Goal: Task Accomplishment & Management: Complete application form

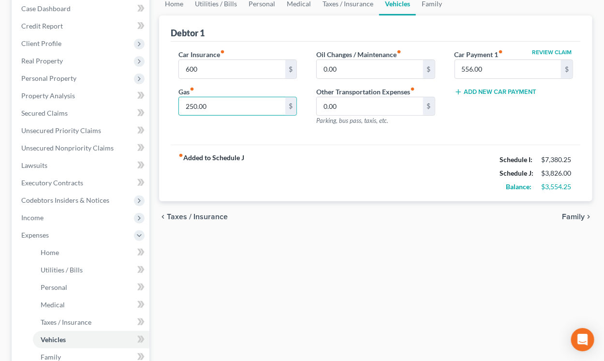
scroll to position [160, 0]
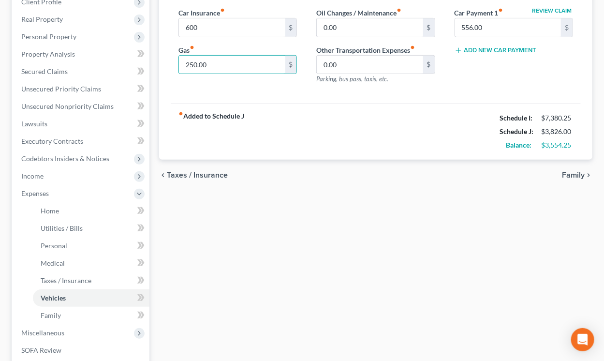
click at [567, 174] on span "Family" at bounding box center [573, 175] width 23 height 8
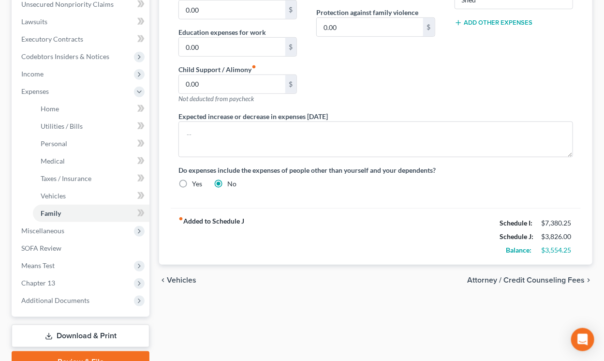
scroll to position [266, 0]
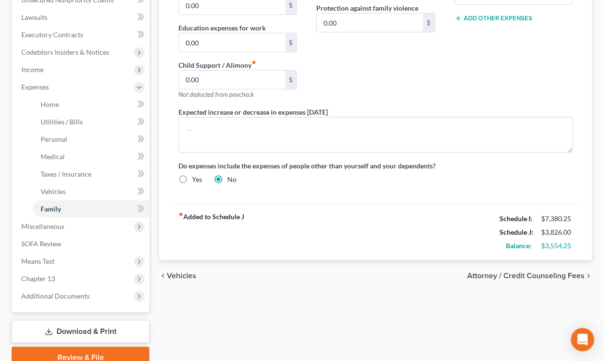
click at [505, 275] on span "Attorney / Credit Counseling Fees" at bounding box center [525, 276] width 117 height 8
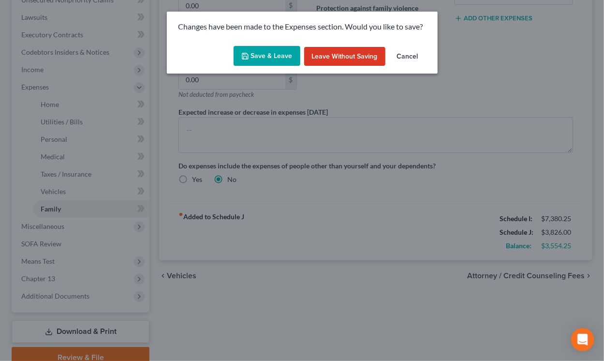
click at [254, 61] on button "Save & Leave" at bounding box center [266, 56] width 67 height 20
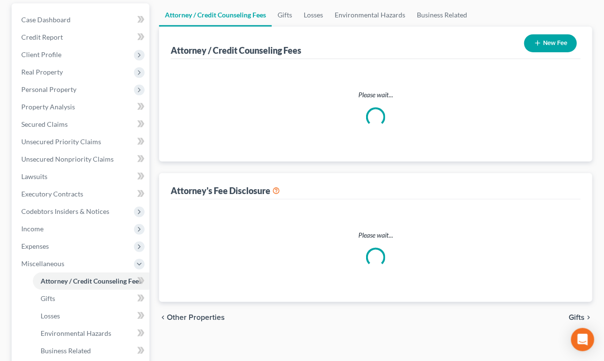
select select "6"
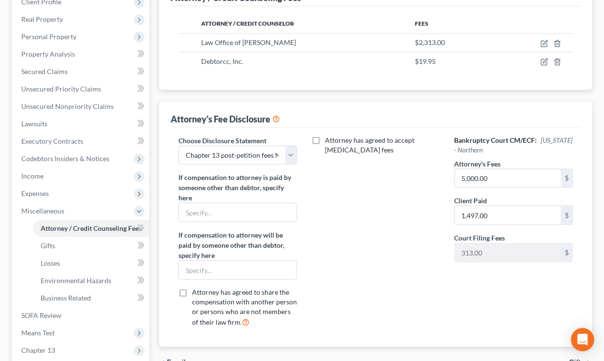
scroll to position [266, 0]
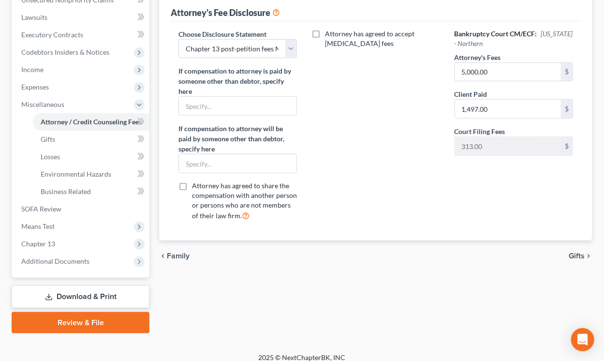
click at [579, 257] on span "Gifts" at bounding box center [576, 256] width 16 height 8
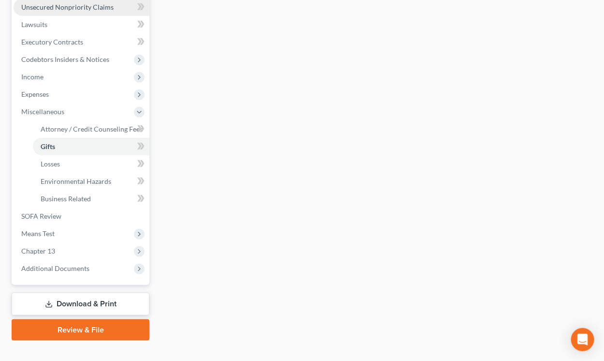
scroll to position [266, 0]
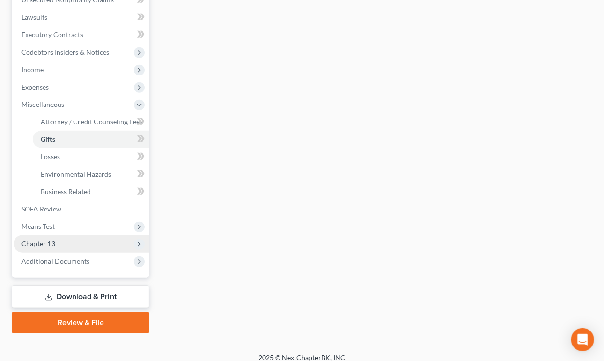
click at [60, 245] on span "Chapter 13" at bounding box center [82, 243] width 136 height 17
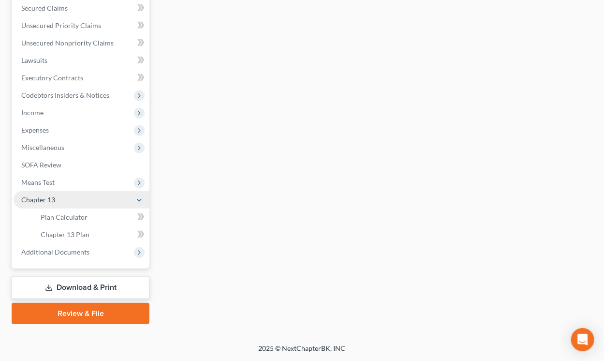
scroll to position [221, 0]
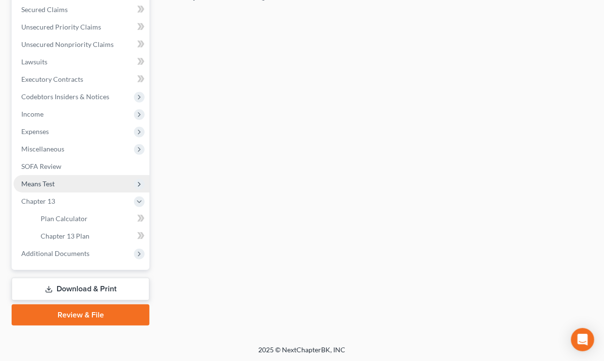
click at [68, 184] on span "Means Test" at bounding box center [82, 183] width 136 height 17
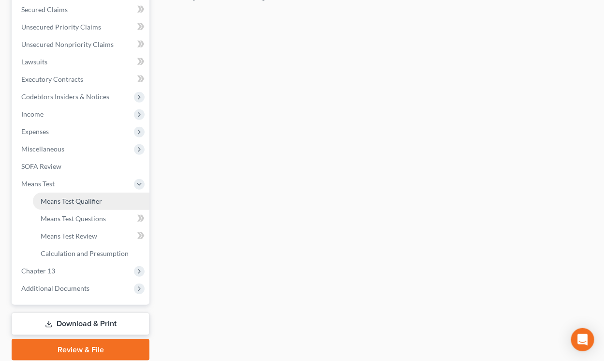
click at [70, 205] on link "Means Test Qualifier" at bounding box center [91, 200] width 116 height 17
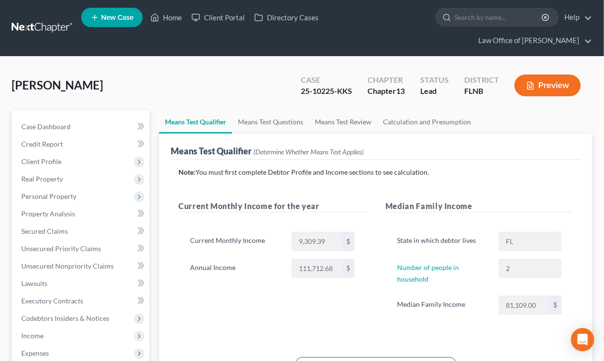
scroll to position [213, 0]
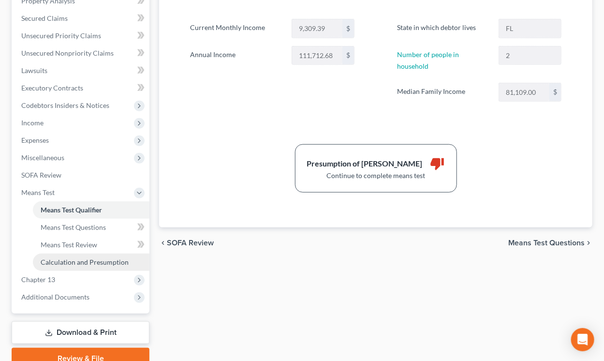
click at [79, 262] on span "Calculation and Presumption" at bounding box center [85, 262] width 88 height 8
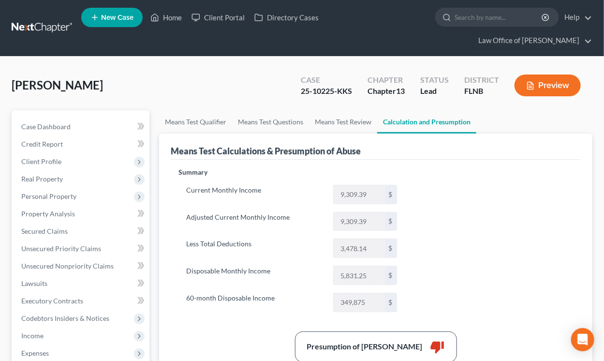
scroll to position [160, 0]
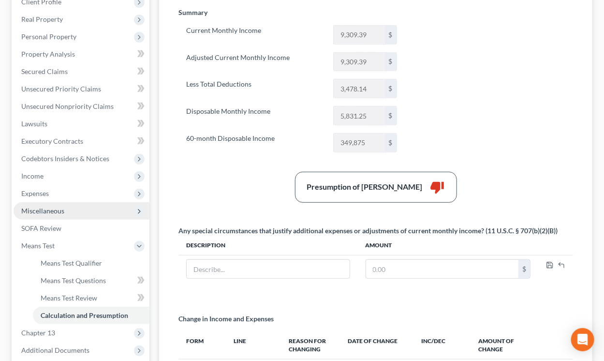
click at [63, 209] on span "Miscellaneous" at bounding box center [42, 210] width 43 height 8
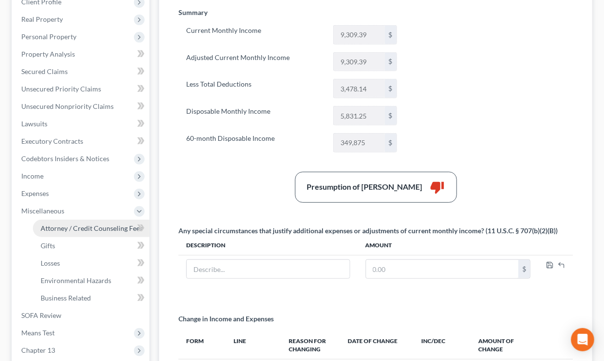
click at [88, 227] on span "Attorney / Credit Counseling Fees" at bounding box center [92, 228] width 102 height 8
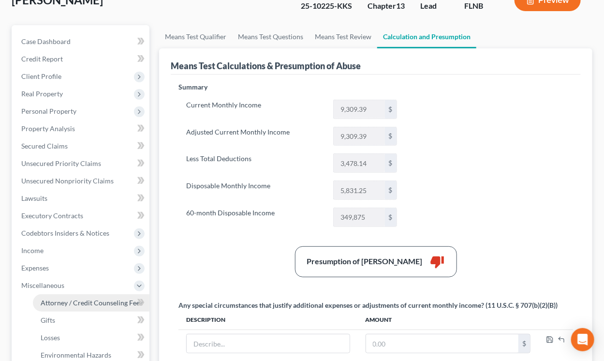
select select "6"
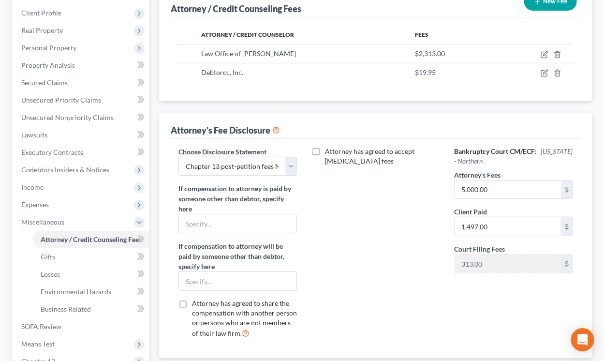
scroll to position [160, 0]
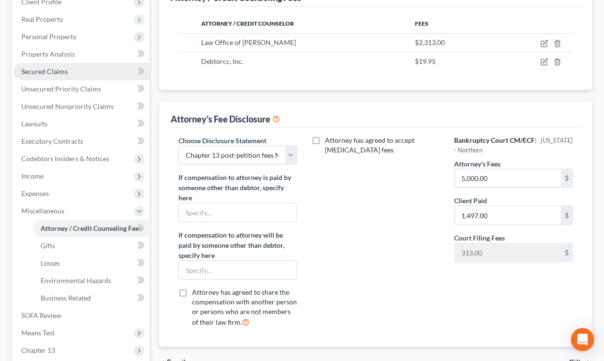
click at [60, 71] on span "Secured Claims" at bounding box center [44, 71] width 46 height 8
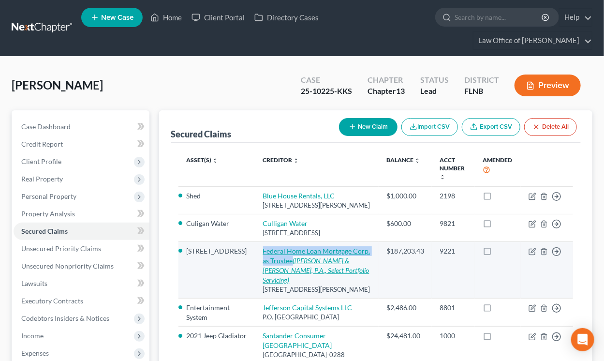
drag, startPoint x: 248, startPoint y: 246, endPoint x: 282, endPoint y: 257, distance: 35.5
click at [282, 257] on td "Federal Home Loan Mortgage Corp. as Trustee (De Cubas & Lewis, P.A., Select Por…" at bounding box center [317, 269] width 124 height 57
copy link "Federal Home Loan Mortgage Corp. as Trustee"
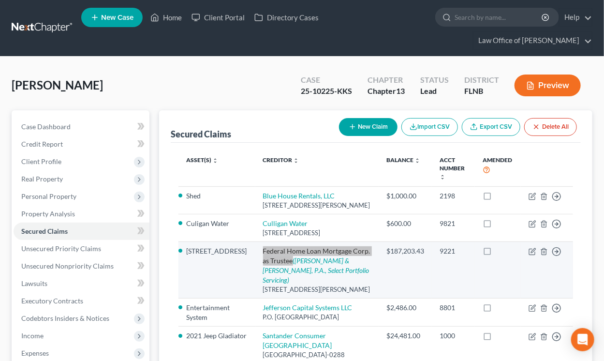
click at [399, 249] on div "$187,203.43" at bounding box center [405, 251] width 38 height 10
click at [531, 247] on icon "button" at bounding box center [532, 251] width 8 height 8
select select "46"
select select "2"
select select "0"
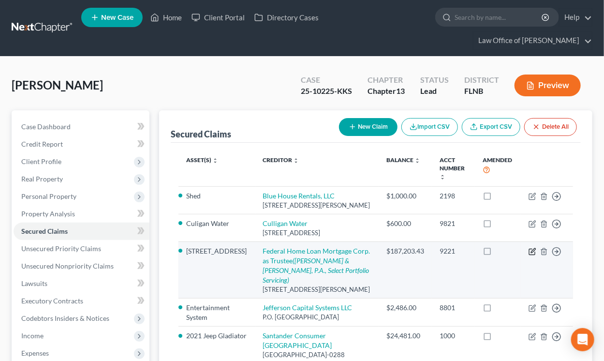
select select "0"
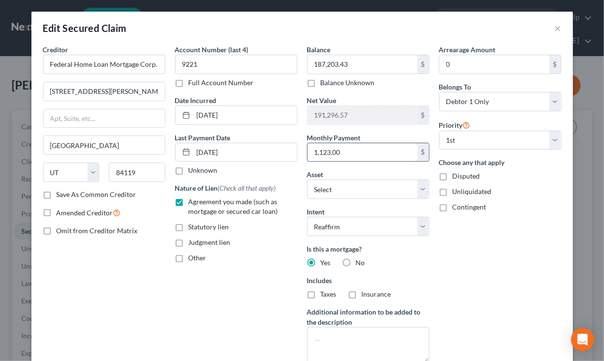
click at [315, 152] on input "1,123.00" at bounding box center [362, 152] width 110 height 18
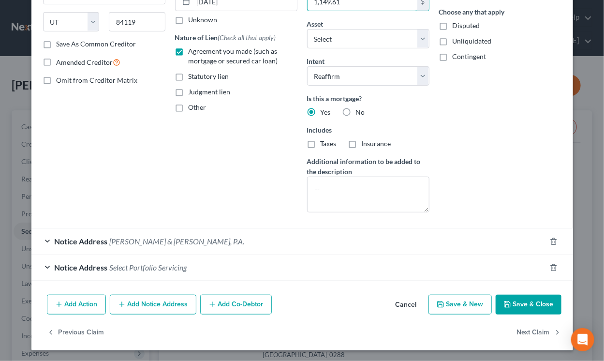
type input "1,149.61"
click at [514, 304] on button "Save & Close" at bounding box center [528, 304] width 66 height 20
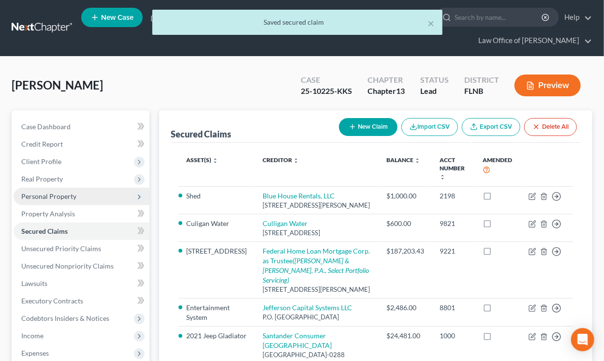
click at [52, 200] on span "Personal Property" at bounding box center [82, 196] width 136 height 17
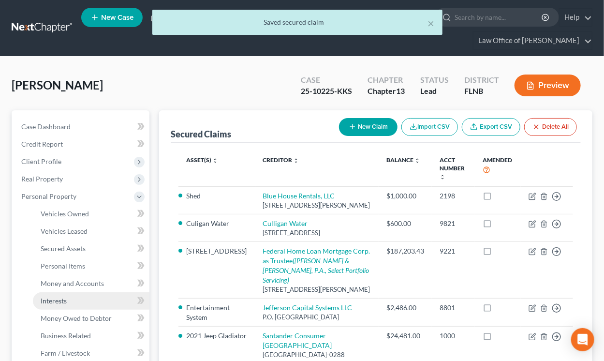
click at [62, 300] on span "Interests" at bounding box center [54, 300] width 26 height 8
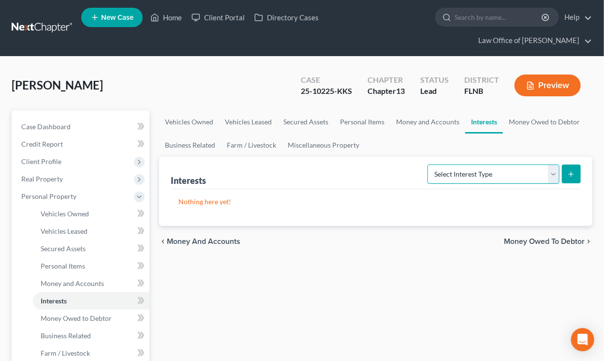
select select "pension_plan"
click option "Pension Plan (A/B: 21)" at bounding box center [0, 0] width 0 height 0
click at [573, 172] on icon "submit" at bounding box center [571, 174] width 8 height 8
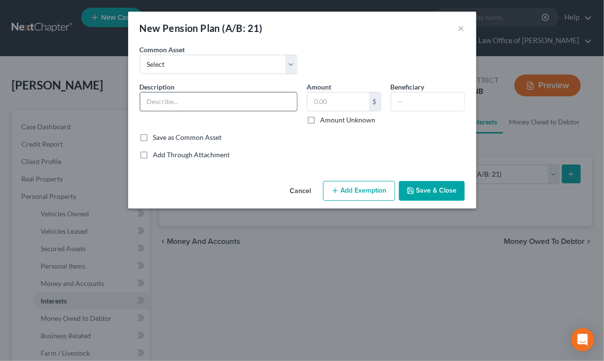
click at [254, 101] on input "text" at bounding box center [218, 101] width 157 height 18
type input "Florida Retirement System"
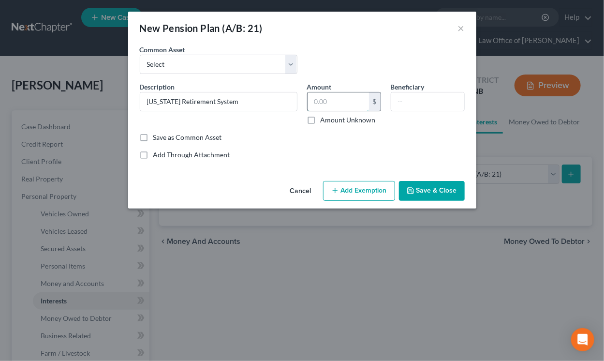
click at [339, 108] on input "text" at bounding box center [337, 101] width 61 height 18
type input "22,551.55"
click at [364, 190] on button "Add Exemption" at bounding box center [359, 191] width 72 height 20
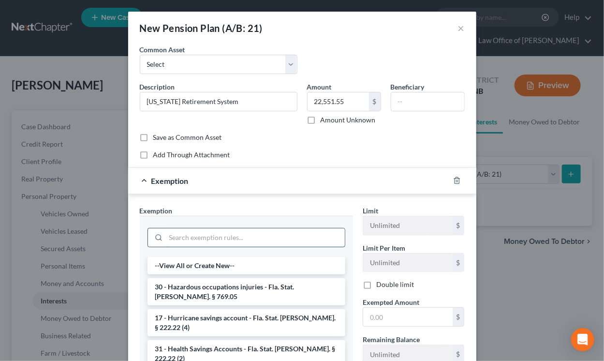
click at [284, 235] on input "search" at bounding box center [255, 237] width 179 height 18
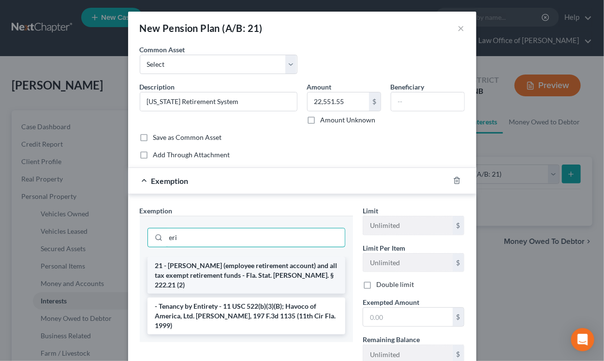
type input "eri"
click at [279, 270] on li "21 - [PERSON_NAME] (employee retirement account) and all tax exempt retirement …" at bounding box center [246, 275] width 198 height 37
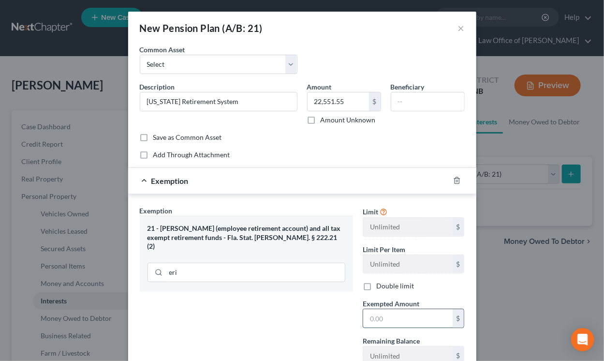
click at [367, 320] on input "text" at bounding box center [407, 318] width 89 height 18
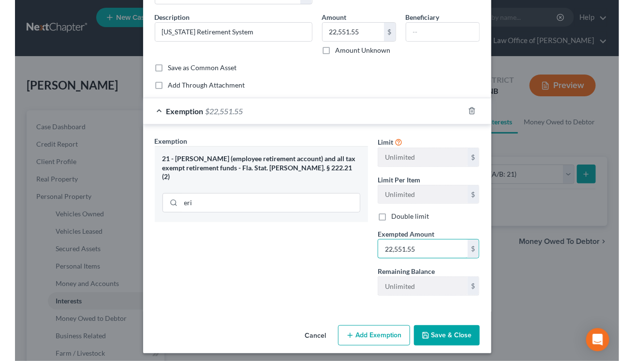
scroll to position [73, 0]
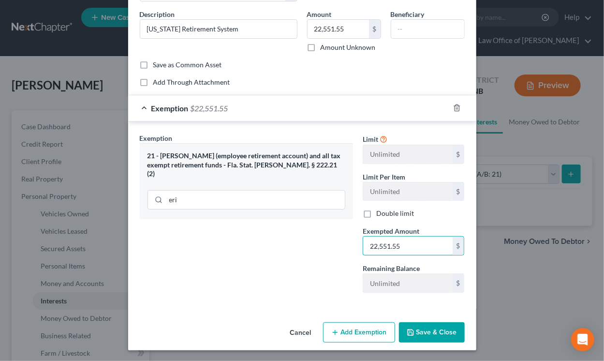
type input "22,551.55"
click at [420, 334] on button "Save & Close" at bounding box center [432, 332] width 66 height 20
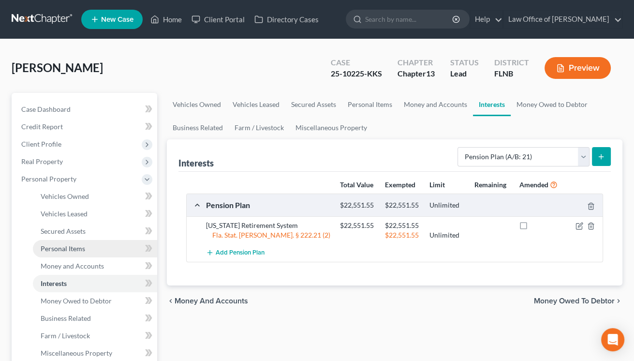
scroll to position [213, 0]
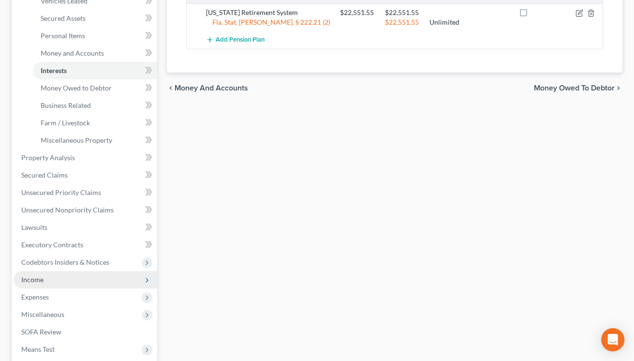
click at [59, 277] on span "Income" at bounding box center [86, 279] width 144 height 17
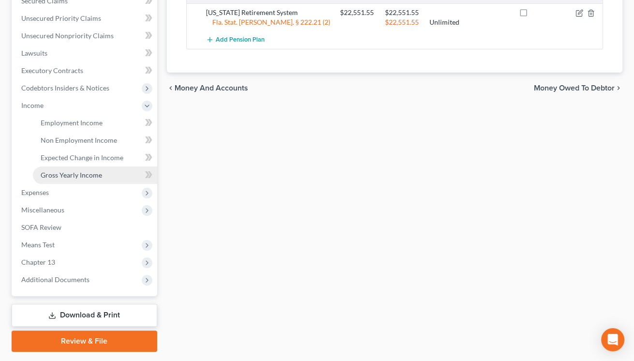
click at [95, 173] on span "Gross Yearly Income" at bounding box center [71, 175] width 61 height 8
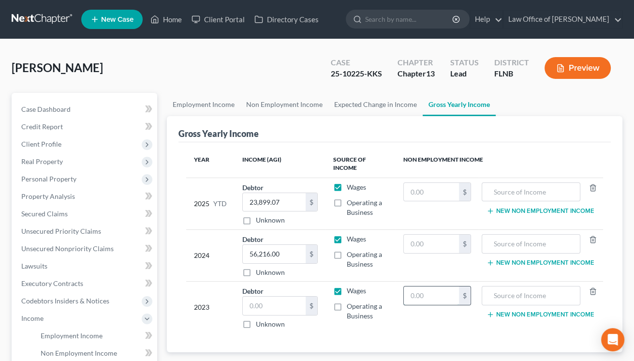
click at [417, 296] on input "text" at bounding box center [431, 295] width 55 height 18
type input "251,412.30"
click at [487, 295] on input "text" at bounding box center [531, 295] width 88 height 18
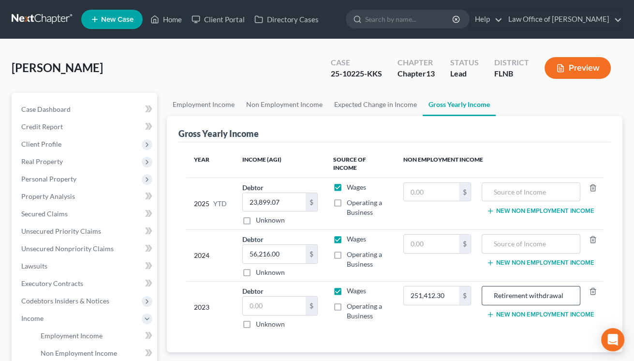
type input "Retirement withdrawal"
click at [49, 216] on span "Secured Claims" at bounding box center [44, 213] width 46 height 8
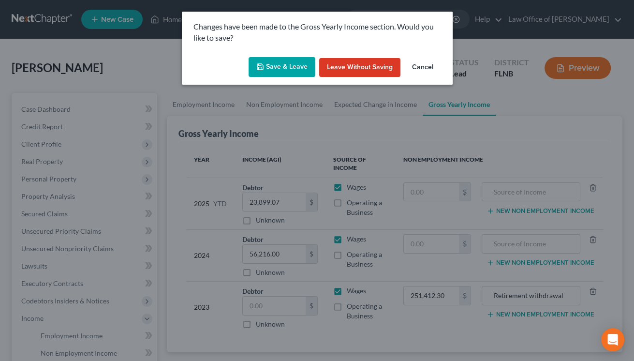
click at [277, 66] on button "Save & Leave" at bounding box center [281, 67] width 67 height 20
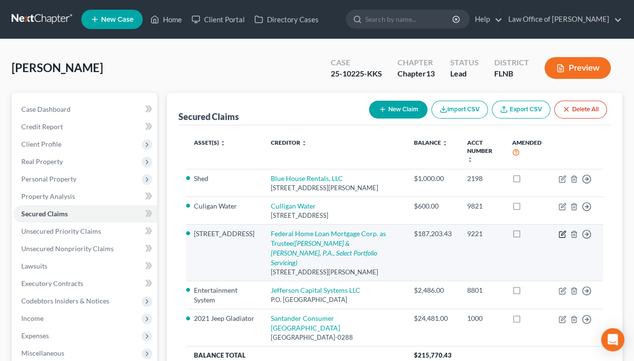
click at [561, 231] on icon "button" at bounding box center [562, 234] width 8 height 8
select select "46"
select select "15"
select select "2"
select select "0"
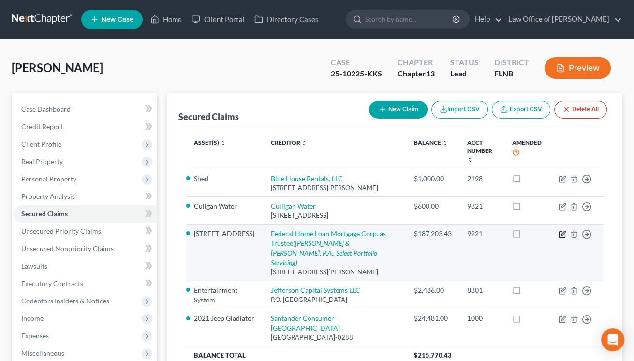
select select "0"
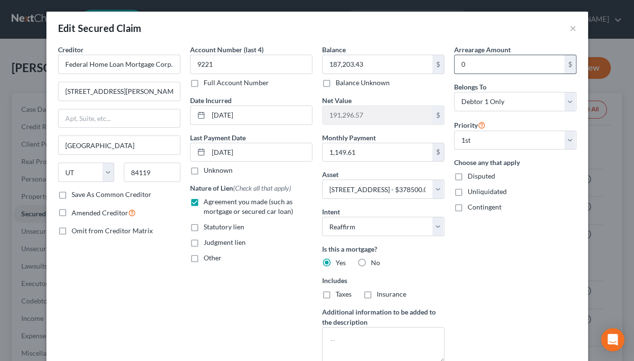
click at [459, 59] on input "0" at bounding box center [509, 64] width 110 height 18
type input "34,600.00"
click at [335, 296] on label "Taxes" at bounding box center [343, 294] width 16 height 10
click at [339, 295] on input "Taxes" at bounding box center [342, 292] width 6 height 6
checkbox input "true"
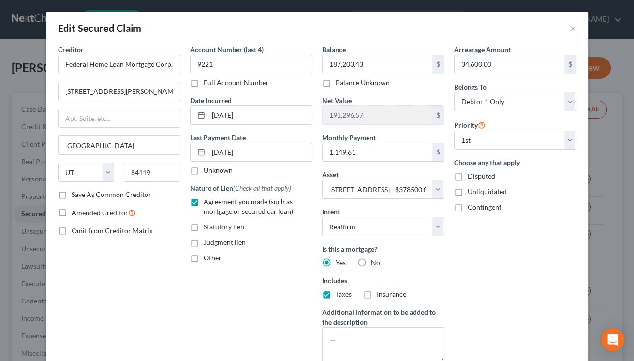
click at [377, 292] on label "Insurance" at bounding box center [391, 294] width 29 height 10
click at [380, 292] on input "Insurance" at bounding box center [383, 292] width 6 height 6
checkbox input "true"
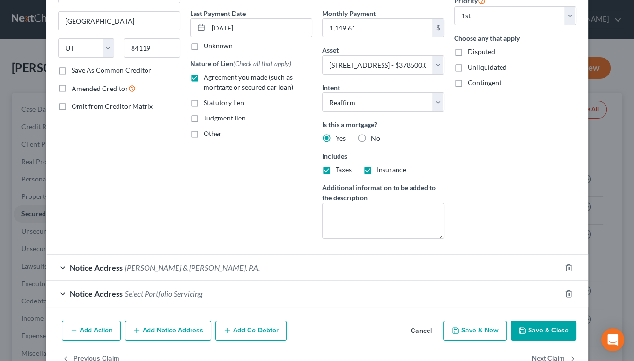
scroll to position [144, 0]
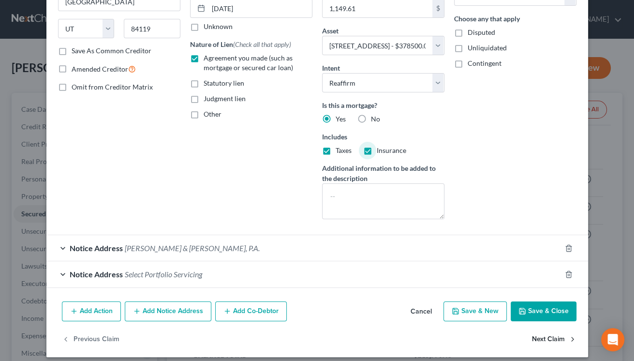
click at [540, 338] on button "Next Claim" at bounding box center [554, 339] width 44 height 20
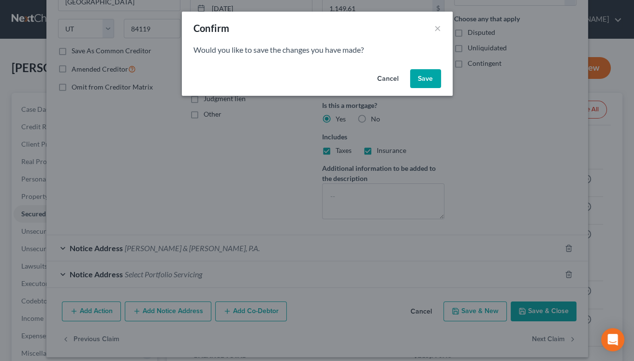
click at [423, 80] on button "Save" at bounding box center [425, 78] width 31 height 19
select select
select select "14"
select select "2"
select select "0"
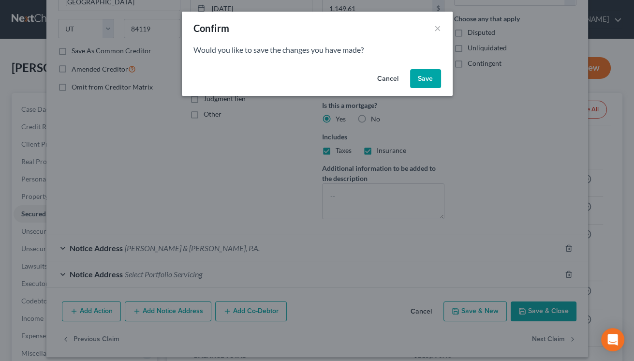
select select "0"
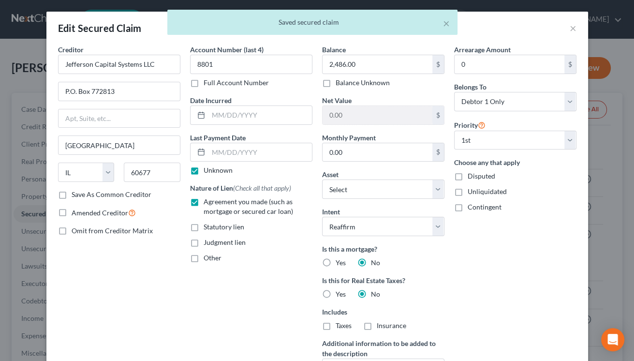
scroll to position [96, 0]
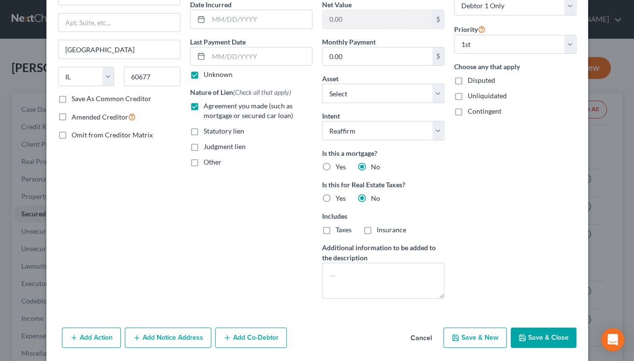
click at [530, 339] on button "Save & Close" at bounding box center [543, 337] width 66 height 20
select select "2"
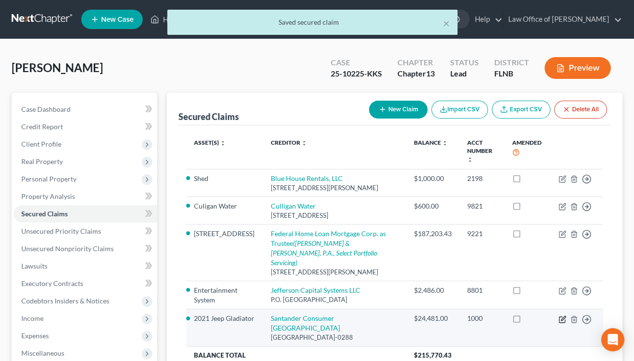
click at [560, 315] on icon "button" at bounding box center [562, 319] width 8 height 8
select select "45"
select select "2"
select select "3"
select select "0"
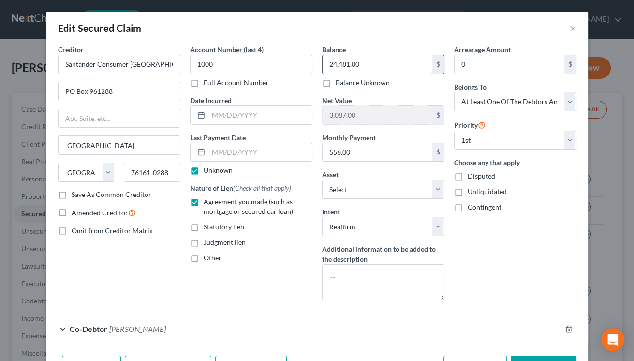
click at [328, 61] on input "24,481.00" at bounding box center [377, 64] width 110 height 18
type input "24,270.07"
click at [261, 115] on input "text" at bounding box center [259, 115] width 103 height 18
click at [213, 109] on input "text" at bounding box center [259, 115] width 103 height 18
type input "10/14/2024"
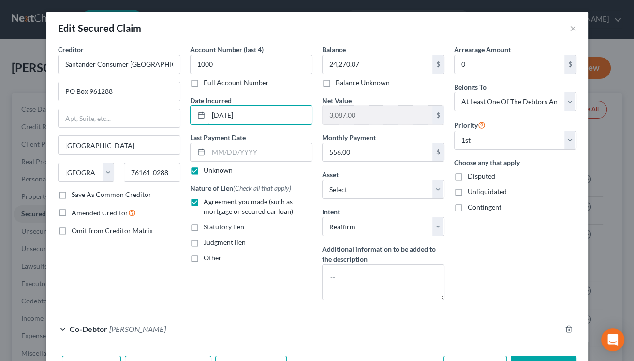
scroll to position [61, 0]
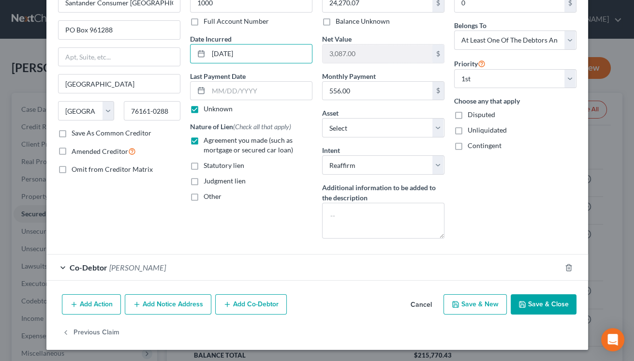
click at [523, 303] on icon "button" at bounding box center [522, 304] width 8 height 8
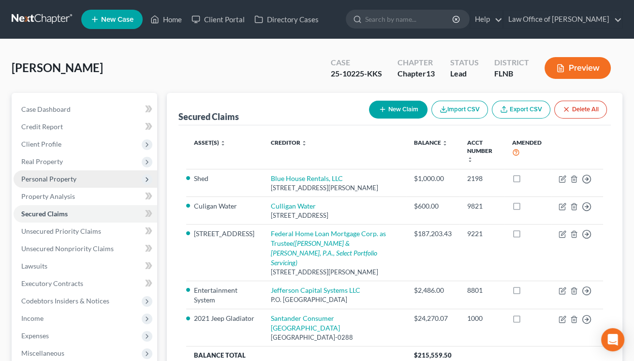
click at [61, 178] on span "Personal Property" at bounding box center [48, 179] width 55 height 8
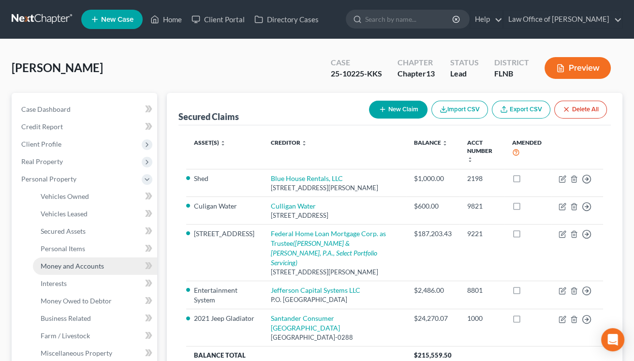
click at [61, 263] on span "Money and Accounts" at bounding box center [72, 266] width 63 height 8
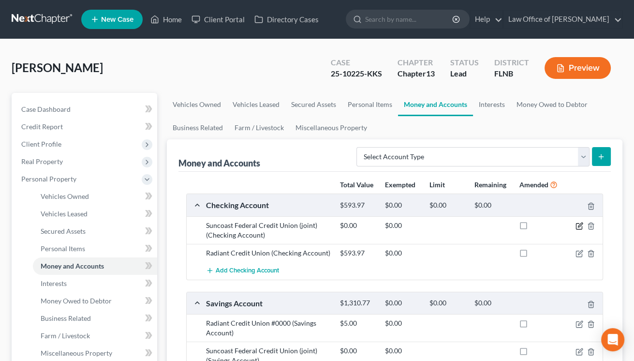
click at [581, 227] on icon "button" at bounding box center [579, 226] width 8 height 8
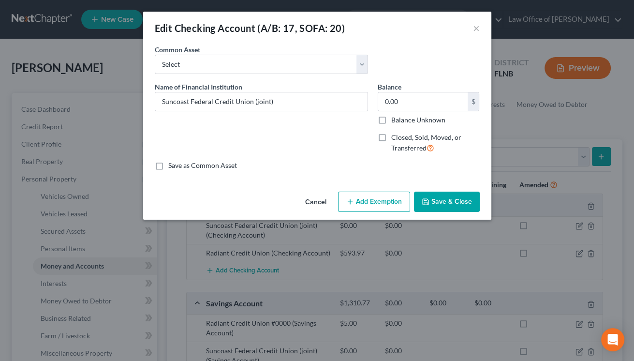
click at [435, 200] on button "Save & Close" at bounding box center [447, 201] width 66 height 20
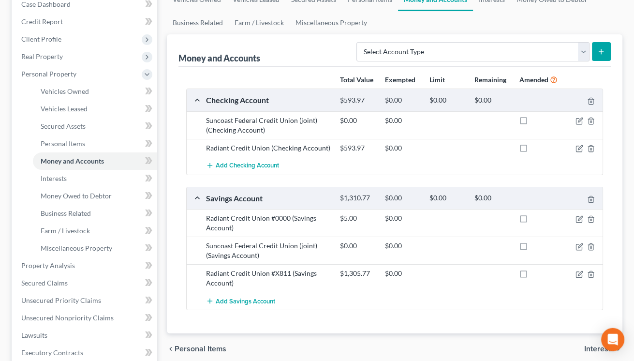
scroll to position [106, 0]
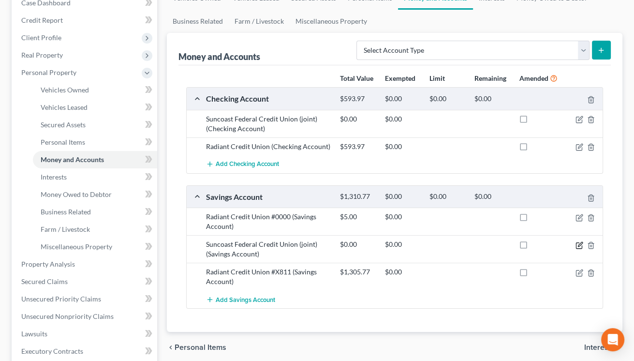
click at [582, 242] on icon "button" at bounding box center [579, 245] width 8 height 8
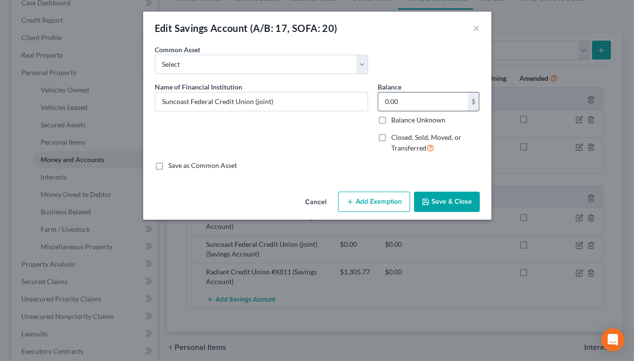
drag, startPoint x: 385, startPoint y: 100, endPoint x: 423, endPoint y: 99, distance: 38.2
click at [423, 99] on input "0.00" at bounding box center [422, 101] width 89 height 18
type input "5.00"
click at [437, 200] on button "Save & Close" at bounding box center [447, 201] width 66 height 20
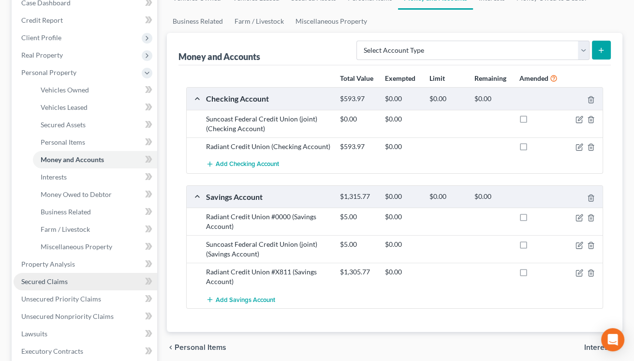
click at [48, 282] on span "Secured Claims" at bounding box center [44, 281] width 46 height 8
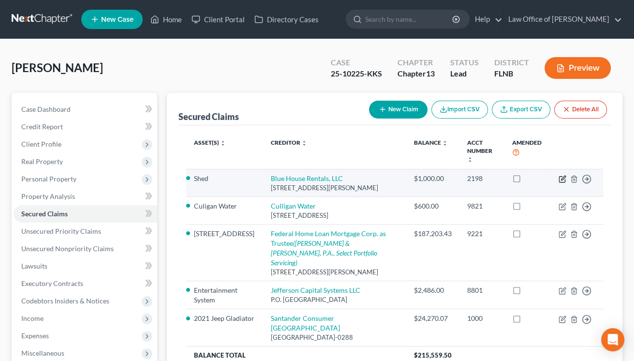
click at [562, 175] on icon "button" at bounding box center [562, 179] width 8 height 8
select select "44"
select select "2"
select select "0"
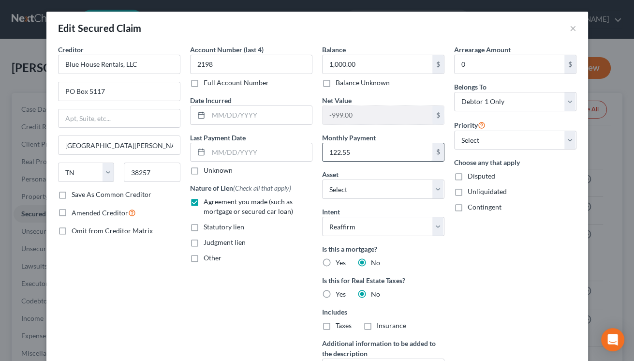
drag, startPoint x: 325, startPoint y: 147, endPoint x: 361, endPoint y: 147, distance: 36.3
click at [361, 147] on input "122.55" at bounding box center [377, 152] width 110 height 18
type input "123.09"
select select "16"
click at [328, 64] on input "1,000.00" at bounding box center [377, 64] width 110 height 18
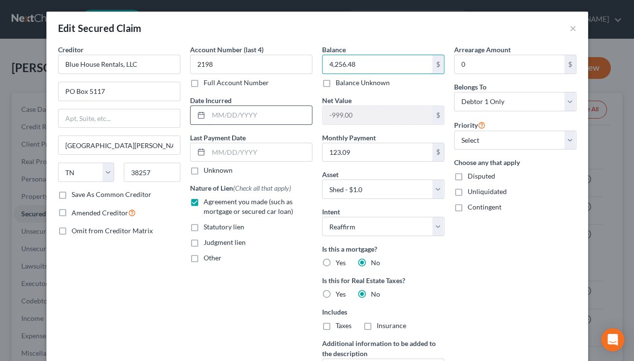
type input "4,256.48"
click at [211, 114] on input "text" at bounding box center [259, 115] width 103 height 18
type input "10/02/2023"
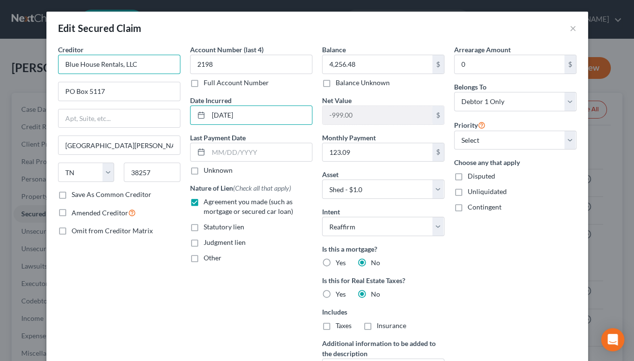
click at [153, 66] on input "Blue House Rentals, LLC" at bounding box center [119, 64] width 122 height 19
drag, startPoint x: 153, startPoint y: 66, endPoint x: 72, endPoint y: 63, distance: 81.3
click at [72, 63] on input "Blue House Rentals, LLC" at bounding box center [119, 64] width 122 height 19
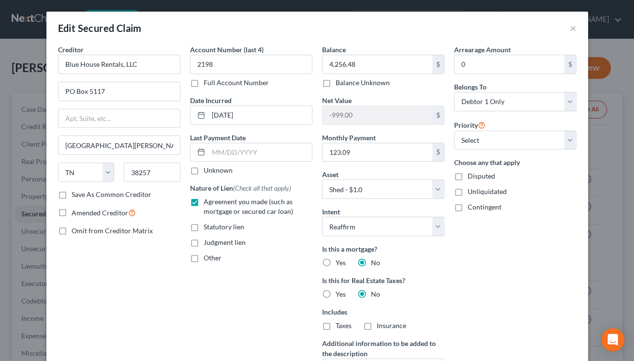
click at [122, 318] on div "Creditor * Blue House Rentals, LLC PO Box 5117 South Fulton State AL AK AR AZ C…" at bounding box center [119, 222] width 132 height 357
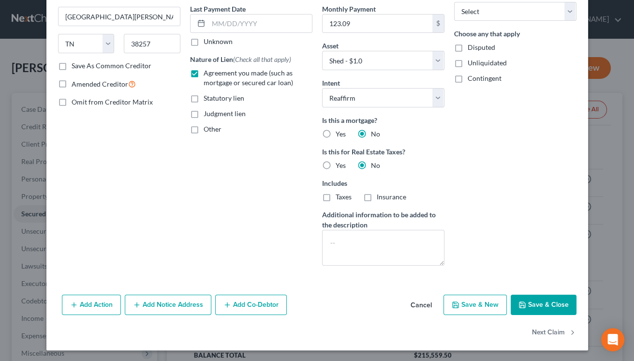
click at [545, 305] on button "Save & Close" at bounding box center [543, 304] width 66 height 20
select select
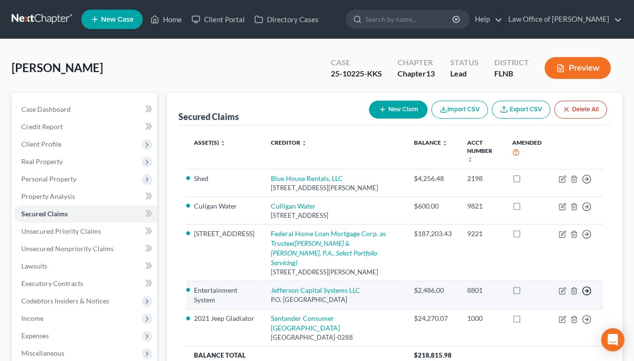
click at [586, 286] on icon "button" at bounding box center [587, 291] width 10 height 10
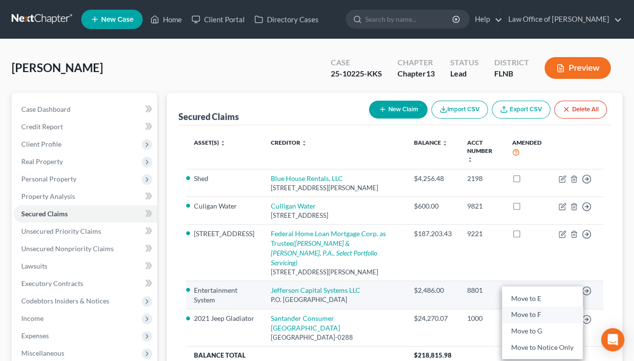
click at [524, 306] on link "Move to F" at bounding box center [542, 314] width 81 height 16
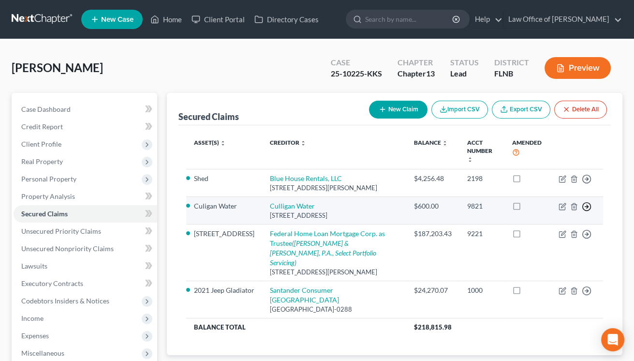
click at [588, 202] on icon "button" at bounding box center [587, 207] width 10 height 10
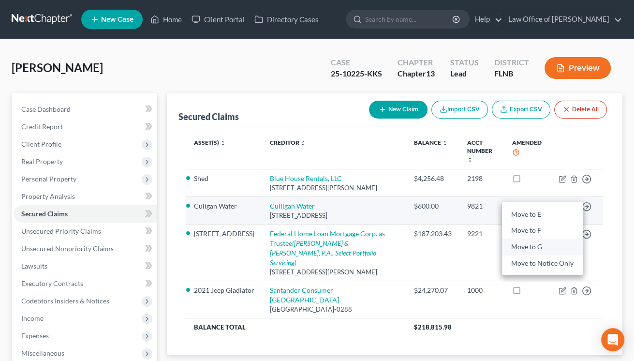
click at [531, 239] on link "Move to G" at bounding box center [542, 246] width 81 height 16
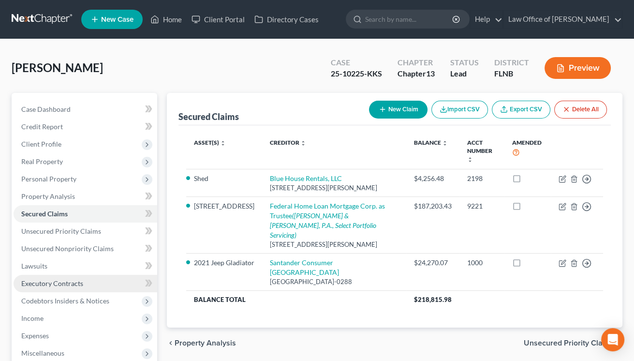
click at [64, 282] on span "Executory Contracts" at bounding box center [52, 283] width 62 height 8
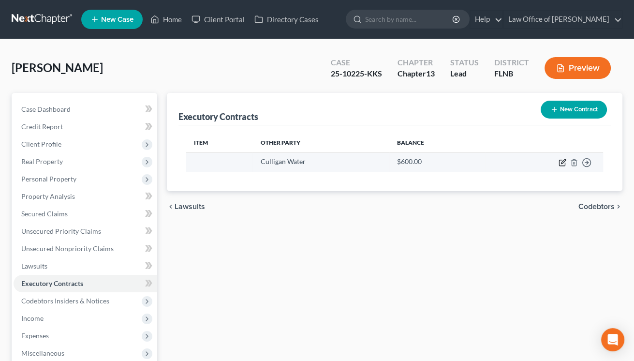
click at [561, 162] on icon "button" at bounding box center [563, 161] width 4 height 4
select select "9"
select select "0"
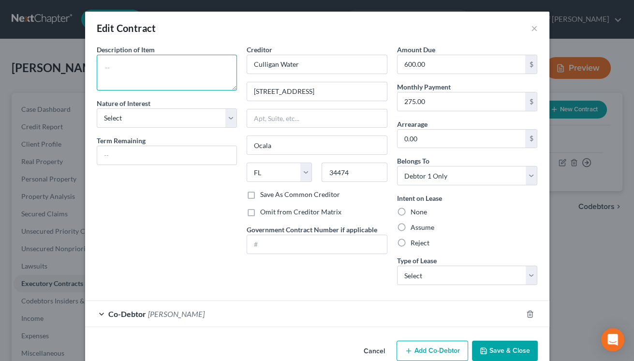
click at [200, 67] on textarea at bounding box center [167, 73] width 141 height 36
type textarea "Water softener system"
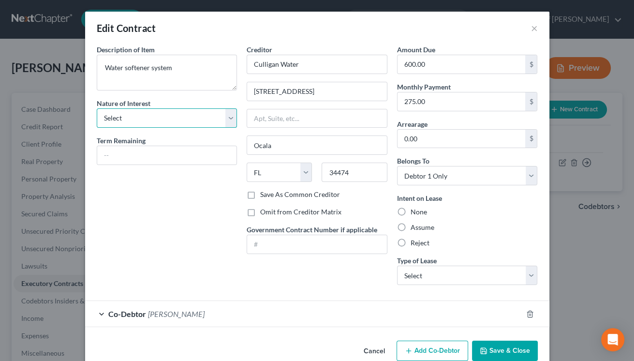
select select "0"
click option "Purchaser" at bounding box center [0, 0] width 0 height 0
drag, startPoint x: 401, startPoint y: 66, endPoint x: 439, endPoint y: 63, distance: 37.8
click at [439, 63] on input "600.00" at bounding box center [461, 64] width 128 height 18
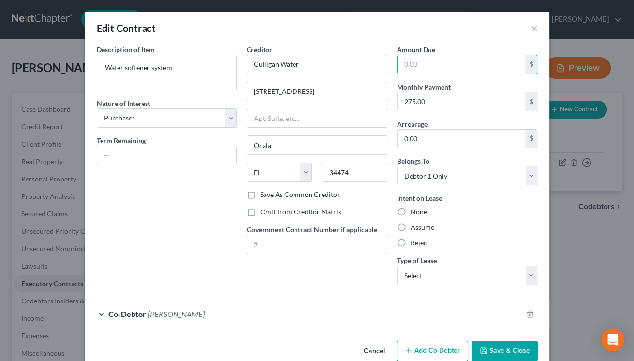
click at [420, 230] on label "Assume" at bounding box center [422, 227] width 24 height 10
click at [420, 229] on input "Assume" at bounding box center [417, 225] width 6 height 6
radio input "true"
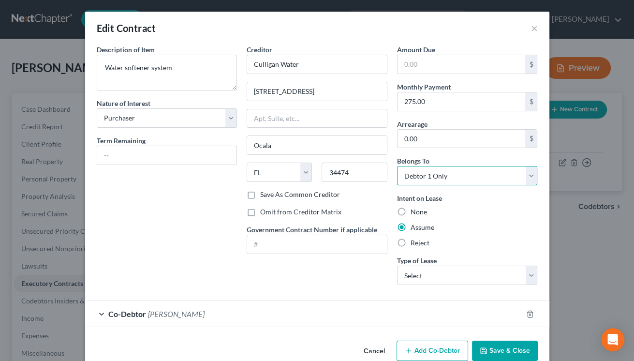
select select "3"
click option "At Least One Of The Debtors And Another" at bounding box center [0, 0] width 0 height 0
click at [503, 349] on button "Save & Close" at bounding box center [505, 350] width 66 height 20
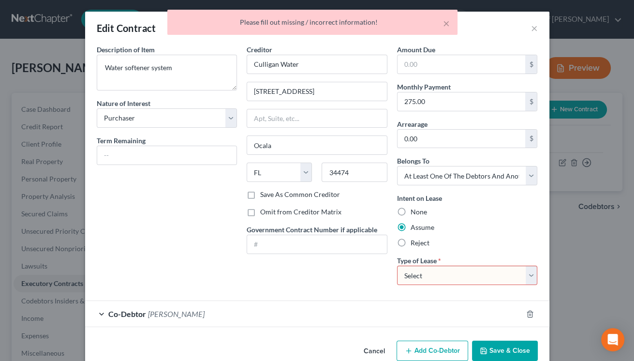
select select "2"
click option "Other" at bounding box center [0, 0] width 0 height 0
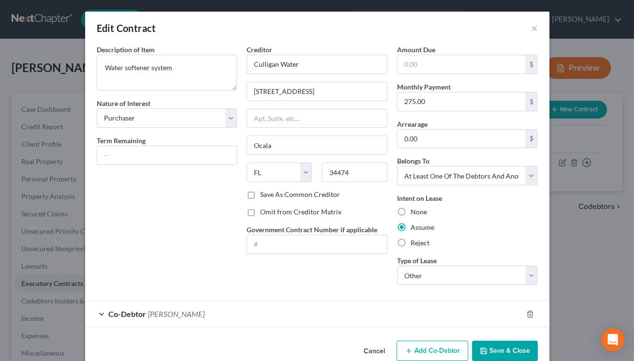
click at [501, 351] on button "Save & Close" at bounding box center [505, 350] width 66 height 20
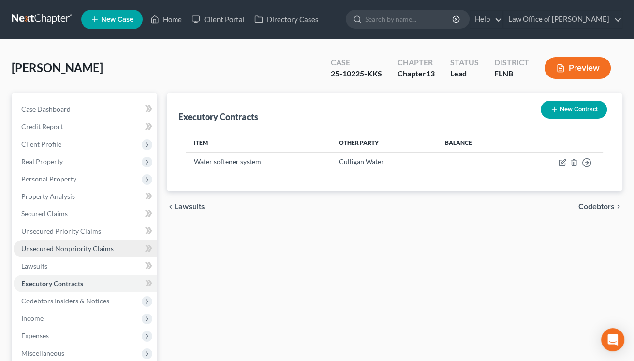
click at [57, 247] on span "Unsecured Nonpriority Claims" at bounding box center [67, 248] width 92 height 8
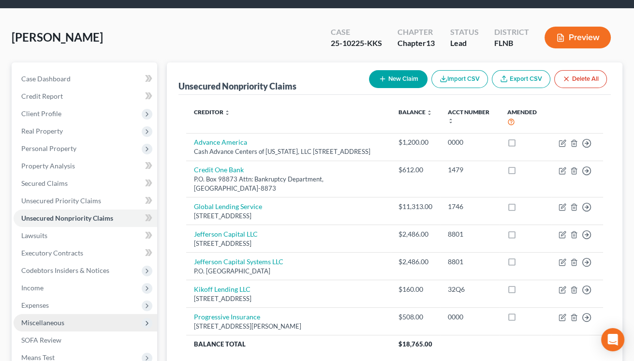
scroll to position [10, 0]
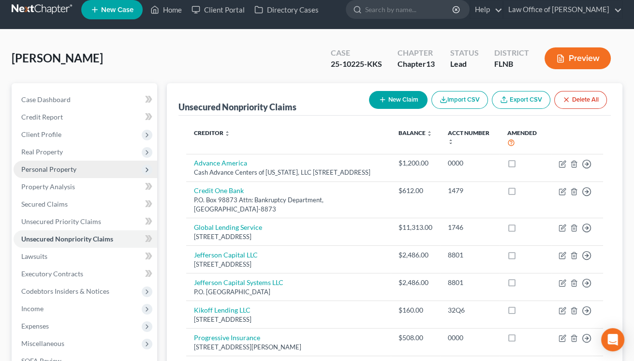
click at [57, 165] on span "Personal Property" at bounding box center [48, 169] width 55 height 8
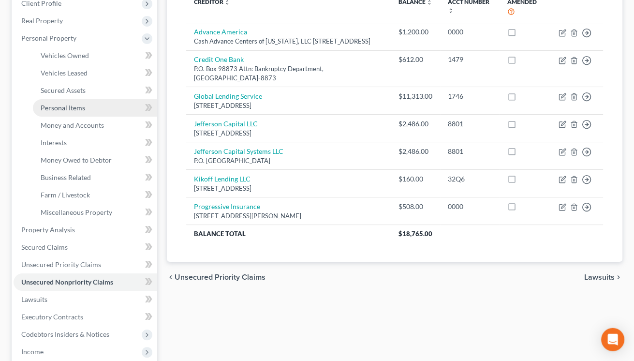
scroll to position [169, 0]
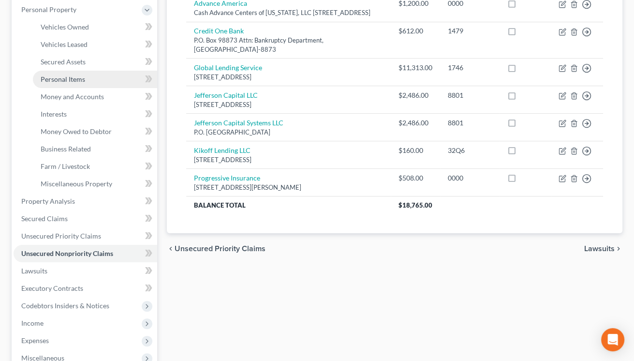
click at [79, 80] on span "Personal Items" at bounding box center [63, 79] width 44 height 8
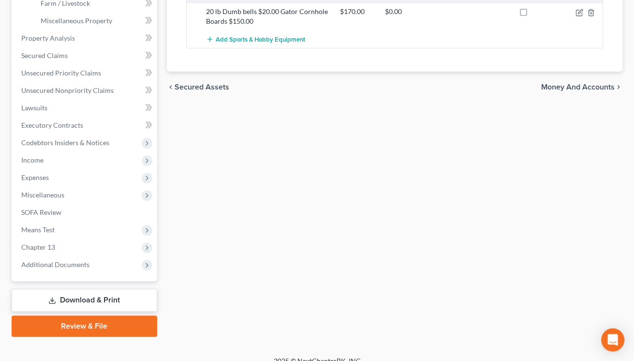
scroll to position [343, 0]
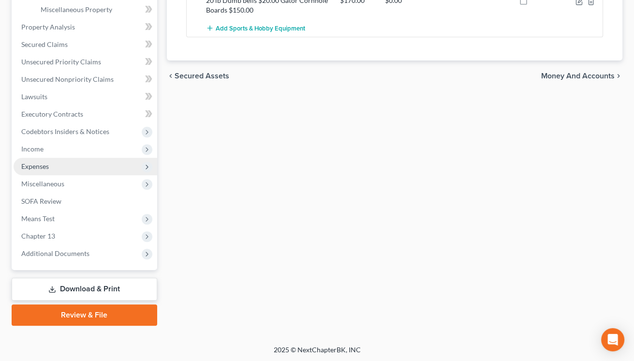
click at [86, 169] on span "Expenses" at bounding box center [86, 166] width 144 height 17
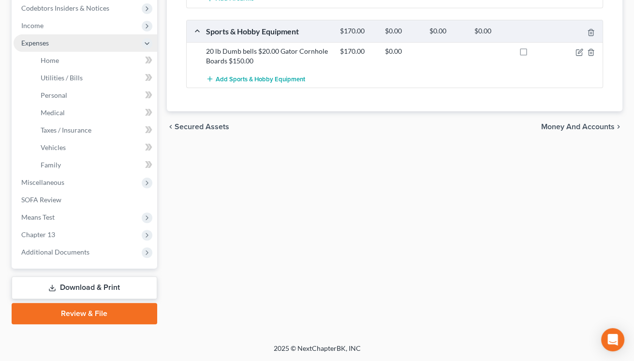
scroll to position [291, 0]
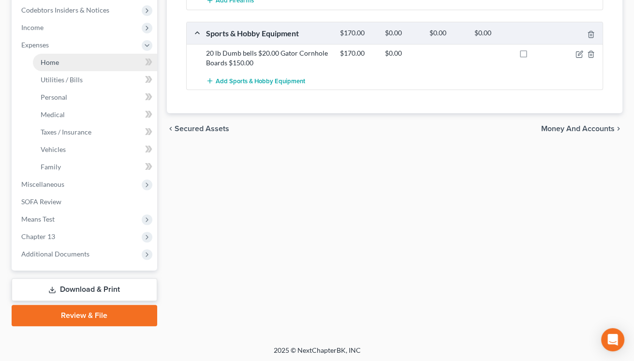
click at [56, 64] on span "Home" at bounding box center [50, 62] width 18 height 8
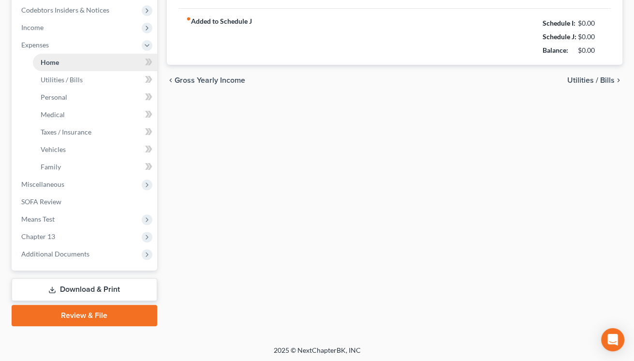
type input "1,127.00"
type input "0.00"
radio input "true"
type input "0.00"
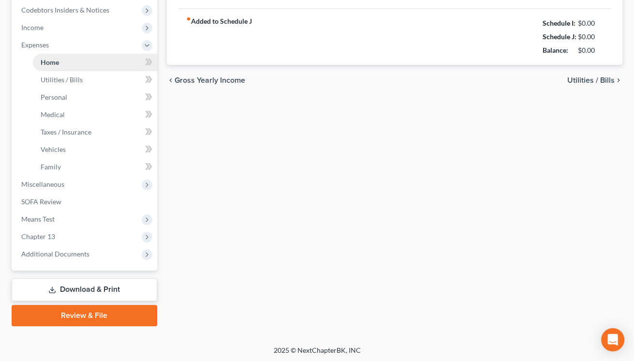
type input "0.00"
type input "100.00"
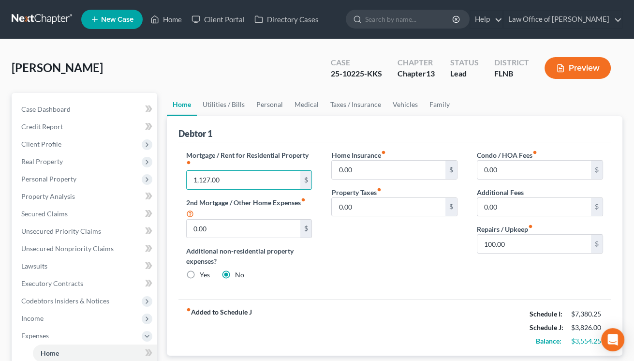
drag, startPoint x: 191, startPoint y: 179, endPoint x: 239, endPoint y: 189, distance: 48.8
click at [239, 189] on div "Mortgage / Rent for Residential Property fiber_manual_record 1,127.00 $ 2nd Mor…" at bounding box center [248, 219] width 145 height 138
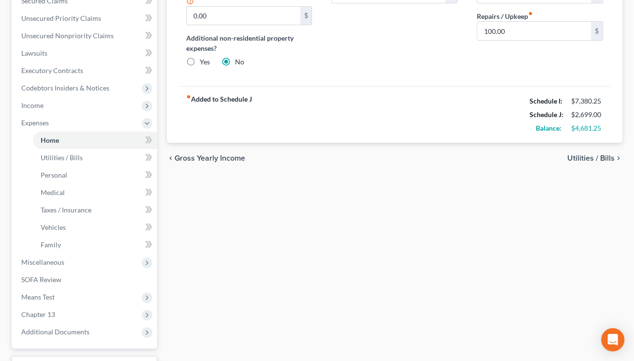
click at [579, 156] on span "Utilities / Bills" at bounding box center [590, 158] width 47 height 8
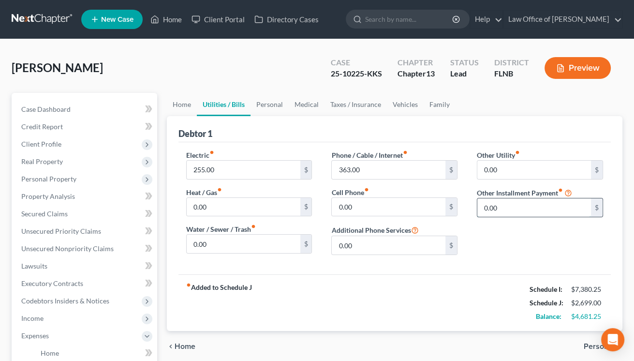
drag, startPoint x: 482, startPoint y: 208, endPoint x: 515, endPoint y: 207, distance: 32.9
click at [515, 207] on input "0.00" at bounding box center [534, 207] width 114 height 18
type input "279"
click at [501, 232] on input "text" at bounding box center [539, 234] width 125 height 18
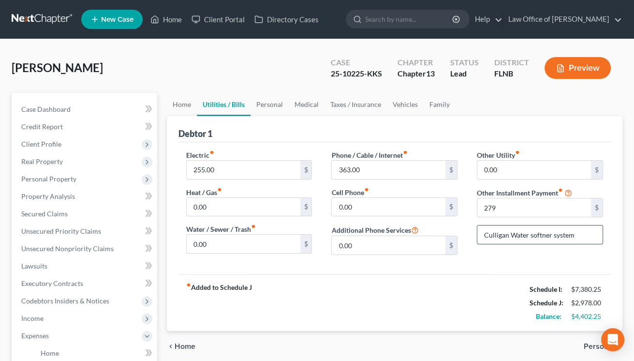
type input "Culligan Water softner system"
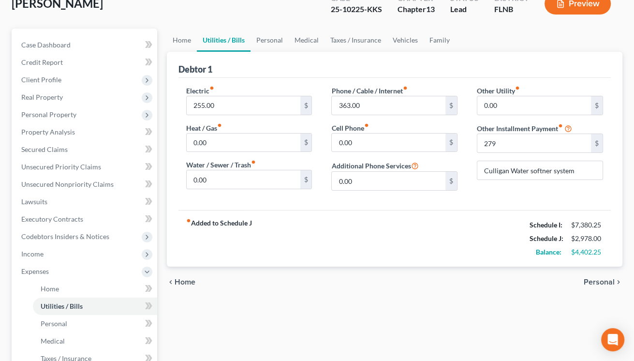
scroll to position [106, 0]
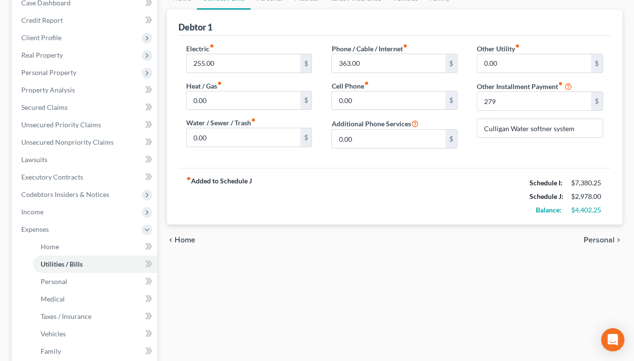
click at [598, 236] on span "Personal" at bounding box center [598, 240] width 31 height 8
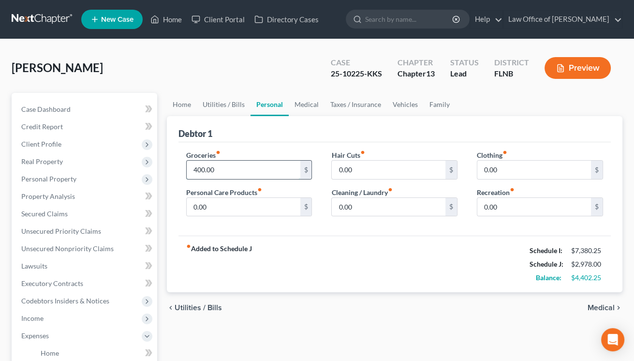
click at [191, 168] on input "400.00" at bounding box center [244, 169] width 114 height 18
type input "938"
click at [335, 169] on input "0.00" at bounding box center [389, 169] width 114 height 18
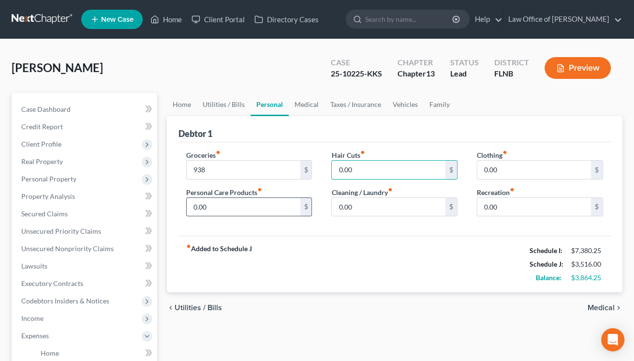
click at [194, 204] on input "0.00" at bounding box center [244, 207] width 114 height 18
type input "91"
click at [480, 172] on input "0.00" at bounding box center [534, 169] width 114 height 18
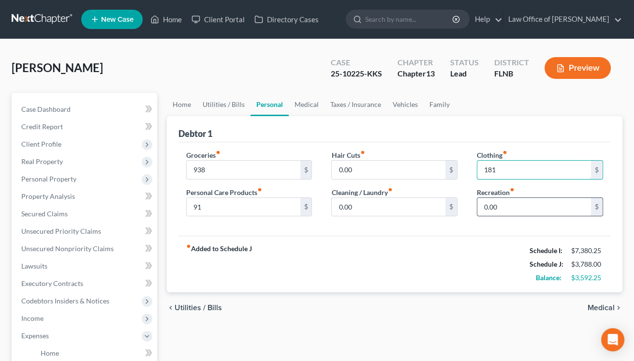
type input "181"
click at [478, 204] on input "0.00" at bounding box center [534, 207] width 114 height 18
type input "271"
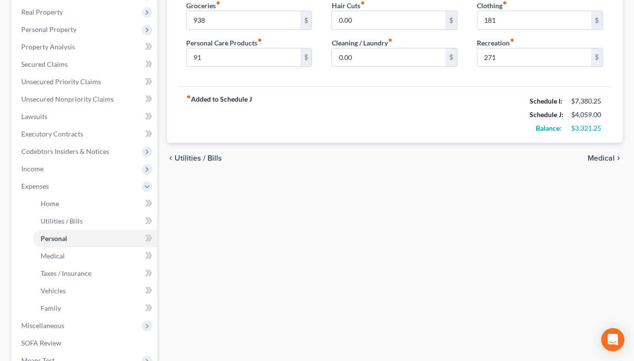
scroll to position [160, 0]
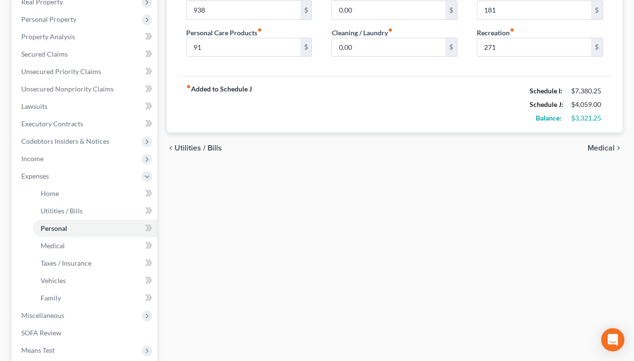
click at [603, 147] on span "Medical" at bounding box center [600, 148] width 27 height 8
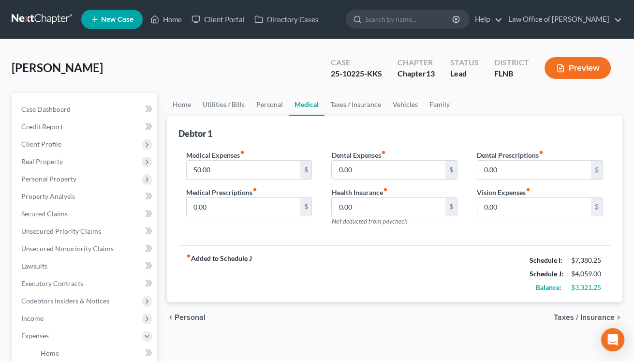
click at [561, 317] on span "Taxes / Insurance" at bounding box center [583, 317] width 61 height 8
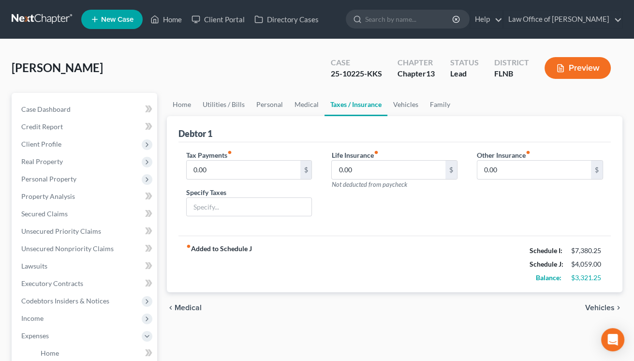
click at [600, 308] on span "Vehicles" at bounding box center [599, 308] width 29 height 8
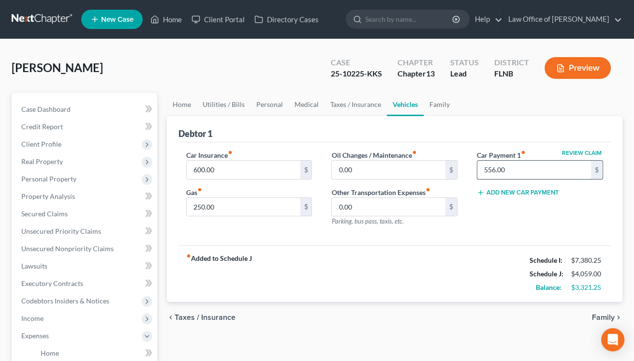
click at [514, 171] on input "556.00" at bounding box center [534, 169] width 114 height 18
type input "556.34"
click at [596, 316] on span "Family" at bounding box center [603, 317] width 23 height 8
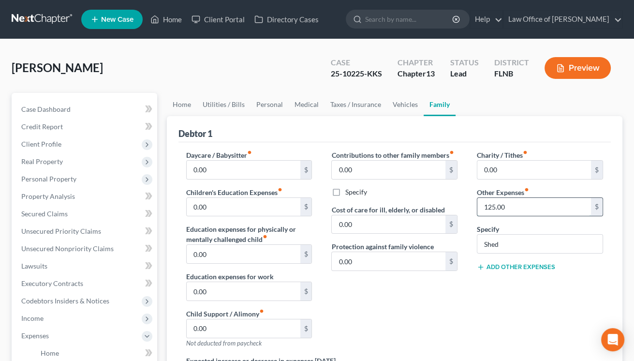
drag, startPoint x: 480, startPoint y: 204, endPoint x: 531, endPoint y: 203, distance: 50.8
click at [531, 203] on input "125.00" at bounding box center [534, 207] width 114 height 18
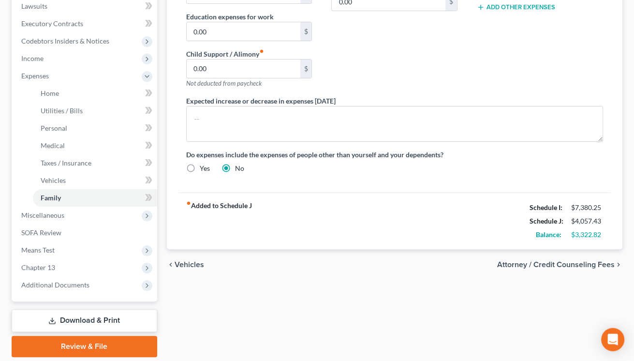
scroll to position [291, 0]
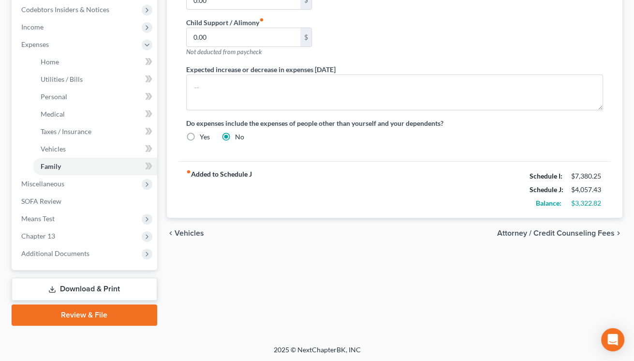
type input "123.09"
click at [578, 230] on span "Attorney / Credit Counseling Fees" at bounding box center [555, 233] width 117 height 8
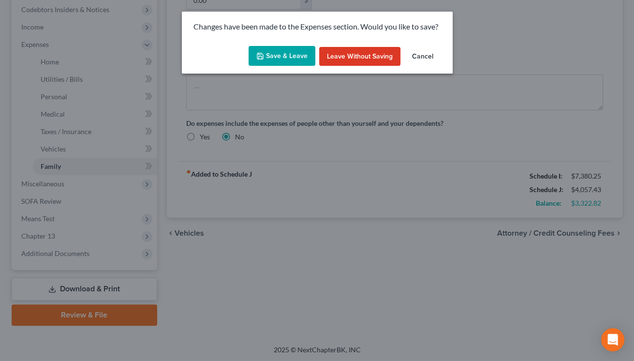
click at [308, 54] on button "Save & Leave" at bounding box center [281, 56] width 67 height 20
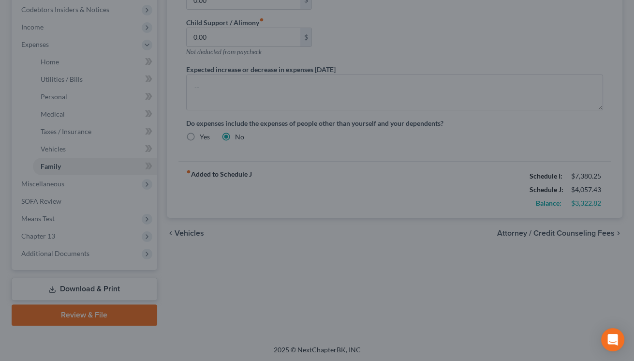
select select "6"
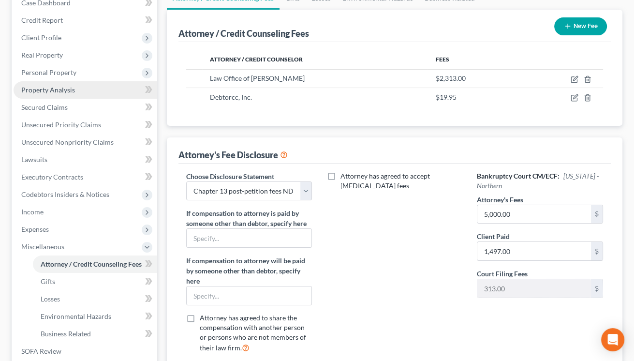
scroll to position [256, 0]
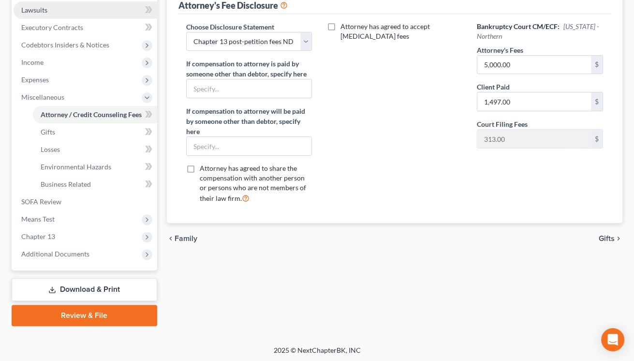
click at [43, 14] on link "Lawsuits" at bounding box center [86, 9] width 144 height 17
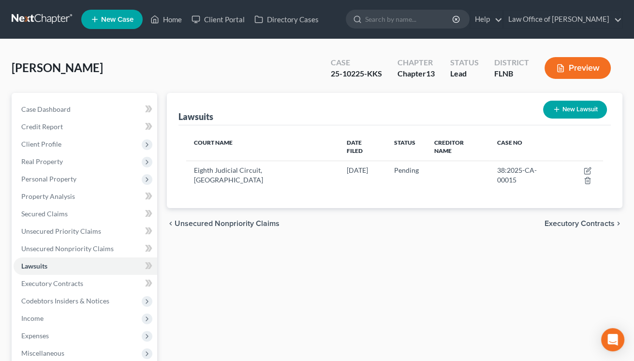
click at [553, 219] on span "Executory Contracts" at bounding box center [579, 223] width 70 height 8
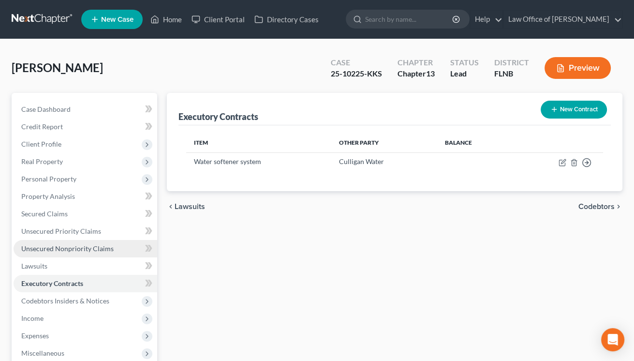
scroll to position [169, 0]
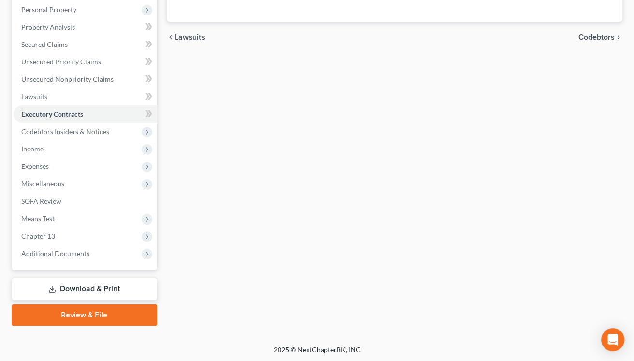
click at [78, 289] on link "Download & Print" at bounding box center [84, 288] width 145 height 23
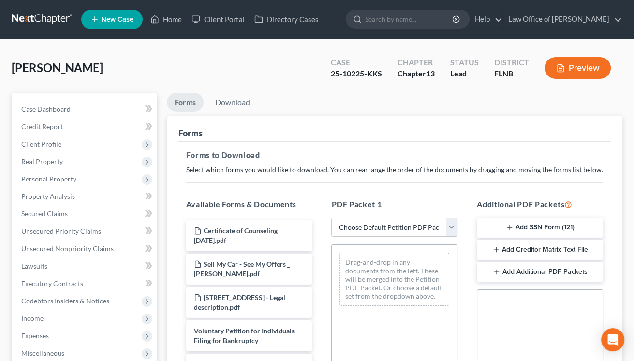
select select "10"
click option "All remaining schedules & statements" at bounding box center [0, 0] width 0 height 0
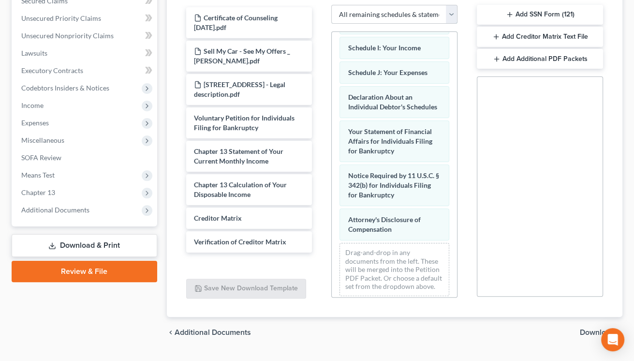
scroll to position [248, 0]
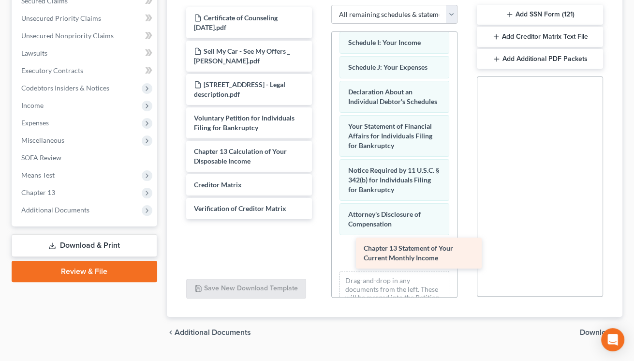
drag, startPoint x: 203, startPoint y: 160, endPoint x: 373, endPoint y: 258, distance: 195.8
click at [320, 219] on div "Chapter 13 Statement of Your Current Monthly Income Certificate of Counseling 2…" at bounding box center [249, 113] width 142 height 212
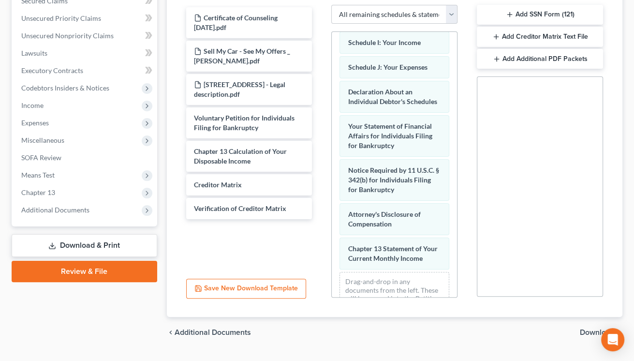
click at [590, 332] on span "Download" at bounding box center [597, 332] width 35 height 8
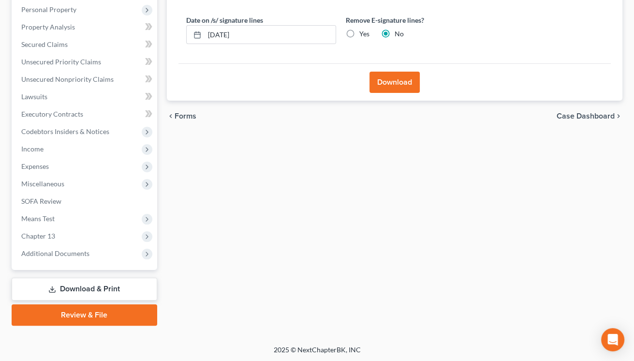
click at [359, 30] on label "Yes" at bounding box center [364, 34] width 10 height 10
click at [363, 30] on input "Yes" at bounding box center [366, 32] width 6 height 6
radio input "true"
radio input "false"
click at [389, 81] on button "Download" at bounding box center [394, 82] width 50 height 21
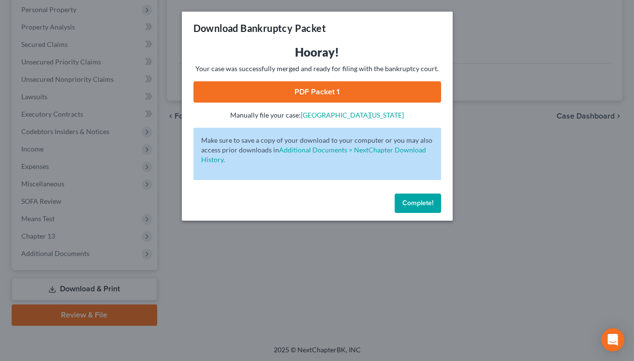
click at [333, 83] on link "PDF Packet 1" at bounding box center [316, 91] width 247 height 21
click at [402, 208] on button "Complete!" at bounding box center [417, 202] width 46 height 19
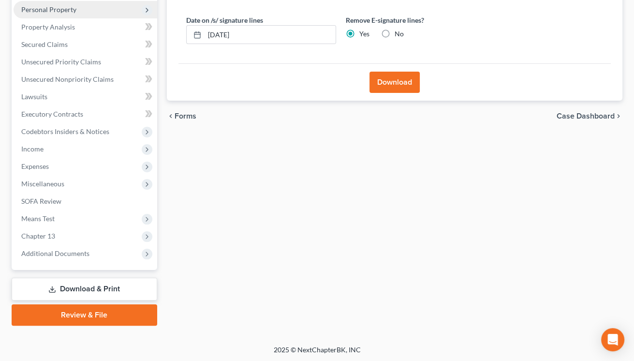
click at [57, 11] on span "Personal Property" at bounding box center [48, 9] width 55 height 8
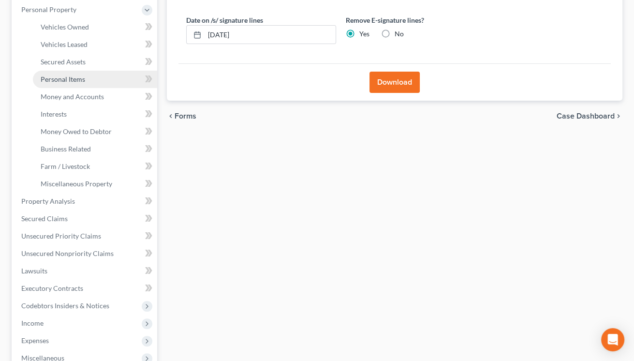
click at [56, 84] on link "Personal Items" at bounding box center [95, 79] width 124 height 17
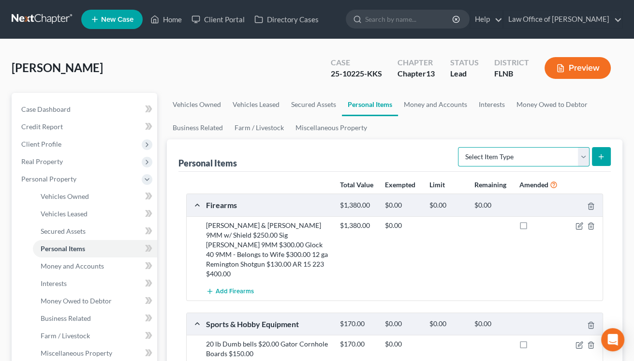
select select "clothing"
click option "Clothing (A/B: 11)" at bounding box center [0, 0] width 0 height 0
click at [597, 149] on button "submit" at bounding box center [601, 156] width 19 height 19
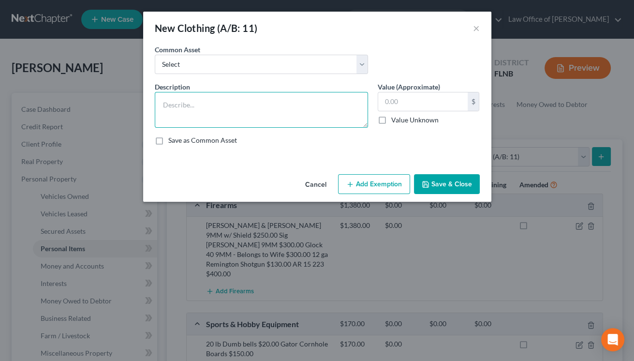
click at [262, 116] on textarea at bounding box center [261, 110] width 213 height 36
type textarea "Mens clothing & accessories"
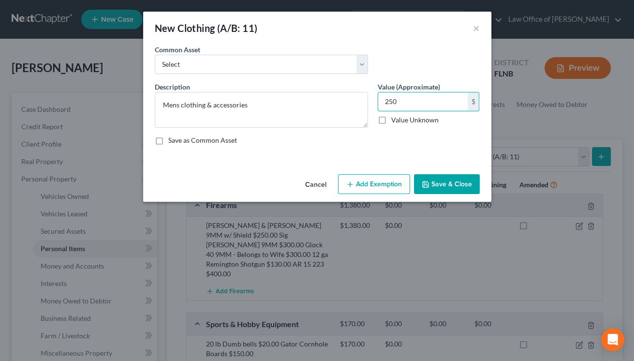
type input "250"
click at [348, 185] on icon "button" at bounding box center [350, 184] width 8 height 8
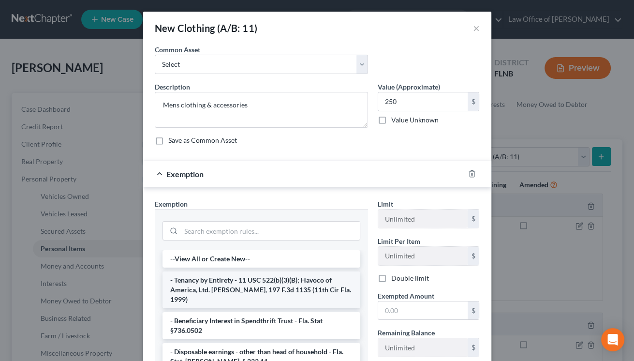
scroll to position [48, 0]
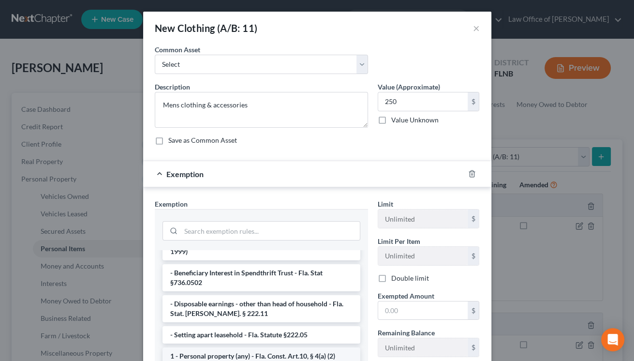
click at [266, 350] on li "1 - Personal property (any) - Fla. Const. Art.10, § 4(a) (2)" at bounding box center [261, 355] width 198 height 17
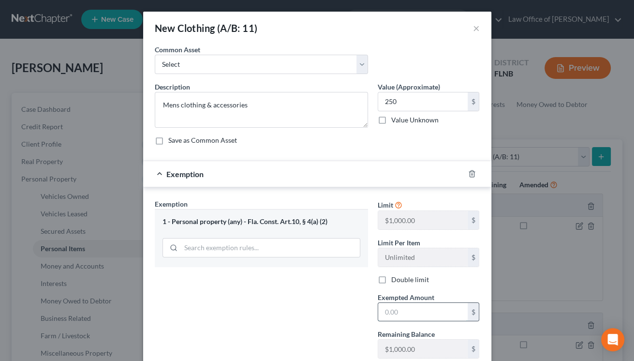
click at [417, 312] on input "text" at bounding box center [422, 312] width 89 height 18
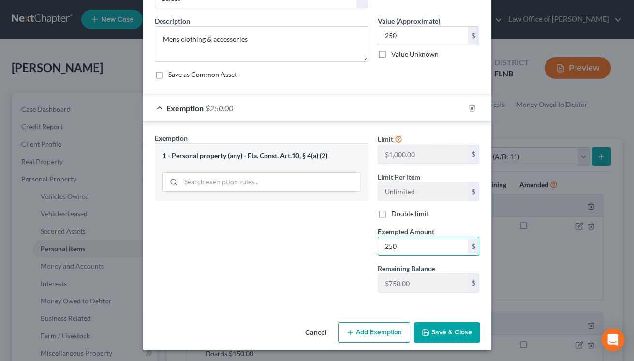
type input "250"
click at [449, 331] on button "Save & Close" at bounding box center [447, 332] width 66 height 20
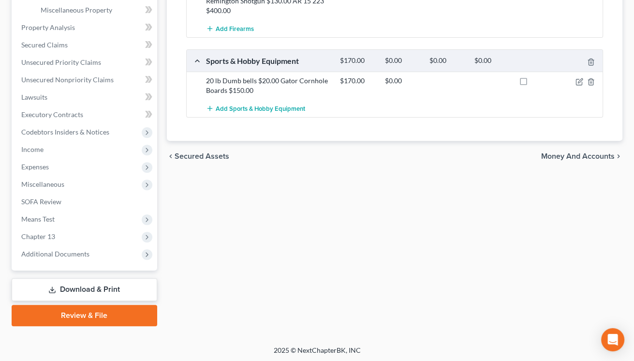
scroll to position [24, 0]
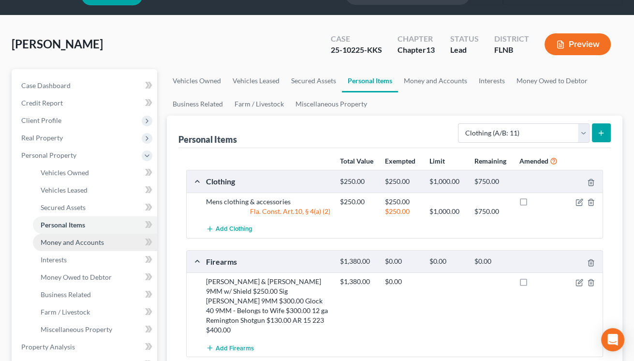
click at [86, 239] on span "Money and Accounts" at bounding box center [72, 242] width 63 height 8
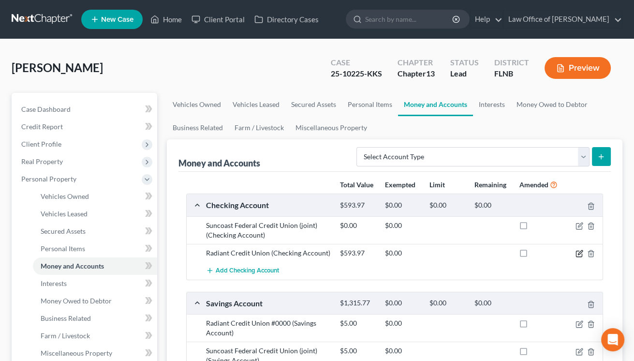
click at [578, 254] on icon "button" at bounding box center [580, 252] width 4 height 4
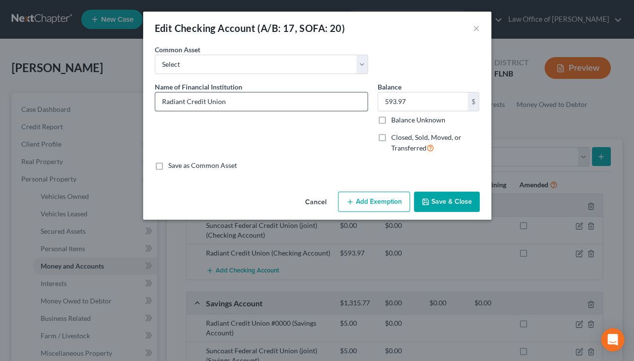
click at [248, 100] on input "Radiant Credit Union" at bounding box center [261, 101] width 212 height 18
type input "Radiant Credit Union 168-0080"
click at [434, 196] on button "Save & Close" at bounding box center [447, 201] width 66 height 20
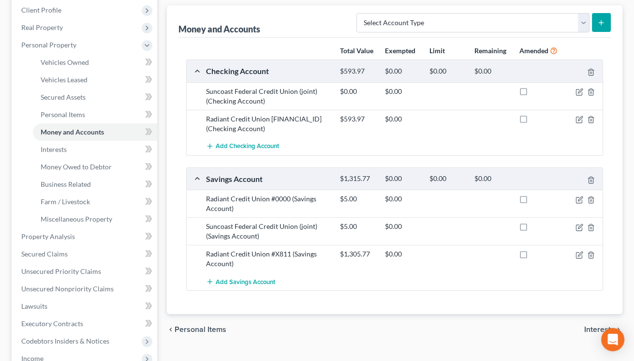
scroll to position [160, 0]
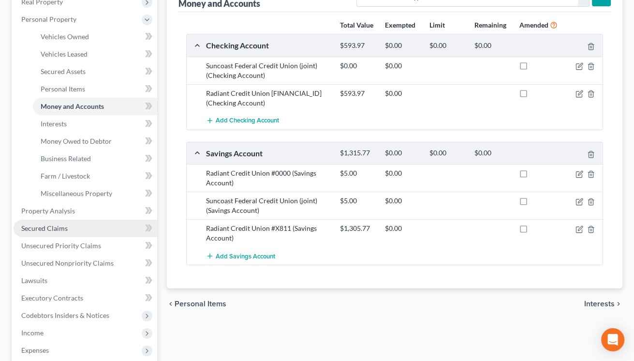
click at [54, 230] on span "Secured Claims" at bounding box center [44, 228] width 46 height 8
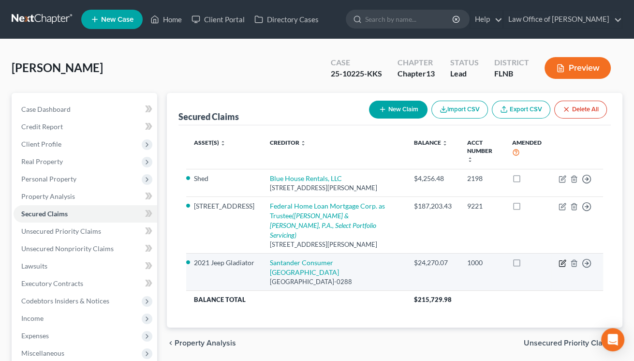
click at [564, 259] on icon "button" at bounding box center [562, 263] width 8 height 8
select select "45"
select select "15"
select select "2"
select select "3"
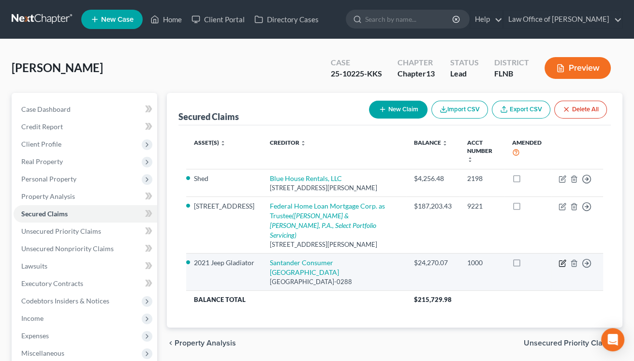
select select "0"
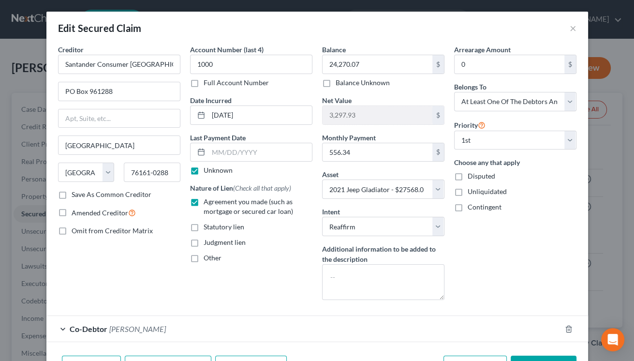
scroll to position [61, 0]
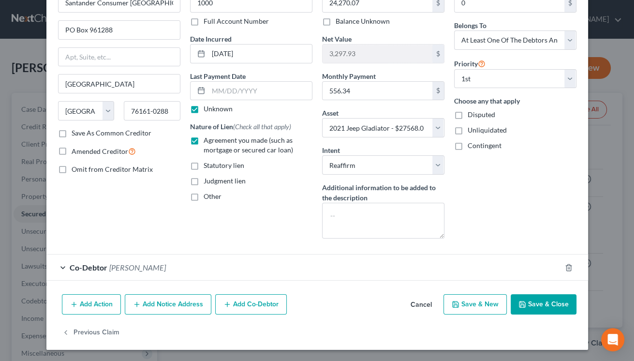
click at [522, 305] on icon "button" at bounding box center [522, 304] width 8 height 8
select select
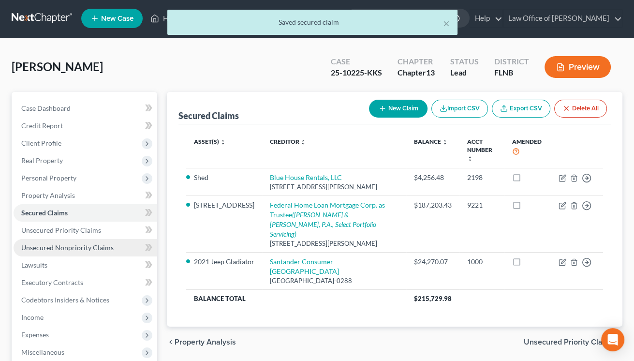
scroll to position [0, 0]
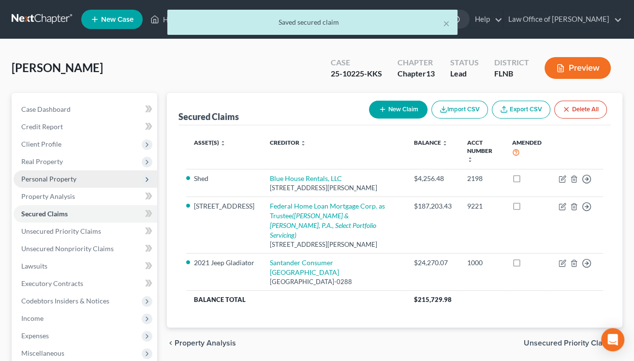
click at [40, 178] on span "Personal Property" at bounding box center [48, 179] width 55 height 8
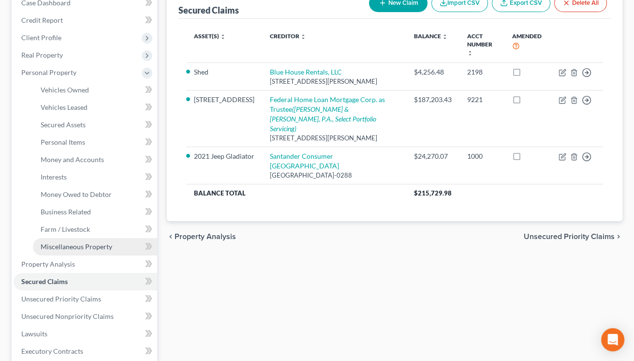
click at [55, 243] on span "Miscellaneous Property" at bounding box center [77, 246] width 72 height 8
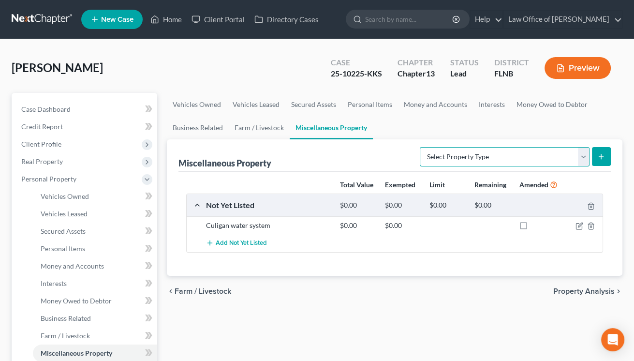
select select "transferred"
click option "Transferred (SOFA 18, 19)" at bounding box center [0, 0] width 0 height 0
click at [597, 158] on icon "submit" at bounding box center [601, 157] width 8 height 8
select select "Ordinary ([DATE])"
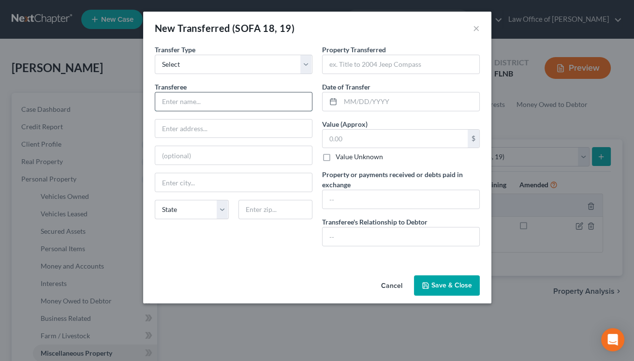
click at [250, 93] on input "text" at bounding box center [233, 101] width 157 height 18
click at [243, 100] on input "text" at bounding box center [233, 101] width 157 height 18
type input "Valdosta Toyota"
type input "2980 James Road"
type input "31601"
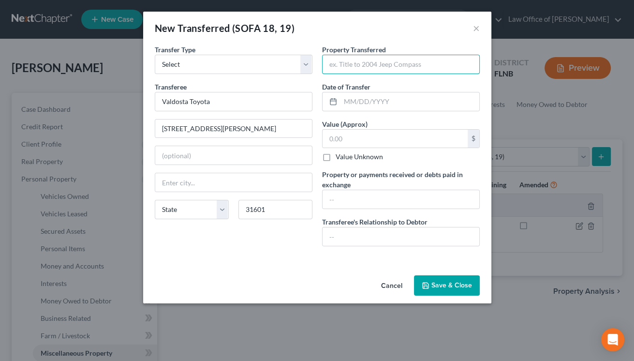
type input "Valdosta"
click at [362, 66] on input "text" at bounding box center [400, 64] width 157 height 18
type input "2017 Nissan Titan"
click at [353, 99] on input "text" at bounding box center [409, 101] width 139 height 18
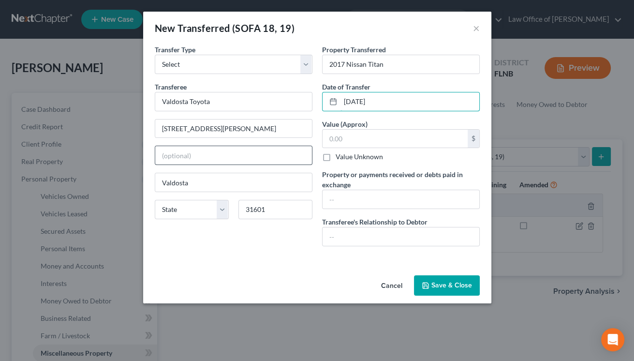
type input "10/14/2024"
type input "13,000.00"
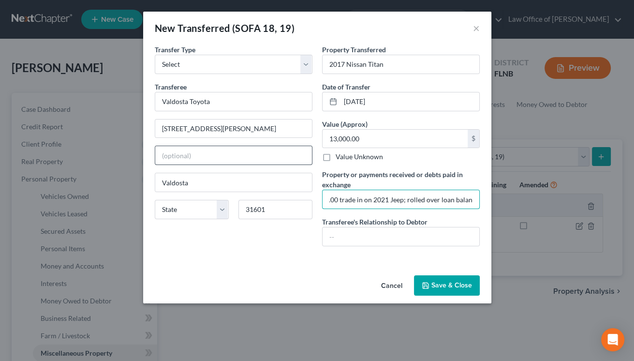
scroll to position [0, 29]
type input "$13,000.00 trade in on 2021 Jeep; rolled over loan balance"
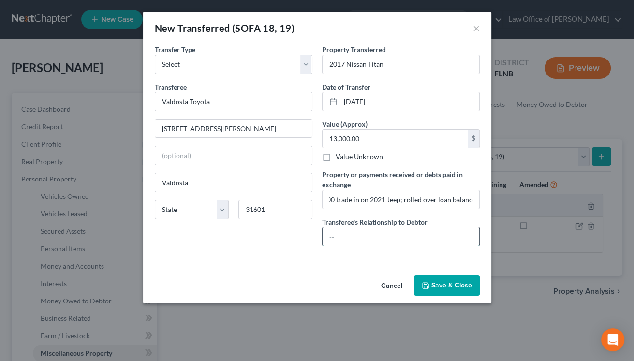
click at [371, 243] on input "text" at bounding box center [400, 236] width 157 height 18
type input "None"
click at [457, 290] on button "Save & Close" at bounding box center [447, 285] width 66 height 20
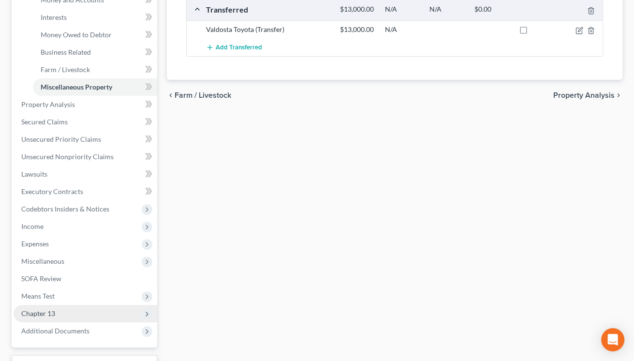
scroll to position [343, 0]
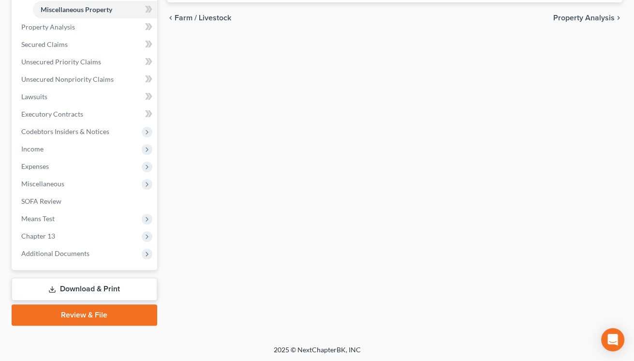
click at [95, 288] on link "Download & Print" at bounding box center [84, 288] width 145 height 23
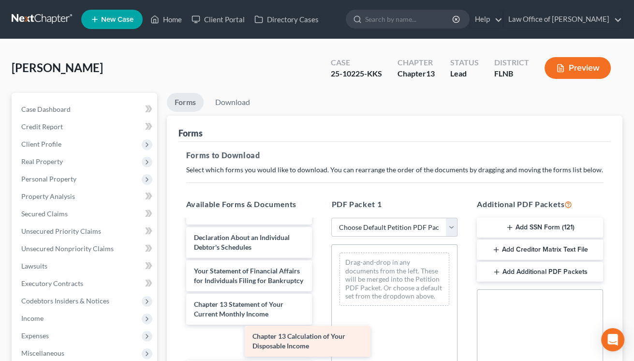
scroll to position [355, 0]
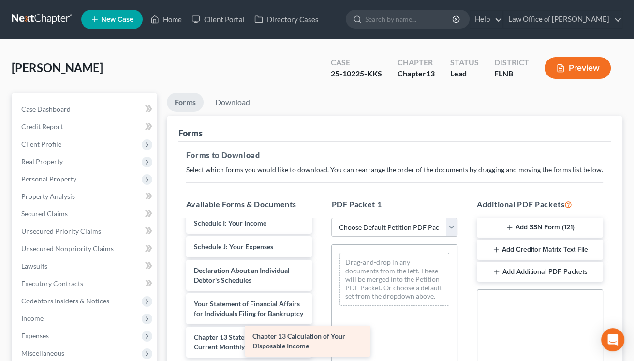
drag, startPoint x: 234, startPoint y: 339, endPoint x: 423, endPoint y: 289, distance: 196.0
click at [320, 289] on div "Chapter 13 Calculation of Your Disposable Income Certificate of Counseling 2025…" at bounding box center [249, 190] width 142 height 650
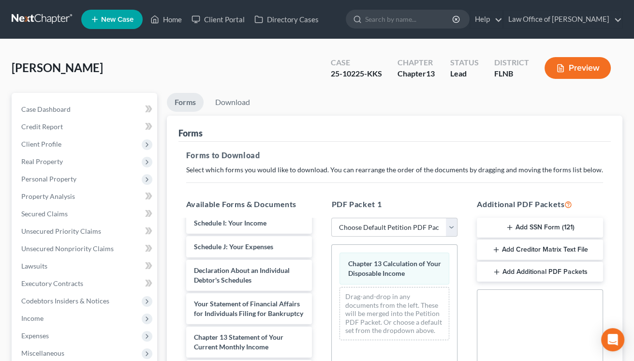
scroll to position [235, 0]
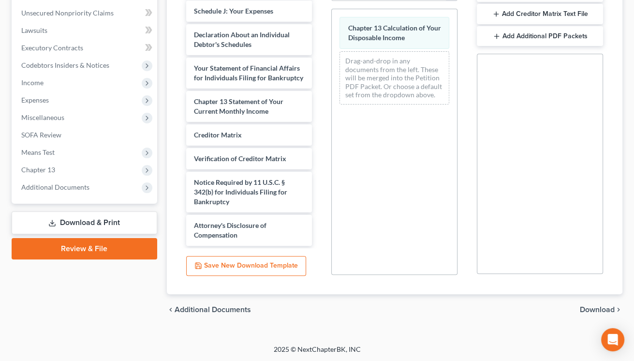
click at [589, 309] on span "Download" at bounding box center [597, 309] width 35 height 8
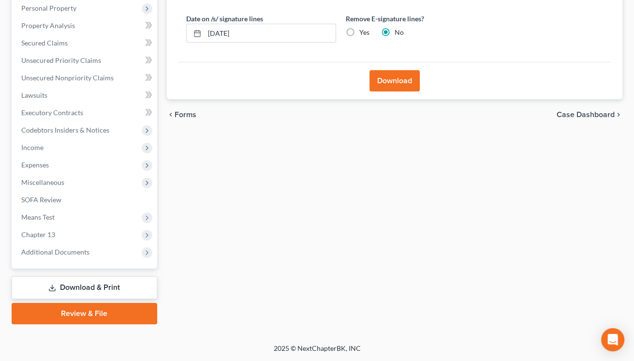
scroll to position [169, 0]
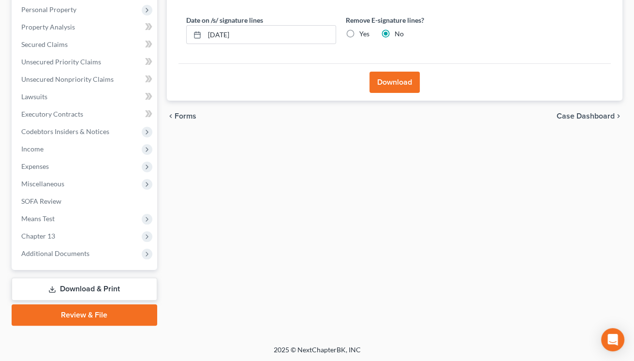
click at [359, 35] on label "Yes" at bounding box center [364, 34] width 10 height 10
click at [363, 35] on input "Yes" at bounding box center [366, 32] width 6 height 6
radio input "true"
radio input "false"
click at [380, 82] on button "Download" at bounding box center [394, 82] width 50 height 21
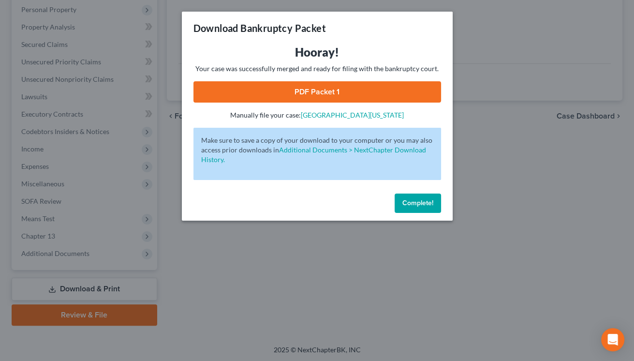
click at [380, 82] on link "PDF Packet 1" at bounding box center [316, 91] width 247 height 21
click at [405, 207] on button "Complete!" at bounding box center [417, 202] width 46 height 19
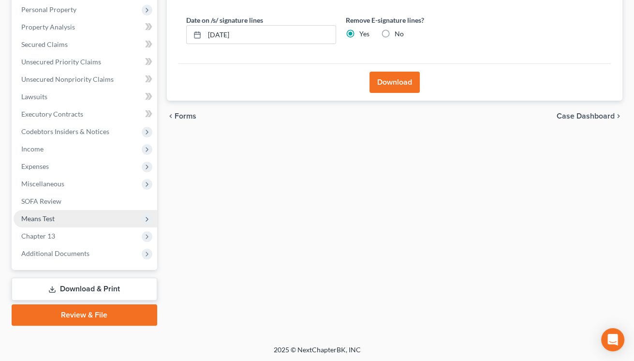
click at [118, 220] on span "Means Test" at bounding box center [86, 218] width 144 height 17
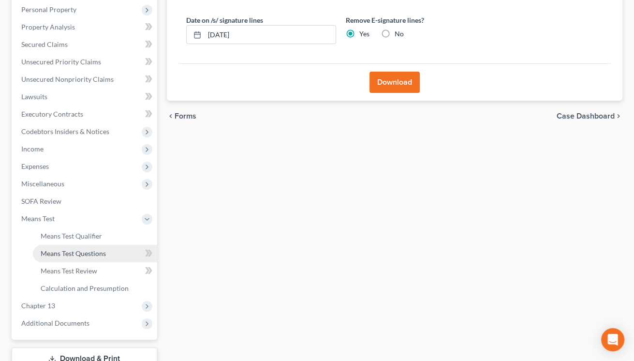
click at [98, 250] on span "Means Test Questions" at bounding box center [73, 253] width 65 height 8
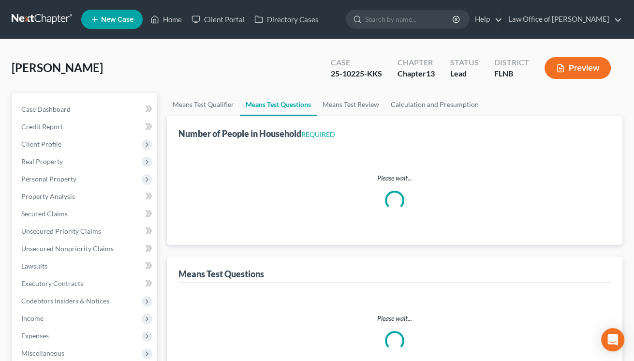
select select "1"
select select "60"
select select "0"
select select "60"
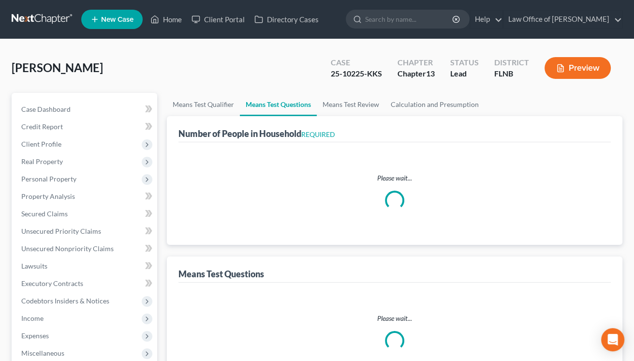
select select "3"
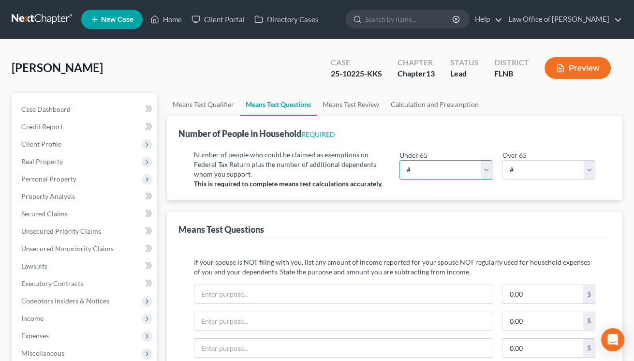
select select "2"
click option "2" at bounding box center [0, 0] width 0 height 0
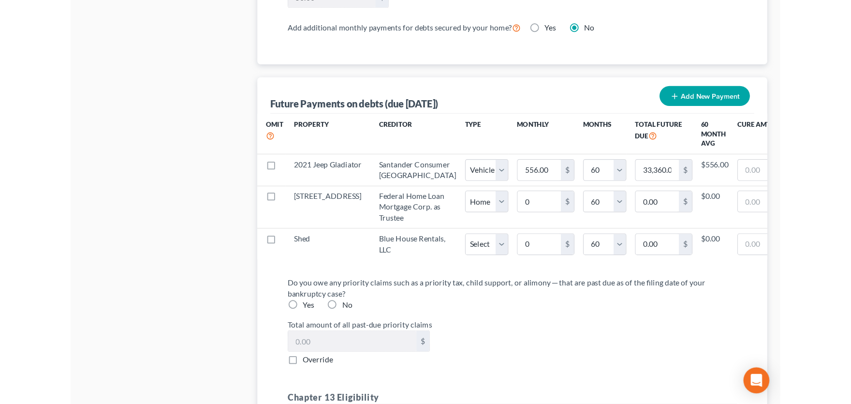
scroll to position [957, 0]
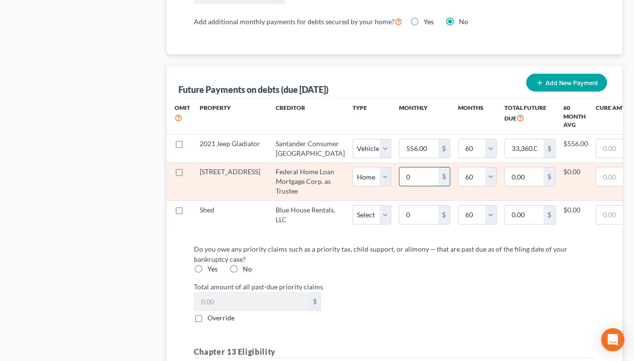
click at [399, 186] on input "0" at bounding box center [418, 176] width 39 height 18
drag, startPoint x: 335, startPoint y: 183, endPoint x: 342, endPoint y: 183, distance: 7.3
click at [399, 183] on input "0" at bounding box center [418, 176] width 39 height 18
type input "1"
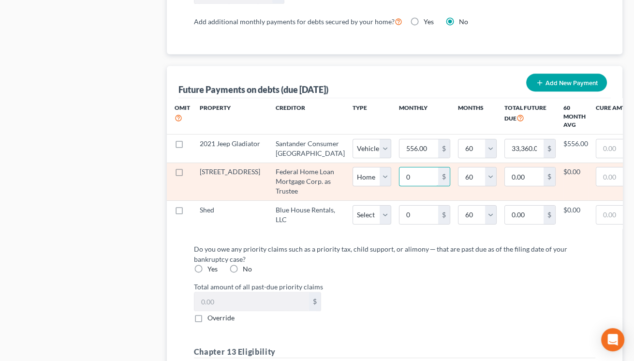
type input "60.00"
type input "11"
type input "660.00"
select select "0"
select select "60"
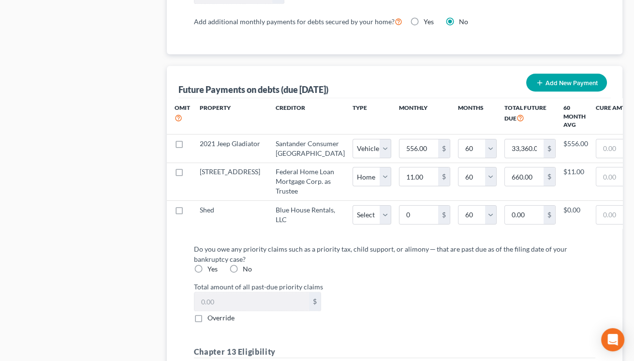
select select "0"
select select "60"
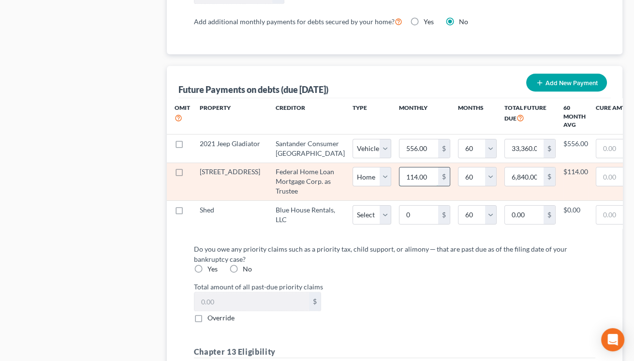
drag, startPoint x: 336, startPoint y: 184, endPoint x: 362, endPoint y: 184, distance: 25.6
click at [399, 184] on input "114.00" at bounding box center [418, 176] width 39 height 18
type input "1"
type input "60.00"
type input "11"
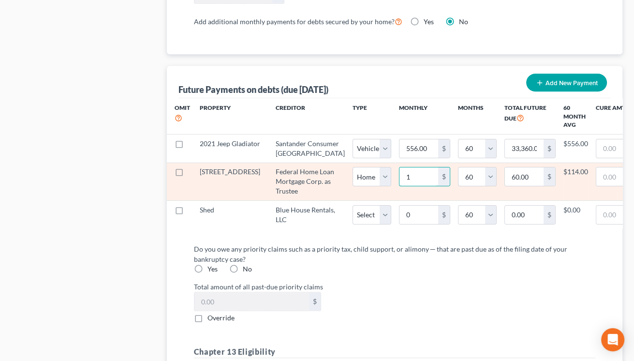
type input "660.00"
select select "0"
select select "60"
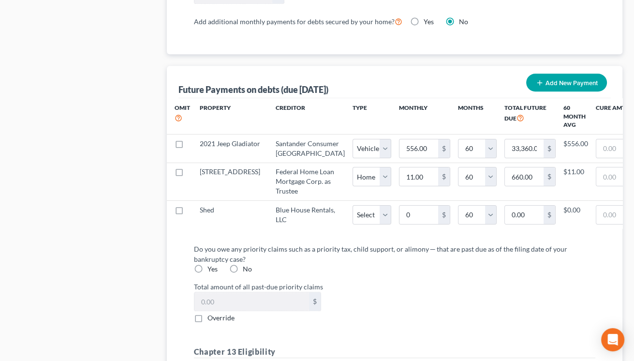
select select "0"
select select "60"
select select "0"
select select "60"
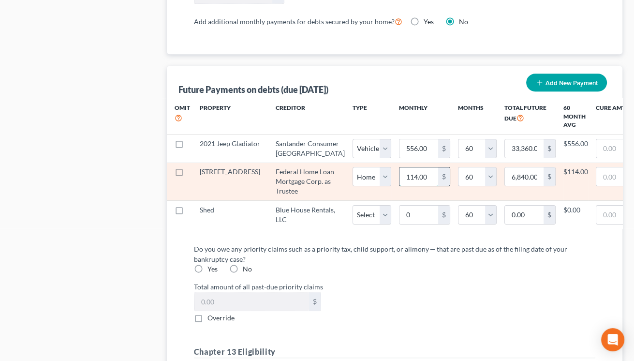
click at [399, 185] on input "114.00" at bounding box center [418, 176] width 39 height 18
type input "1149.00"
type input "68,940.00"
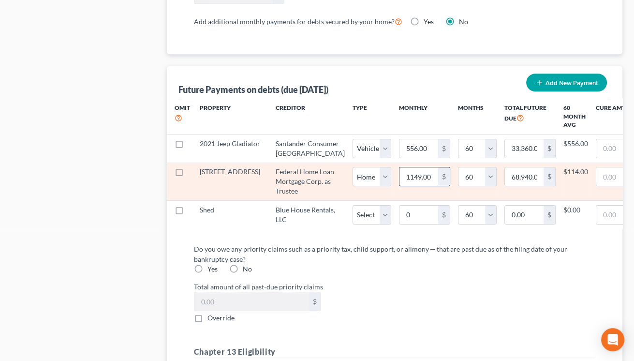
type input "1,149.00"
select select "0"
select select "60"
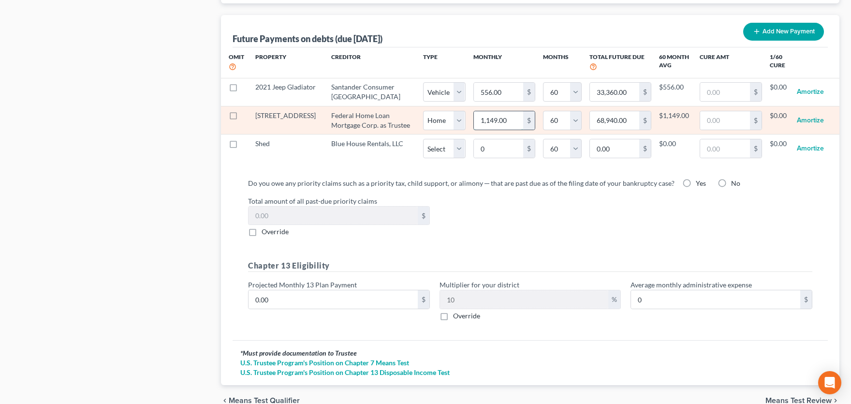
click at [474, 119] on input "1,149.00" at bounding box center [498, 120] width 49 height 18
drag, startPoint x: 466, startPoint y: 119, endPoint x: 481, endPoint y: 119, distance: 15.0
click at [481, 119] on input "1,149.00" at bounding box center [498, 120] width 49 height 18
type input "1,149.6"
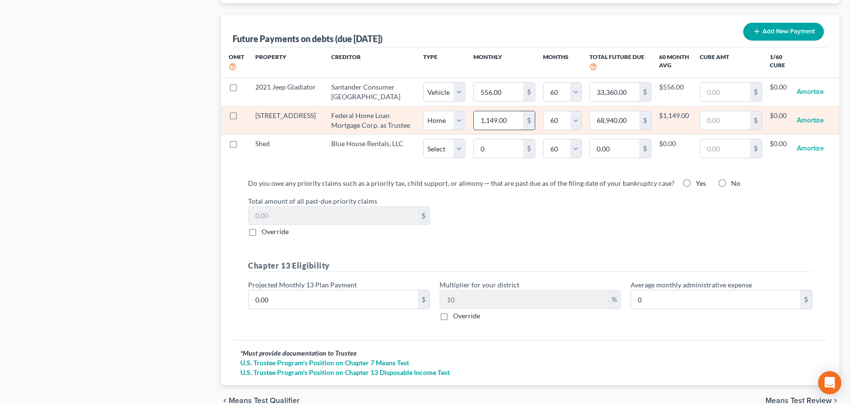
type input "68,976.00"
type input "1,149.61"
type input "68,976.60"
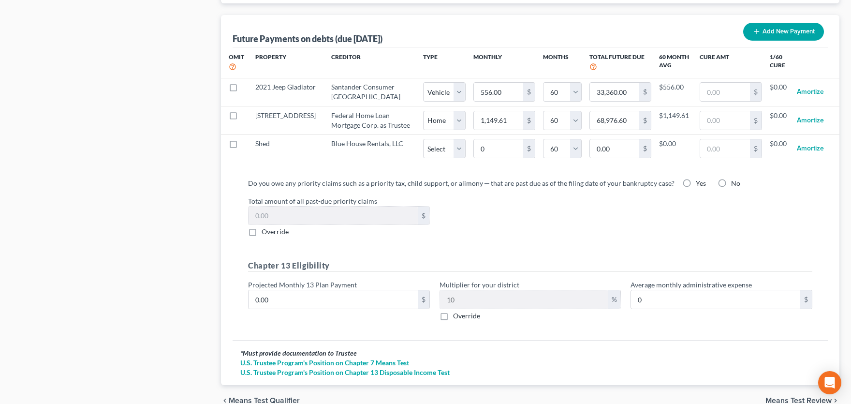
select select "0"
select select "60"
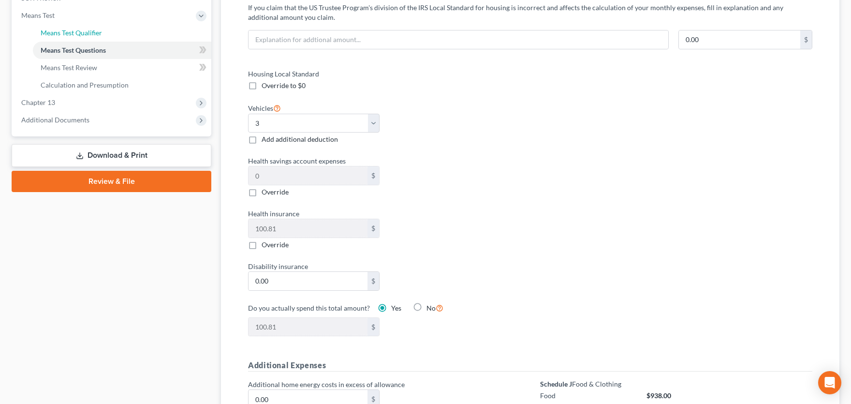
scroll to position [798, 0]
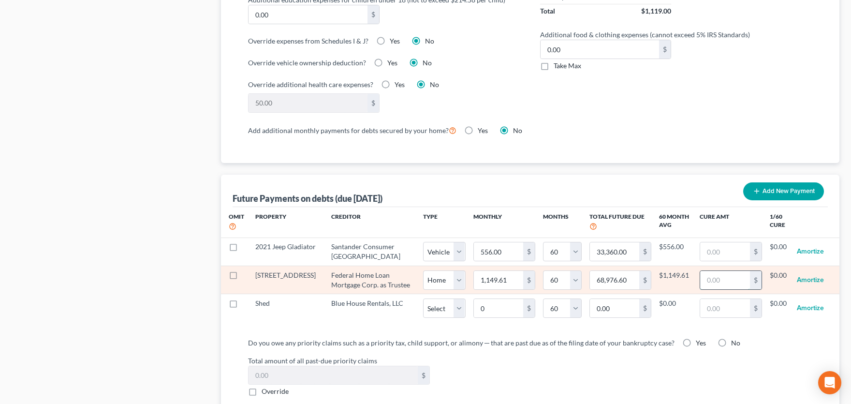
click at [603, 274] on input "text" at bounding box center [724, 280] width 49 height 18
click at [603, 275] on input "text" at bounding box center [724, 280] width 49 height 18
type input "34,600"
select select "0"
select select "60"
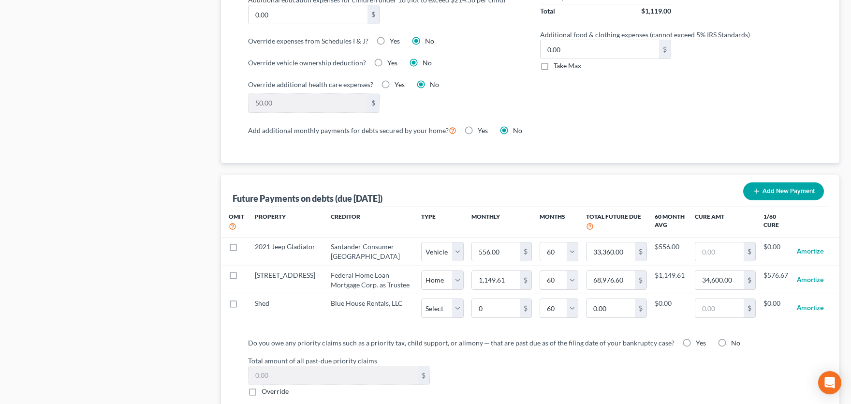
select select "0"
select select "60"
select select "0"
select select "60"
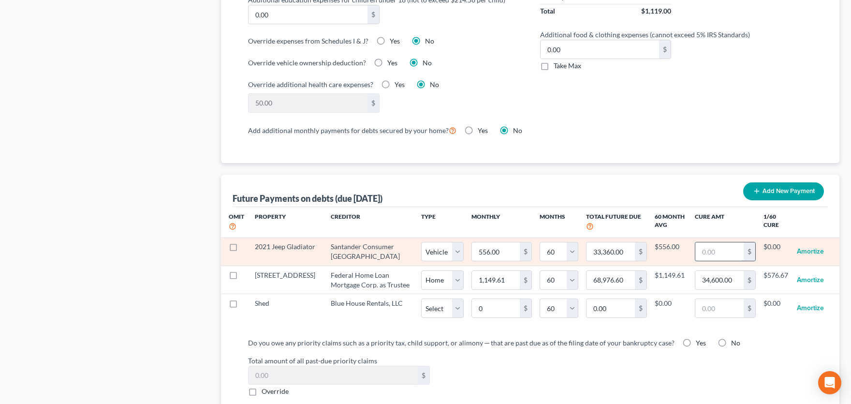
click at [603, 247] on input "text" at bounding box center [719, 251] width 48 height 18
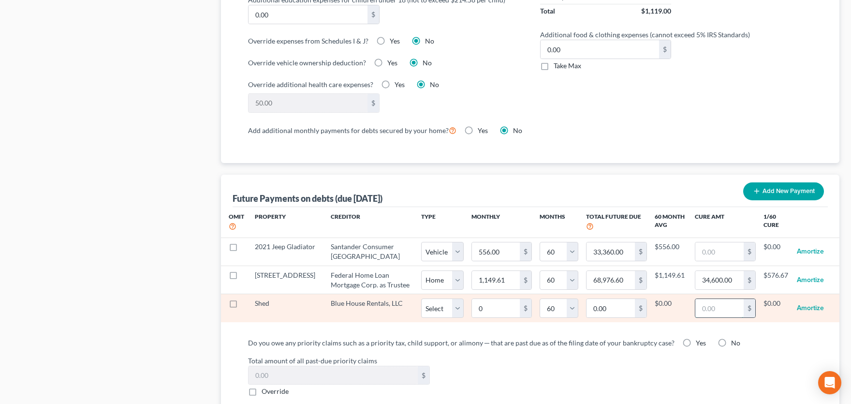
click at [603, 317] on input "text" at bounding box center [719, 308] width 48 height 18
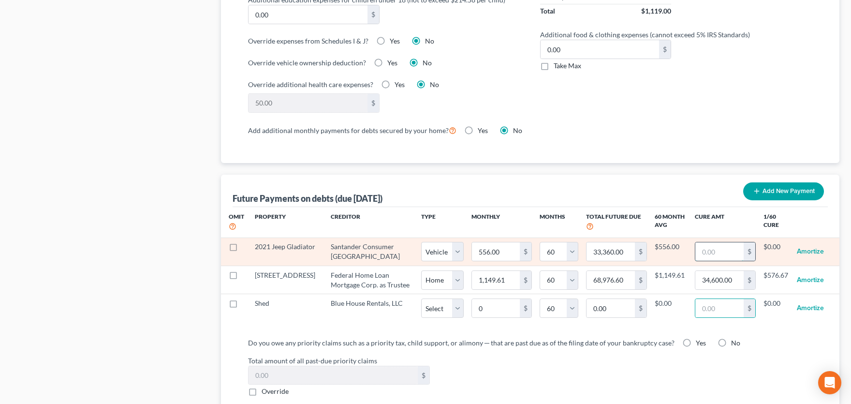
click at [603, 252] on input "text" at bounding box center [719, 251] width 48 height 18
type input "636.81"
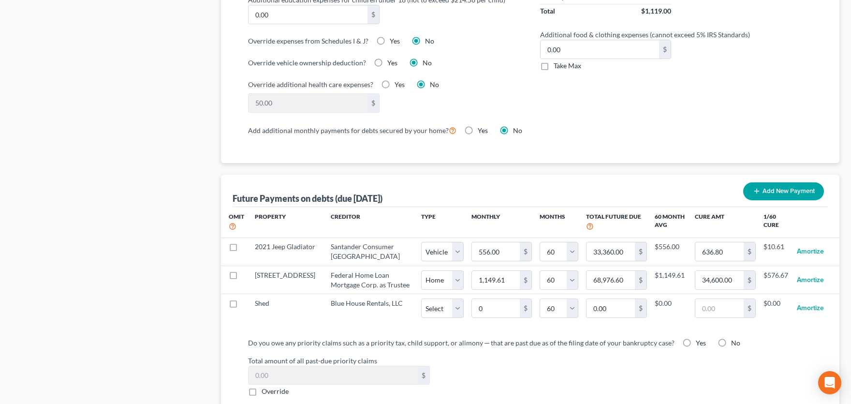
select select "1"
select select "60"
select select "1"
select select "60"
select select "1"
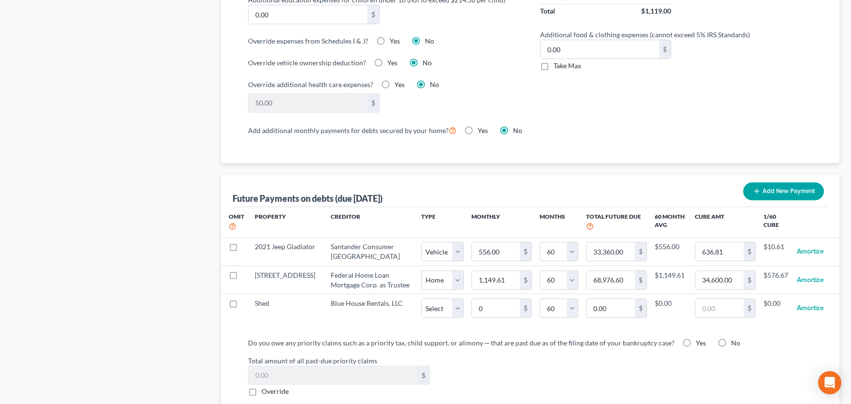
select select "60"
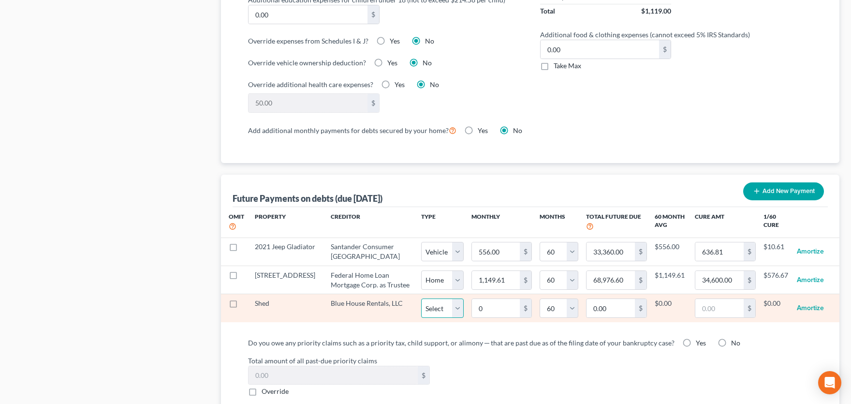
select select "2"
click option "Other" at bounding box center [0, 0] width 0 height 0
select select "2"
select select "60"
click at [472, 316] on input "0" at bounding box center [496, 308] width 48 height 18
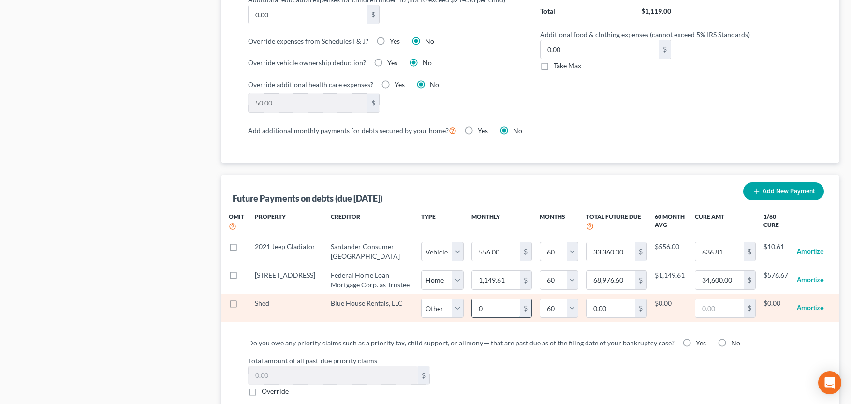
click at [472, 316] on input "0" at bounding box center [496, 308] width 48 height 18
drag, startPoint x: 442, startPoint y: 316, endPoint x: 458, endPoint y: 317, distance: 15.5
click at [472, 317] on input "0" at bounding box center [496, 308] width 48 height 18
type input "1"
type input "60.00"
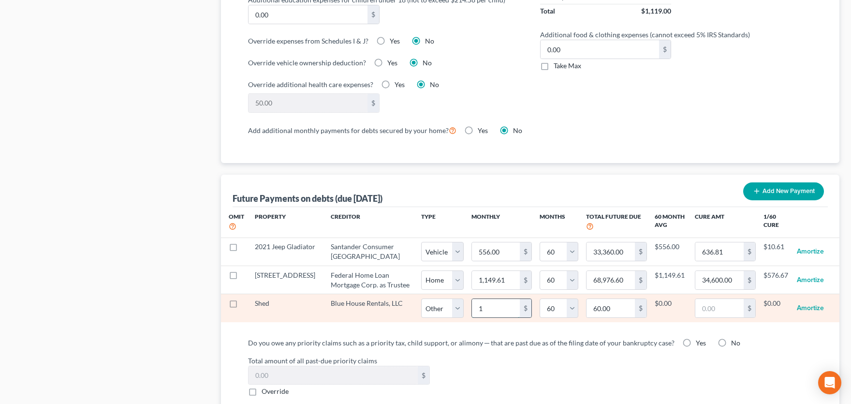
type input "12"
type input "720.00"
type input "123"
type input "7,380.00"
type input "123.0"
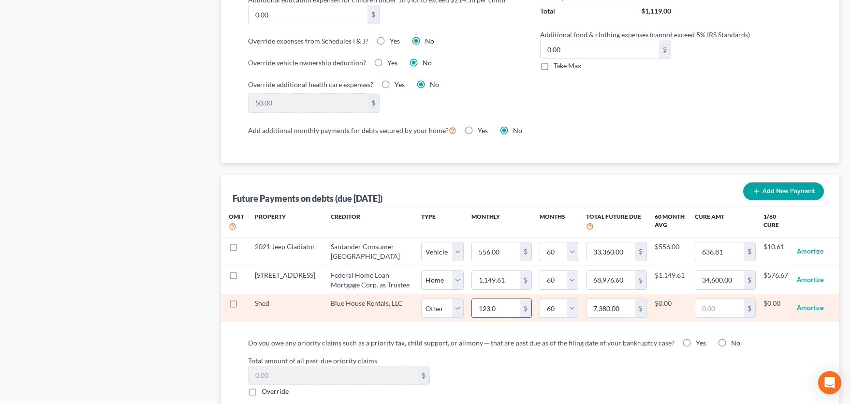
select select "2"
select select "60"
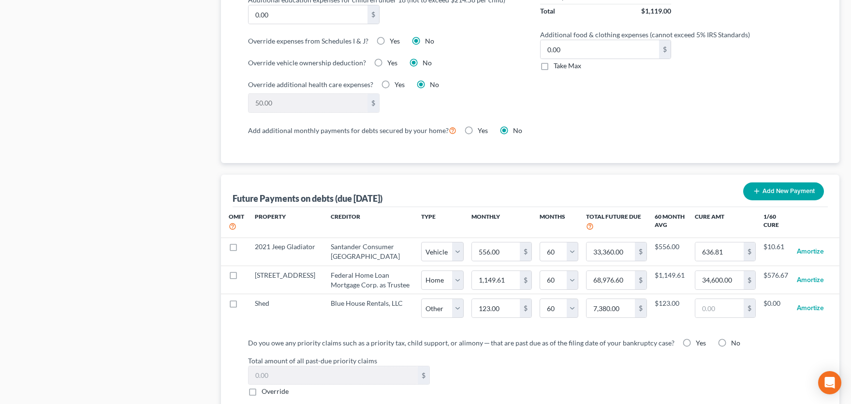
select select "2"
select select "60"
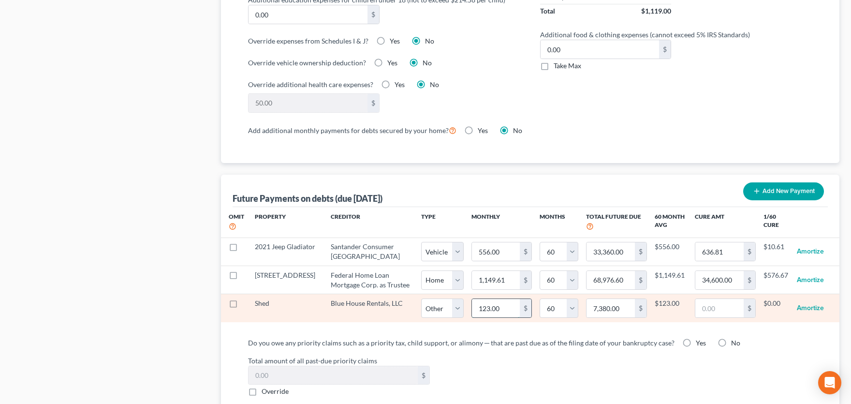
click at [472, 317] on input "123.00" at bounding box center [496, 308] width 48 height 18
type input "123.09"
type input "7,385.40"
select select "2"
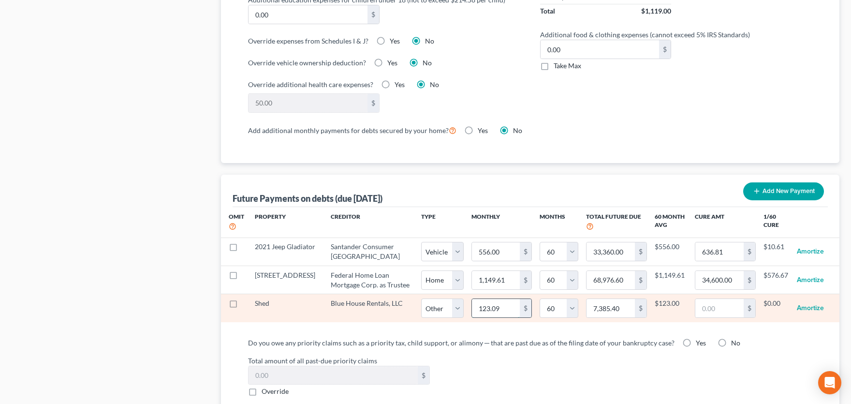
select select "60"
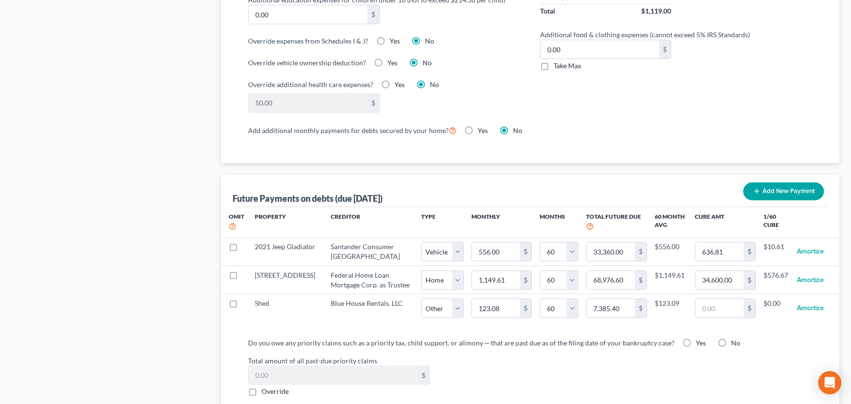
select select "2"
select select "60"
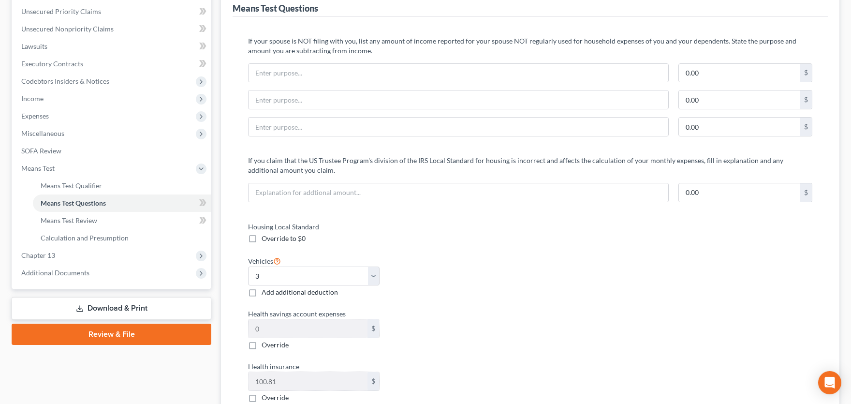
scroll to position [0, 0]
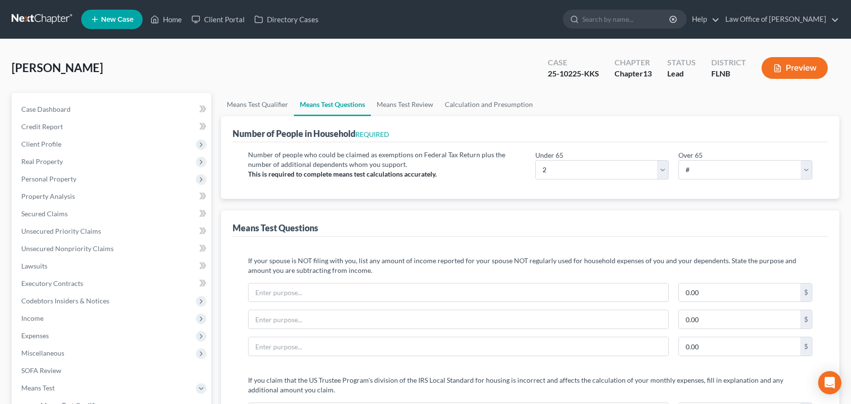
click at [596, 305] on div "0.00 $" at bounding box center [530, 296] width 574 height 27
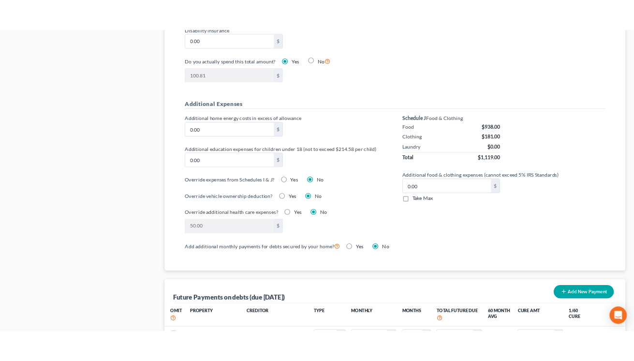
scroll to position [904, 0]
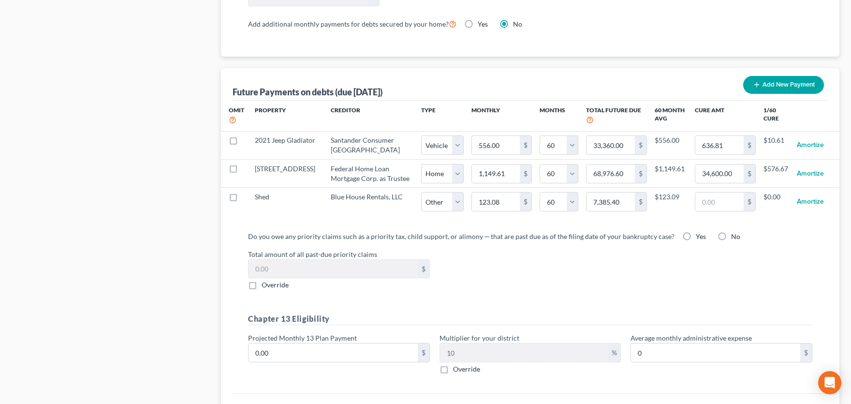
click at [603, 241] on label "Yes" at bounding box center [701, 237] width 10 height 10
click at [603, 238] on input "Yes" at bounding box center [702, 235] width 6 height 6
radio input "true"
click at [262, 290] on label "Override" at bounding box center [275, 285] width 27 height 10
click at [265, 286] on input "Override" at bounding box center [268, 283] width 6 height 6
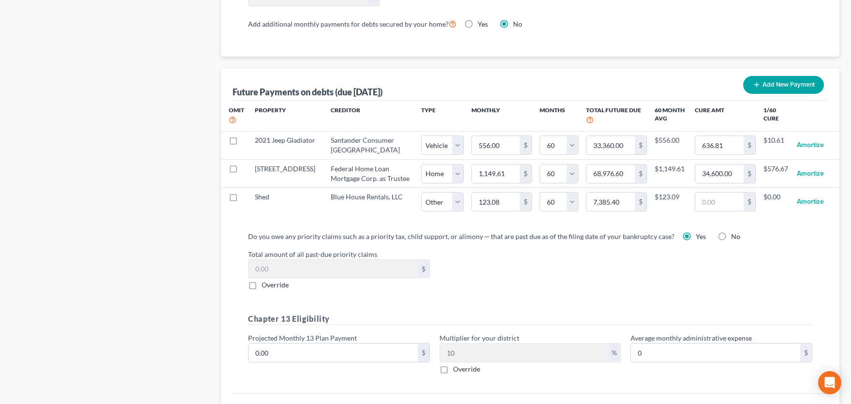
checkbox input "true"
drag, startPoint x: 254, startPoint y: 274, endPoint x: 285, endPoint y: 276, distance: 31.0
click at [285, 276] on input "0.00" at bounding box center [332, 269] width 169 height 18
type input "3,853"
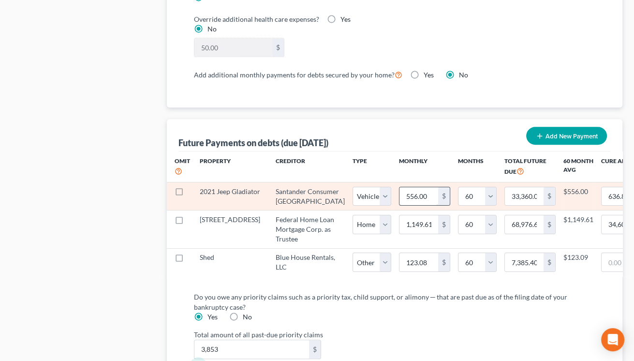
scroll to position [1170, 0]
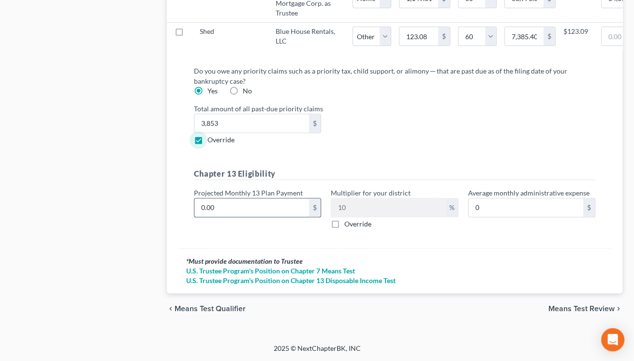
click at [197, 217] on input "0.00" at bounding box center [251, 207] width 115 height 18
type input "2"
type input "0.20"
type input "23"
type input "2.30"
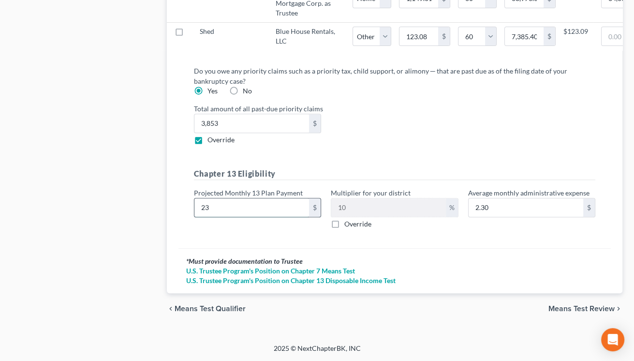
type input "235"
type input "23.50"
type input "2351"
type input "235.10"
type input "2,351.5"
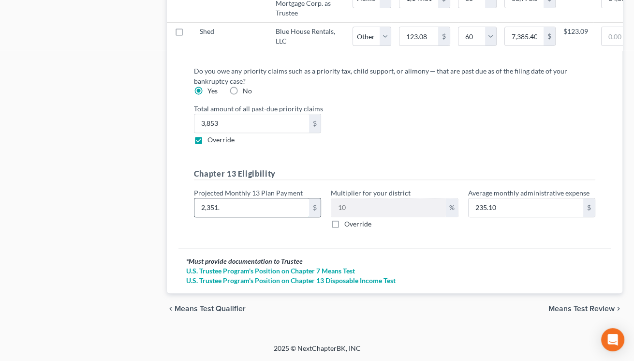
type input "235.15"
type input "2,351.50"
click at [564, 312] on span "Means Test Review" at bounding box center [581, 309] width 66 height 8
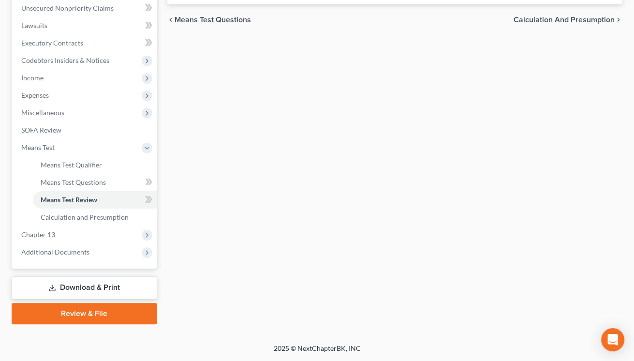
scroll to position [239, 0]
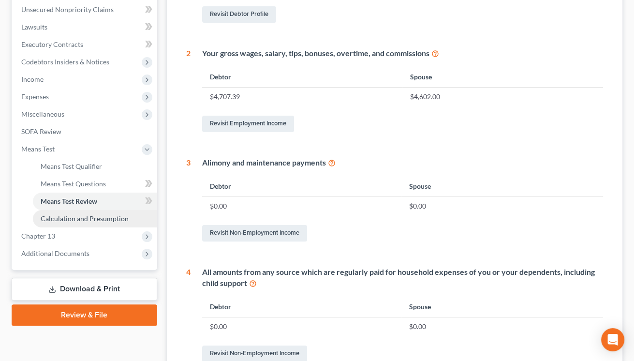
click at [61, 219] on span "Calculation and Presumption" at bounding box center [85, 218] width 88 height 8
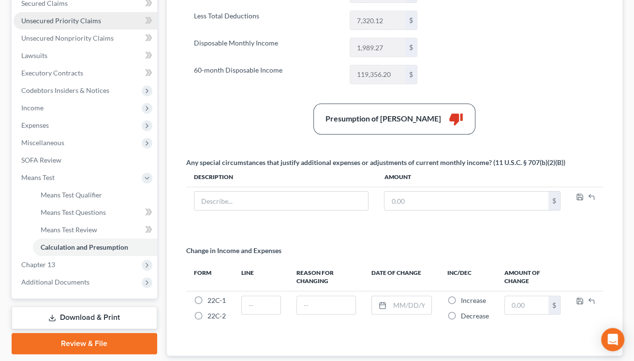
scroll to position [213, 0]
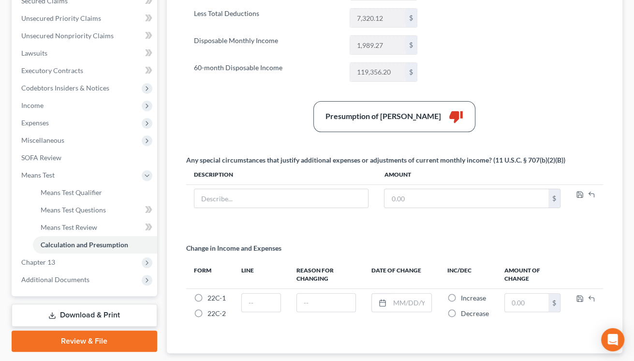
click at [76, 310] on link "Download & Print" at bounding box center [84, 315] width 145 height 23
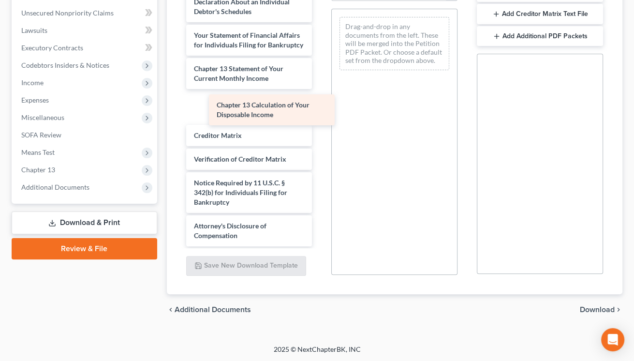
scroll to position [355, 0]
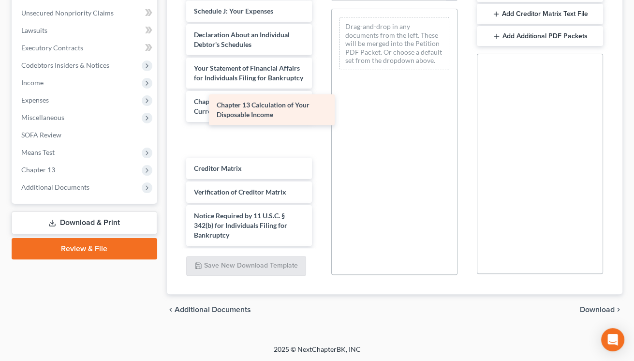
drag, startPoint x: 242, startPoint y: 98, endPoint x: 377, endPoint y: 92, distance: 135.5
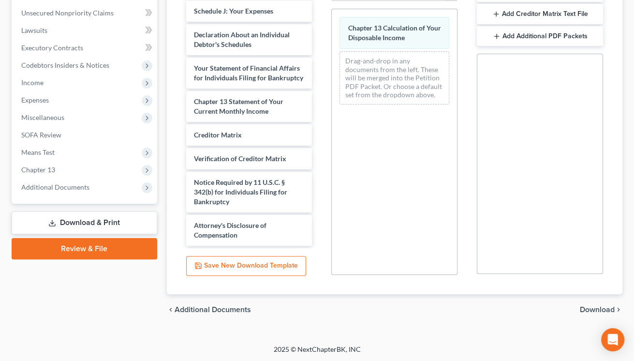
click at [602, 309] on span "Download" at bounding box center [597, 309] width 35 height 8
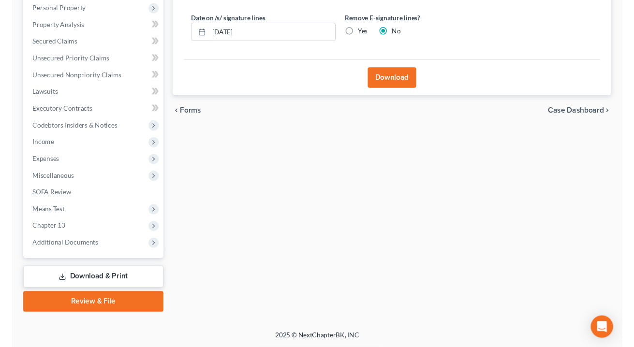
scroll to position [169, 0]
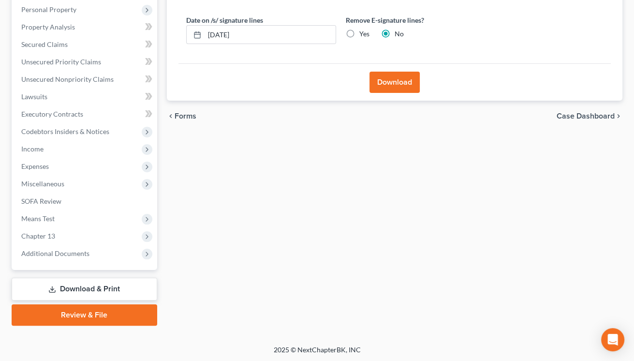
click at [374, 73] on button "Download" at bounding box center [394, 82] width 50 height 21
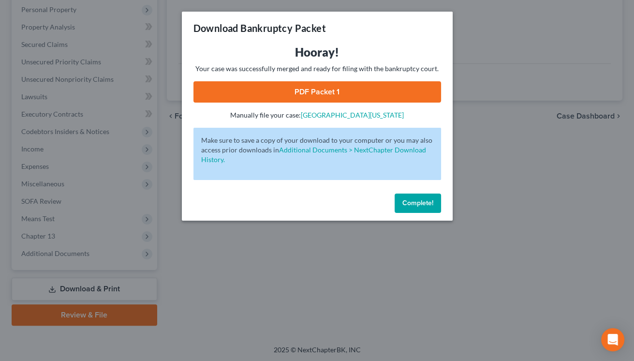
click at [364, 86] on link "PDF Packet 1" at bounding box center [316, 91] width 247 height 21
click at [423, 200] on span "Complete!" at bounding box center [417, 203] width 31 height 8
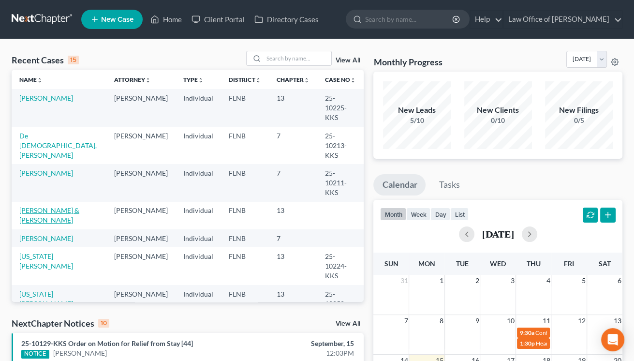
click at [28, 206] on link "[PERSON_NAME] & [PERSON_NAME]" at bounding box center [49, 215] width 60 height 18
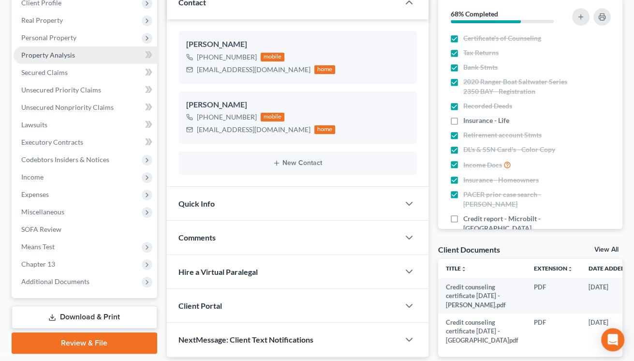
scroll to position [160, 0]
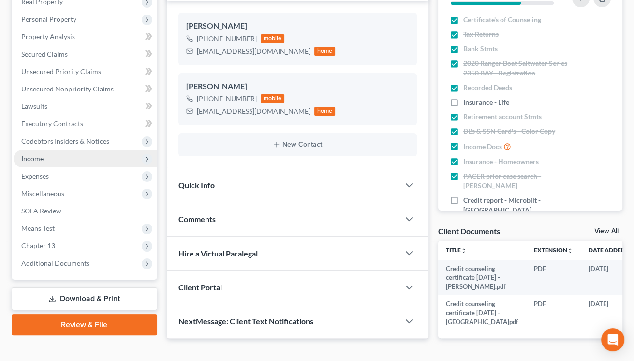
click at [31, 160] on span "Income" at bounding box center [32, 158] width 22 height 8
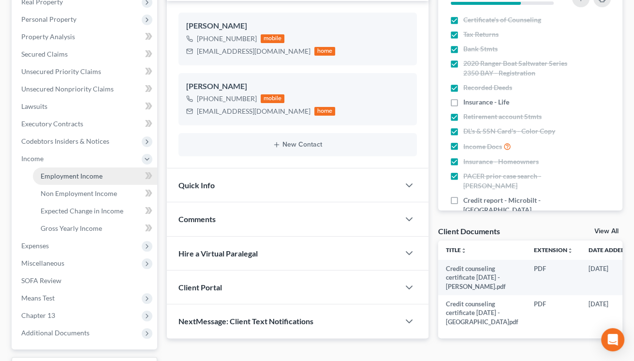
click at [58, 173] on span "Employment Income" at bounding box center [72, 176] width 62 height 8
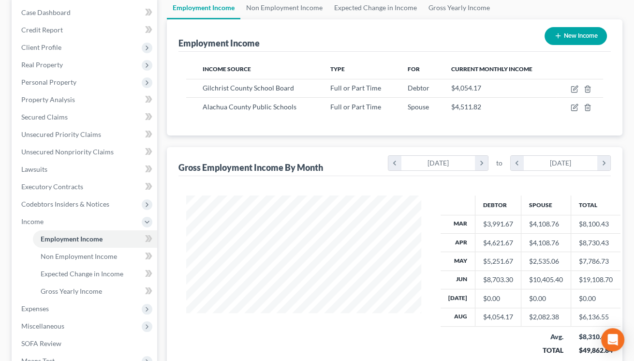
scroll to position [53, 0]
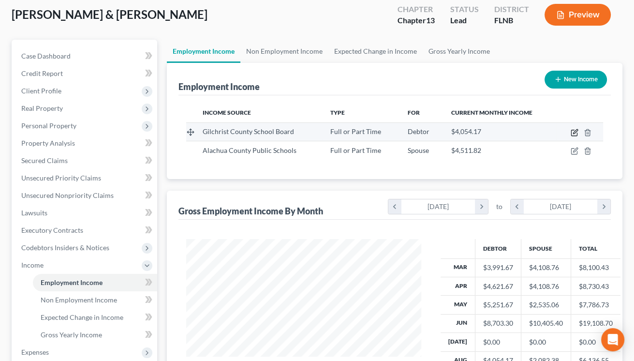
click at [575, 132] on icon "button" at bounding box center [575, 131] width 4 height 4
select select "0"
select select "9"
select select "0"
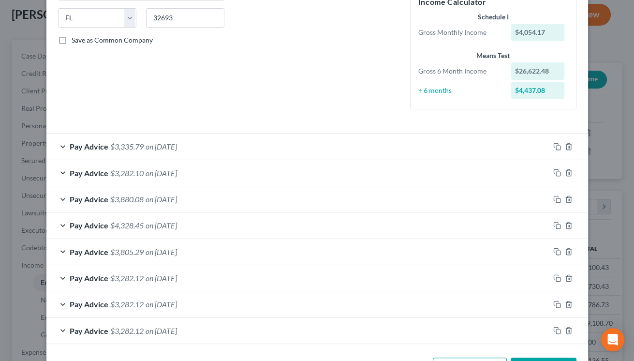
scroll to position [0, 0]
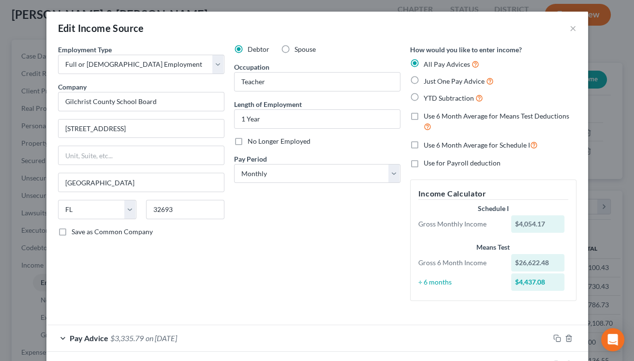
click at [423, 118] on label "Use 6 Month Average for Means Test Deductions" at bounding box center [499, 121] width 153 height 21
click at [427, 117] on input "Use 6 Month Average for Means Test Deductions" at bounding box center [430, 114] width 6 height 6
checkbox input "true"
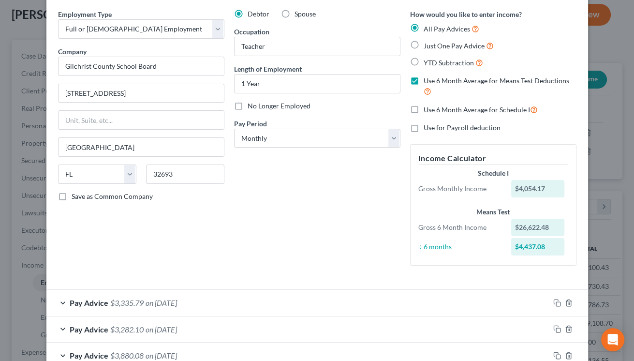
scroll to position [179, 0]
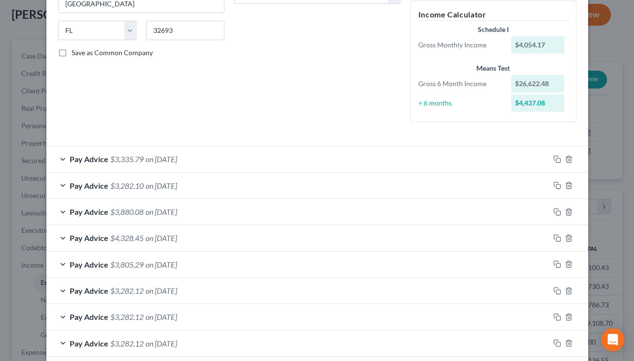
click at [327, 159] on div "Pay Advice $3,335.79 on [DATE]" at bounding box center [297, 159] width 503 height 26
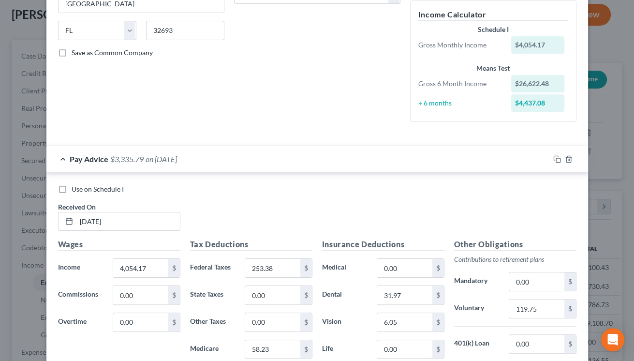
click at [72, 190] on label "Use on Schedule I" at bounding box center [98, 189] width 52 height 10
click at [75, 190] on input "Use on Schedule I" at bounding box center [78, 187] width 6 height 6
checkbox input "true"
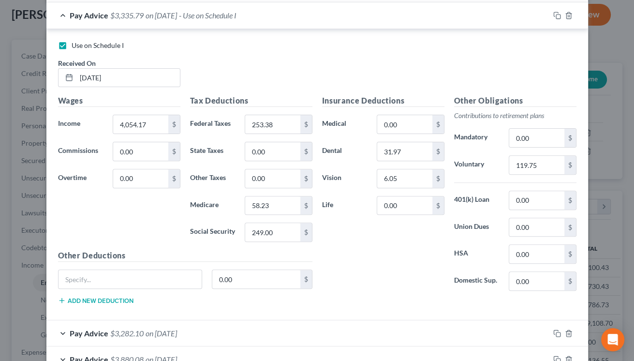
scroll to position [514, 0]
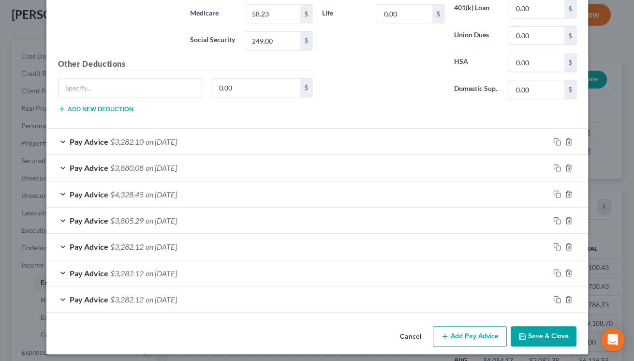
click at [534, 339] on button "Save & Close" at bounding box center [543, 336] width 66 height 20
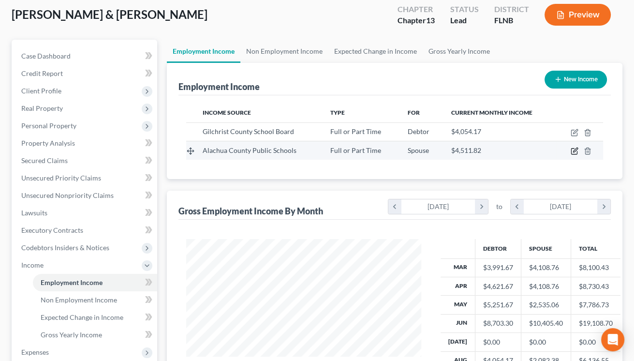
click at [574, 151] on icon "button" at bounding box center [574, 151] width 8 height 8
select select "0"
select select "9"
select select "2"
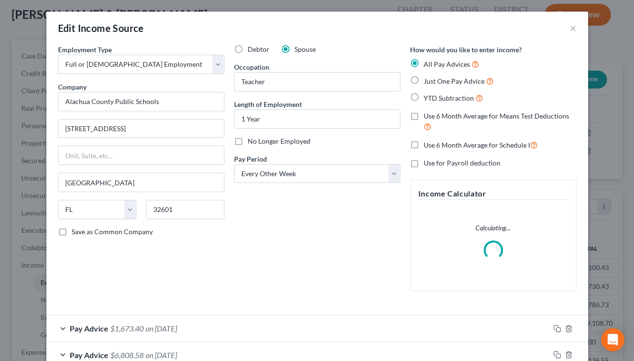
click at [423, 119] on label "Use 6 Month Average for Means Test Deductions" at bounding box center [499, 121] width 153 height 21
click at [427, 117] on input "Use 6 Month Average for Means Test Deductions" at bounding box center [430, 114] width 6 height 6
checkbox input "true"
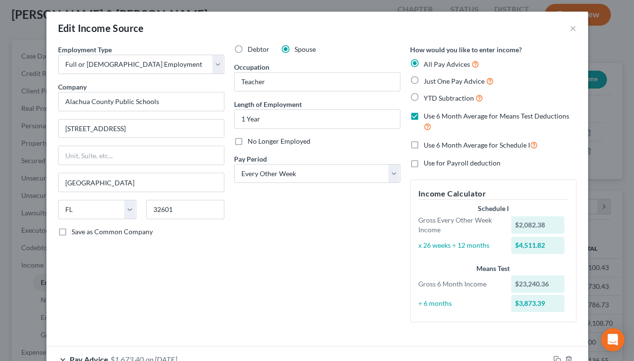
scroll to position [191, 0]
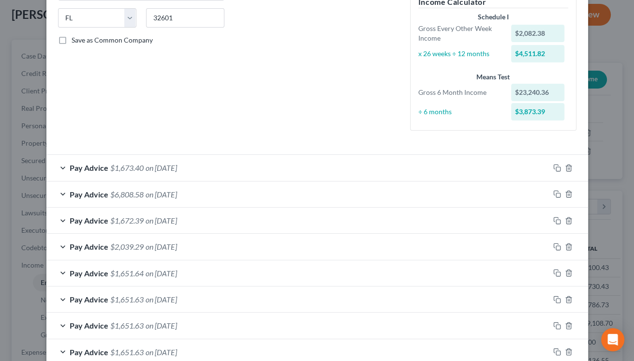
click at [368, 171] on div "Pay Advice $1,673.40 on [DATE]" at bounding box center [297, 168] width 503 height 26
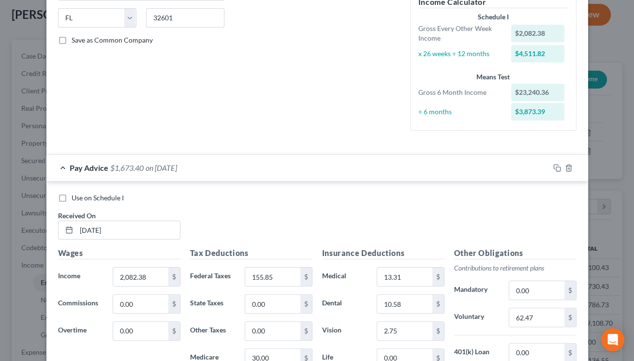
click at [72, 198] on label "Use on Schedule I" at bounding box center [98, 198] width 52 height 10
click at [75, 198] on input "Use on Schedule I" at bounding box center [78, 196] width 6 height 6
checkbox input "true"
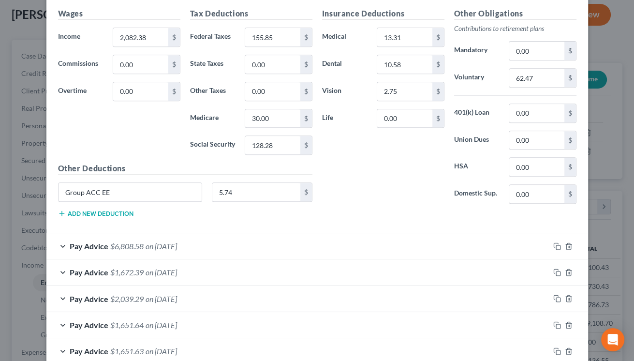
scroll to position [617, 0]
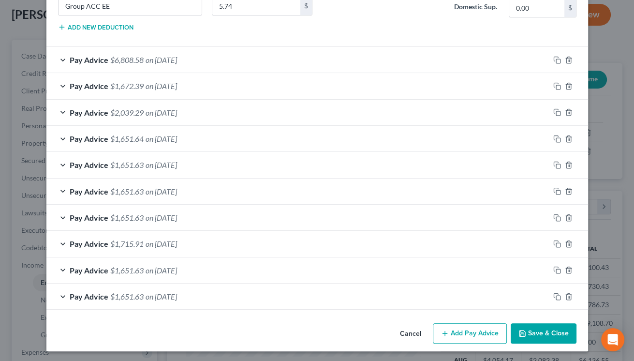
click at [527, 328] on button "Save & Close" at bounding box center [543, 333] width 66 height 20
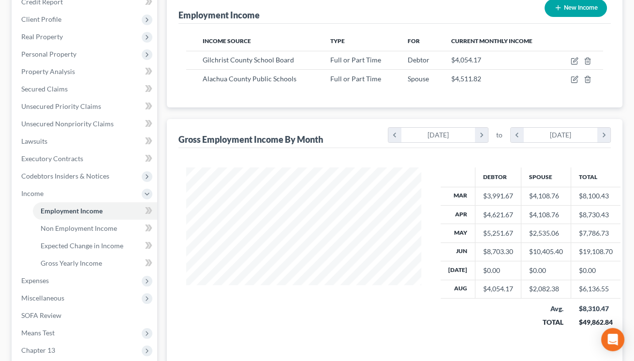
scroll to position [160, 0]
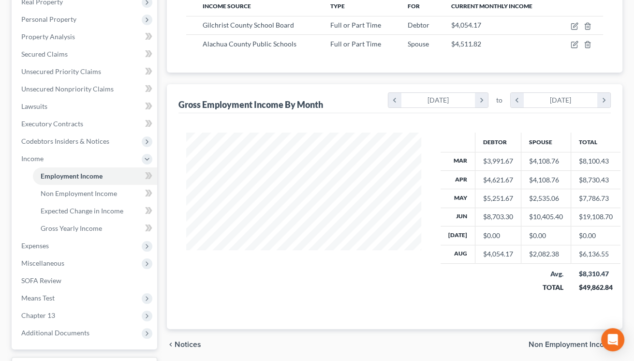
click at [551, 347] on span "Non Employment Income" at bounding box center [571, 344] width 86 height 8
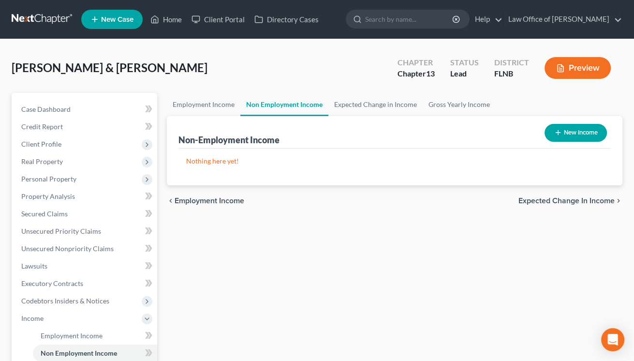
click at [559, 202] on span "Expected Change in Income" at bounding box center [566, 201] width 96 height 8
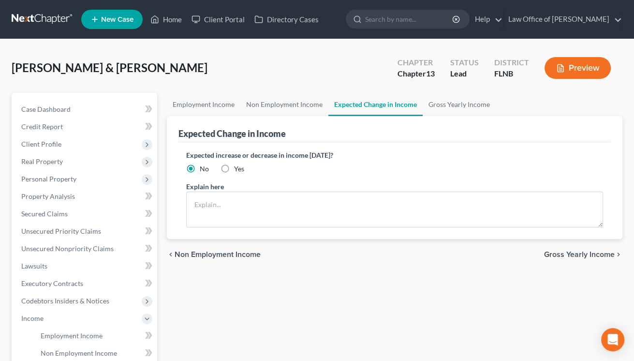
click at [554, 252] on span "Gross Yearly Income" at bounding box center [579, 254] width 71 height 8
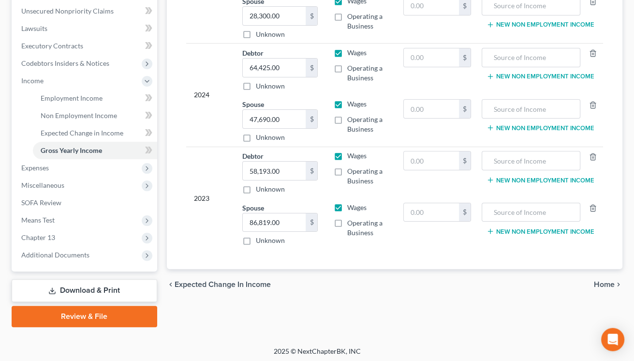
scroll to position [239, 0]
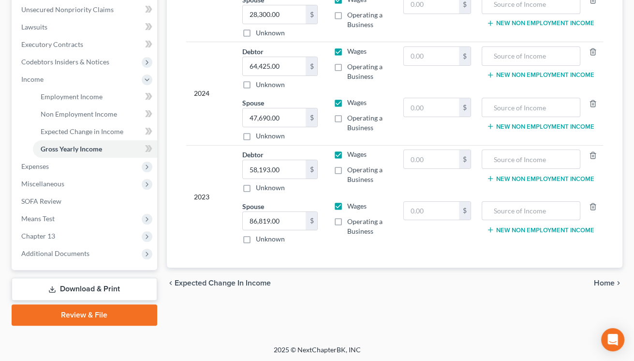
click at [598, 281] on span "Home" at bounding box center [604, 283] width 21 height 8
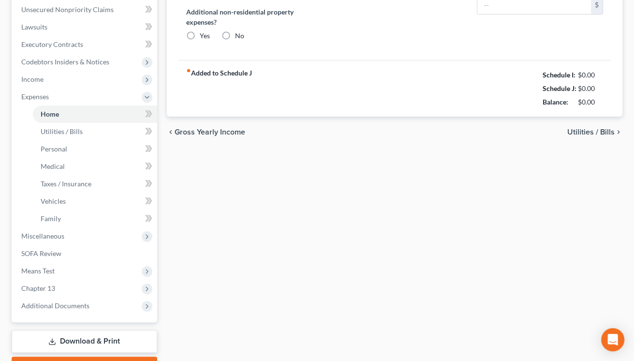
type input "0.00"
radio input "true"
type input "0.00"
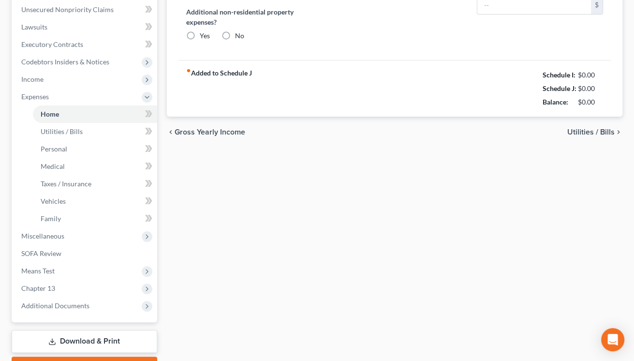
type input "0.00"
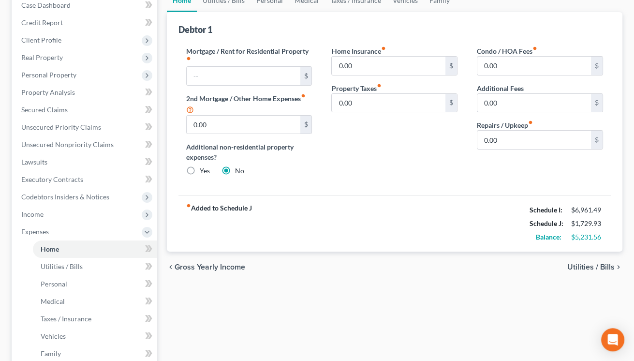
scroll to position [160, 0]
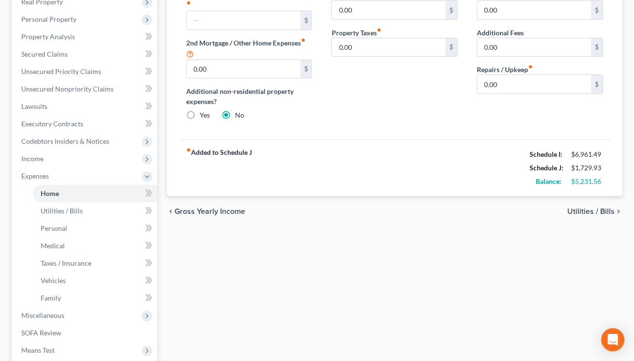
click at [581, 210] on span "Utilities / Bills" at bounding box center [590, 211] width 47 height 8
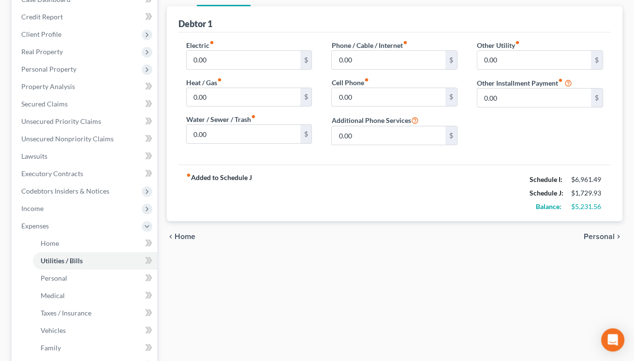
scroll to position [160, 0]
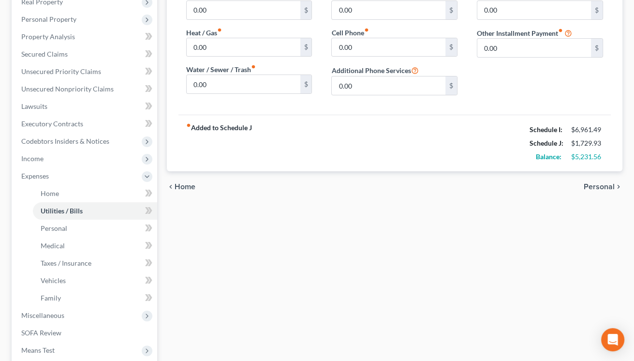
click at [564, 260] on div "Home Utilities / Bills Personal Medical Taxes / Insurance Vehicles Family Debto…" at bounding box center [394, 195] width 465 height 524
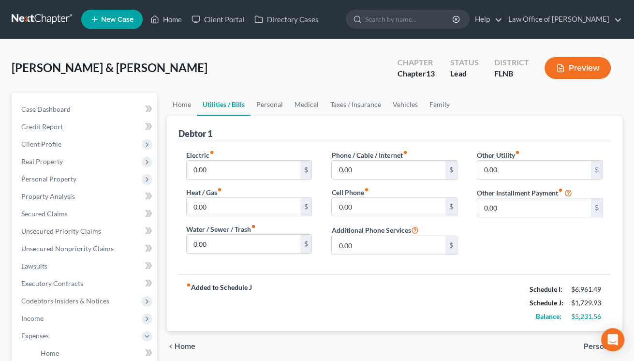
click at [182, 345] on span "Home" at bounding box center [185, 346] width 21 height 8
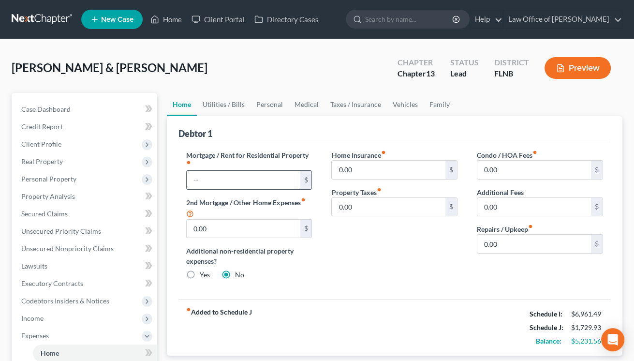
click at [197, 176] on input "text" at bounding box center [244, 180] width 114 height 18
type input "1,000.00"
click at [481, 245] on input "0.00" at bounding box center [534, 243] width 114 height 18
type input "300"
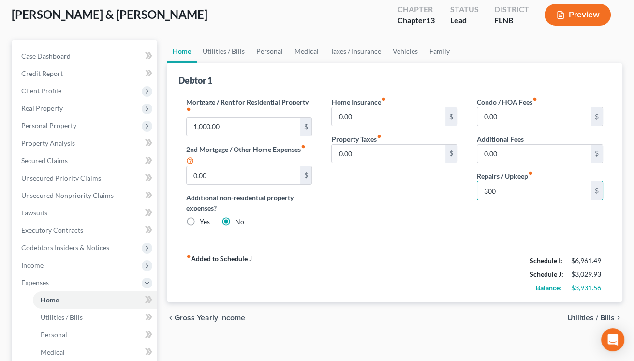
click at [584, 315] on span "Utilities / Bills" at bounding box center [590, 318] width 47 height 8
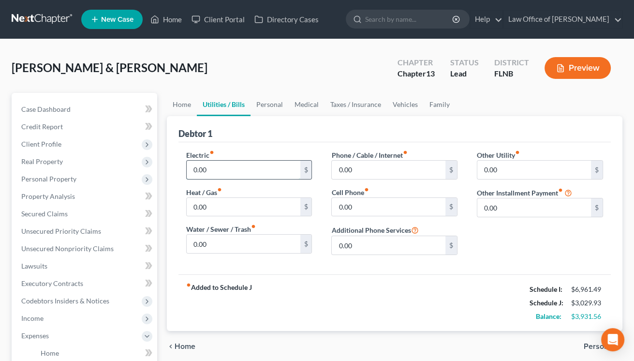
click at [193, 169] on input "0.00" at bounding box center [244, 169] width 114 height 18
type input "250"
click at [335, 170] on input "0.00" at bounding box center [389, 169] width 114 height 18
type input "150"
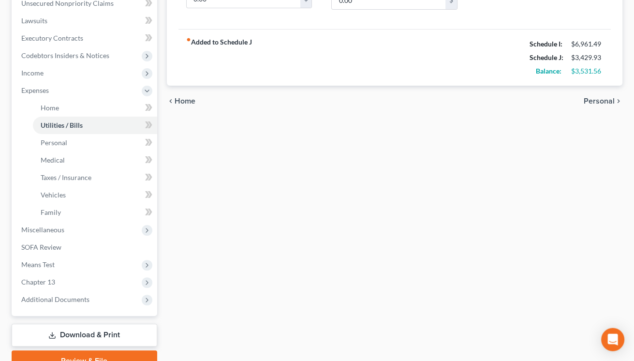
scroll to position [266, 0]
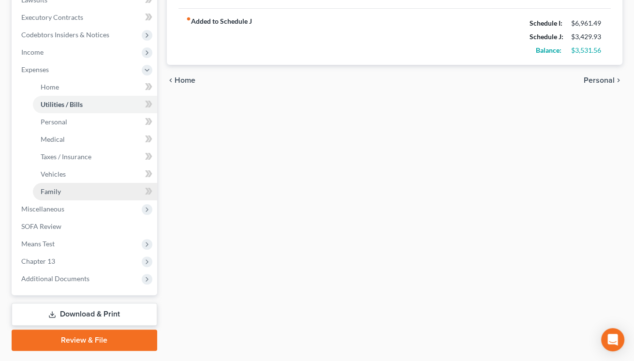
click at [53, 190] on span "Family" at bounding box center [51, 191] width 20 height 8
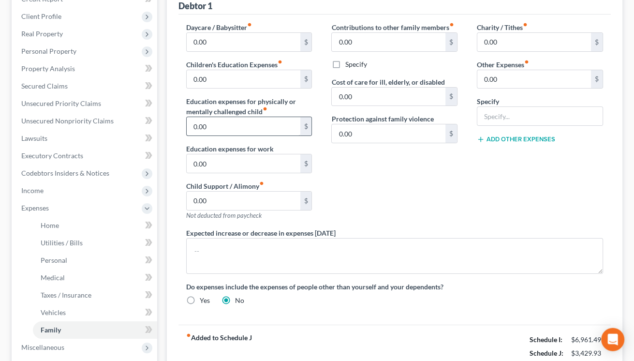
scroll to position [160, 0]
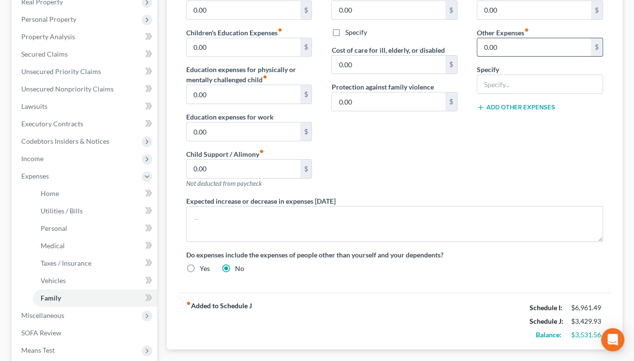
click at [483, 45] on input "0.00" at bounding box center [534, 47] width 114 height 18
type input "200"
type input "Storage unit"
click at [60, 206] on span "Utilities / Bills" at bounding box center [62, 210] width 42 height 8
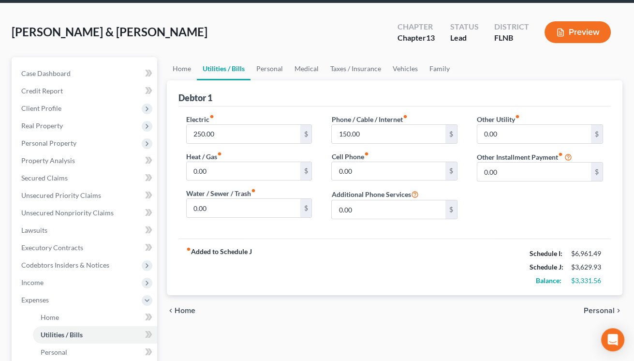
scroll to position [53, 0]
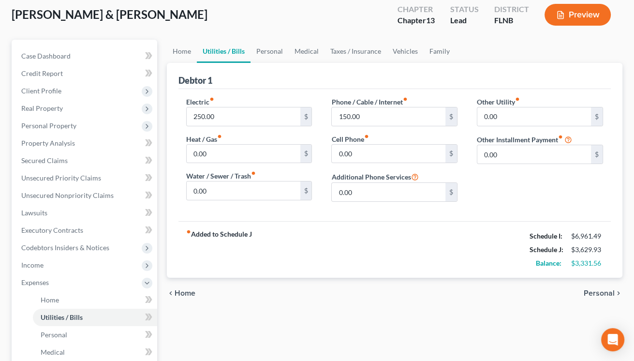
click at [595, 291] on span "Personal" at bounding box center [598, 293] width 31 height 8
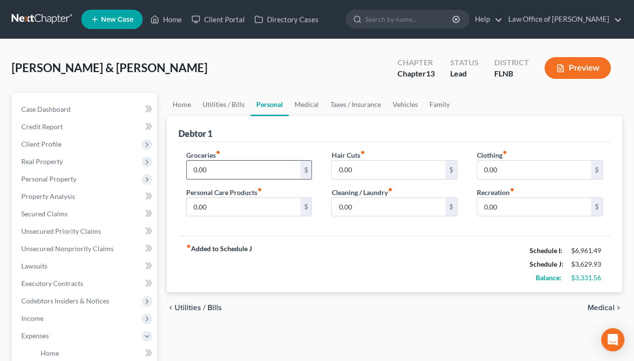
click at [190, 164] on input "0.00" at bounding box center [244, 169] width 114 height 18
type input "500"
type input "100"
click at [480, 205] on input "0.00" at bounding box center [534, 207] width 114 height 18
type input "50"
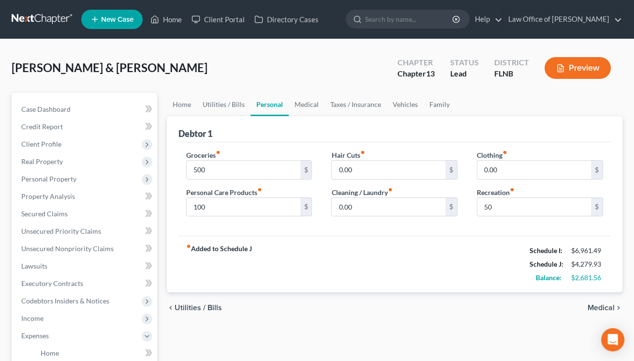
click at [603, 304] on span "Medical" at bounding box center [600, 308] width 27 height 8
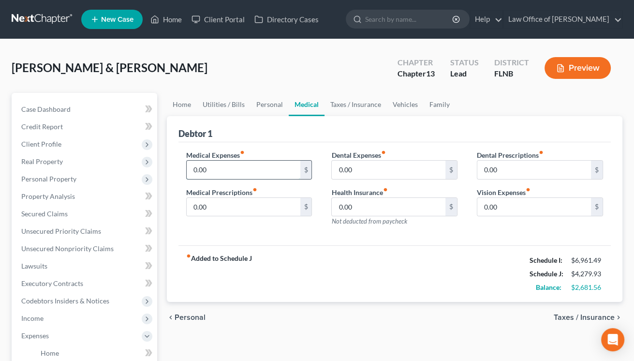
click at [189, 164] on input "0.00" at bounding box center [244, 169] width 114 height 18
type input "200"
click at [577, 315] on span "Taxes / Insurance" at bounding box center [583, 317] width 61 height 8
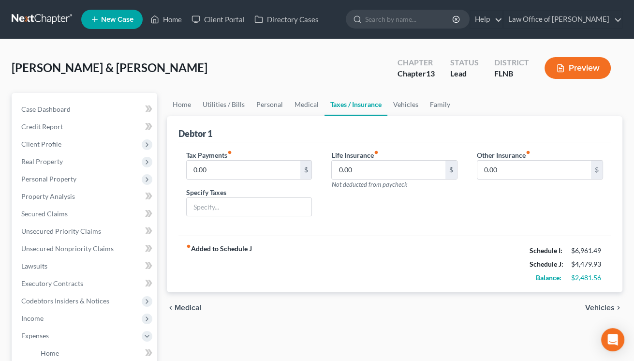
click at [592, 306] on span "Vehicles" at bounding box center [599, 308] width 29 height 8
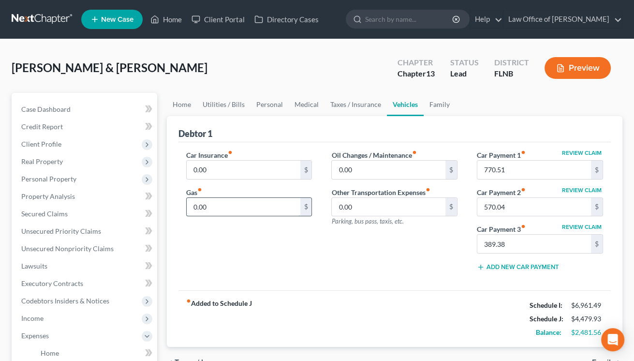
click at [195, 205] on input "0.00" at bounding box center [244, 207] width 114 height 18
type input "400"
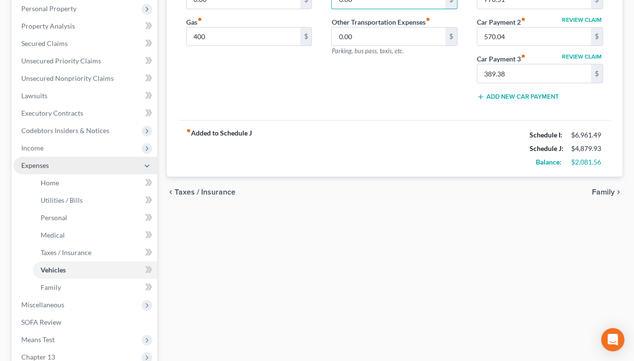
scroll to position [213, 0]
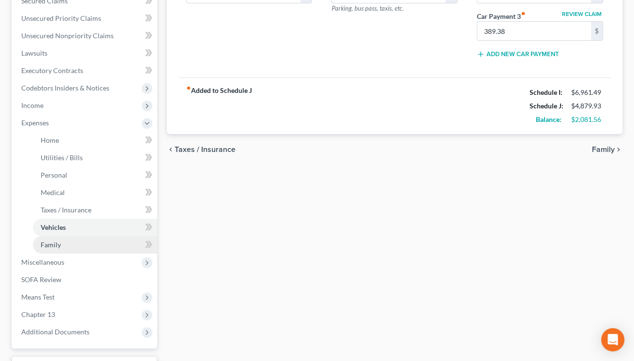
click at [58, 247] on span "Family" at bounding box center [51, 244] width 20 height 8
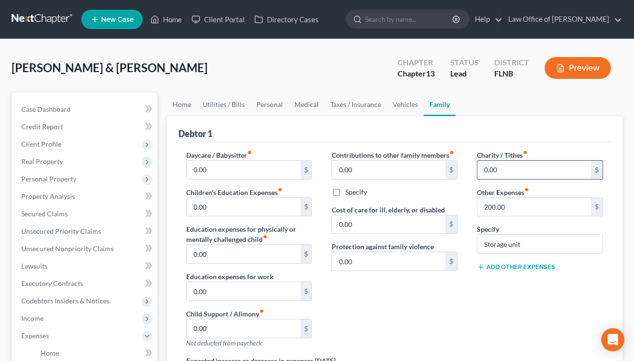
click at [485, 171] on input "0.00" at bounding box center [534, 169] width 114 height 18
type input "50"
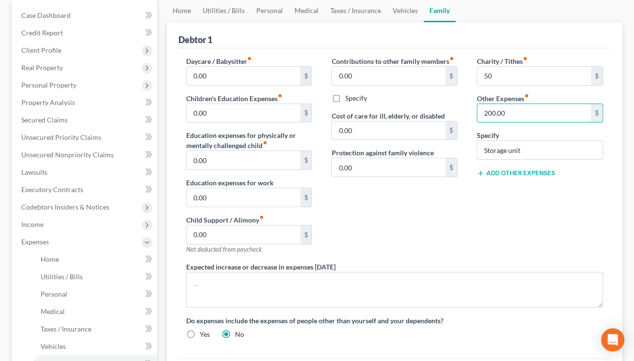
scroll to position [160, 0]
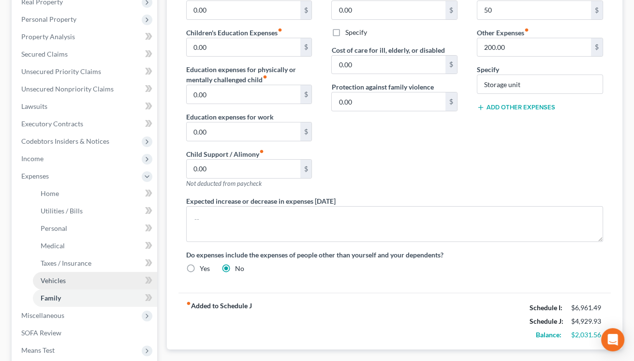
click at [47, 280] on span "Vehicles" at bounding box center [53, 280] width 25 height 8
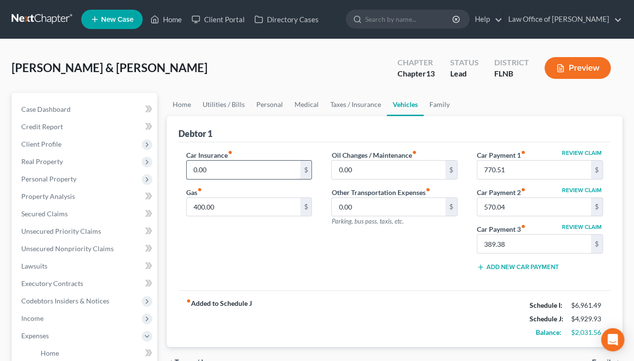
click at [189, 169] on input "0.00" at bounding box center [244, 169] width 114 height 18
type input "150"
click at [333, 274] on div "Oil Changes / Maintenance fiber_manual_record 0.00 $ Other Transportation Expen…" at bounding box center [393, 214] width 145 height 129
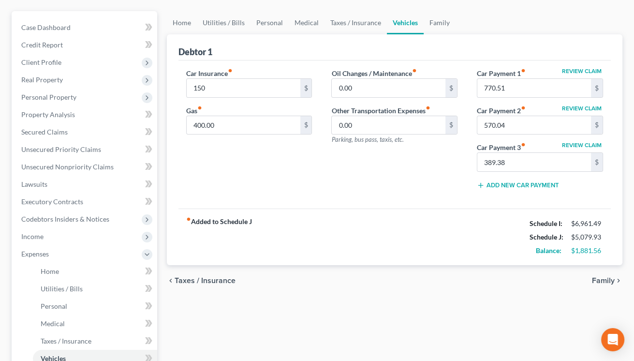
scroll to position [106, 0]
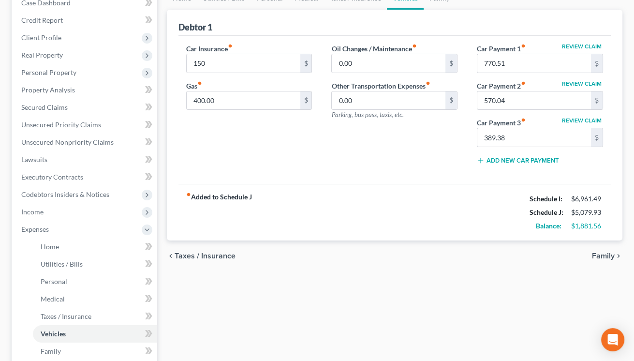
click at [604, 255] on span "Family" at bounding box center [603, 256] width 23 height 8
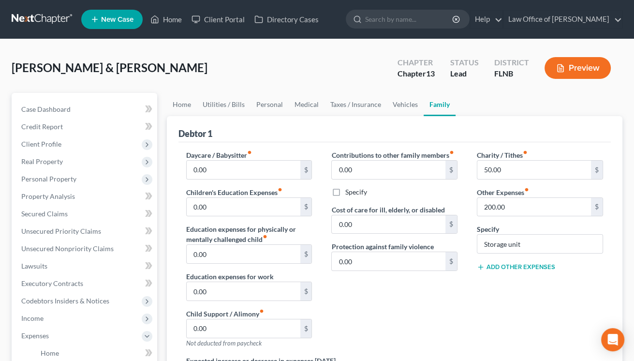
scroll to position [160, 0]
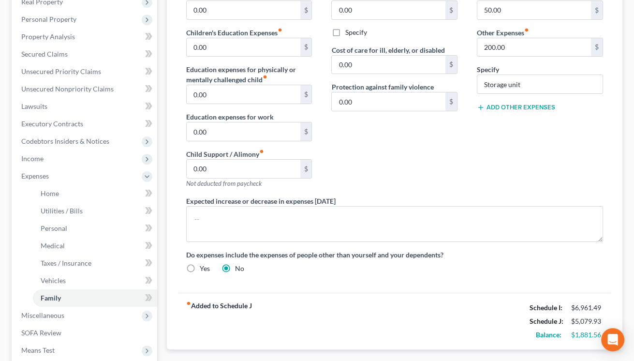
click at [529, 108] on button "Add Other Expenses" at bounding box center [516, 107] width 78 height 8
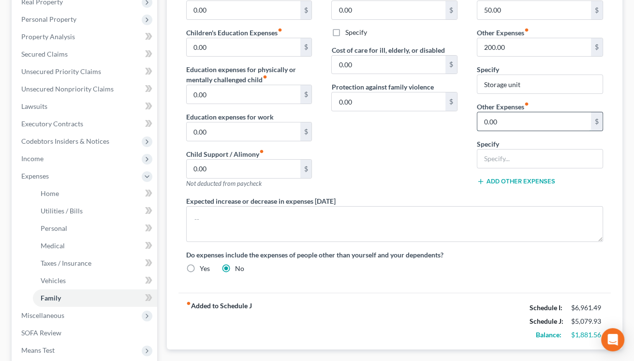
click at [485, 125] on input "0.00" at bounding box center [534, 121] width 114 height 18
type input "250"
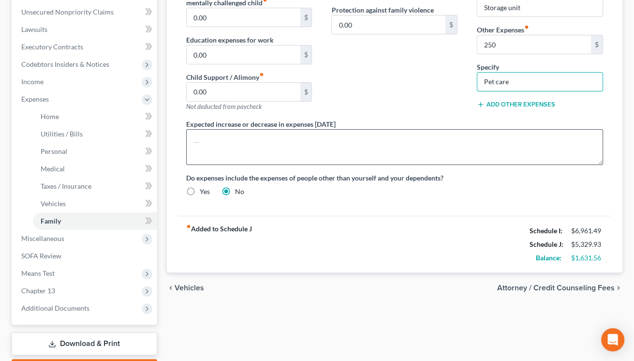
scroll to position [291, 0]
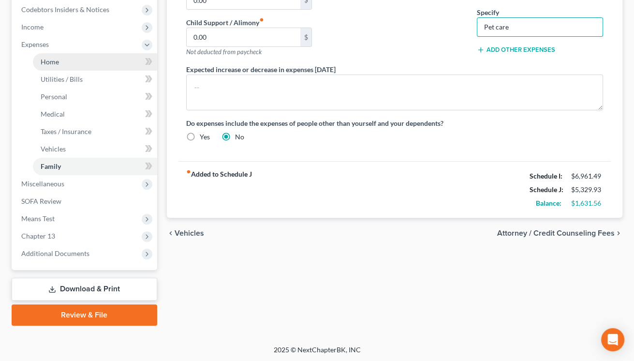
type input "Pet care"
click at [57, 62] on span "Home" at bounding box center [50, 62] width 18 height 8
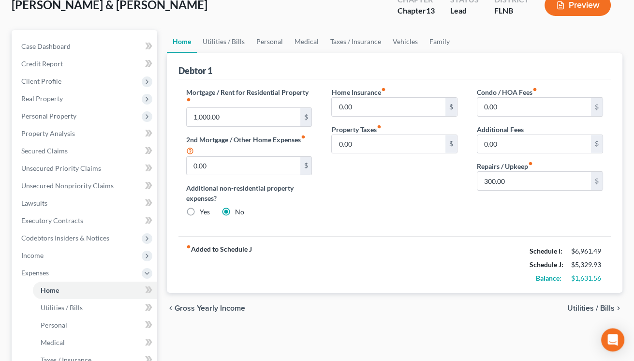
scroll to position [106, 0]
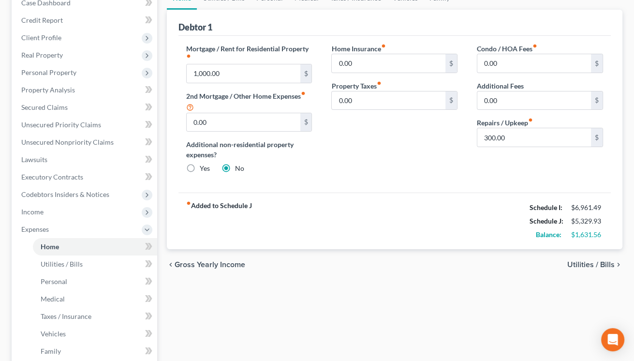
click at [200, 166] on label "Yes" at bounding box center [205, 168] width 10 height 10
click at [204, 166] on input "Yes" at bounding box center [207, 166] width 6 height 6
radio input "true"
radio input "false"
click at [577, 263] on span "Utilities / Bills" at bounding box center [590, 265] width 47 height 8
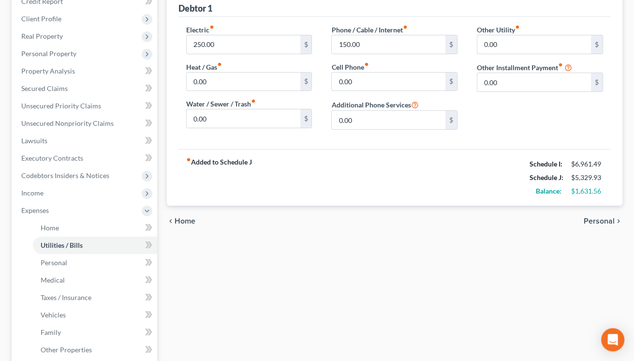
scroll to position [160, 0]
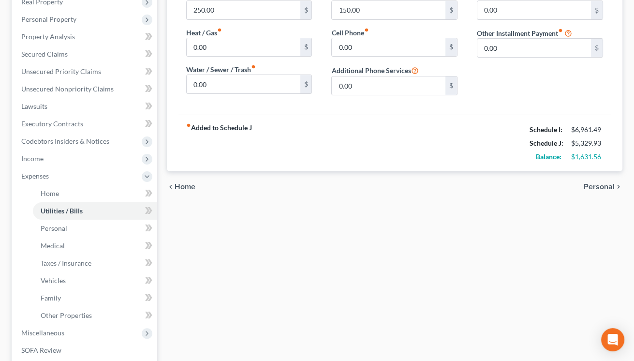
click at [176, 180] on div "chevron_left Home Personal chevron_right" at bounding box center [394, 186] width 455 height 31
click at [178, 186] on span "Home" at bounding box center [185, 187] width 21 height 8
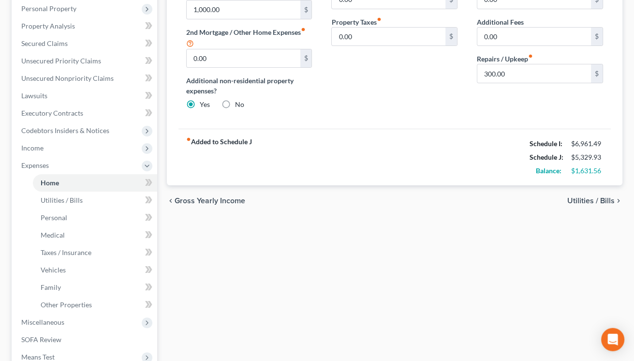
scroll to position [213, 0]
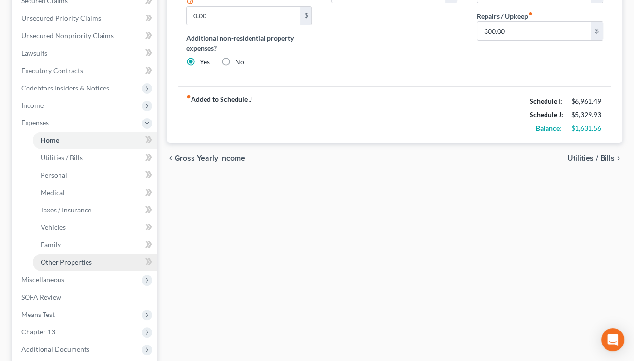
click at [74, 260] on span "Other Properties" at bounding box center [66, 262] width 51 height 8
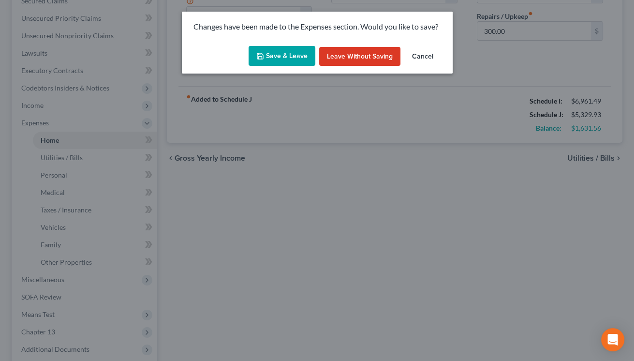
click at [273, 61] on button "Save & Leave" at bounding box center [281, 56] width 67 height 20
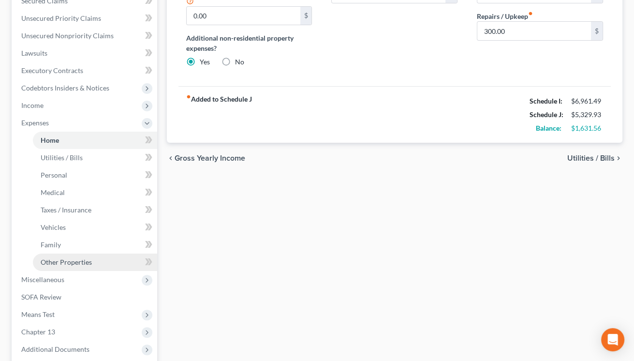
click at [80, 264] on span "Other Properties" at bounding box center [66, 262] width 51 height 8
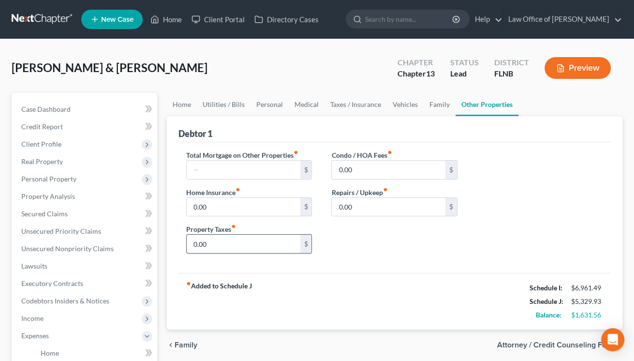
click at [216, 239] on input "0.00" at bounding box center [244, 243] width 114 height 18
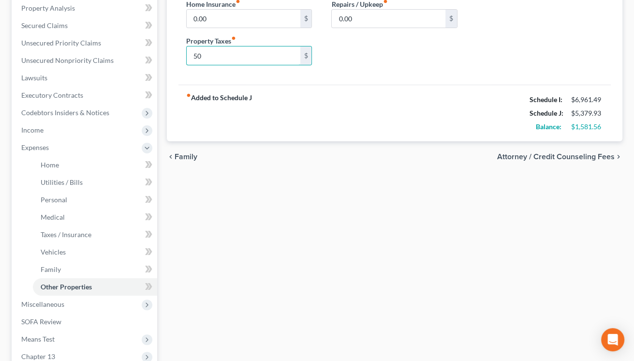
scroll to position [213, 0]
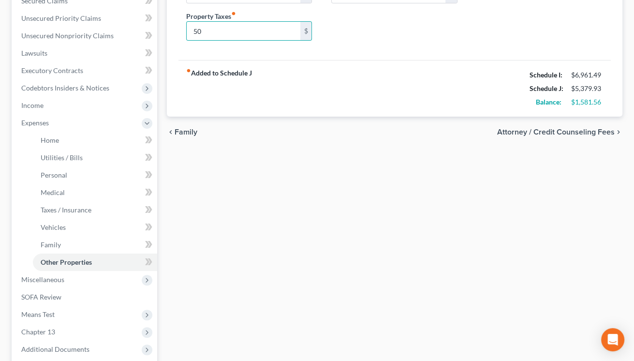
click at [516, 131] on span "Attorney / Credit Counseling Fees" at bounding box center [555, 132] width 117 height 8
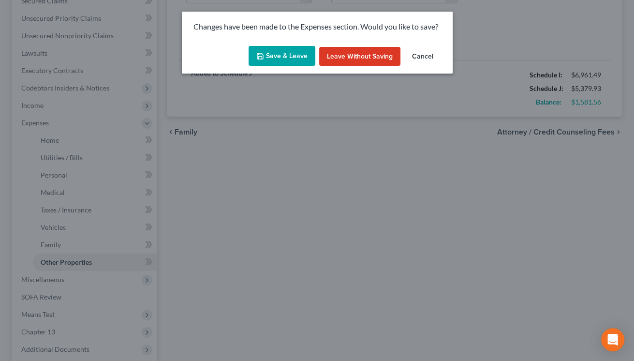
click at [288, 53] on button "Save & Leave" at bounding box center [281, 56] width 67 height 20
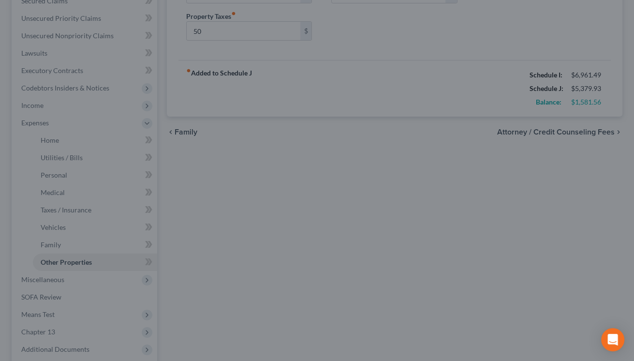
type input "50.00"
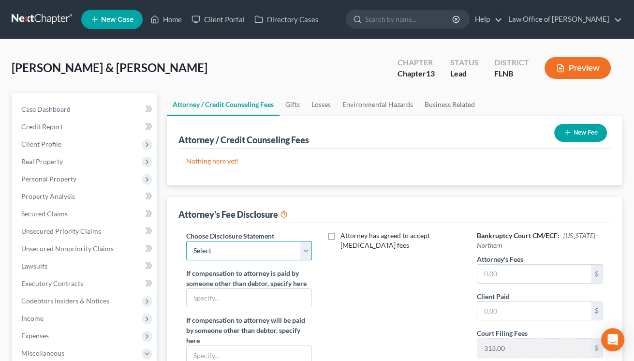
click at [282, 253] on select "Select Chapter 7 - pro [PERSON_NAME] Chapter 13 post-petition fees MD & MMM Cha…" at bounding box center [249, 250] width 126 height 19
select select "6"
click option "Chapter 13 post-petition fees ND" at bounding box center [0, 0] width 0 height 0
click at [512, 272] on input "text" at bounding box center [534, 273] width 114 height 18
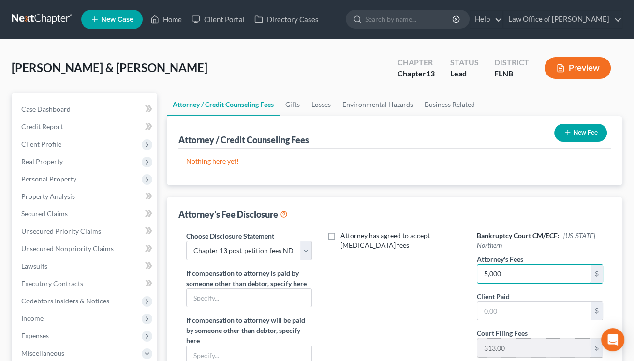
type input "5,000"
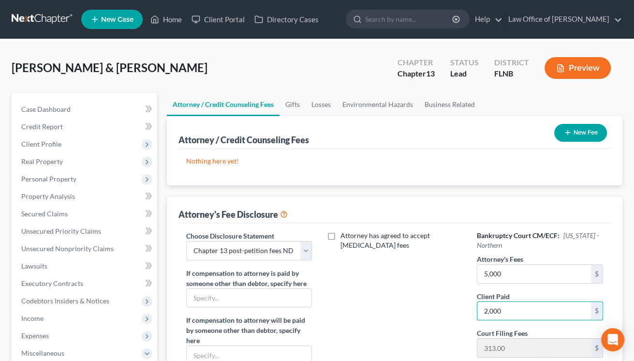
type input "2,000"
click at [569, 134] on icon "button" at bounding box center [568, 133] width 8 height 8
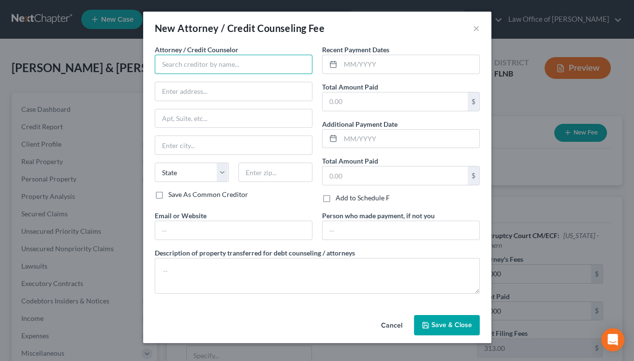
click at [257, 67] on input "text" at bounding box center [234, 64] width 158 height 19
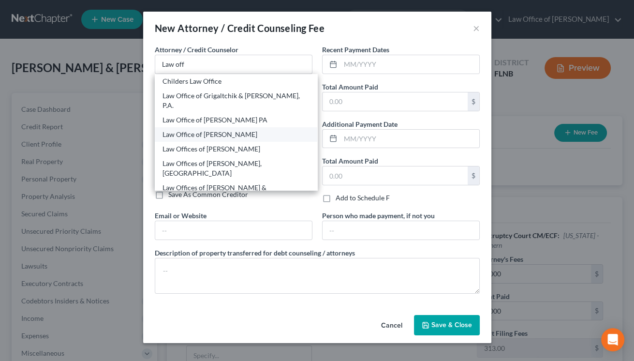
click at [224, 130] on div "Law Office of [PERSON_NAME]" at bounding box center [235, 135] width 147 height 10
type input "Law Office of [PERSON_NAME]"
type input "PO Box 358000"
type input "[GEOGRAPHIC_DATA]"
select select "9"
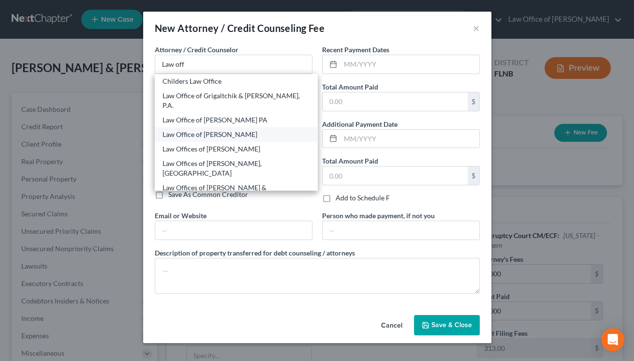
type input "32635-8000"
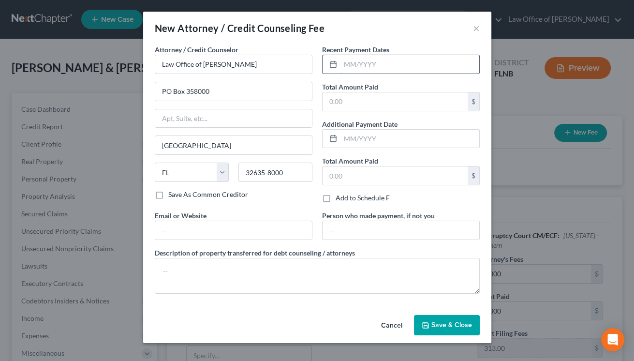
click at [349, 70] on input "text" at bounding box center [409, 64] width 139 height 18
type input "07/2025"
type input "300.00"
type input "08/2025"
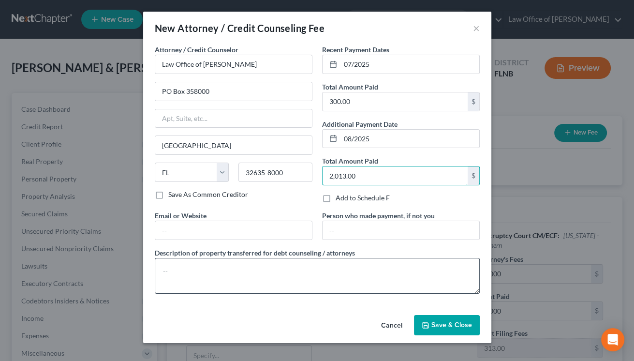
type input "2,013.00"
click at [300, 260] on textarea at bounding box center [317, 276] width 325 height 36
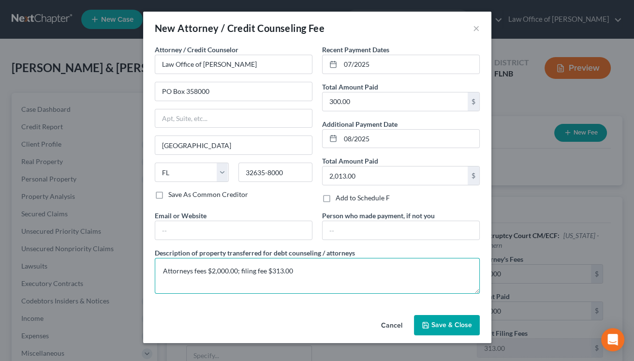
type textarea "Attorneys fees $2,000.00; filing fee $313.00"
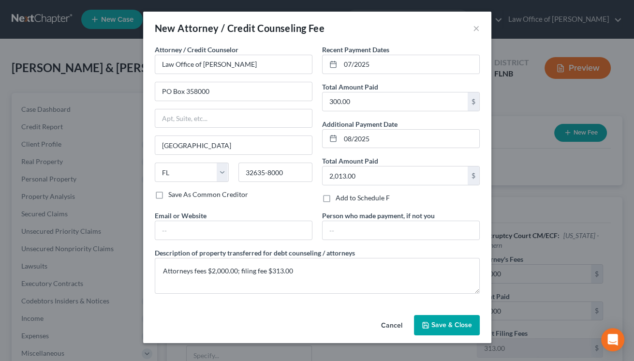
click at [429, 323] on icon "button" at bounding box center [426, 325] width 8 height 8
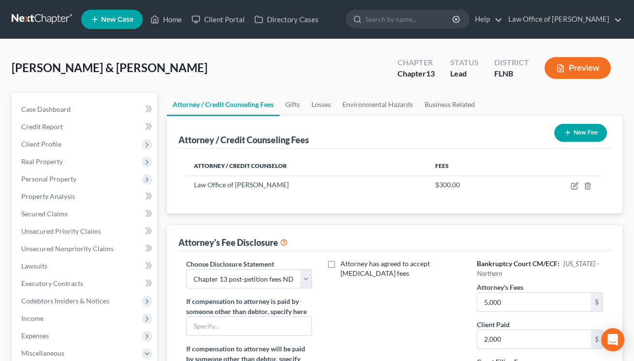
click at [571, 136] on button "New Fee" at bounding box center [580, 133] width 53 height 18
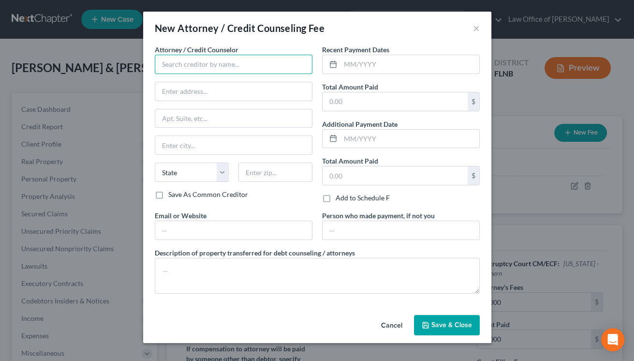
click at [218, 61] on input "text" at bounding box center [234, 64] width 158 height 19
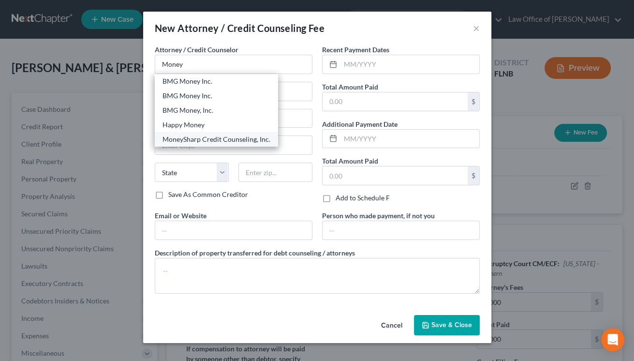
click at [208, 139] on div "MoneySharp Credit Counseling, Inc." at bounding box center [216, 139] width 108 height 10
type input "MoneySharp Credit Counseling, Inc."
type input "[STREET_ADDRESS]"
type input "[GEOGRAPHIC_DATA]"
select select "14"
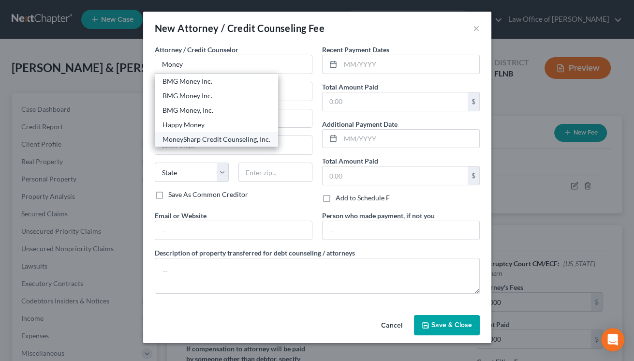
type input "60647"
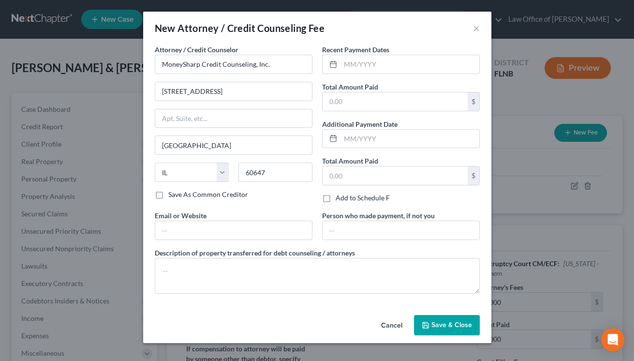
click at [489, 116] on div "Attorney / Credit Counselor * MoneySharp Credit Counseling, Inc. [STREET_ADDRES…" at bounding box center [317, 177] width 348 height 266
click at [409, 50] on div "Recent Payment Dates" at bounding box center [401, 58] width 158 height 29
click at [396, 66] on input "text" at bounding box center [409, 64] width 139 height 18
type input "08/2025"
type input "12.00"
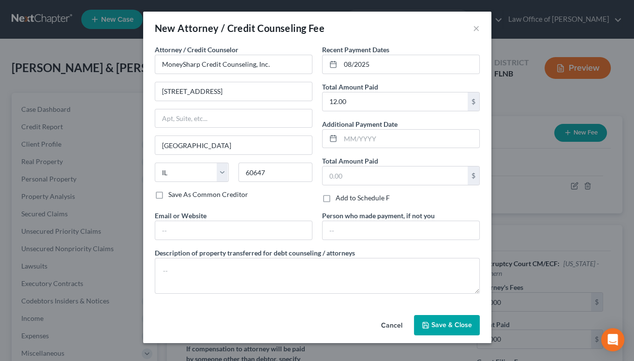
click at [293, 257] on label "Description of property transferred for debt counseling / attorneys" at bounding box center [255, 252] width 200 height 10
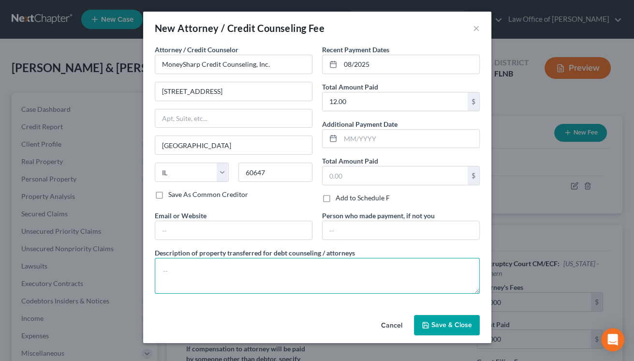
click at [291, 267] on textarea at bounding box center [317, 276] width 325 height 36
type textarea "Credit counseling"
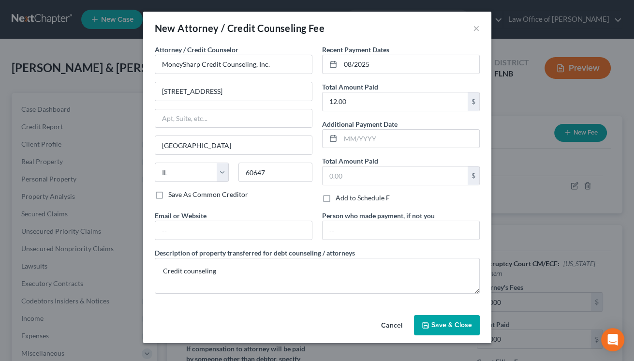
click at [453, 326] on span "Save & Close" at bounding box center [451, 324] width 41 height 8
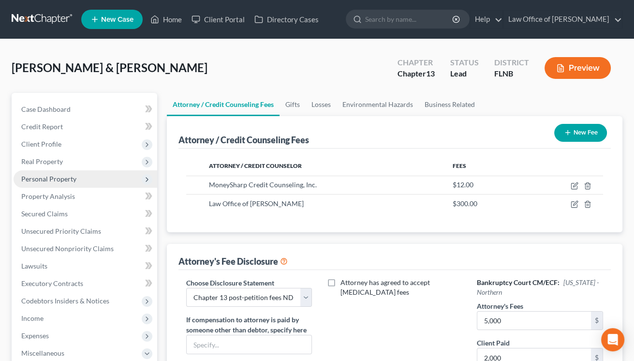
click at [33, 182] on span "Personal Property" at bounding box center [48, 179] width 55 height 8
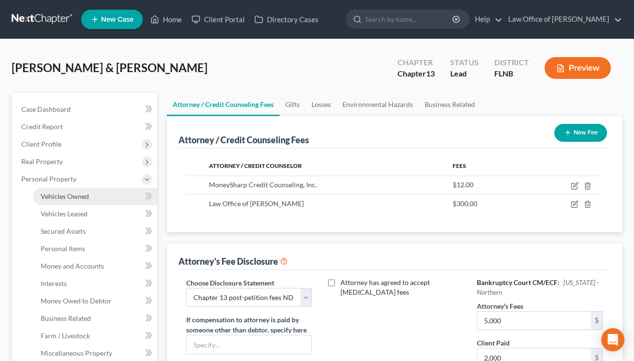
scroll to position [106, 0]
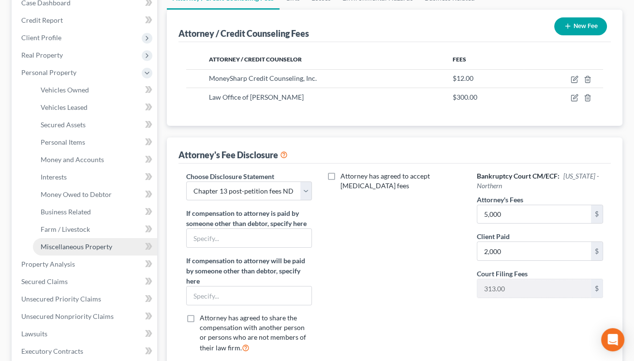
click at [72, 242] on span "Miscellaneous Property" at bounding box center [77, 246] width 72 height 8
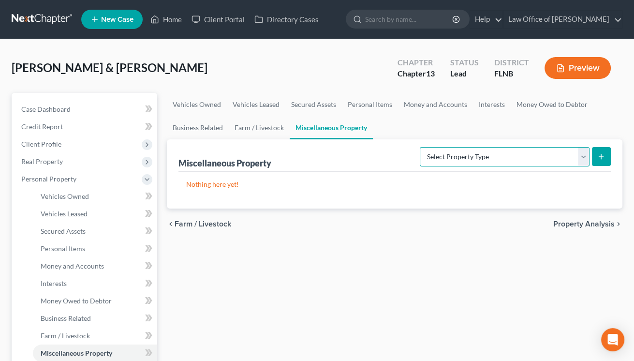
select select "stored_within_1_year"
click option "Stored [DATE] (SOFA: 22, Optional A/B: 6)" at bounding box center [0, 0] width 0 height 0
click at [597, 155] on icon "submit" at bounding box center [601, 157] width 8 height 8
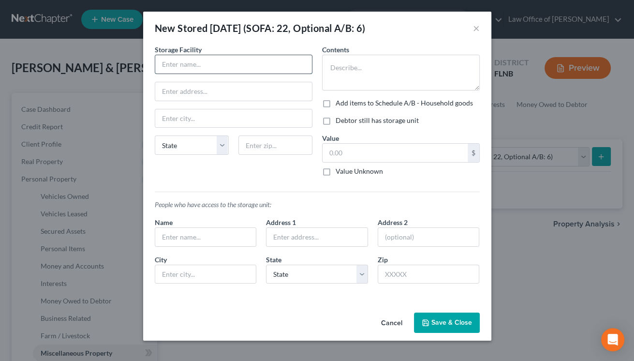
click at [243, 64] on input "text" at bounding box center [233, 64] width 157 height 18
type input "Your Storage Unit"
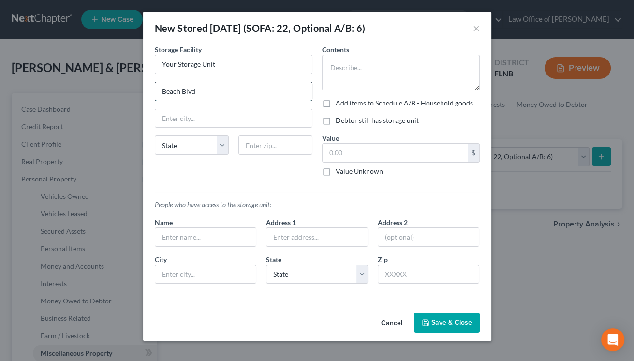
type input "Beach Blvd"
type input "32216"
type input "[GEOGRAPHIC_DATA]"
select select "9"
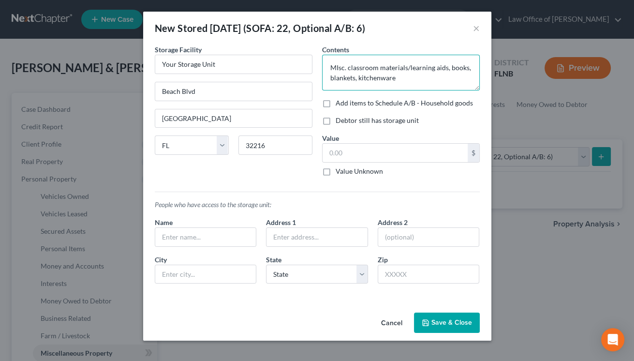
click at [333, 67] on textarea "MIsc. classroom materials/learning aids, books, blankets, kitchenware" at bounding box center [401, 73] width 158 height 36
type textarea "Misc. classroom materials/learning aids, books, blankets, kitchenware"
click at [335, 119] on label "Debtor still has storage unit" at bounding box center [376, 121] width 83 height 10
click at [339, 119] on input "Debtor still has storage unit" at bounding box center [342, 119] width 6 height 6
checkbox input "true"
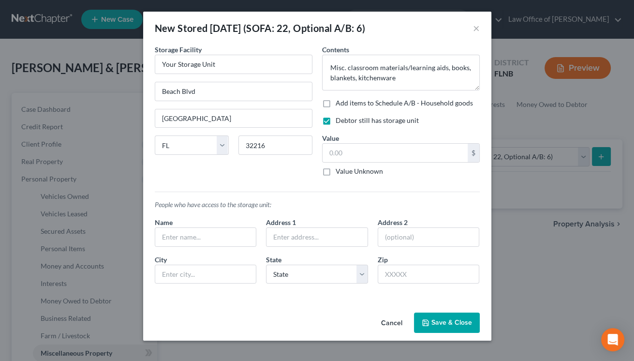
click at [437, 318] on button "Save & Close" at bounding box center [447, 322] width 66 height 20
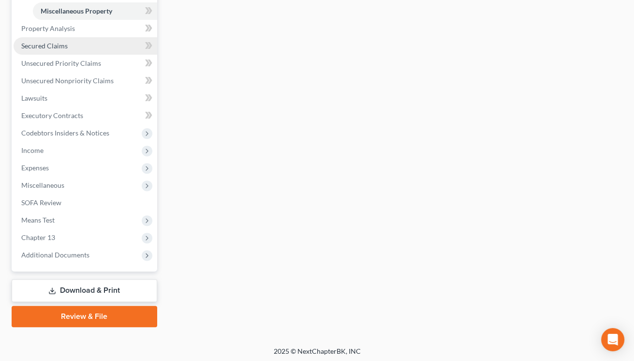
scroll to position [343, 0]
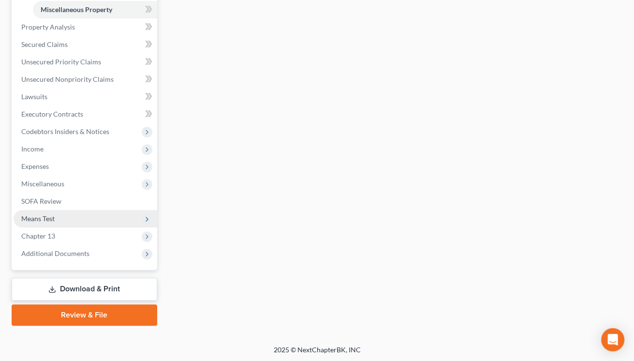
click at [125, 222] on span "Means Test" at bounding box center [86, 218] width 144 height 17
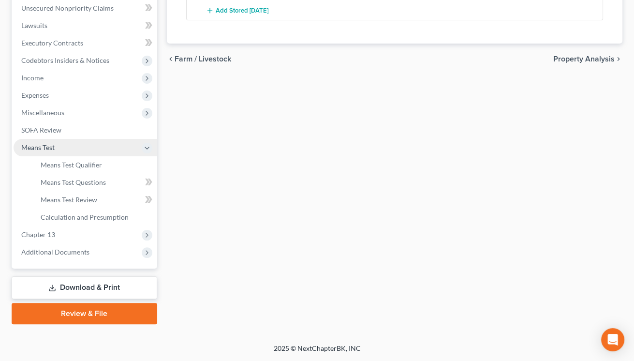
scroll to position [238, 0]
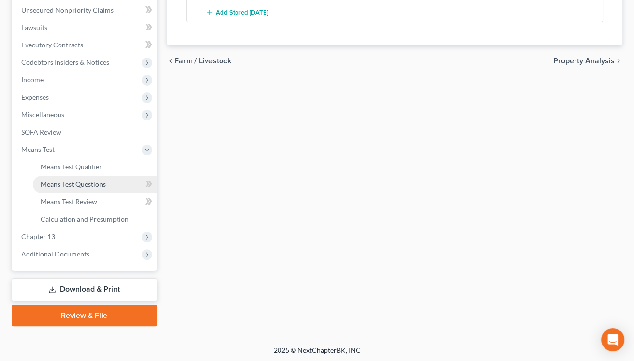
click at [104, 180] on span "Means Test Questions" at bounding box center [73, 184] width 65 height 8
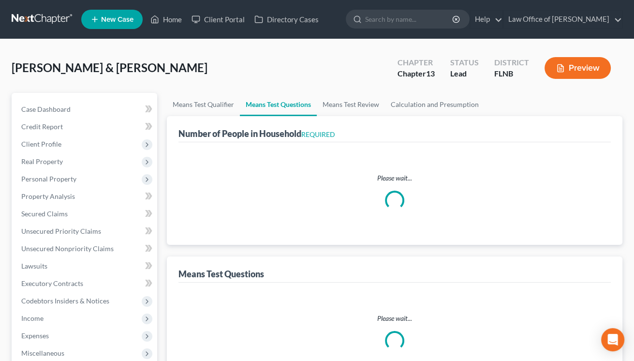
select select "1"
select select "60"
select select "1"
select select "60"
select select "1"
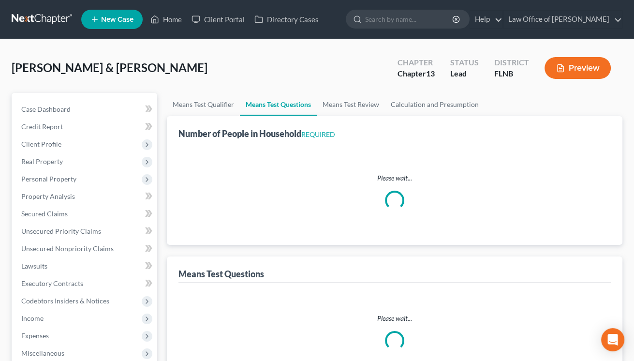
select select "60"
select select "5"
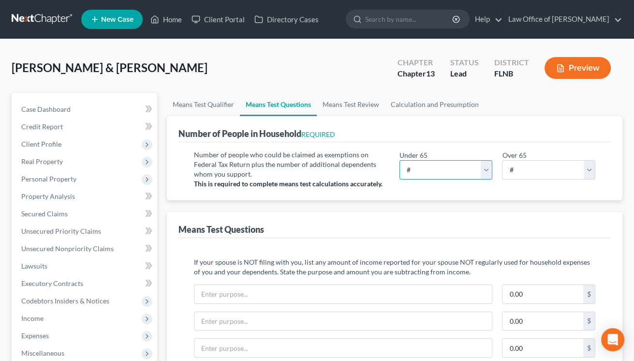
select select "2"
click option "2" at bounding box center [0, 0] width 0 height 0
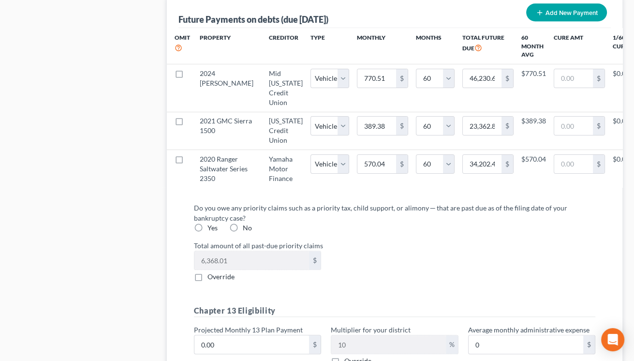
scroll to position [1063, 0]
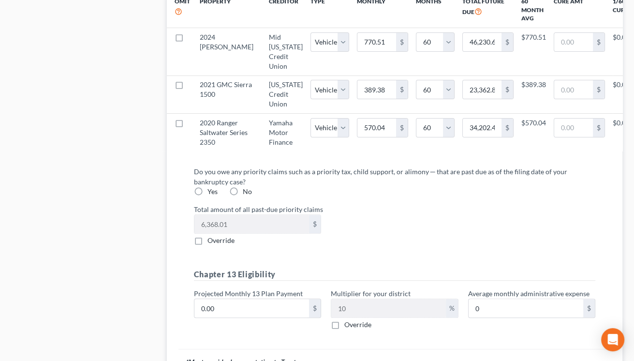
click at [207, 196] on label "Yes" at bounding box center [212, 192] width 10 height 10
click at [211, 193] on input "Yes" at bounding box center [214, 190] width 6 height 6
radio input "true"
click at [207, 245] on label "Override" at bounding box center [220, 240] width 27 height 10
click at [211, 242] on input "Override" at bounding box center [214, 238] width 6 height 6
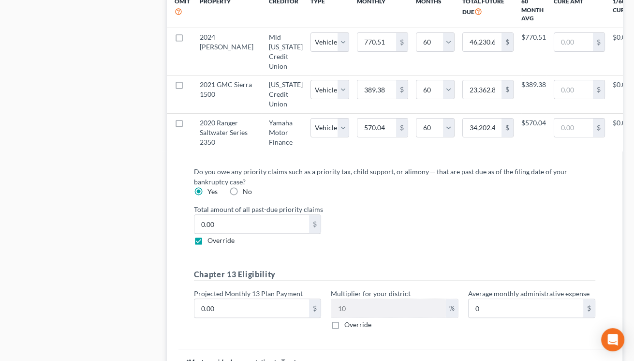
click at [207, 245] on label "Override" at bounding box center [220, 240] width 27 height 10
click at [211, 242] on input "Override" at bounding box center [214, 238] width 6 height 6
click at [207, 245] on label "Override" at bounding box center [220, 240] width 27 height 10
click at [211, 242] on input "Override" at bounding box center [214, 238] width 6 height 6
checkbox input "true"
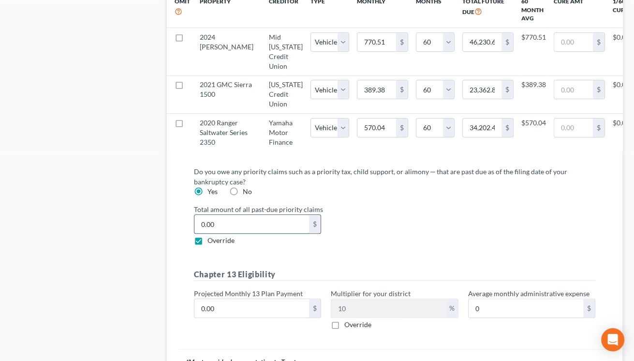
drag, startPoint x: 233, startPoint y: 251, endPoint x: 226, endPoint y: 252, distance: 7.3
click at [226, 233] on input "0.00" at bounding box center [251, 224] width 115 height 18
type input "9,868.01"
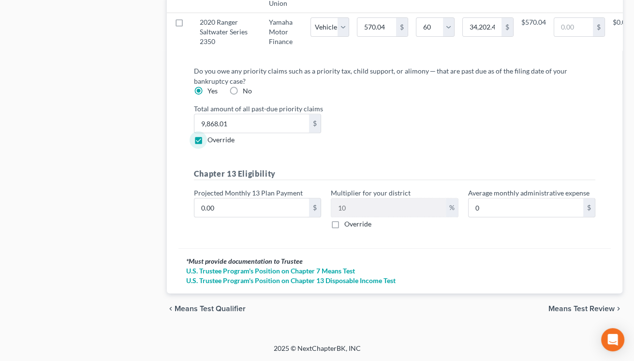
click at [558, 309] on span "Means Test Review" at bounding box center [581, 309] width 66 height 8
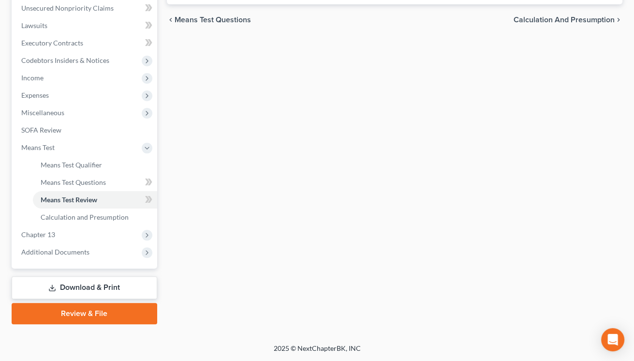
scroll to position [239, 0]
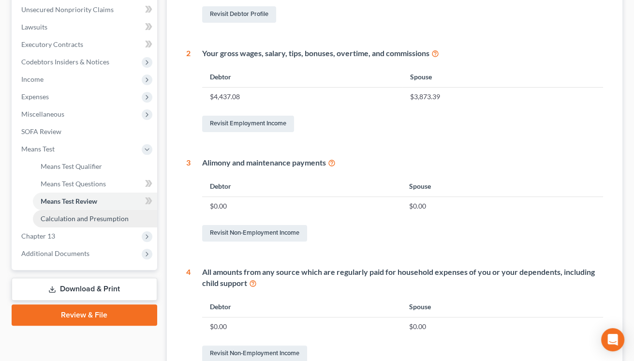
click at [99, 217] on span "Calculation and Presumption" at bounding box center [85, 218] width 88 height 8
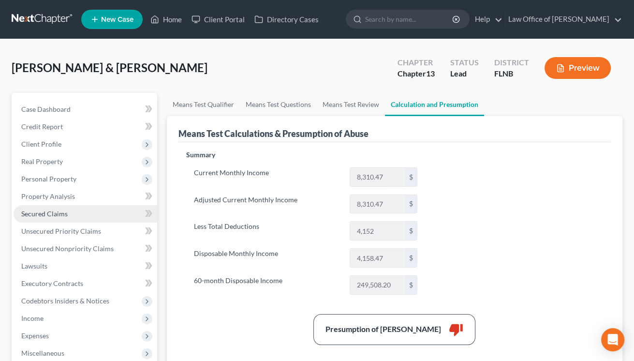
click at [91, 215] on link "Secured Claims" at bounding box center [86, 213] width 144 height 17
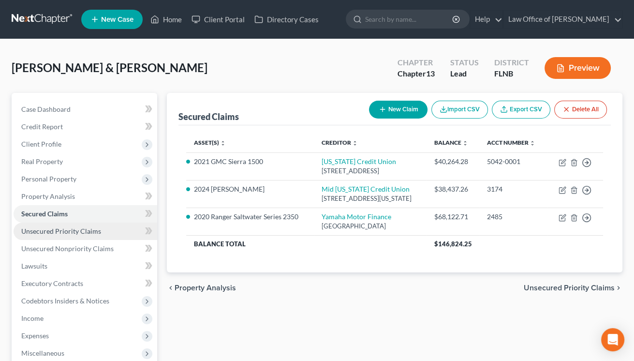
click at [79, 228] on span "Unsecured Priority Claims" at bounding box center [61, 231] width 80 height 8
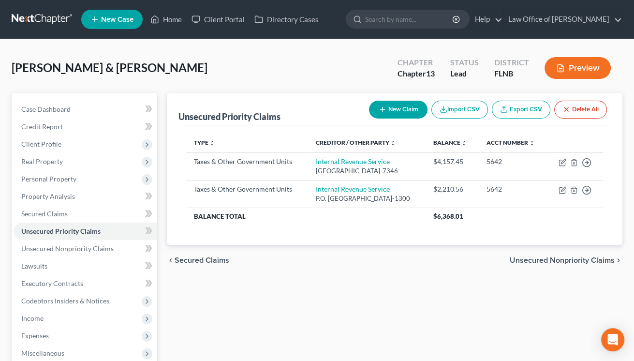
click at [408, 107] on button "New Claim" at bounding box center [398, 110] width 58 height 18
select select "2"
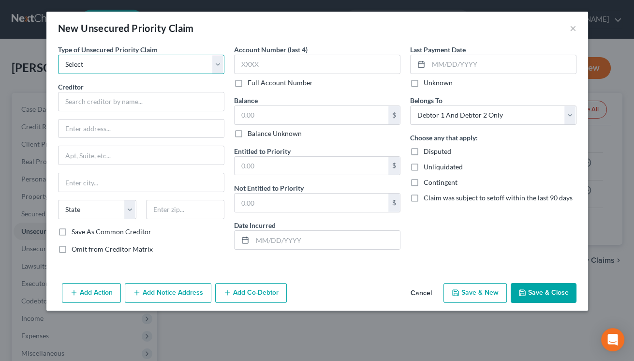
select select "0"
click option "Taxes & Other Government Units" at bounding box center [0, 0] width 0 height 0
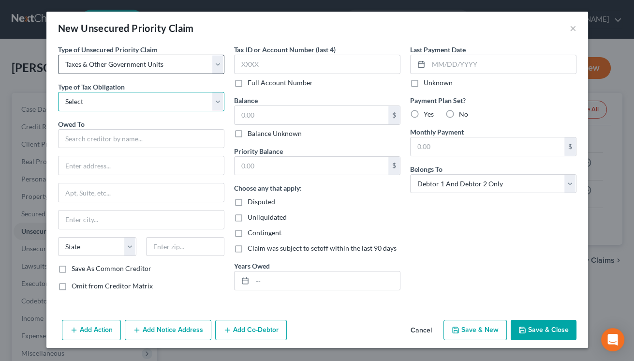
click at [58, 92] on select "Select Federal City State Franchise Tax Board Other" at bounding box center [141, 101] width 166 height 19
select select "0"
click option "Federal" at bounding box center [0, 0] width 0 height 0
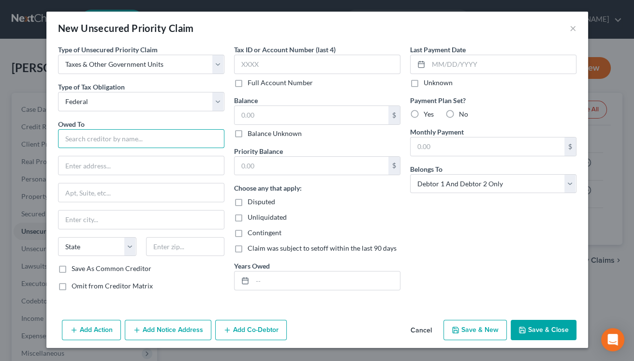
click at [139, 138] on input "text" at bounding box center [141, 138] width 166 height 19
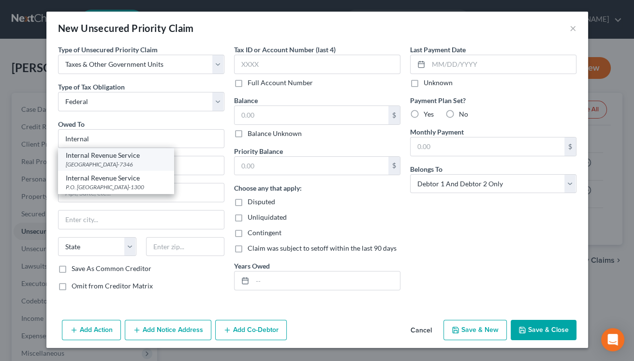
click at [132, 159] on div "Internal Revenue Service" at bounding box center [116, 155] width 101 height 10
type input "Internal Revenue Service"
type input "PO Box 7346"
type input "[GEOGRAPHIC_DATA]"
select select "39"
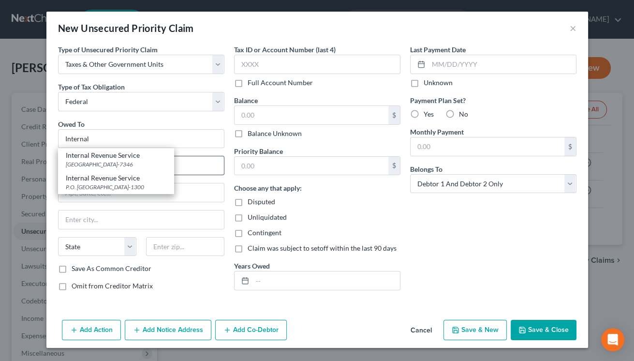
type input "19101-7346"
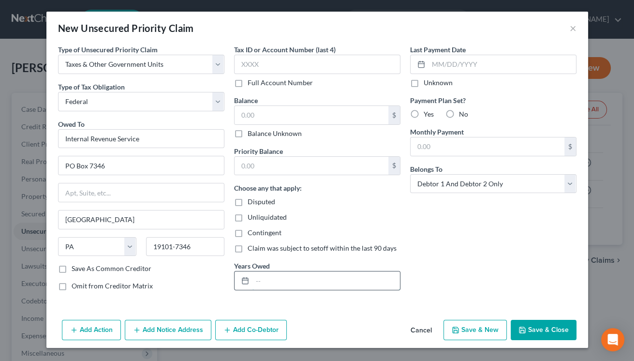
click at [292, 279] on input "text" at bounding box center [325, 280] width 147 height 18
type input "2024"
click at [283, 106] on input "text" at bounding box center [311, 115] width 154 height 18
type input "150"
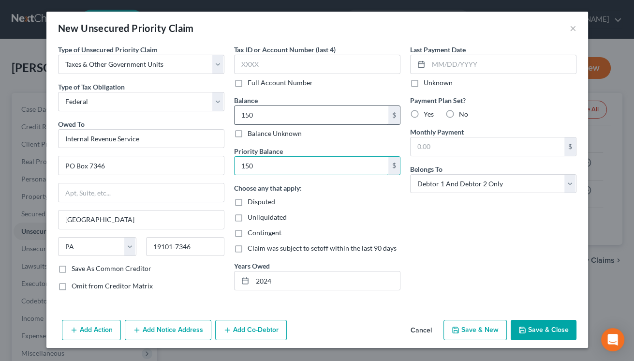
type input "150"
click at [459, 112] on label "No" at bounding box center [463, 114] width 9 height 10
click at [463, 112] on input "No" at bounding box center [466, 112] width 6 height 6
radio input "true"
click at [523, 330] on polyline "button" at bounding box center [521, 331] width 3 height 2
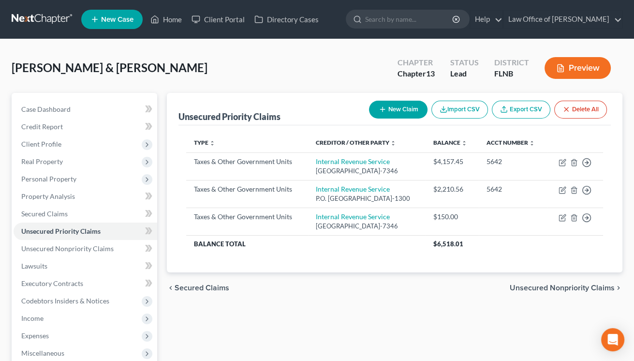
click at [573, 286] on span "Unsecured Nonpriority Claims" at bounding box center [561, 288] width 105 height 8
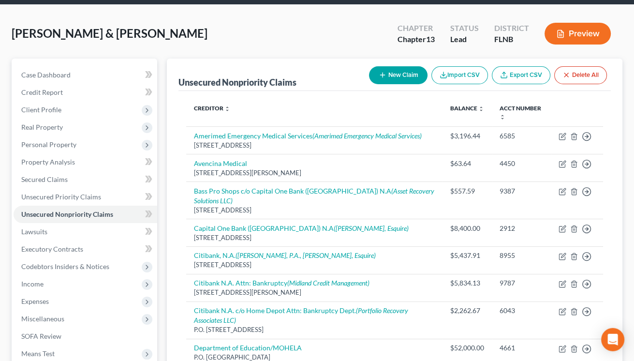
scroll to position [25, 0]
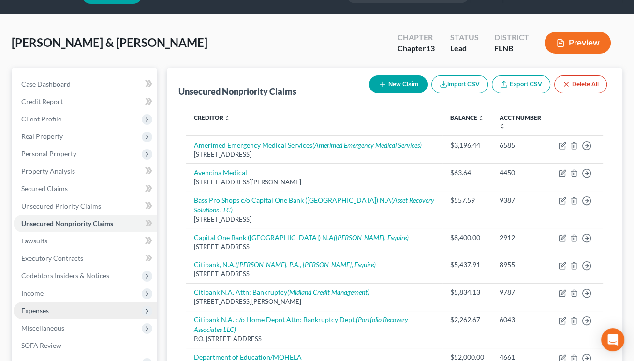
click at [82, 309] on span "Expenses" at bounding box center [86, 310] width 144 height 17
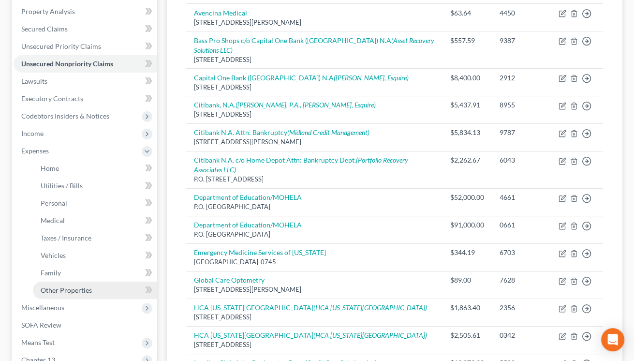
click at [83, 292] on span "Other Properties" at bounding box center [66, 290] width 51 height 8
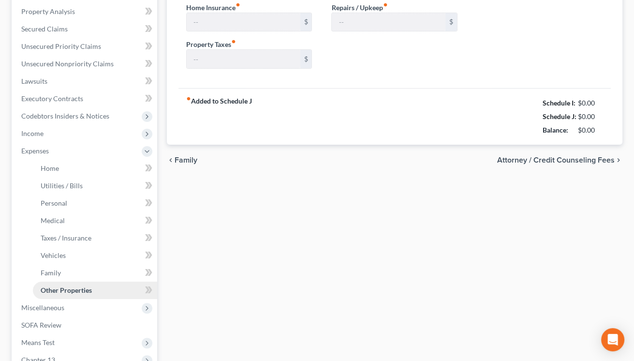
type input "0.00"
type input "50.00"
type input "0.00"
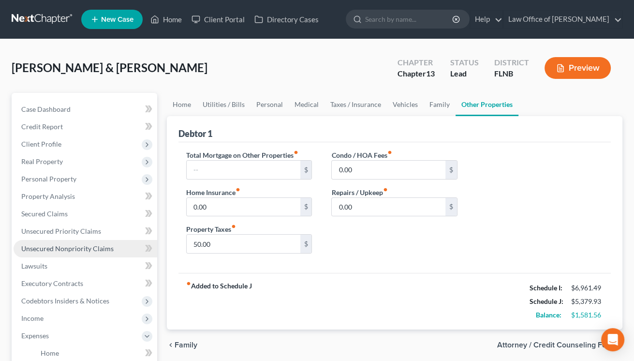
click at [83, 247] on span "Unsecured Nonpriority Claims" at bounding box center [67, 248] width 92 height 8
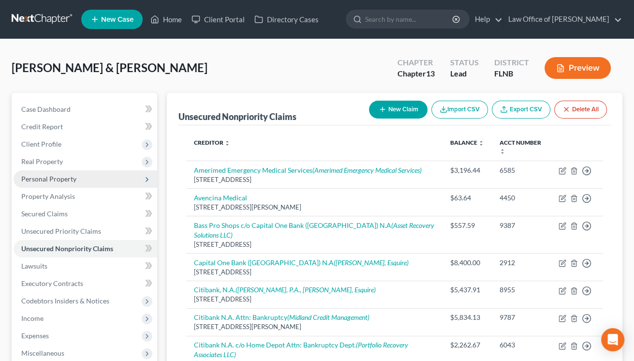
click at [61, 178] on span "Personal Property" at bounding box center [48, 179] width 55 height 8
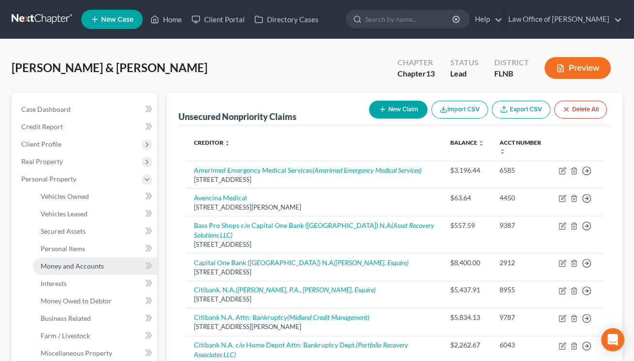
click at [75, 262] on span "Money and Accounts" at bounding box center [72, 266] width 63 height 8
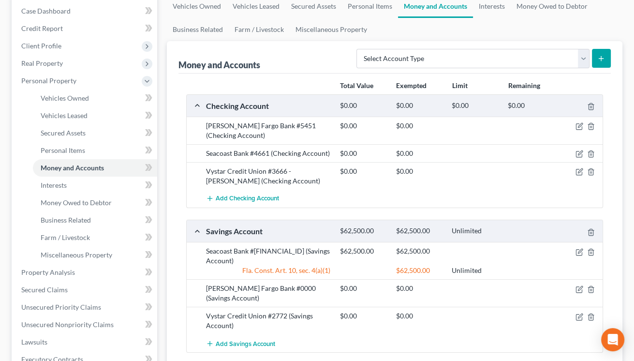
scroll to position [160, 0]
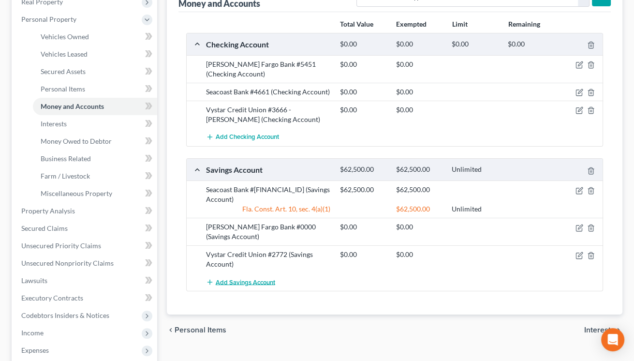
click at [264, 281] on span "Add Savings Account" at bounding box center [245, 282] width 59 height 8
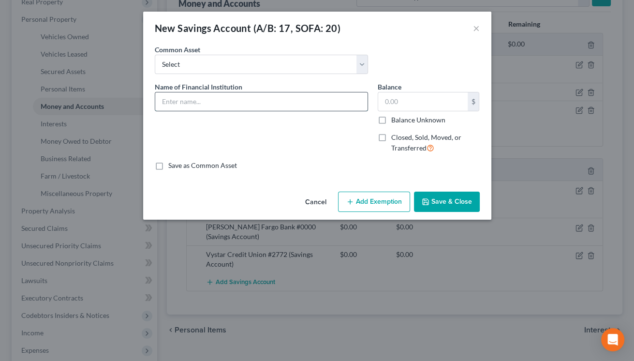
click at [256, 99] on input "text" at bounding box center [261, 101] width 212 height 18
type input "MidFlorida #2483"
type input "5.00"
click at [446, 209] on button "Save & Close" at bounding box center [447, 201] width 66 height 20
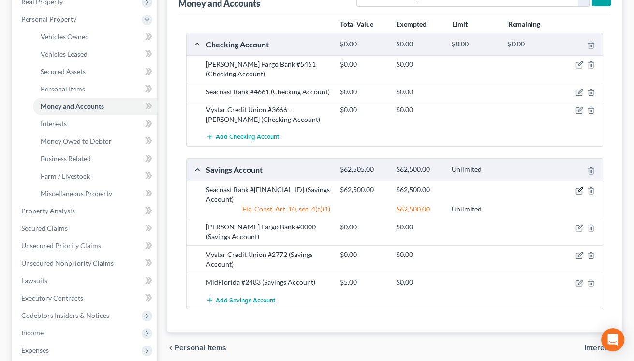
click at [580, 191] on icon "button" at bounding box center [579, 191] width 8 height 8
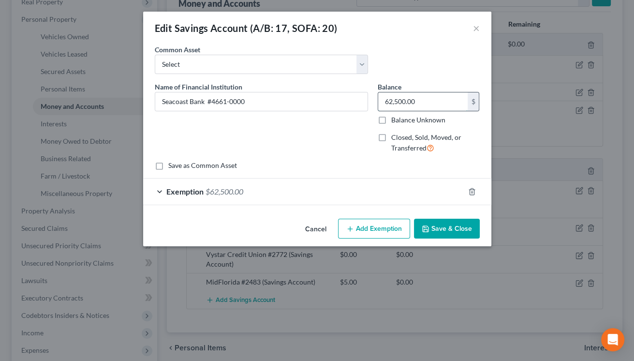
click at [396, 103] on input "62,500.00" at bounding box center [422, 101] width 89 height 18
drag, startPoint x: 432, startPoint y: 102, endPoint x: 341, endPoint y: 102, distance: 90.9
click at [378, 102] on input "6,200.00" at bounding box center [422, 101] width 89 height 18
type input "62,400"
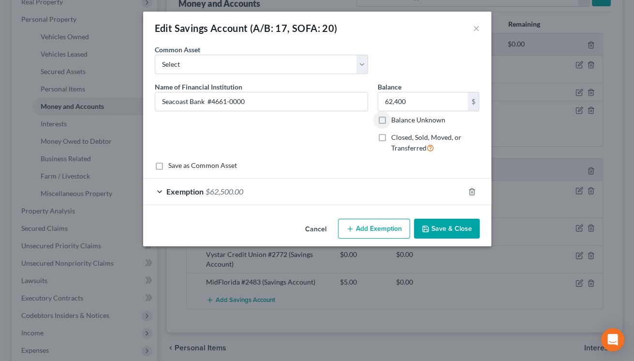
click at [279, 191] on div "Exemption $62,500.00" at bounding box center [303, 191] width 321 height 26
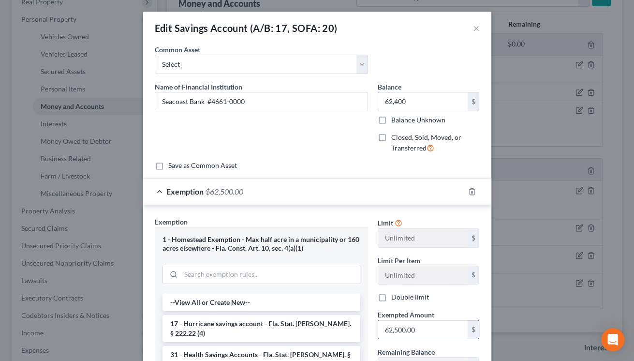
click at [423, 331] on input "62,500.00" at bounding box center [422, 329] width 89 height 18
type input "62,400"
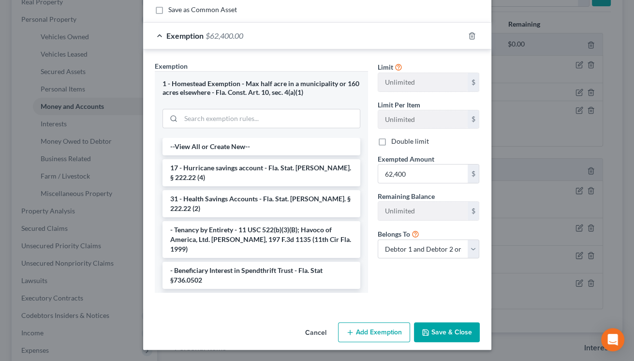
click at [441, 326] on button "Save & Close" at bounding box center [447, 332] width 66 height 20
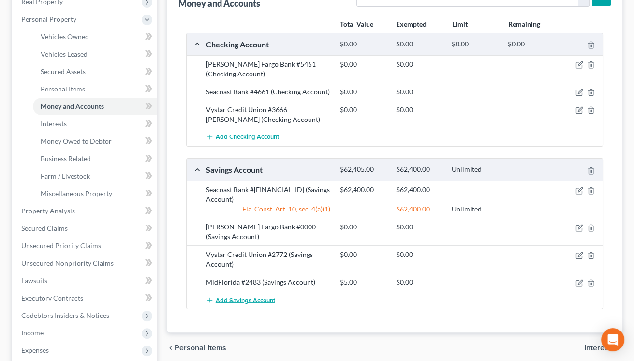
click at [257, 301] on span "Add Savings Account" at bounding box center [245, 300] width 59 height 8
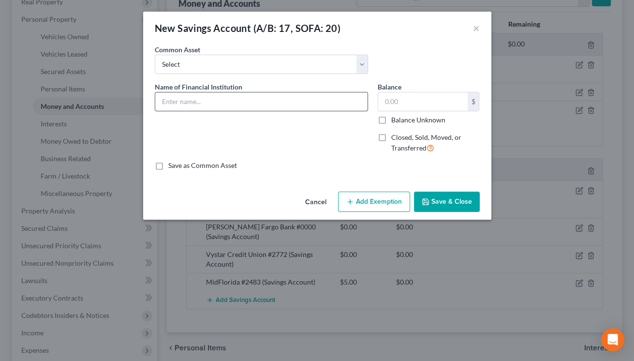
click at [230, 105] on input "text" at bounding box center [261, 101] width 212 height 18
type input "[US_STATE] Credit Union"
type input "5.00"
click at [464, 201] on button "Save & Close" at bounding box center [447, 201] width 66 height 20
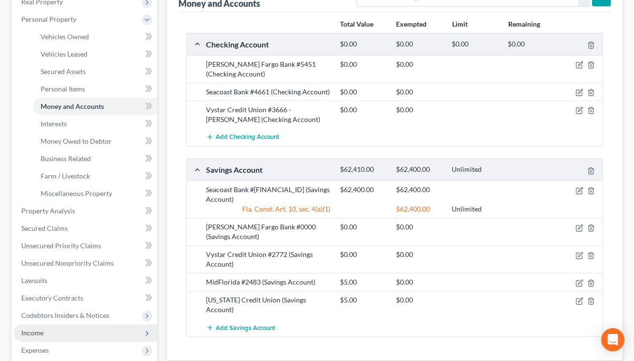
click at [54, 329] on span "Income" at bounding box center [86, 332] width 144 height 17
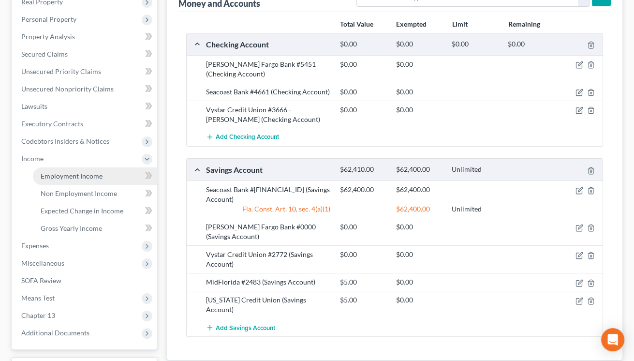
drag, startPoint x: 78, startPoint y: 179, endPoint x: 81, endPoint y: 174, distance: 6.3
click at [81, 175] on link "Employment Income" at bounding box center [95, 175] width 124 height 17
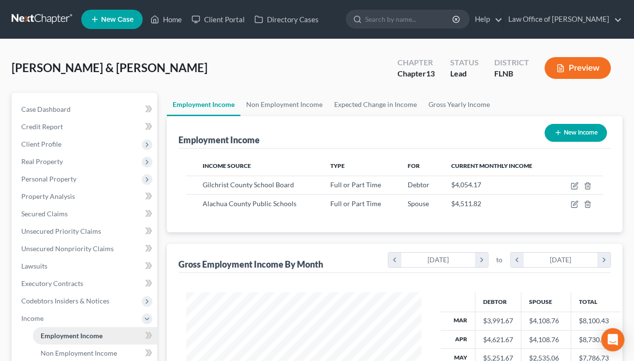
scroll to position [173, 254]
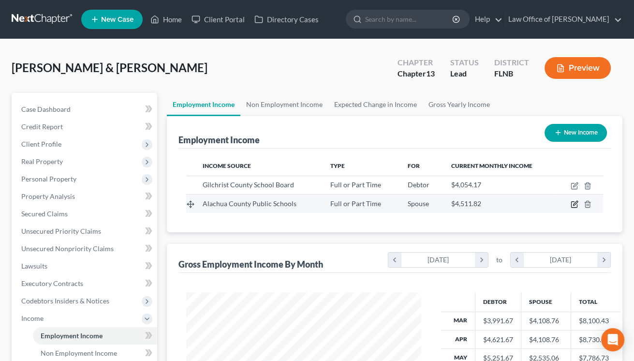
click at [572, 204] on icon "button" at bounding box center [574, 204] width 8 height 8
select select "0"
select select "9"
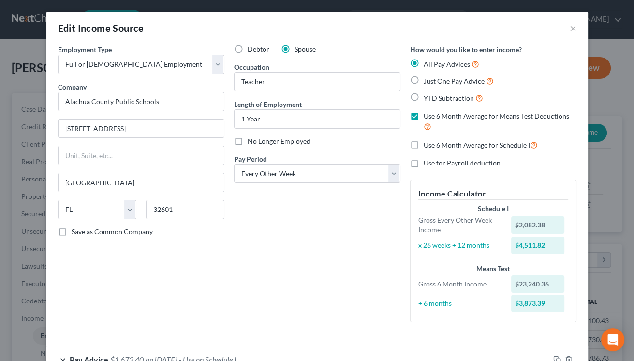
click at [509, 20] on div "Edit Income Source ×" at bounding box center [316, 28] width 541 height 33
select select "1"
click option "Twice Monthly" at bounding box center [0, 0] width 0 height 0
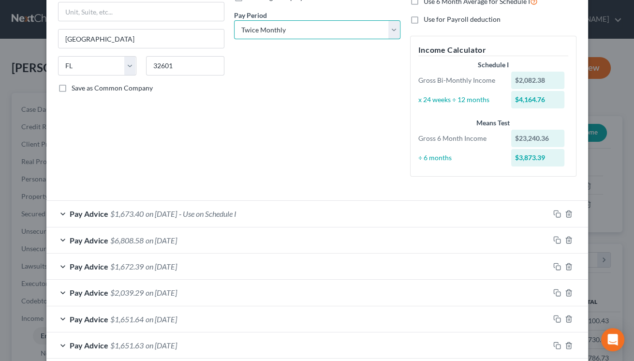
scroll to position [324, 0]
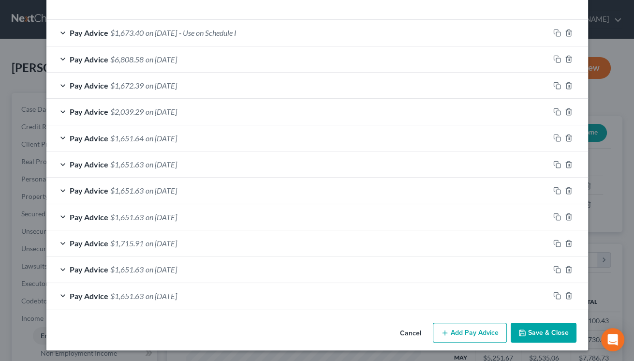
click at [473, 327] on button "Add Pay Advice" at bounding box center [470, 332] width 74 height 20
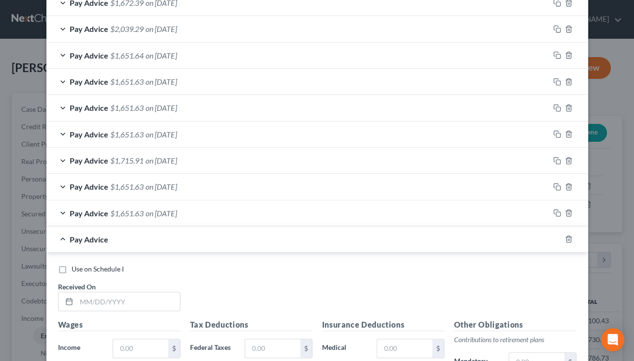
scroll to position [420, 0]
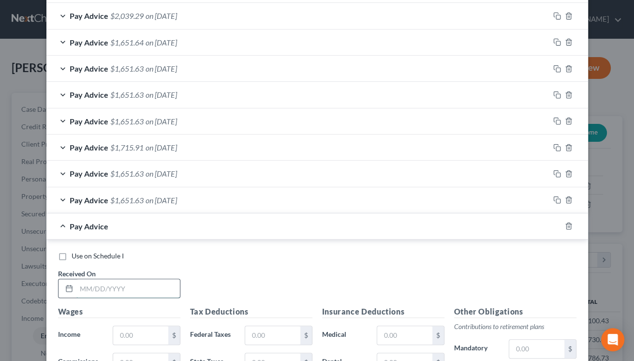
click at [130, 284] on input "text" at bounding box center [127, 288] width 103 height 18
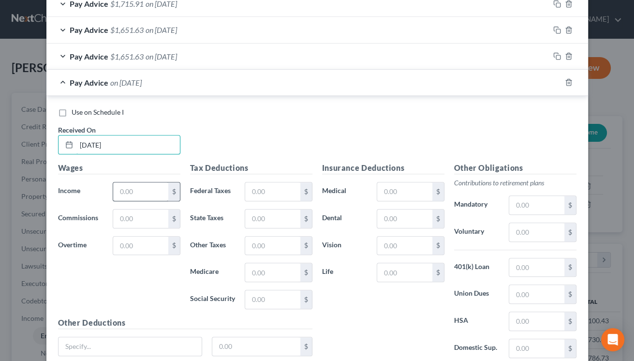
type input "[DATE]"
click at [127, 191] on input "text" at bounding box center [140, 191] width 55 height 18
type input "2,462.73"
click at [254, 188] on input "text" at bounding box center [272, 191] width 55 height 18
click at [269, 191] on input "text" at bounding box center [272, 191] width 55 height 18
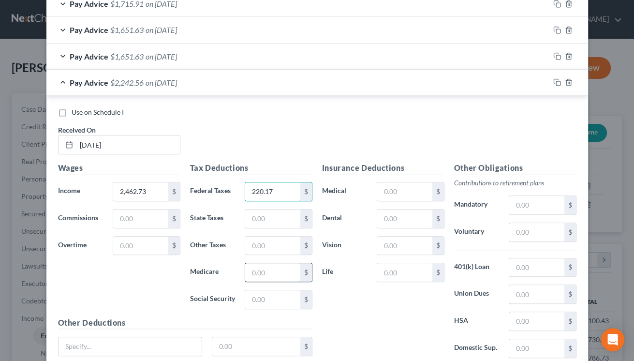
type input "220.17"
click at [260, 273] on input "text" at bounding box center [272, 272] width 55 height 18
click at [272, 270] on input "text" at bounding box center [272, 272] width 55 height 18
type input "35.47"
click at [250, 298] on input "text" at bounding box center [272, 299] width 55 height 18
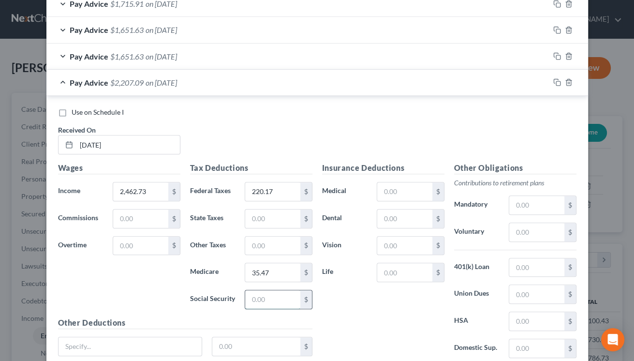
click at [251, 300] on input "text" at bounding box center [272, 299] width 55 height 18
type input "151.95"
click at [365, 71] on div "Pay Advice $2,055.14 on [DATE]" at bounding box center [297, 83] width 503 height 26
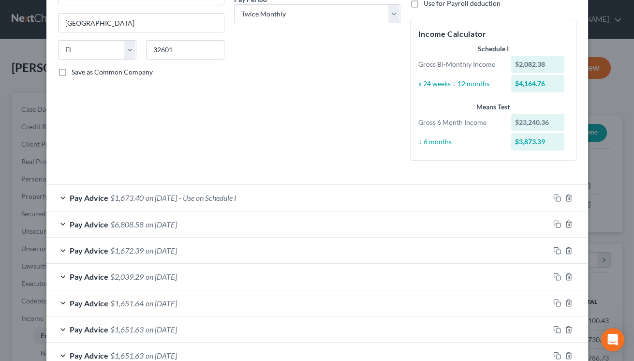
scroll to position [351, 0]
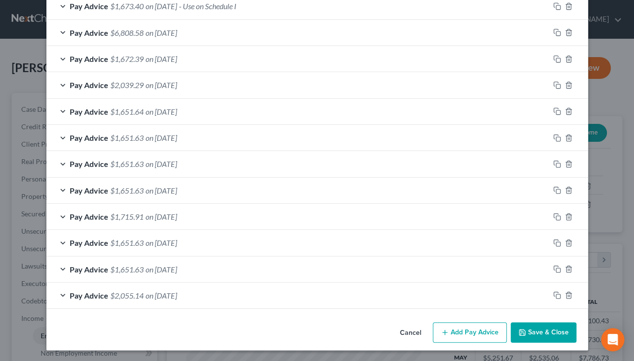
click at [295, 294] on div "Pay Advice $2,055.14 on [DATE]" at bounding box center [297, 295] width 503 height 26
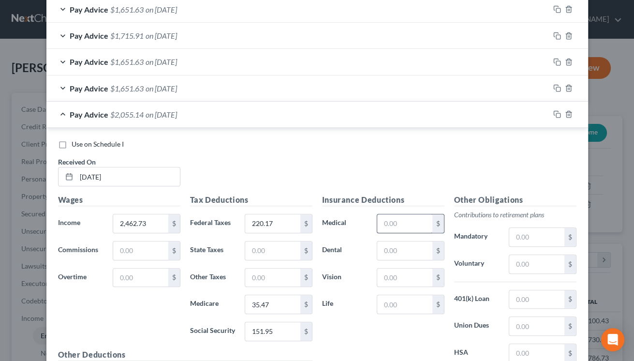
scroll to position [495, 0]
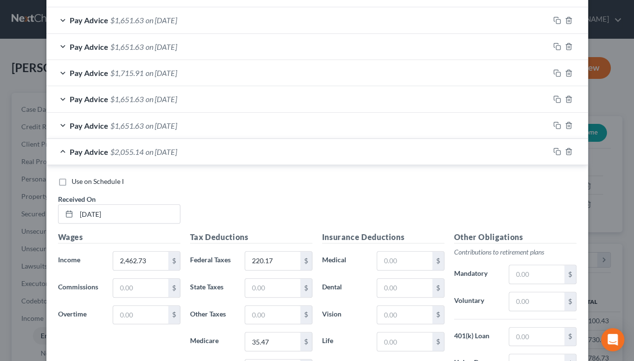
click at [367, 146] on div "Pay Advice $2,055.14 on [DATE]" at bounding box center [297, 152] width 503 height 26
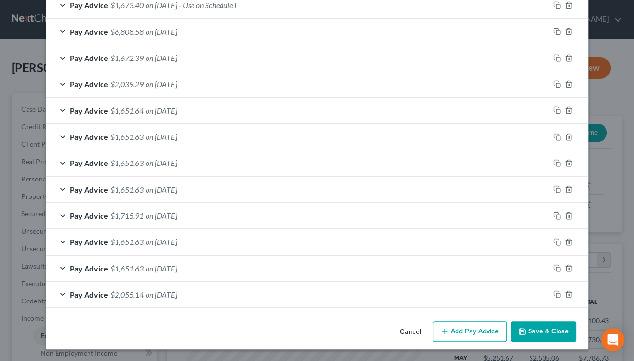
scroll to position [351, 0]
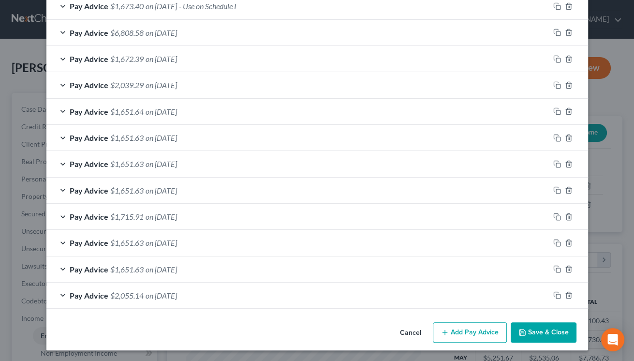
click at [344, 288] on div "Pay Advice $2,055.14 on [DATE]" at bounding box center [297, 295] width 503 height 26
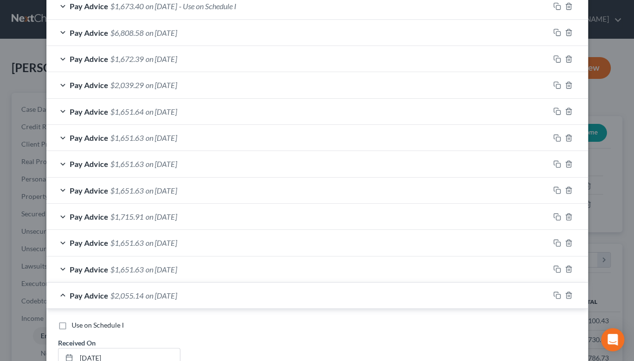
click at [338, 64] on div "Pay Advice $1,672.39 on [DATE]" at bounding box center [297, 59] width 503 height 26
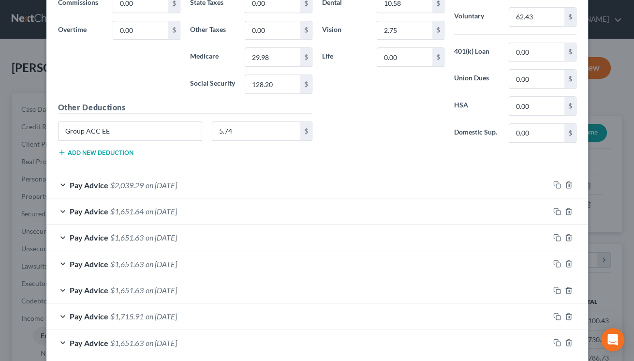
scroll to position [782, 0]
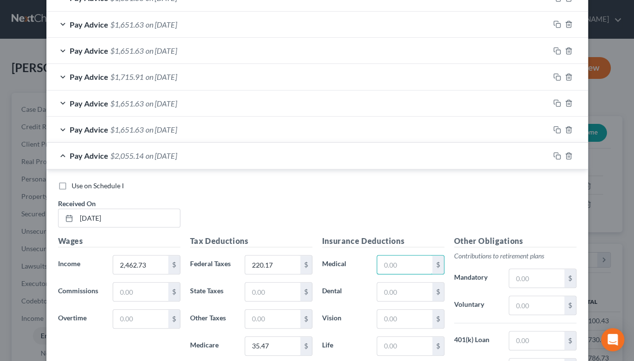
click at [397, 258] on input "text" at bounding box center [404, 264] width 55 height 18
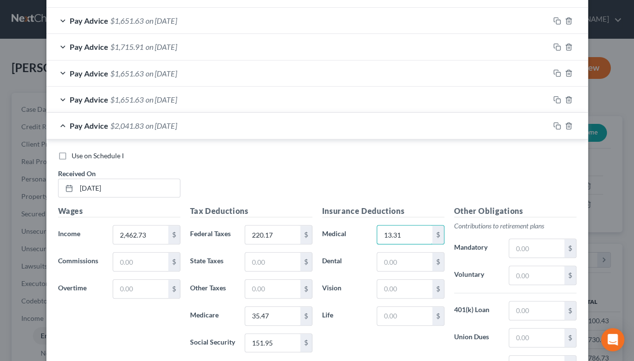
scroll to position [829, 0]
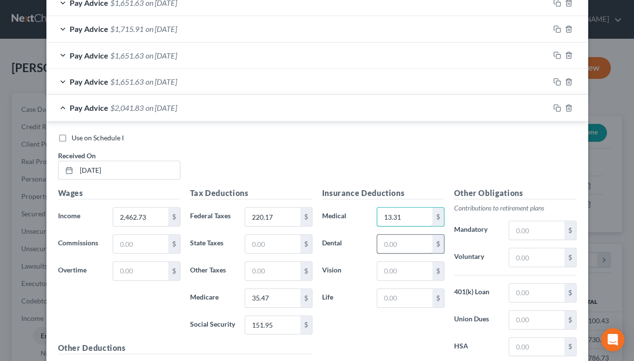
type input "13.31"
click at [407, 245] on input "text" at bounding box center [404, 243] width 55 height 18
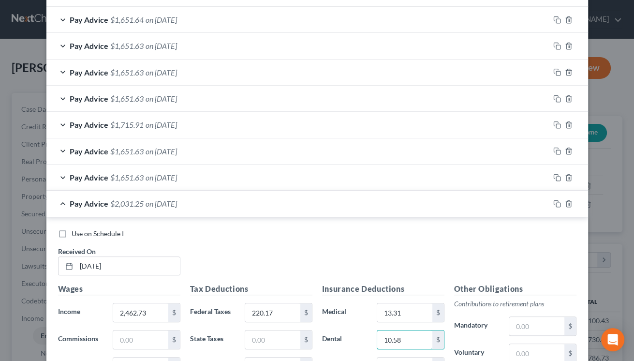
scroll to position [925, 0]
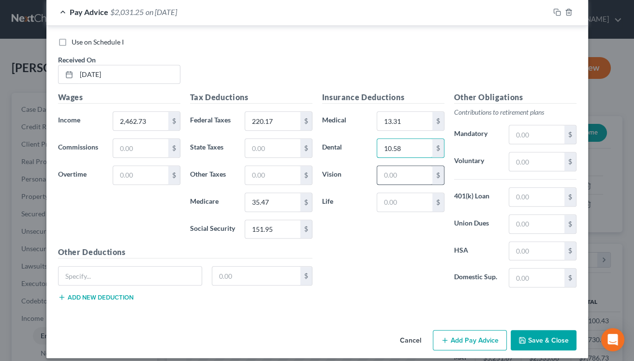
type input "10.58"
click at [395, 176] on input "text" at bounding box center [404, 175] width 55 height 18
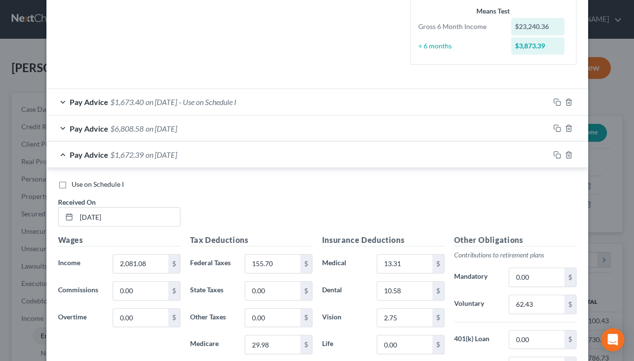
scroll to position [399, 0]
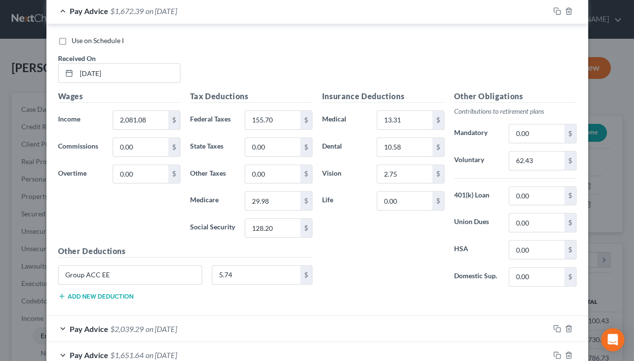
type input "2.75"
drag, startPoint x: 142, startPoint y: 269, endPoint x: 60, endPoint y: 272, distance: 82.2
click at [60, 272] on input "Group ACC EE" at bounding box center [130, 274] width 144 height 18
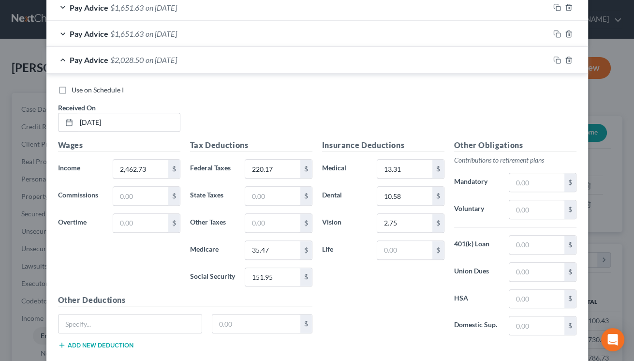
scroll to position [931, 0]
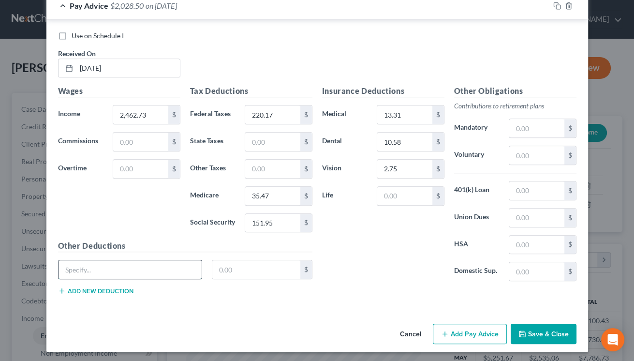
click at [152, 269] on input "text" at bounding box center [130, 269] width 144 height 18
paste input "Group ACC EE"
type input "Group ACC EE"
click at [72, 35] on label "Use on Schedule I" at bounding box center [98, 36] width 52 height 10
click at [75, 35] on input "Use on Schedule I" at bounding box center [78, 34] width 6 height 6
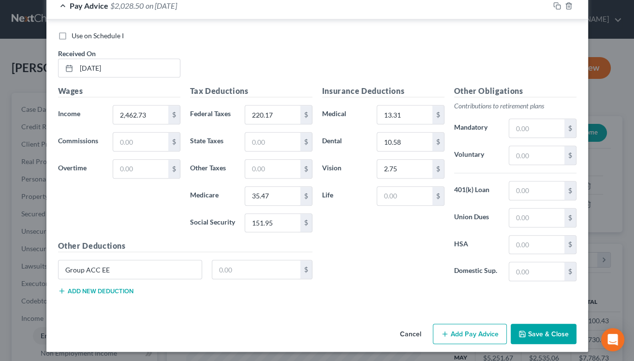
checkbox input "true"
click at [227, 268] on input "text" at bounding box center [256, 269] width 88 height 18
type input "5.74"
click at [527, 154] on input "text" at bounding box center [536, 155] width 55 height 18
click at [519, 124] on input "text" at bounding box center [536, 128] width 55 height 18
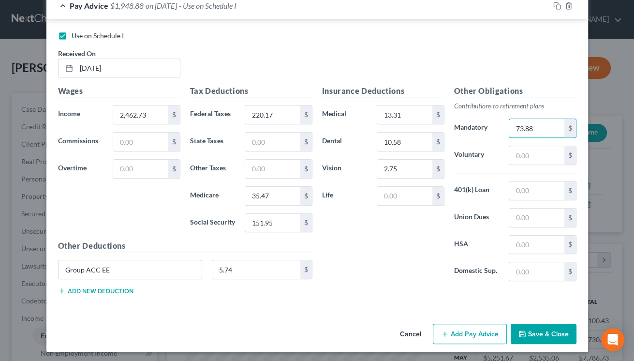
type input "73.88"
click at [529, 325] on button "Save & Close" at bounding box center [543, 333] width 66 height 20
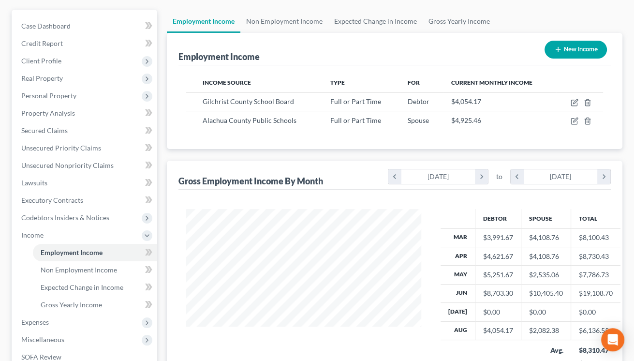
scroll to position [106, 0]
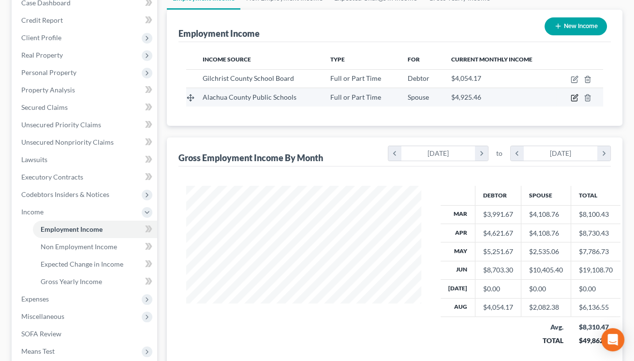
click at [577, 99] on icon "button" at bounding box center [574, 98] width 6 height 6
select select "0"
select select "9"
select select "1"
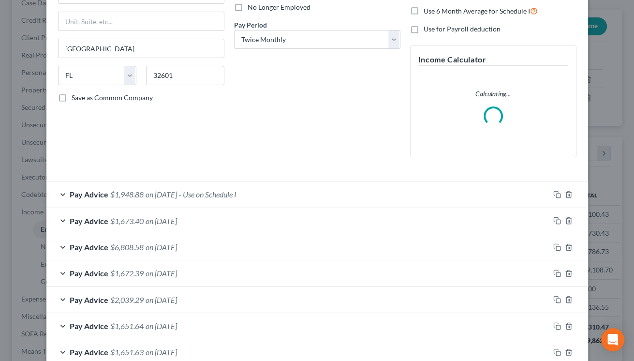
scroll to position [144, 0]
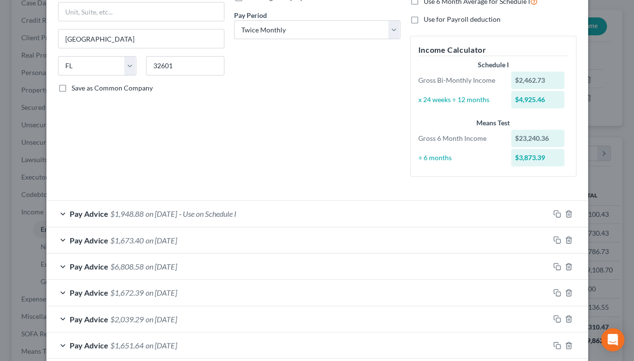
click at [231, 238] on div "Pay Advice $1,673.40 on [DATE]" at bounding box center [297, 240] width 503 height 26
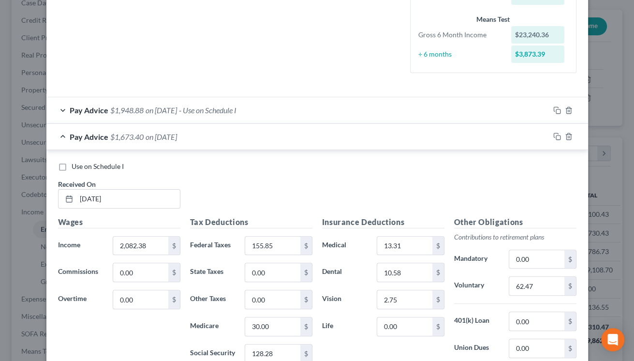
scroll to position [287, 0]
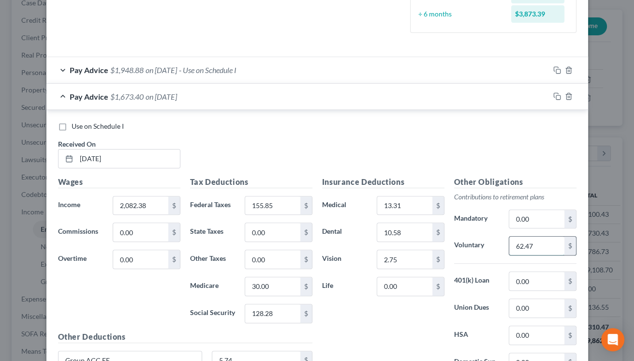
drag, startPoint x: 514, startPoint y: 247, endPoint x: 535, endPoint y: 246, distance: 20.3
click at [535, 246] on input "62.47" at bounding box center [536, 245] width 55 height 18
click at [535, 221] on input "0.00" at bounding box center [536, 219] width 55 height 18
paste input "62.47"
type input "62.47"
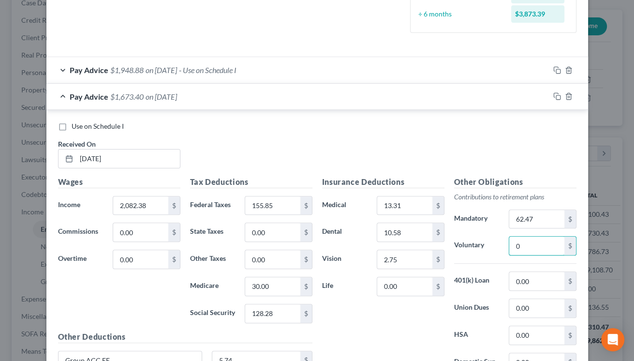
scroll to position [479, 0]
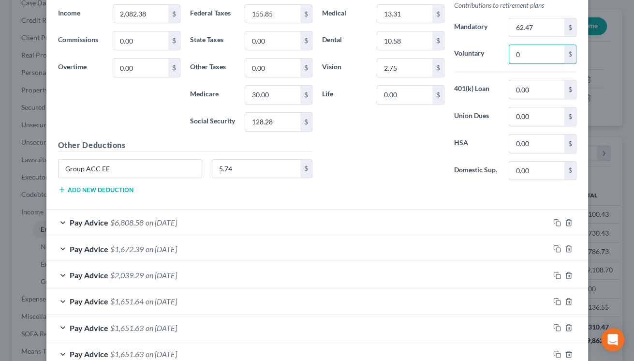
type input "0"
click at [358, 271] on div "Pay Advice $2,039.29 on [DATE]" at bounding box center [297, 275] width 503 height 26
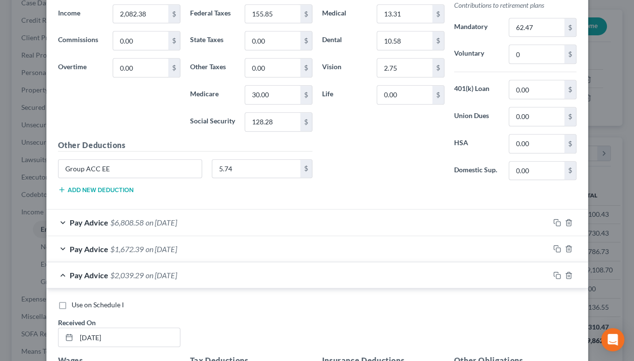
click at [361, 247] on div "Pay Advice $1,672.39 on [DATE]" at bounding box center [297, 249] width 503 height 26
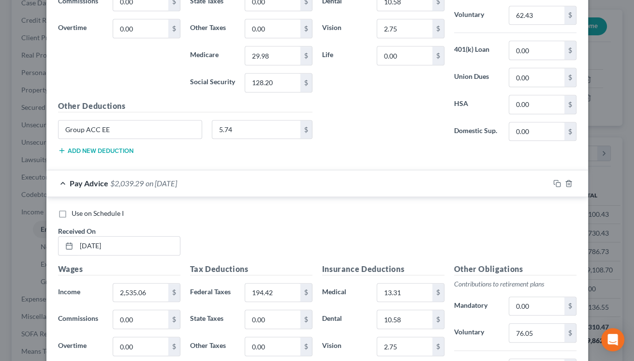
scroll to position [957, 0]
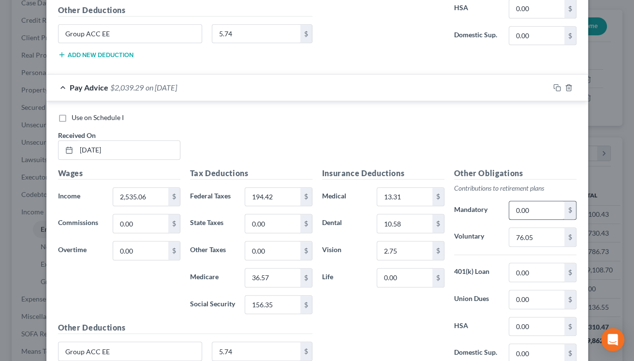
drag, startPoint x: 514, startPoint y: 207, endPoint x: 538, endPoint y: 207, distance: 23.2
click at [538, 207] on input "0.00" at bounding box center [536, 210] width 55 height 18
type input "76.05"
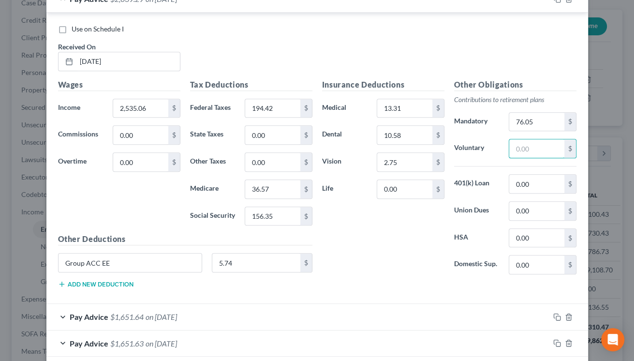
scroll to position [1149, 0]
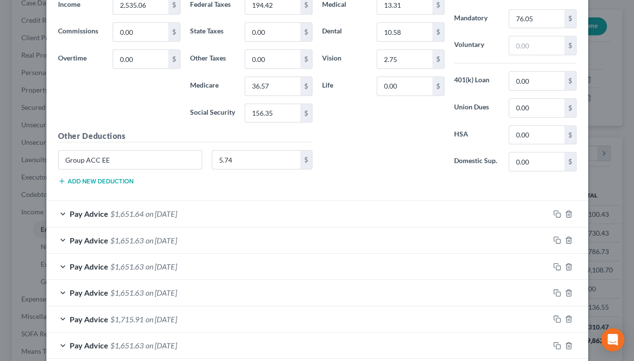
click at [400, 213] on div "Pay Advice $1,651.64 on [DATE]" at bounding box center [297, 214] width 503 height 26
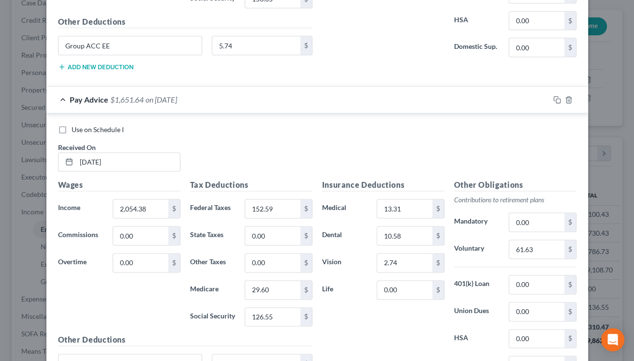
scroll to position [1292, 0]
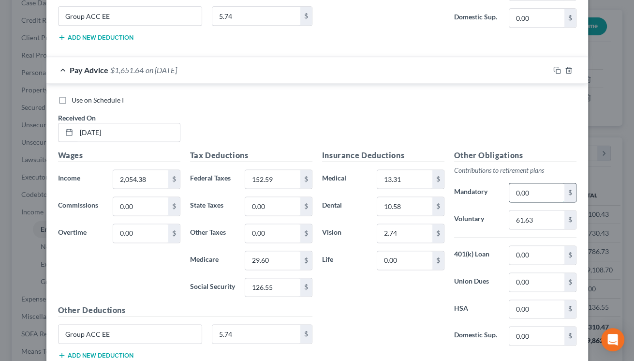
click at [513, 194] on input "0.00" at bounding box center [536, 192] width 55 height 18
type input "61.63"
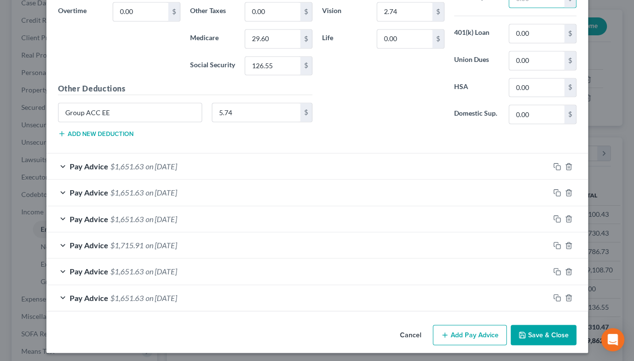
click at [344, 161] on div "Pay Advice $1,651.63 on [DATE]" at bounding box center [297, 166] width 503 height 26
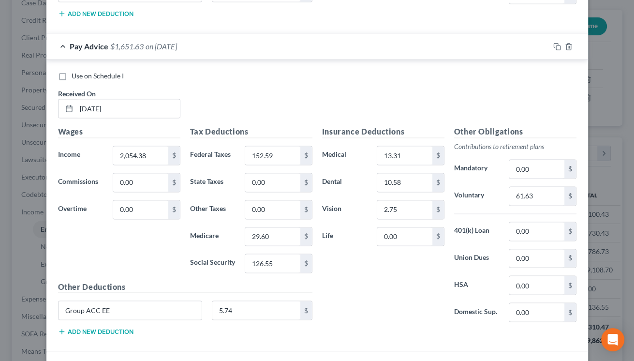
scroll to position [1657, 0]
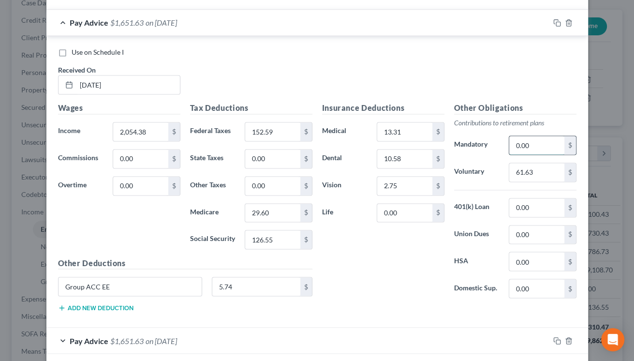
click at [509, 142] on input "0.00" at bounding box center [536, 145] width 55 height 18
type input "61.63"
type input "0"
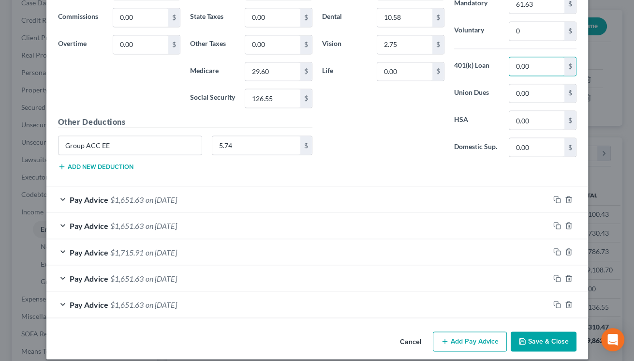
scroll to position [1801, 0]
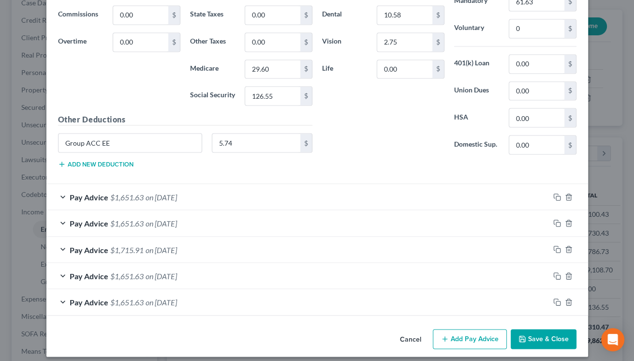
click at [488, 191] on div "Pay Advice $1,651.63 on [DATE]" at bounding box center [297, 197] width 503 height 26
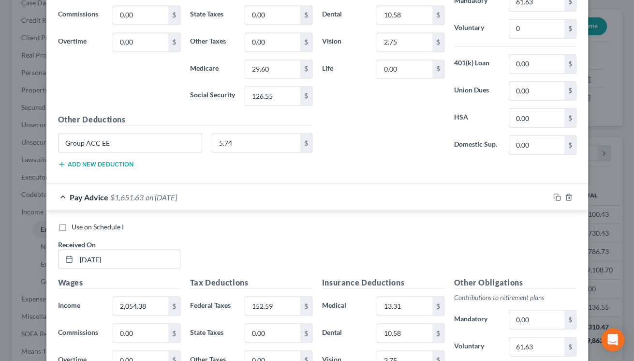
scroll to position [1896, 0]
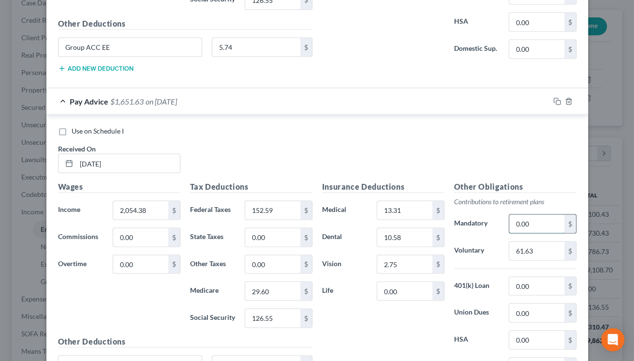
click at [514, 217] on input "0.00" at bounding box center [536, 223] width 55 height 18
type input "61.63"
type input "0"
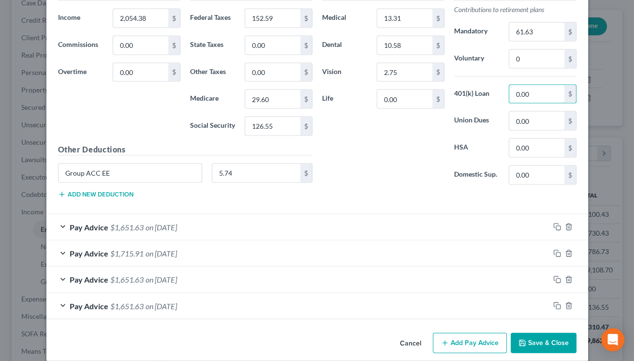
click at [525, 222] on div "Pay Advice $1,651.63 on [DATE]" at bounding box center [297, 227] width 503 height 26
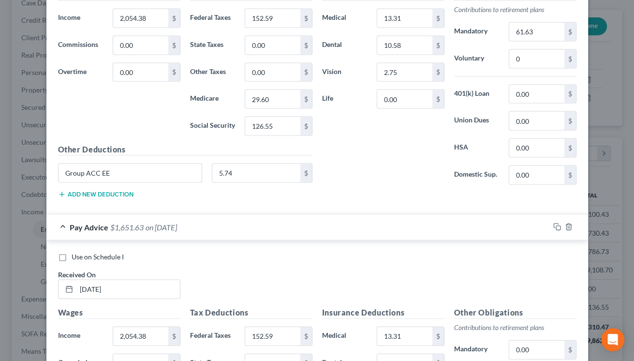
scroll to position [2231, 0]
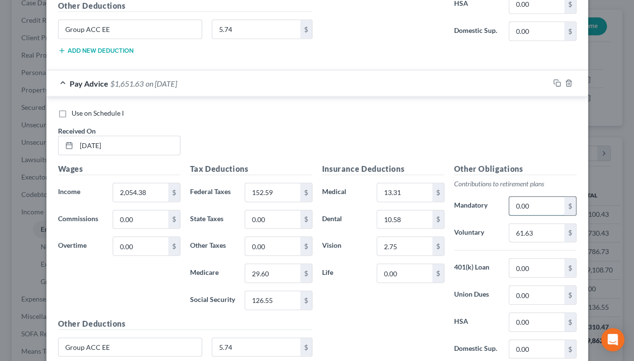
click at [514, 197] on input "0.00" at bounding box center [536, 206] width 55 height 18
type input "61.63"
type input "0"
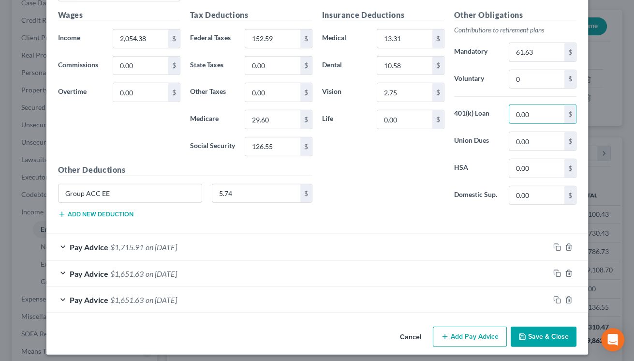
click at [503, 237] on div "Pay Advice $1,715.91 on [DATE]" at bounding box center [297, 247] width 503 height 26
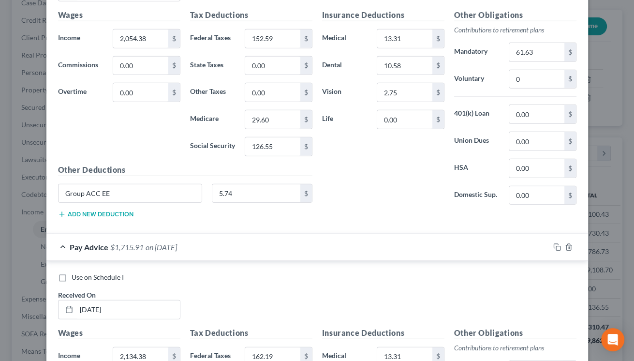
scroll to position [2529, 0]
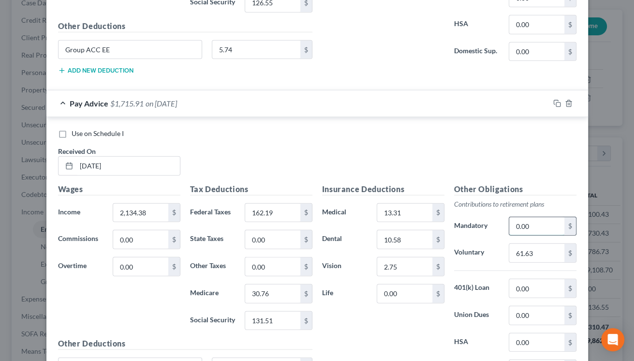
click at [517, 222] on input "0.00" at bounding box center [536, 226] width 55 height 18
type input "61.63"
type input "0"
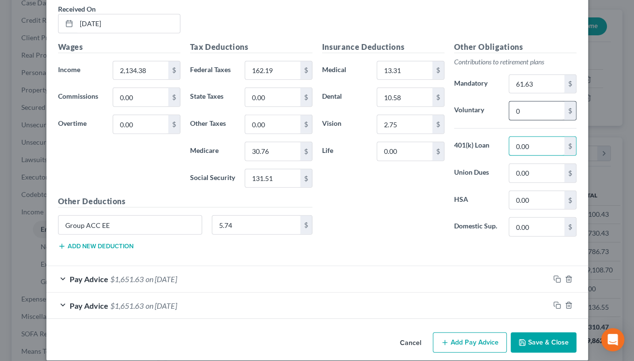
scroll to position [2676, 0]
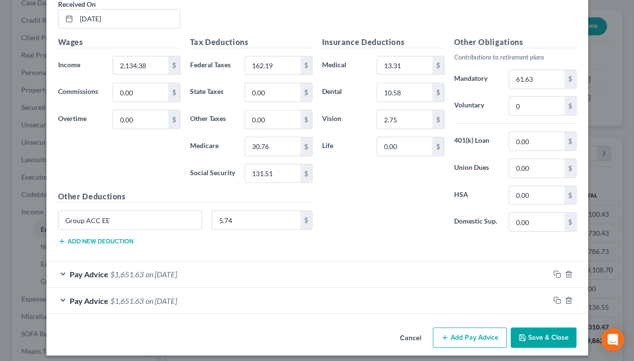
click at [482, 277] on div "Pay Advice $1,651.63 on [DATE]" at bounding box center [297, 274] width 503 height 26
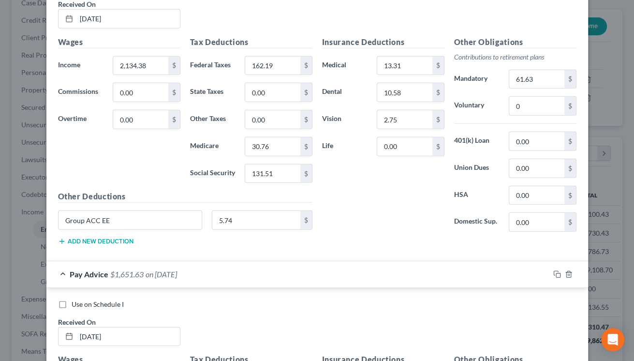
scroll to position [2819, 0]
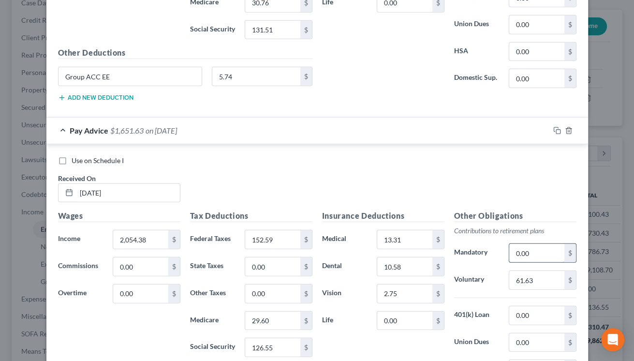
click at [514, 252] on input "0.00" at bounding box center [536, 253] width 55 height 18
type input "61.63"
type input "0"
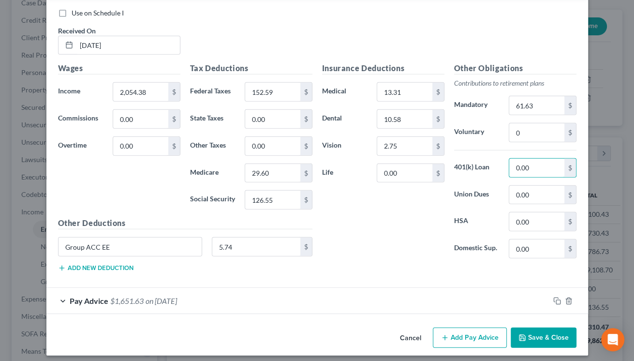
click at [457, 329] on button "Add Pay Advice" at bounding box center [470, 337] width 74 height 20
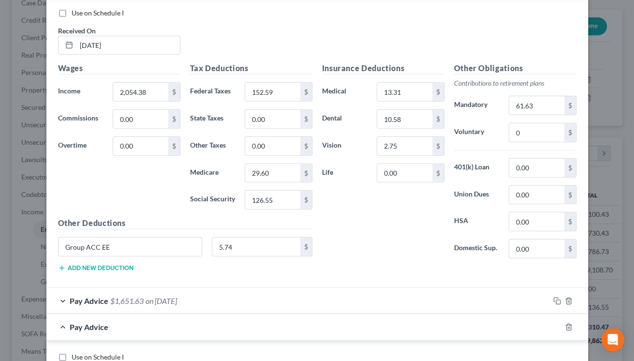
scroll to position [3110, 0]
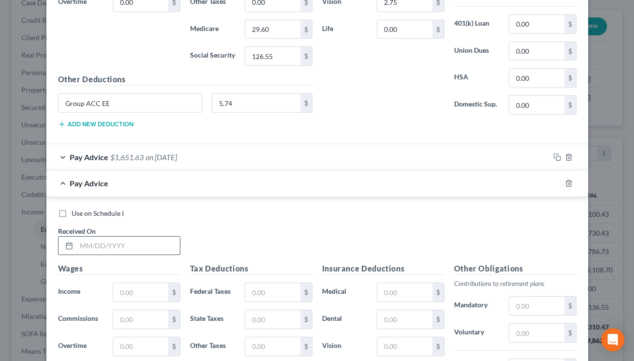
click at [99, 243] on input "text" at bounding box center [127, 245] width 103 height 18
type input "[DATE]"
click at [120, 283] on input "text" at bounding box center [140, 292] width 55 height 18
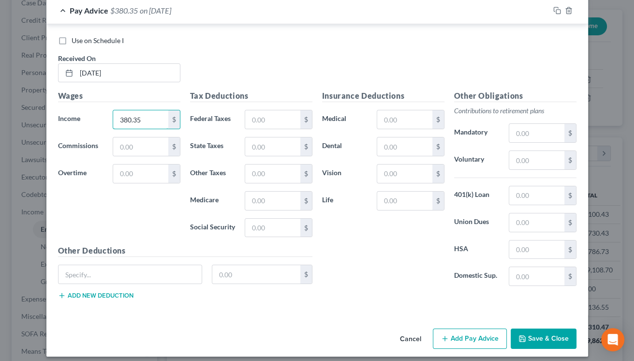
type input "380.35"
click at [542, 333] on button "Save & Close" at bounding box center [543, 338] width 66 height 20
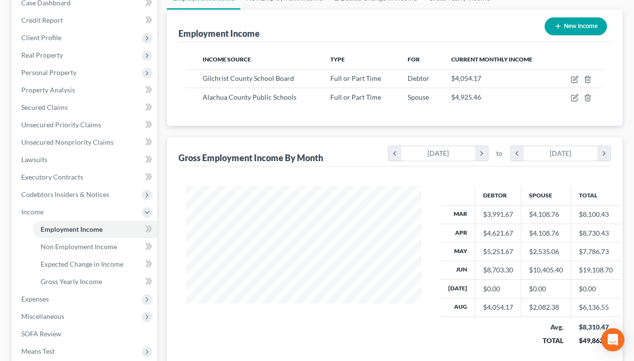
click at [225, 149] on div "Gross Employment Income By Month chevron_left [DATE] chevron_right to chevron_l…" at bounding box center [394, 151] width 432 height 29
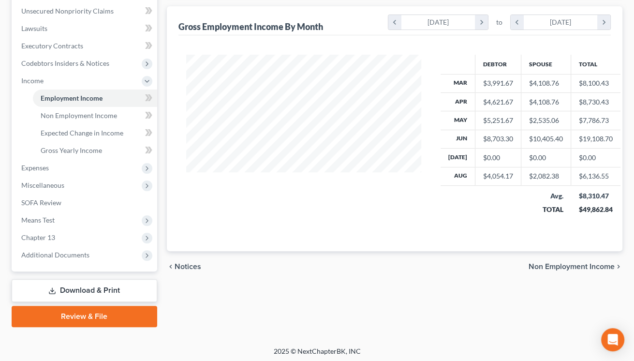
scroll to position [239, 0]
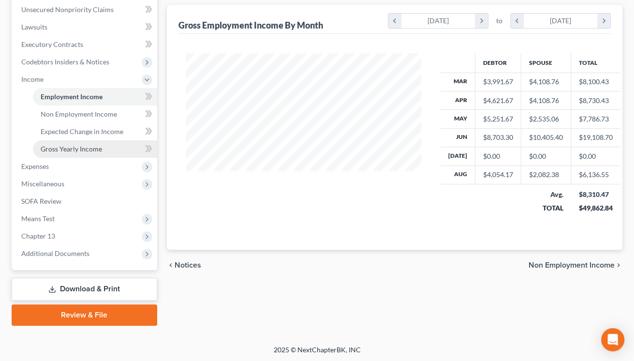
click at [88, 148] on span "Gross Yearly Income" at bounding box center [71, 149] width 61 height 8
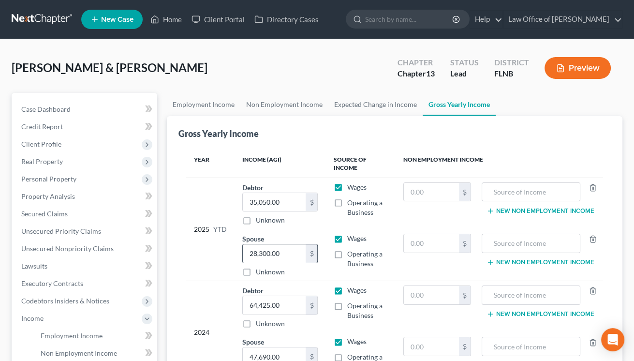
click at [242, 253] on div "28,300.00 $" at bounding box center [280, 253] width 76 height 19
click at [249, 252] on input "28,300.00" at bounding box center [274, 253] width 63 height 18
type input "24,907.96"
click at [616, 263] on div "Gross Yearly Income Year Income (AGI) Source of Income Non Employment Income 20…" at bounding box center [394, 311] width 455 height 390
click at [248, 202] on input "35,050.00" at bounding box center [274, 202] width 63 height 18
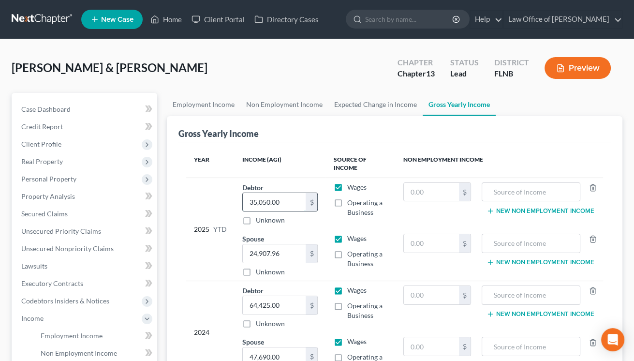
drag, startPoint x: 289, startPoint y: 206, endPoint x: 247, endPoint y: 202, distance: 41.9
click at [247, 202] on input "35,050.00" at bounding box center [274, 202] width 63 height 18
type input "34,605.82"
click at [294, 251] on input "24,907.96" at bounding box center [274, 253] width 63 height 18
click at [289, 267] on div "Unknown" at bounding box center [280, 272] width 76 height 10
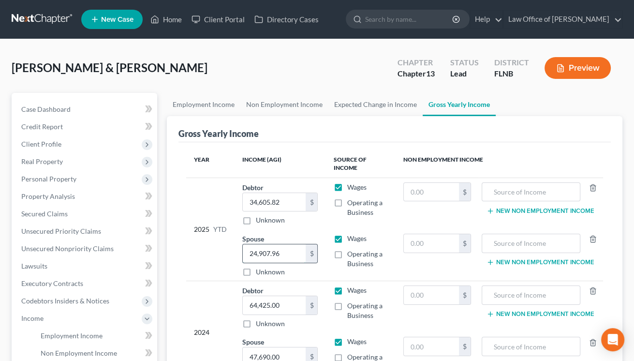
click at [247, 252] on input "24,907.96" at bounding box center [274, 253] width 63 height 18
drag, startPoint x: 253, startPoint y: 253, endPoint x: 245, endPoint y: 253, distance: 7.7
click at [245, 253] on input "24,907.96" at bounding box center [274, 253] width 63 height 18
type input "34,907.96"
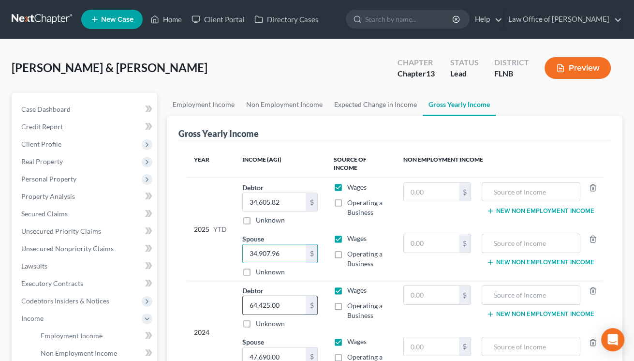
click at [274, 310] on input "64,425.00" at bounding box center [274, 305] width 63 height 18
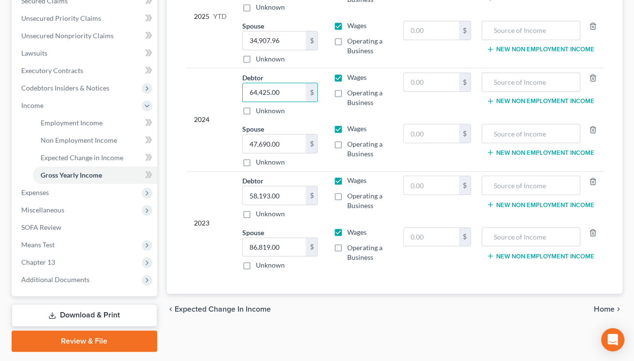
click at [601, 308] on span "Home" at bounding box center [604, 309] width 21 height 8
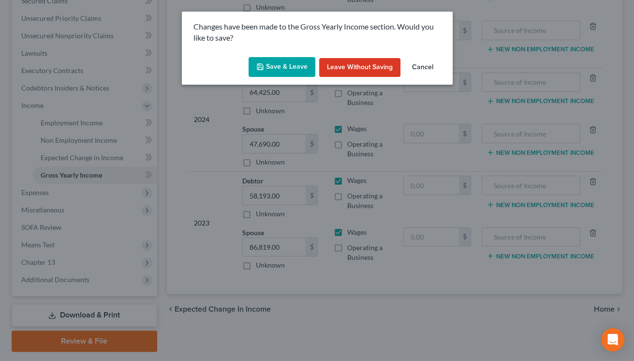
click at [259, 69] on icon "button" at bounding box center [260, 67] width 8 height 8
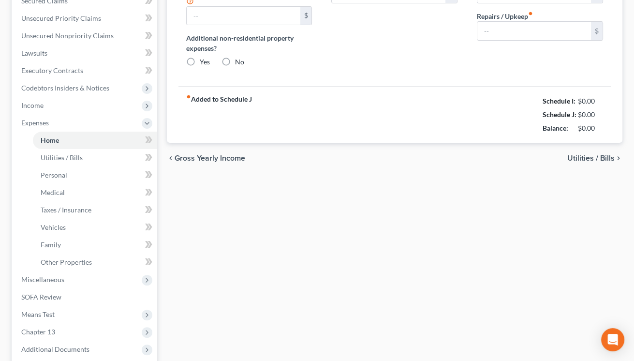
type input "1,000.00"
type input "0.00"
radio input "true"
type input "0.00"
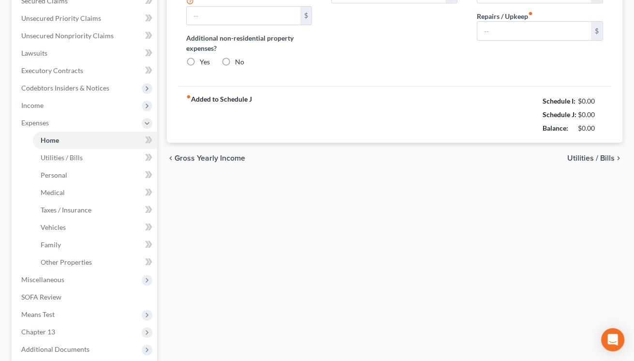
type input "0.00"
type input "300.00"
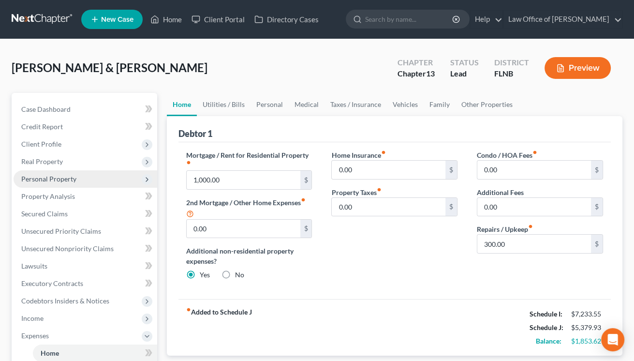
click at [63, 177] on span "Personal Property" at bounding box center [48, 179] width 55 height 8
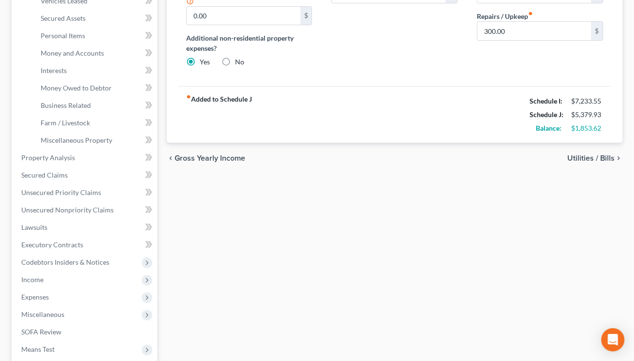
scroll to position [343, 0]
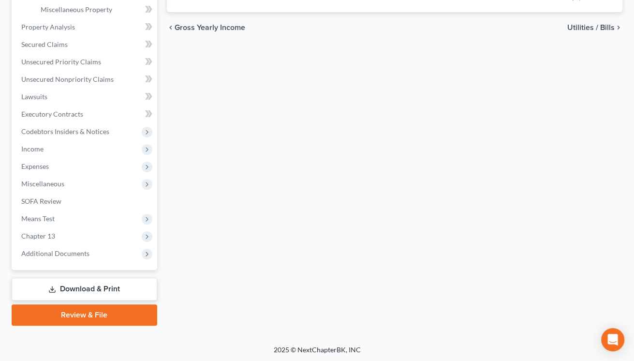
click at [103, 290] on link "Download & Print" at bounding box center [84, 288] width 145 height 23
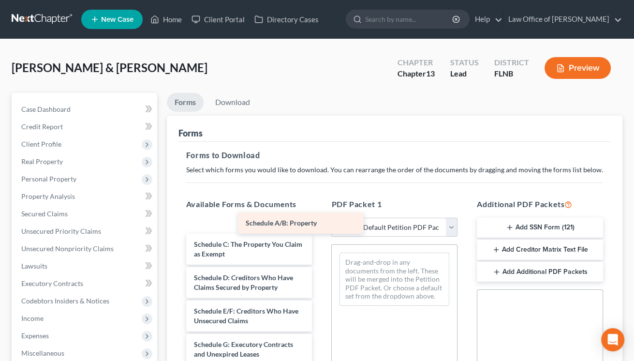
scroll to position [120, 0]
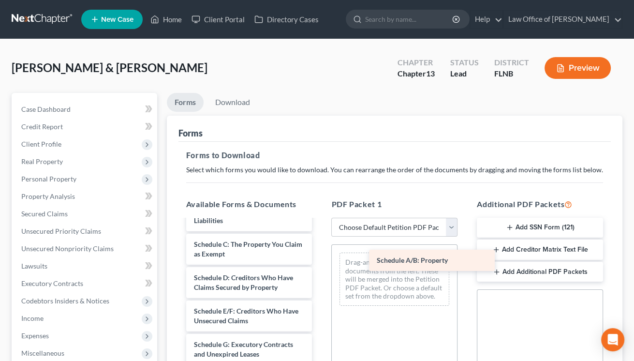
drag, startPoint x: 258, startPoint y: 224, endPoint x: 440, endPoint y: 264, distance: 187.2
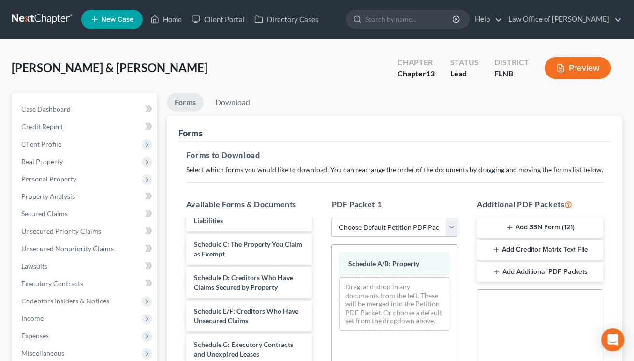
scroll to position [213, 0]
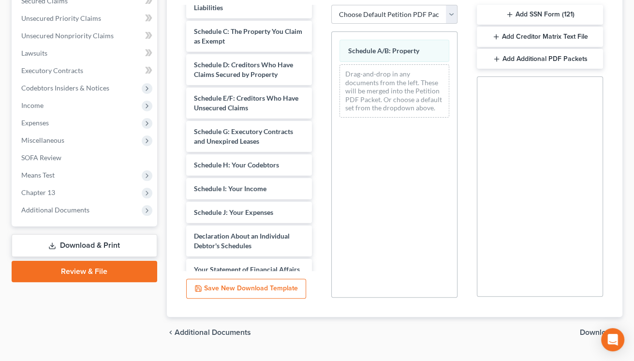
click at [593, 331] on span "Download" at bounding box center [597, 332] width 35 height 8
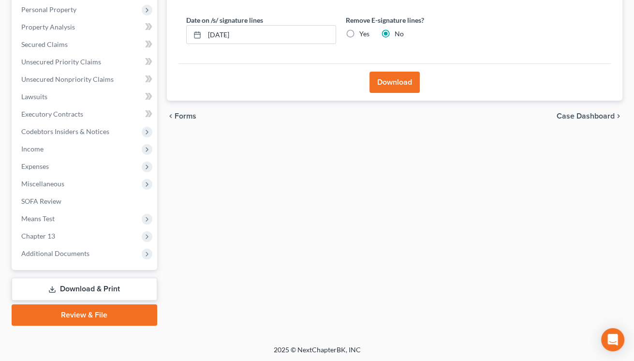
click at [382, 85] on button "Download" at bounding box center [394, 82] width 50 height 21
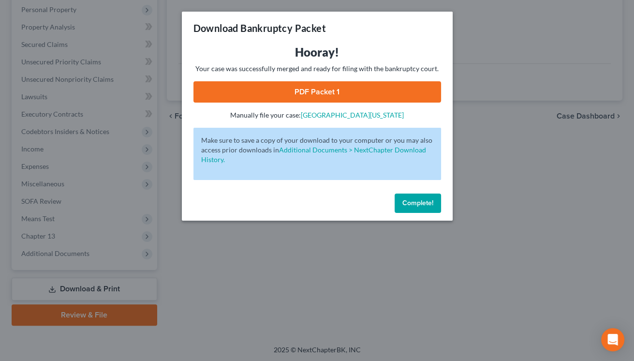
click at [382, 85] on link "PDF Packet 1" at bounding box center [316, 91] width 247 height 21
click at [415, 204] on span "Complete!" at bounding box center [417, 203] width 31 height 8
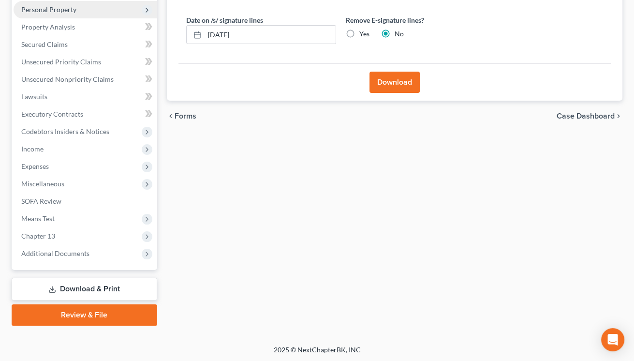
click at [61, 12] on span "Personal Property" at bounding box center [48, 9] width 55 height 8
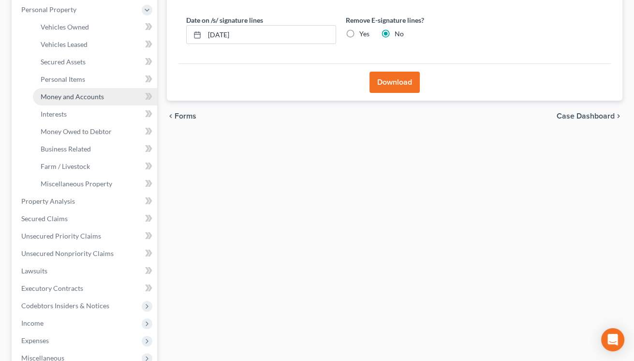
click at [74, 98] on span "Money and Accounts" at bounding box center [72, 96] width 63 height 8
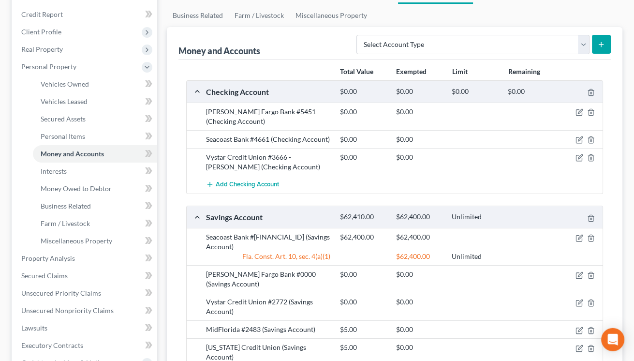
scroll to position [160, 0]
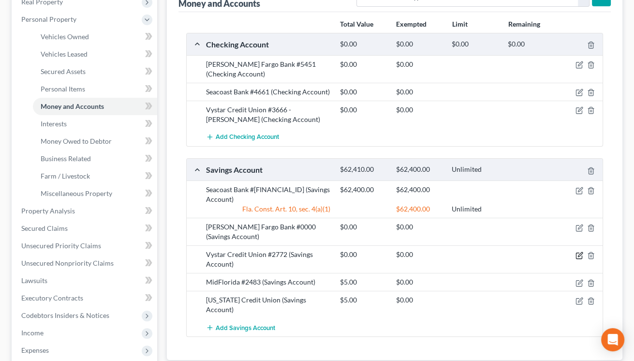
click at [579, 256] on icon "button" at bounding box center [579, 255] width 8 height 8
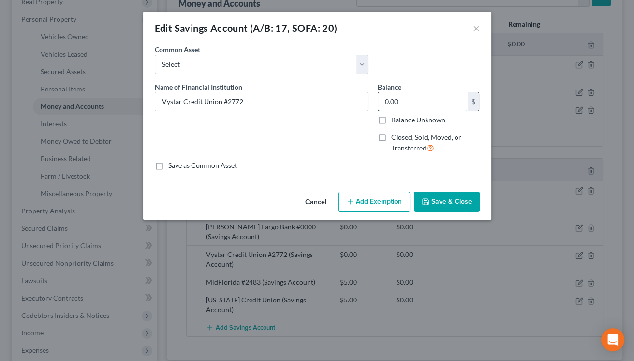
click at [396, 99] on input "0.00" at bounding box center [422, 101] width 89 height 18
type input "5.30"
click at [434, 203] on button "Save & Close" at bounding box center [447, 201] width 66 height 20
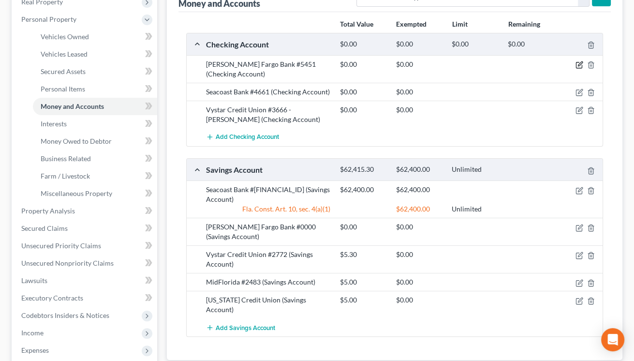
click at [579, 63] on icon "button" at bounding box center [580, 64] width 4 height 4
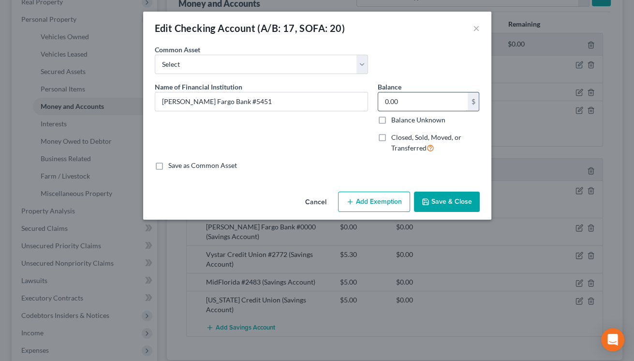
click at [386, 99] on input "0.00" at bounding box center [422, 101] width 89 height 18
type input "7.42"
click at [447, 204] on button "Save & Close" at bounding box center [447, 201] width 66 height 20
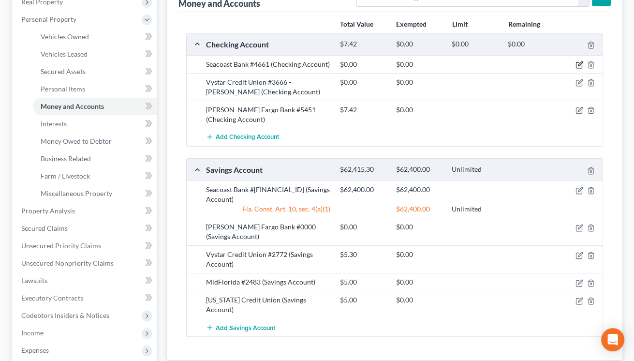
click at [581, 63] on icon "button" at bounding box center [580, 64] width 4 height 4
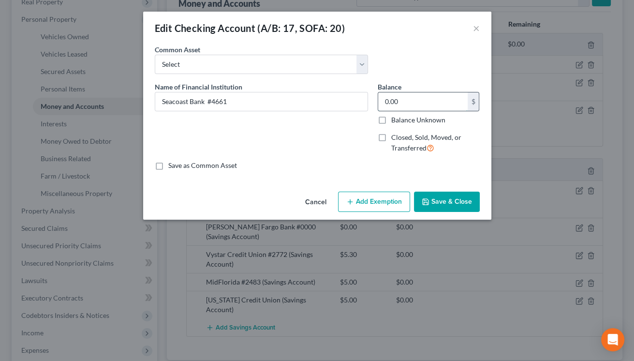
click at [391, 100] on input "0.00" at bounding box center [422, 101] width 89 height 18
type input "565.45"
click at [443, 194] on button "Save & Close" at bounding box center [447, 201] width 66 height 20
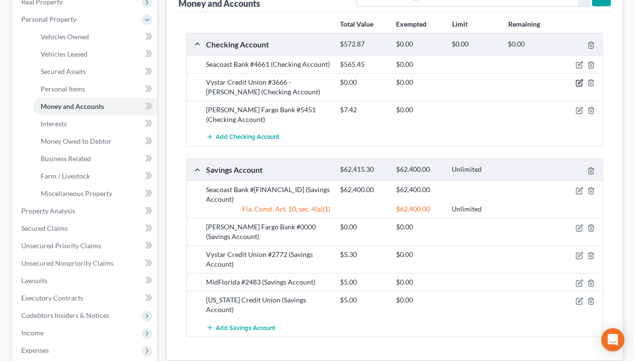
click at [579, 81] on icon "button" at bounding box center [580, 82] width 4 height 4
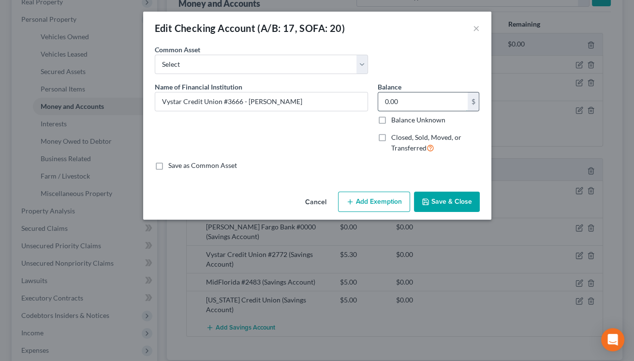
click at [384, 100] on input "0.00" at bounding box center [422, 101] width 89 height 18
type input "1,620.92"
click at [436, 198] on button "Save & Close" at bounding box center [447, 201] width 66 height 20
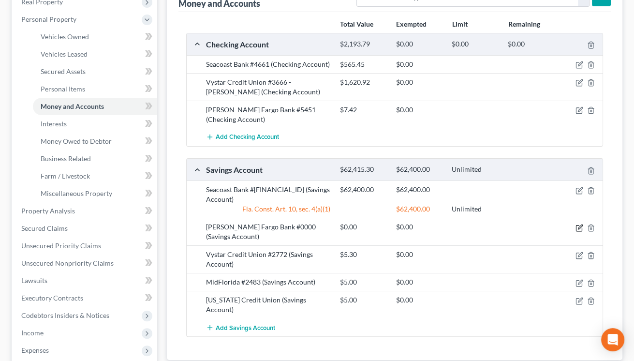
click at [577, 225] on icon "button" at bounding box center [579, 228] width 6 height 6
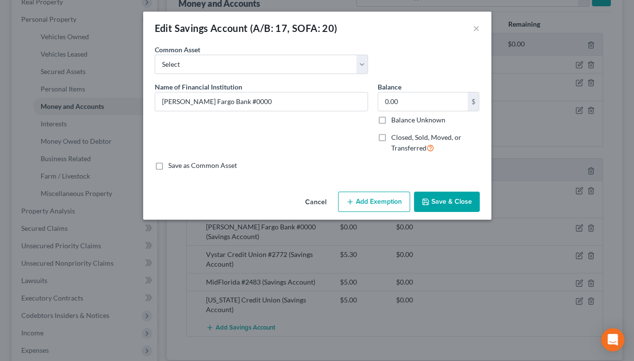
click at [452, 209] on button "Save & Close" at bounding box center [447, 201] width 66 height 20
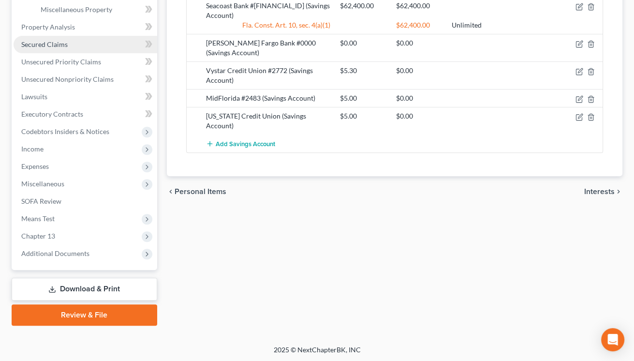
scroll to position [237, 0]
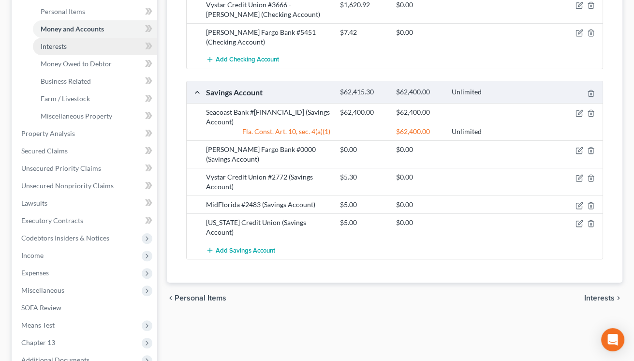
click at [72, 45] on link "Interests" at bounding box center [95, 46] width 124 height 17
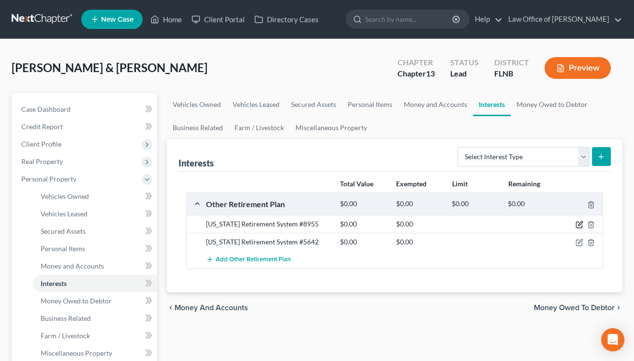
click at [579, 225] on icon "button" at bounding box center [580, 223] width 4 height 4
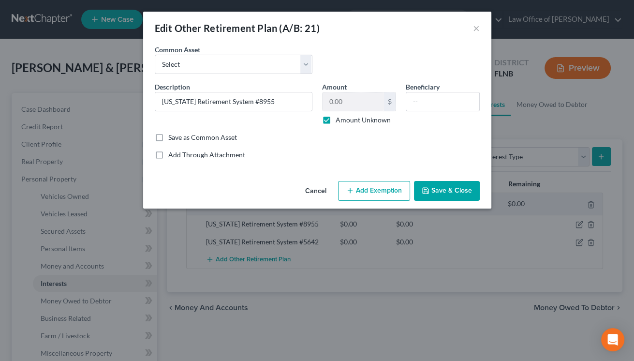
click at [335, 120] on label "Amount Unknown" at bounding box center [362, 120] width 55 height 10
click at [339, 120] on input "Amount Unknown" at bounding box center [342, 118] width 6 height 6
checkbox input "false"
click at [328, 100] on input "0.00" at bounding box center [352, 101] width 61 height 18
type input "10,252.76"
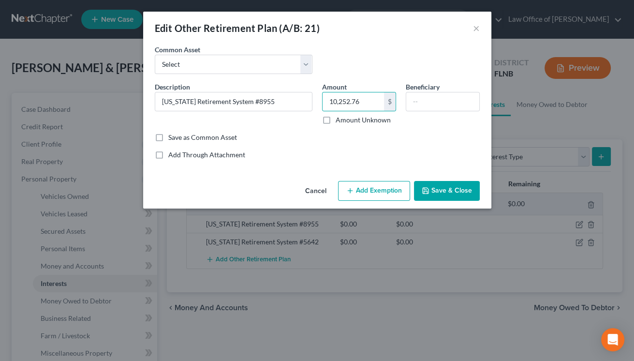
click at [361, 187] on button "Add Exemption" at bounding box center [374, 191] width 72 height 20
select select "2"
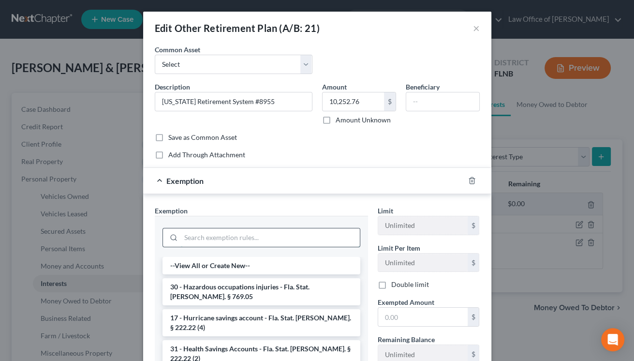
click at [292, 235] on input "search" at bounding box center [270, 237] width 179 height 18
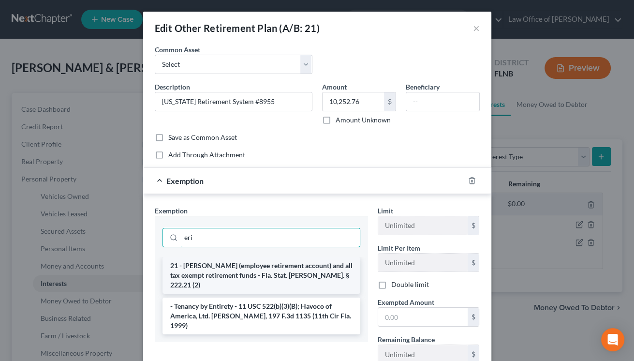
type input "eri"
click at [288, 269] on li "21 - [PERSON_NAME] (employee retirement account) and all tax exempt retirement …" at bounding box center [261, 275] width 198 height 37
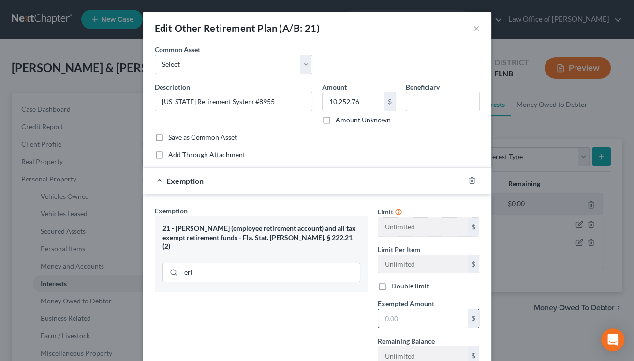
click at [400, 320] on input "text" at bounding box center [422, 318] width 89 height 18
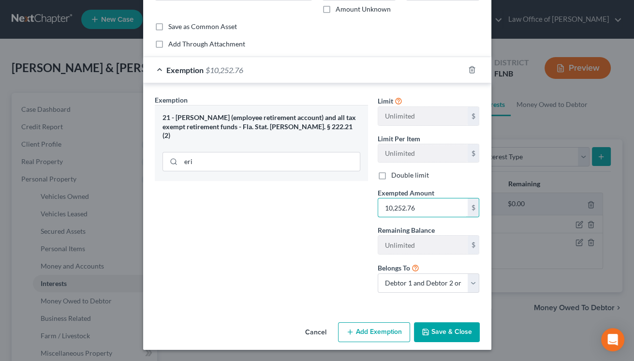
type input "10,252.76"
click at [441, 334] on button "Save & Close" at bounding box center [447, 332] width 66 height 20
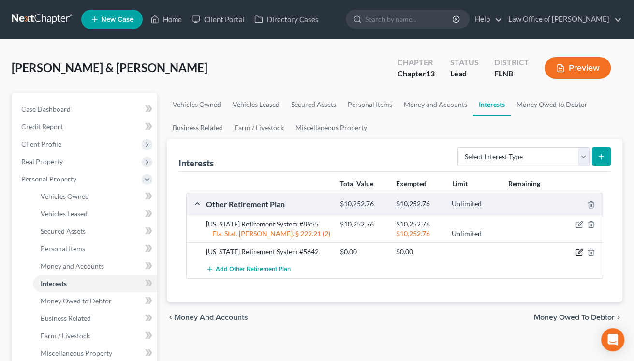
click at [579, 253] on icon "button" at bounding box center [579, 252] width 8 height 8
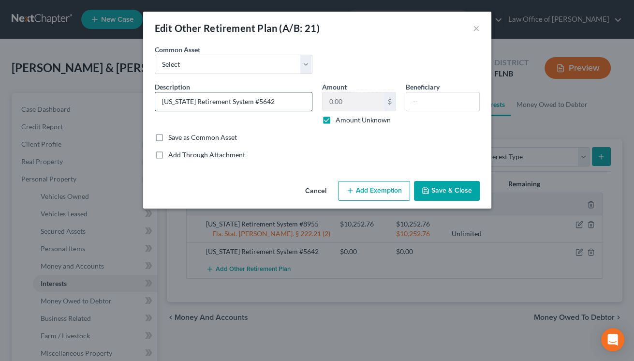
click at [279, 103] on input "[US_STATE] Retirement System #5642" at bounding box center [233, 101] width 157 height 18
type input "[US_STATE] Retirement System #5642 (not vested)"
click at [433, 191] on button "Save & Close" at bounding box center [447, 191] width 66 height 20
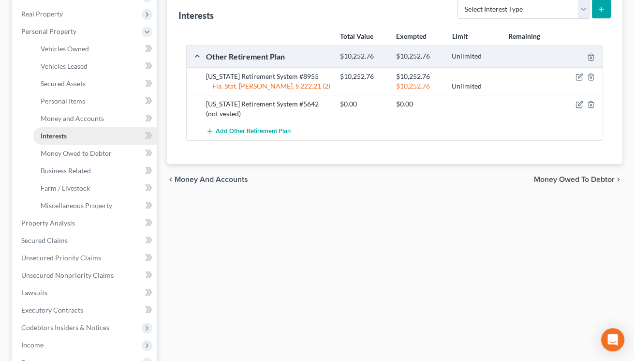
scroll to position [160, 0]
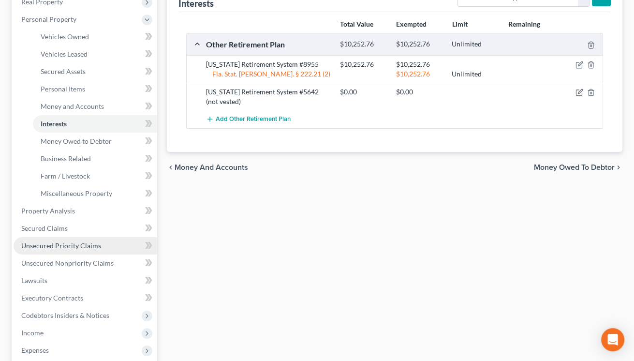
click at [73, 240] on link "Unsecured Priority Claims" at bounding box center [86, 245] width 144 height 17
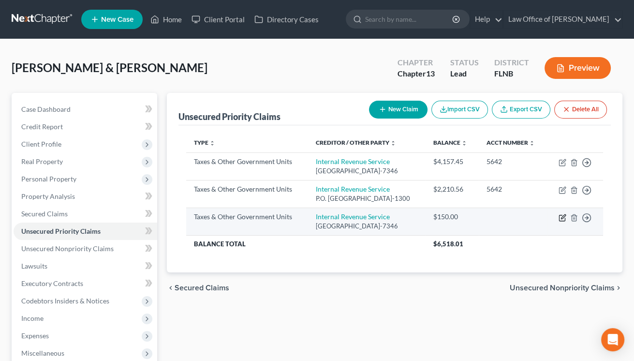
click at [562, 214] on icon "button" at bounding box center [562, 218] width 8 height 8
select select "0"
select select "39"
select select "2"
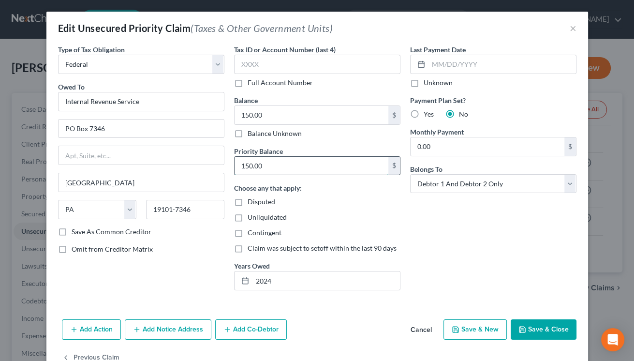
drag, startPoint x: 241, startPoint y: 162, endPoint x: 260, endPoint y: 162, distance: 18.9
click at [260, 162] on input "150.00" at bounding box center [311, 166] width 154 height 18
click at [240, 168] on input "150.00" at bounding box center [311, 166] width 154 height 18
click at [237, 116] on input "150.00" at bounding box center [311, 115] width 154 height 18
type input "102.92"
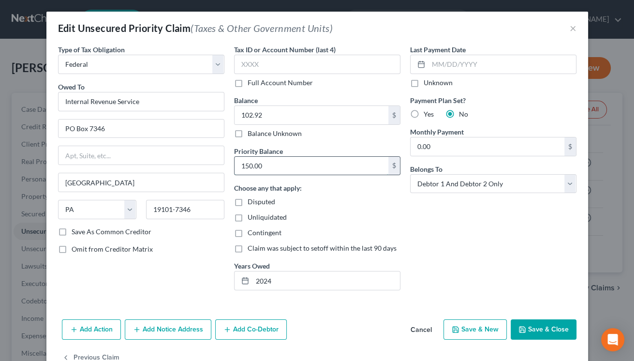
click at [242, 167] on input "150.00" at bounding box center [311, 166] width 154 height 18
type input "102.92"
click at [524, 334] on button "Save & Close" at bounding box center [543, 329] width 66 height 20
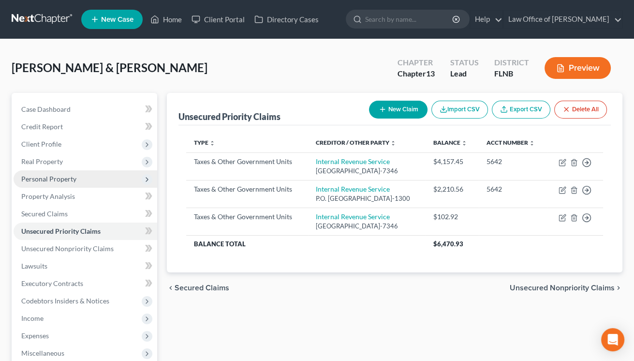
click at [60, 177] on span "Personal Property" at bounding box center [48, 179] width 55 height 8
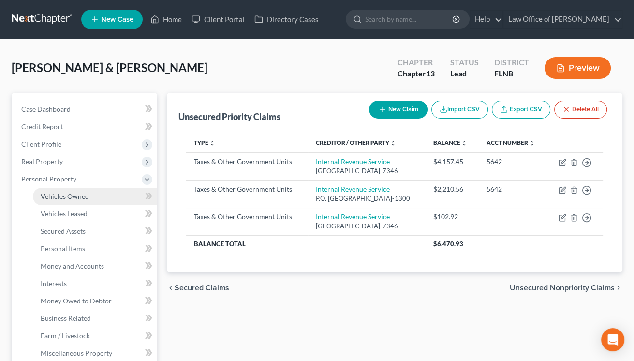
click at [75, 194] on span "Vehicles Owned" at bounding box center [65, 196] width 48 height 8
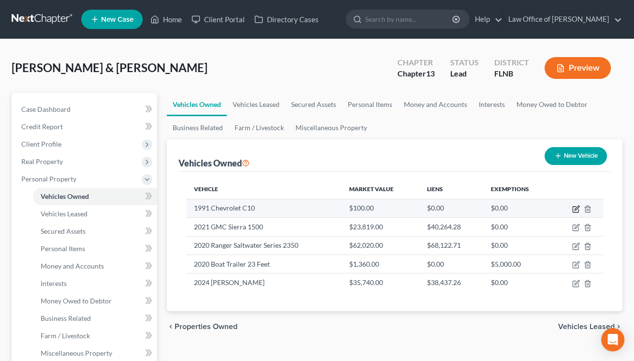
click at [576, 207] on icon "button" at bounding box center [576, 207] width 4 height 4
select select "0"
select select "35"
select select "4"
select select "1"
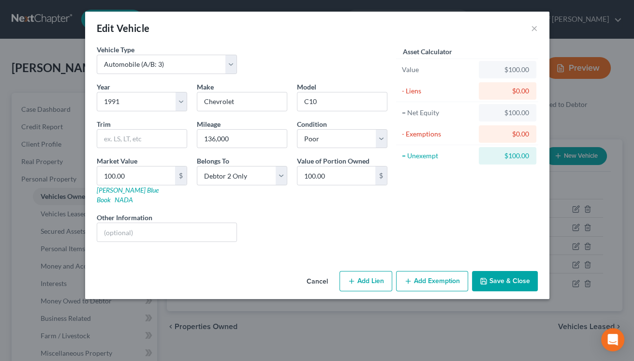
click at [481, 277] on icon "button" at bounding box center [484, 281] width 8 height 8
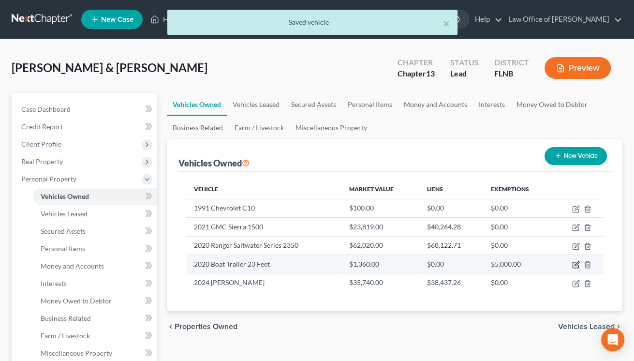
click at [573, 263] on icon "button" at bounding box center [576, 265] width 8 height 8
select select "2"
select select "6"
select select "3"
select select "2"
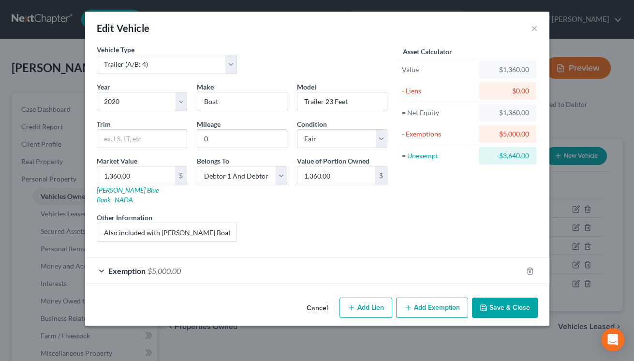
click at [493, 297] on button "Save & Close" at bounding box center [505, 307] width 66 height 20
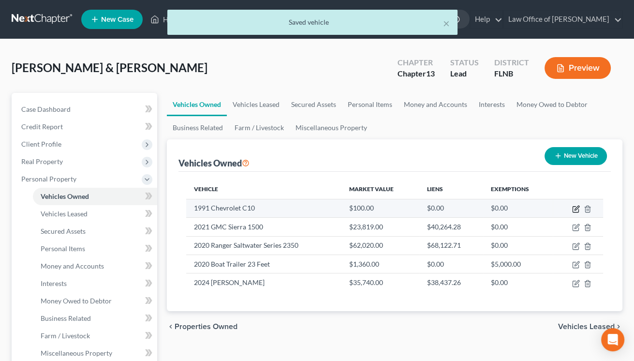
click at [575, 209] on icon "button" at bounding box center [576, 209] width 8 height 8
select select "0"
select select "35"
select select "4"
select select "1"
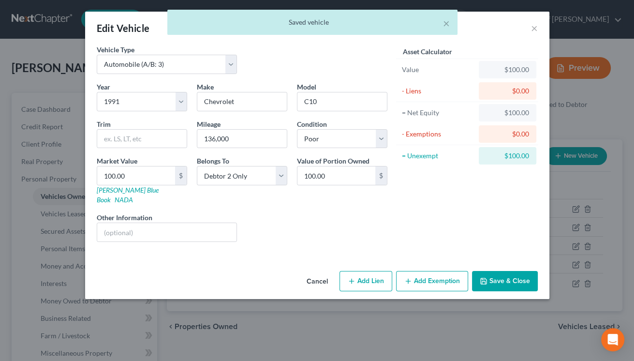
click at [438, 271] on button "Add Exemption" at bounding box center [432, 281] width 72 height 20
select select "2"
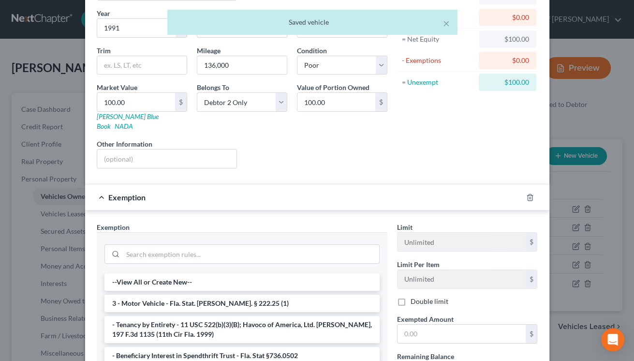
scroll to position [96, 0]
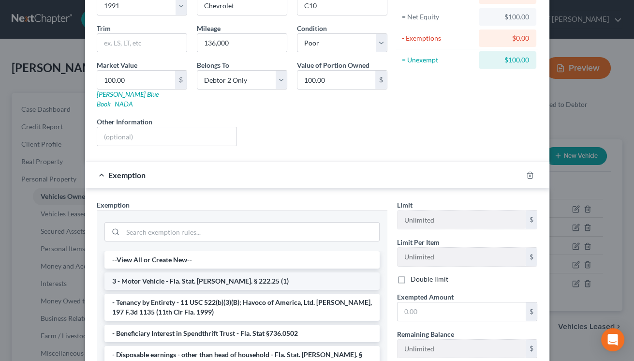
click at [284, 272] on li "3 - Motor Vehicle - Fla. Stat. [PERSON_NAME]. § 222.25 (1)" at bounding box center [241, 280] width 275 height 17
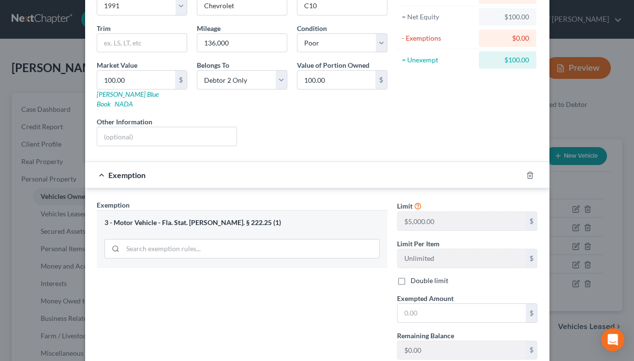
scroll to position [191, 0]
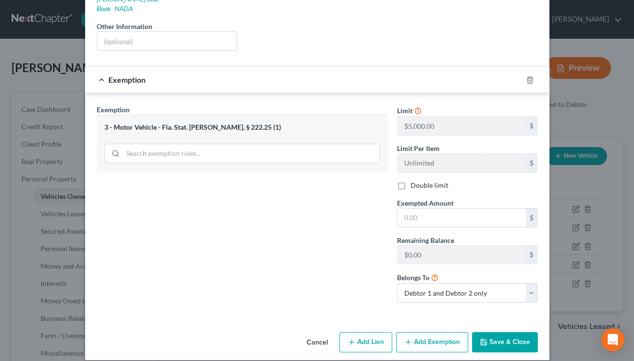
click at [410, 180] on label "Double limit" at bounding box center [429, 185] width 38 height 10
click at [414, 180] on input "Double limit" at bounding box center [417, 183] width 6 height 6
checkbox input "true"
click at [434, 216] on input "text" at bounding box center [461, 217] width 128 height 18
type input "5,000"
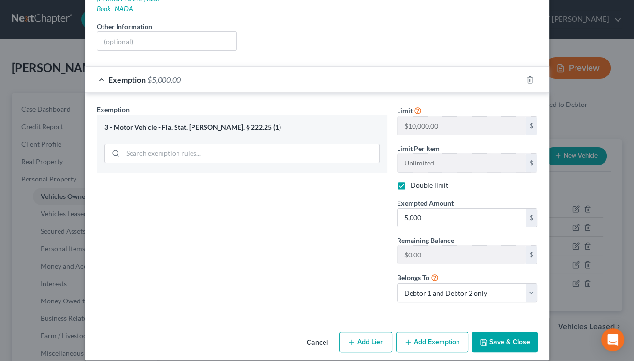
click at [522, 335] on button "Save & Close" at bounding box center [505, 342] width 66 height 20
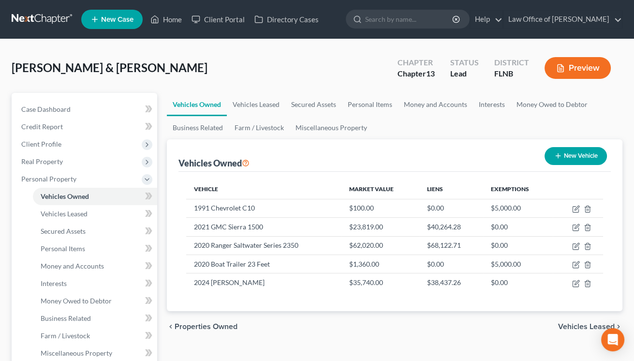
click at [448, 149] on div "Vehicles Owned New Vehicle" at bounding box center [394, 155] width 432 height 32
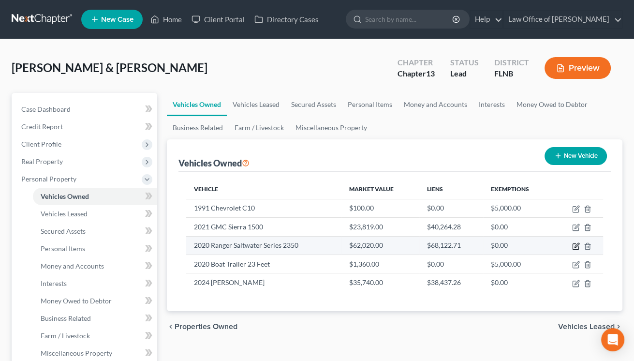
click at [578, 246] on icon "button" at bounding box center [575, 246] width 6 height 6
select select "3"
select select "6"
select select "1"
select select "2"
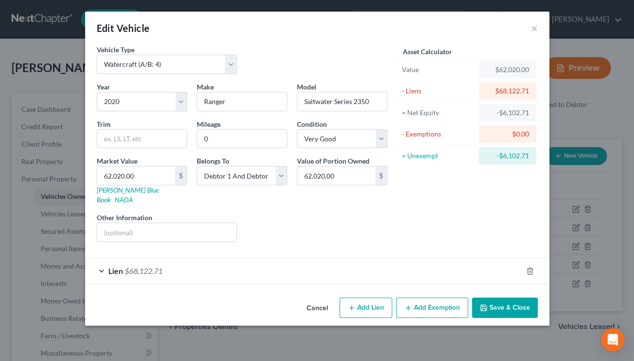
click at [512, 298] on button "Save & Close" at bounding box center [505, 307] width 66 height 20
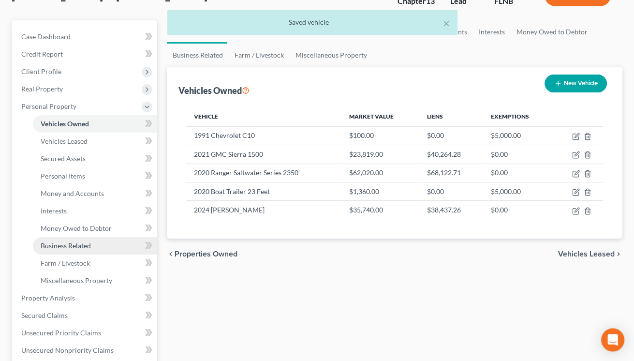
scroll to position [106, 0]
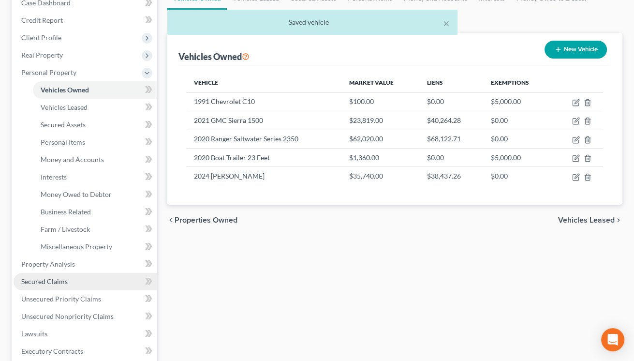
click at [77, 279] on link "Secured Claims" at bounding box center [86, 281] width 144 height 17
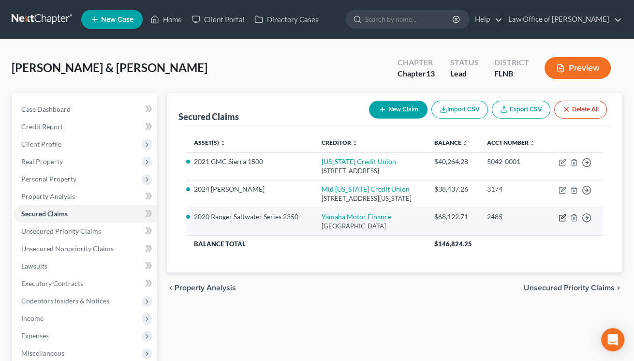
click at [564, 221] on icon "button" at bounding box center [562, 218] width 8 height 8
select select "3"
select select "2"
select select "0"
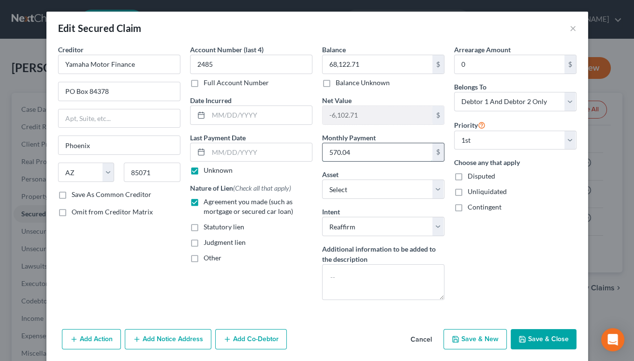
drag, startPoint x: 380, startPoint y: 152, endPoint x: 338, endPoint y: 152, distance: 42.5
click at [338, 152] on input "570.04" at bounding box center [377, 152] width 110 height 18
drag, startPoint x: 327, startPoint y: 153, endPoint x: 370, endPoint y: 159, distance: 43.3
click at [370, 159] on input "570.04" at bounding box center [377, 152] width 110 height 18
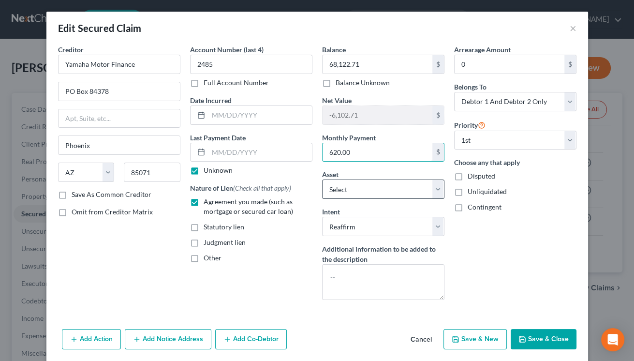
type input "620.00"
click at [381, 191] on select "Select Other Multiple Assets Electronics - 2 Apple Cell Phones $50.00 2 Tower F…" at bounding box center [383, 188] width 122 height 19
click at [332, 225] on select "Select Surrender Redeem Reaffirm Avoid Other" at bounding box center [383, 226] width 122 height 19
select select "0"
click option "Surrender" at bounding box center [0, 0] width 0 height 0
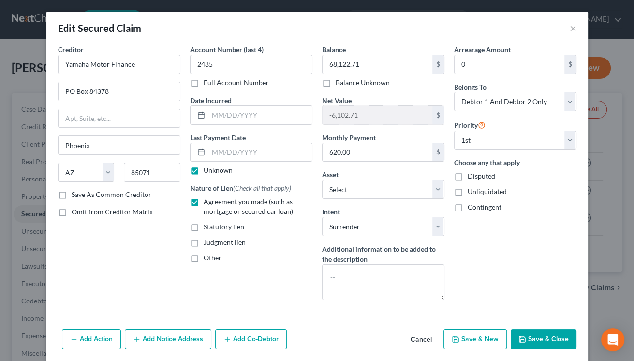
click at [536, 338] on button "Save & Close" at bounding box center [543, 339] width 66 height 20
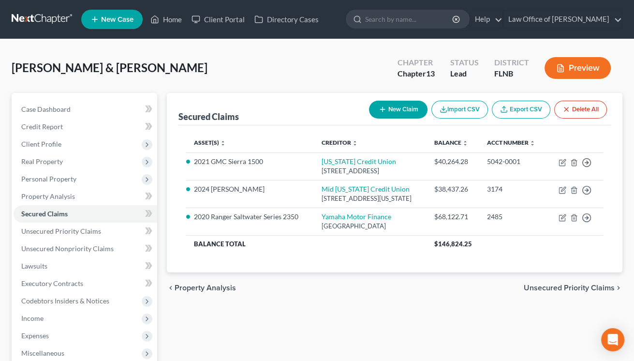
click at [547, 330] on div "Secured Claims New Claim Import CSV Export CSV Delete All Asset(s) expand_more …" at bounding box center [394, 294] width 465 height 402
click at [385, 303] on div "chevron_left Property Analysis Unsecured Priority Claims chevron_right" at bounding box center [394, 287] width 455 height 31
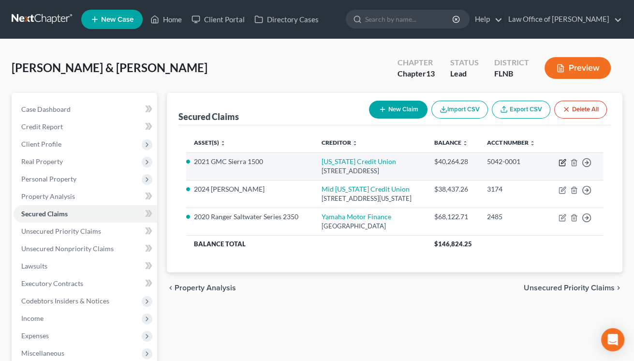
click at [562, 163] on icon "button" at bounding box center [563, 161] width 4 height 4
select select "9"
select select "0"
select select "2"
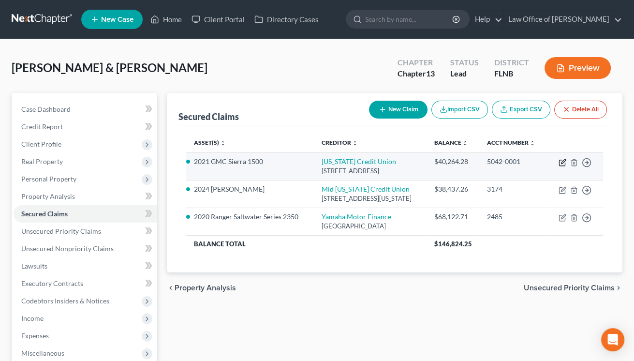
select select "0"
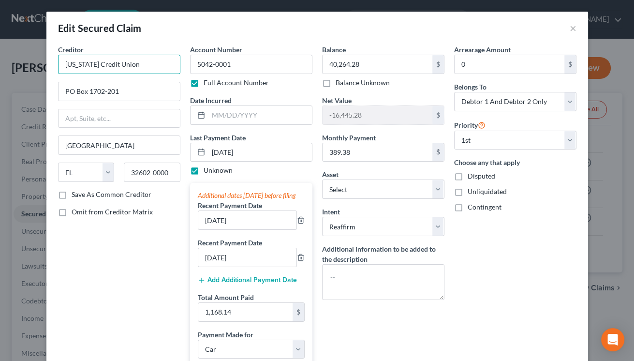
drag, startPoint x: 61, startPoint y: 63, endPoint x: 145, endPoint y: 65, distance: 83.2
click at [145, 65] on input "[US_STATE] Credit Union" at bounding box center [119, 64] width 122 height 19
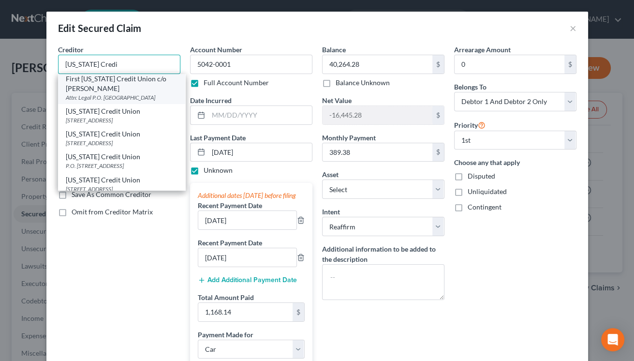
scroll to position [96, 0]
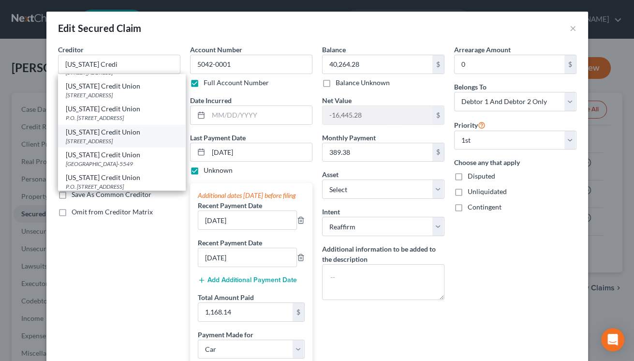
click at [120, 137] on div "[US_STATE] Credit Union" at bounding box center [122, 132] width 112 height 10
type input "[US_STATE] Credit Union"
type input "PO Box 5549"
type input "32627-5549"
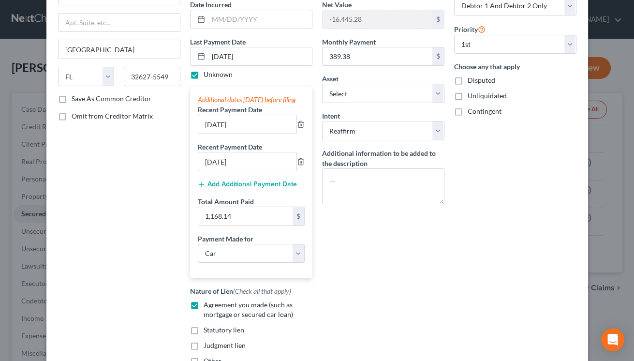
scroll to position [206, 0]
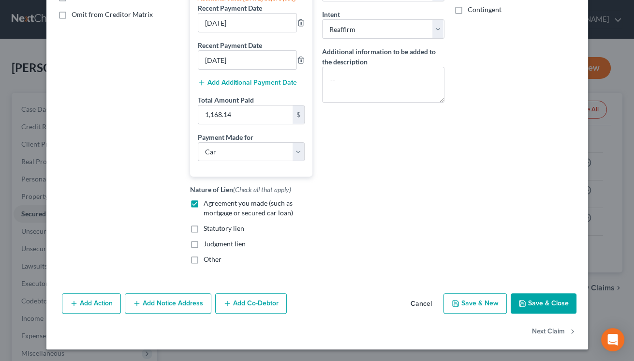
click at [524, 298] on button "Save & Close" at bounding box center [543, 303] width 66 height 20
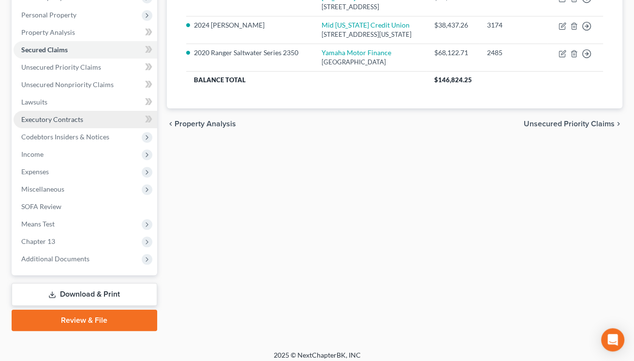
scroll to position [169, 0]
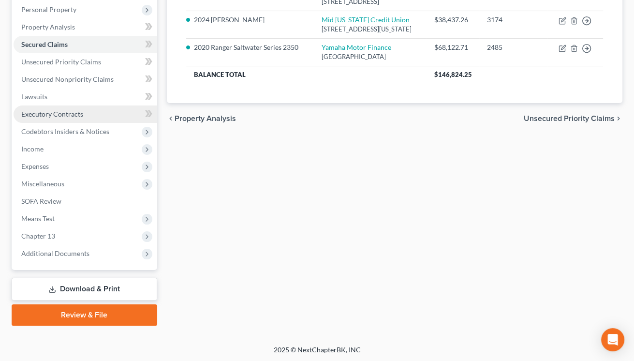
click at [114, 283] on link "Download & Print" at bounding box center [84, 288] width 145 height 23
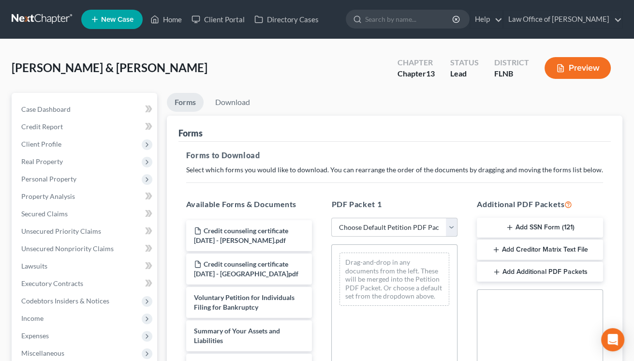
select select "9"
click option "Draft schedules & statements" at bounding box center [0, 0] width 0 height 0
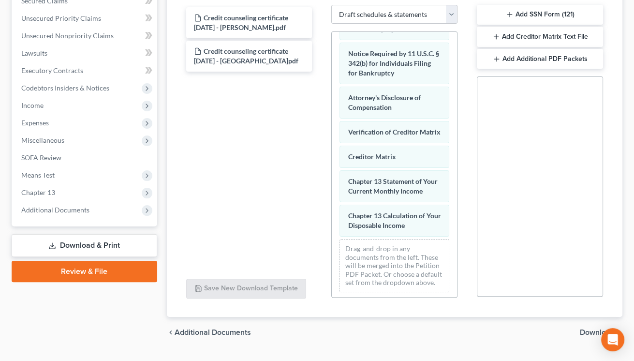
scroll to position [410, 0]
click at [535, 17] on button "Add SSN Form (121)" at bounding box center [540, 15] width 126 height 20
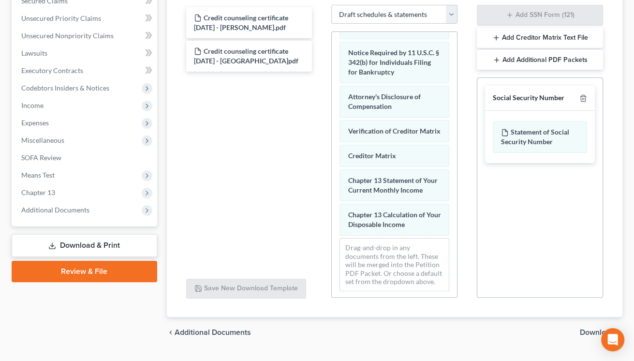
click at [589, 333] on span "Download" at bounding box center [597, 332] width 35 height 8
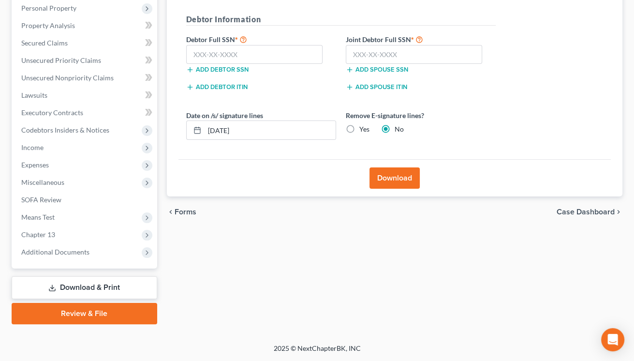
scroll to position [169, 0]
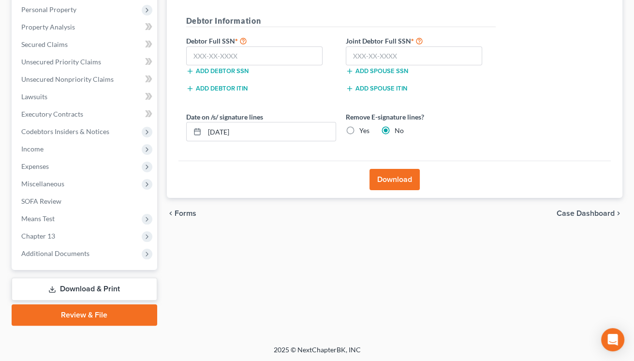
click at [359, 134] on label "Yes" at bounding box center [364, 131] width 10 height 10
click at [363, 132] on input "Yes" at bounding box center [366, 129] width 6 height 6
radio input "true"
radio input "false"
click at [377, 47] on input "text" at bounding box center [414, 55] width 137 height 19
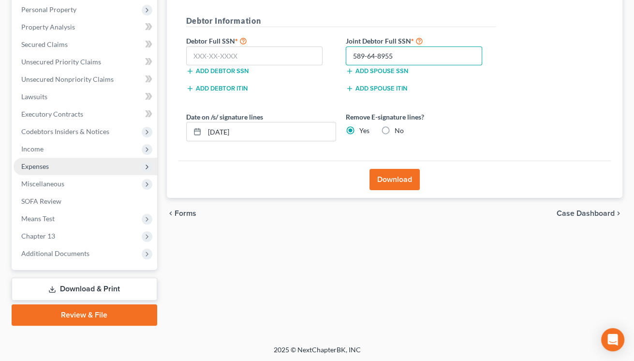
type input "589-64-8955"
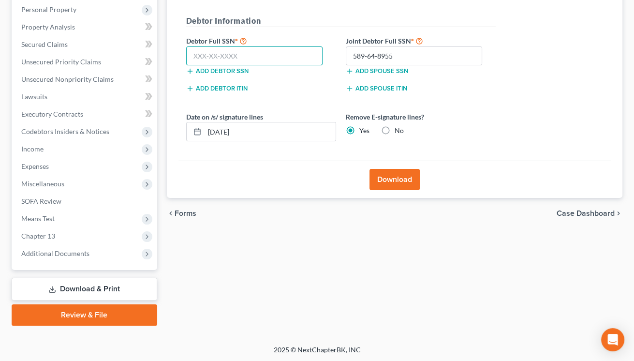
click at [245, 49] on input "text" at bounding box center [254, 55] width 137 height 19
type input "590-64-5642"
click at [384, 182] on button "Download" at bounding box center [394, 179] width 50 height 21
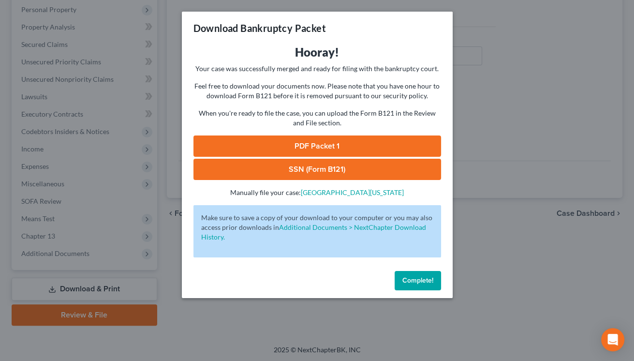
click at [334, 172] on link "SSN (Form B121)" at bounding box center [316, 169] width 247 height 21
click at [291, 145] on link "PDF Packet 1" at bounding box center [316, 145] width 247 height 21
click at [412, 284] on span "Complete!" at bounding box center [417, 280] width 31 height 8
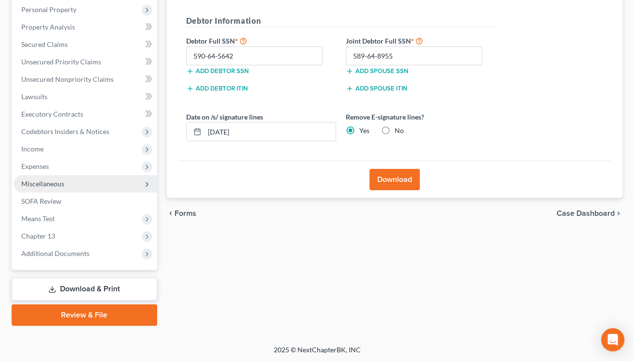
click at [51, 186] on span "Miscellaneous" at bounding box center [42, 183] width 43 height 8
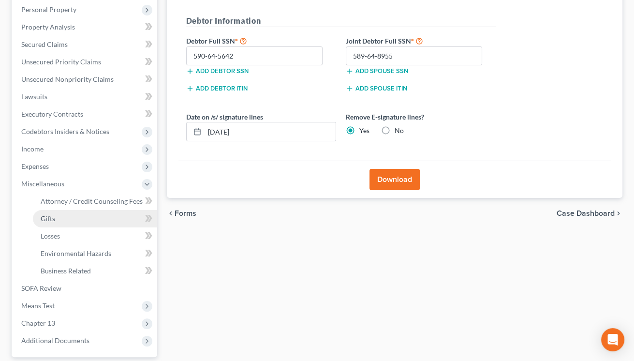
click at [51, 221] on span "Gifts" at bounding box center [48, 218] width 15 height 8
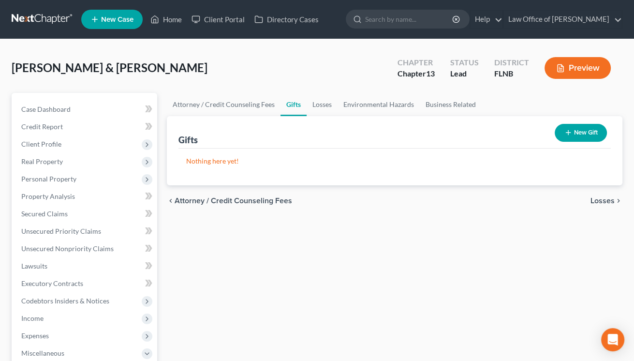
click at [585, 132] on button "New Gift" at bounding box center [580, 133] width 52 height 18
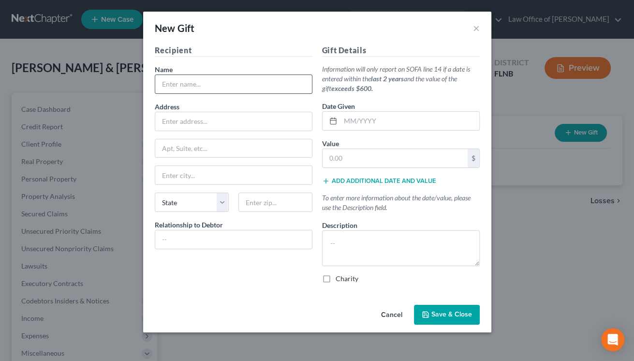
click at [262, 84] on input "text" at bounding box center [233, 84] width 157 height 18
click at [255, 119] on input "text" at bounding box center [233, 121] width 157 height 18
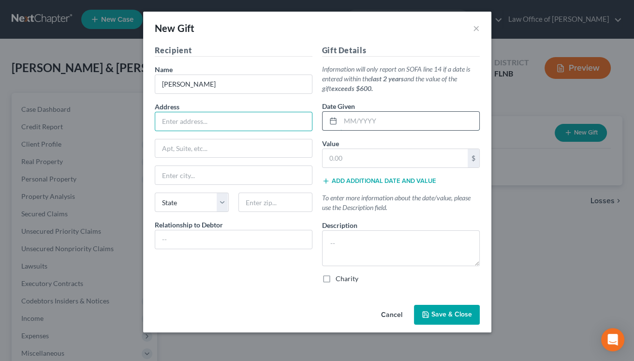
click at [344, 120] on input "text" at bounding box center [409, 121] width 139 height 18
click at [247, 125] on input "text" at bounding box center [233, 121] width 157 height 18
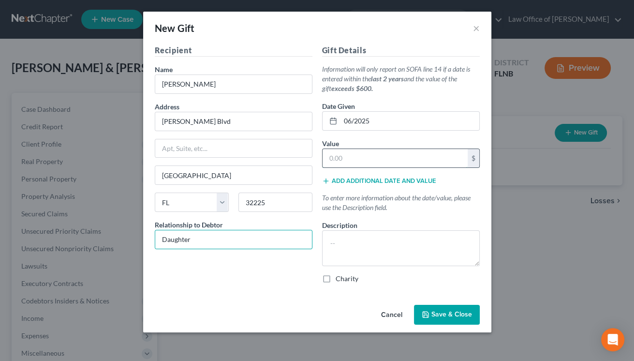
click at [334, 157] on input "text" at bounding box center [394, 158] width 145 height 18
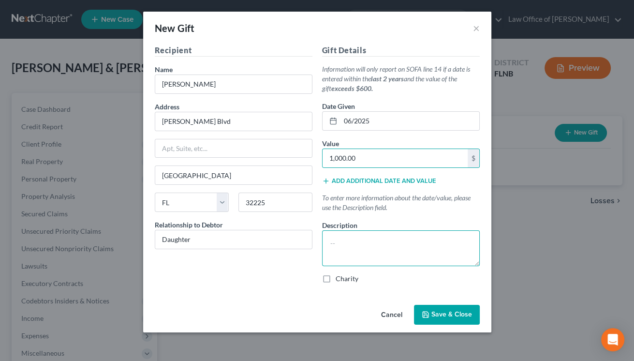
click at [334, 241] on textarea at bounding box center [401, 248] width 158 height 36
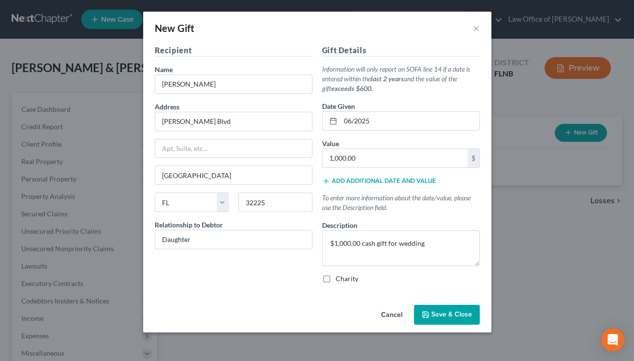
click at [455, 314] on span "Save & Close" at bounding box center [451, 314] width 41 height 8
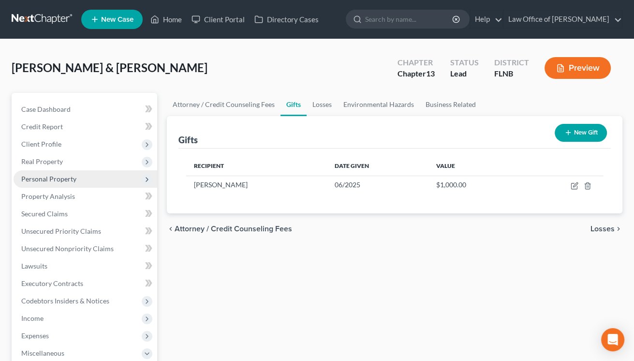
scroll to position [213, 0]
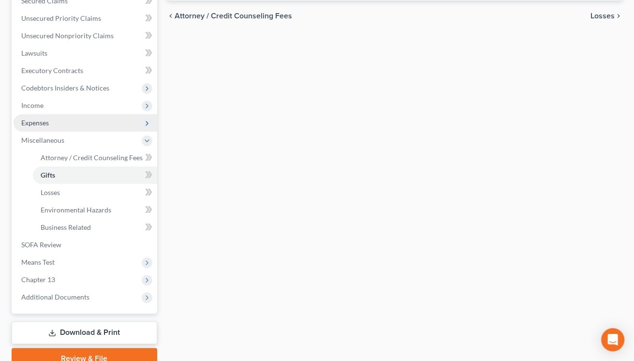
click at [59, 127] on span "Expenses" at bounding box center [86, 122] width 144 height 17
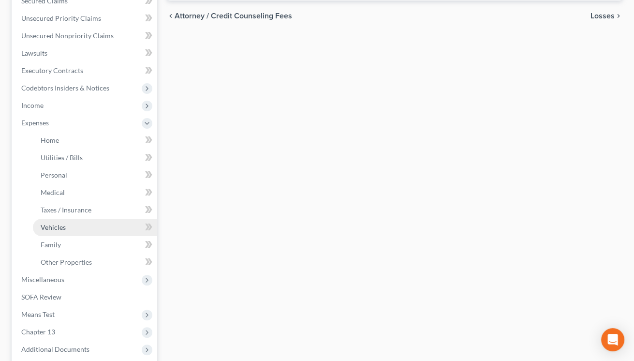
click at [53, 229] on span "Vehicles" at bounding box center [53, 227] width 25 height 8
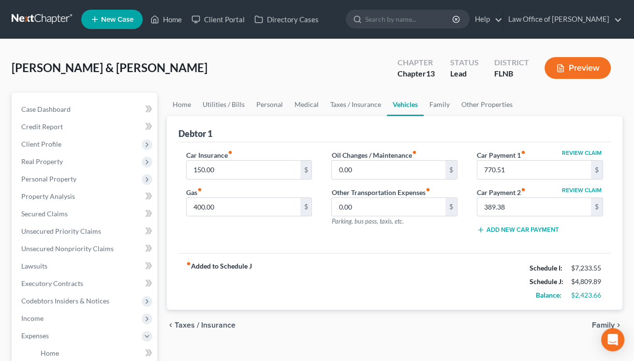
click at [575, 189] on button "Review Claim" at bounding box center [581, 190] width 43 height 6
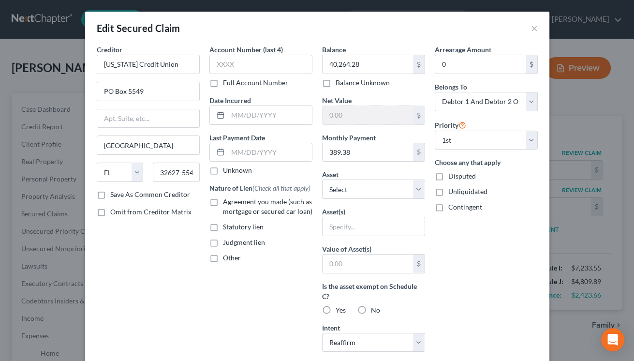
click at [223, 203] on label "Agreement you made (such as mortgage or secured car loan)" at bounding box center [267, 206] width 89 height 19
click at [227, 203] on input "Agreement you made (such as mortgage or secured car loan)" at bounding box center [230, 200] width 6 height 6
click at [330, 152] on input "389.38" at bounding box center [367, 152] width 90 height 18
click at [203, 289] on div "Creditor * [US_STATE] Credit [GEOGRAPHIC_DATA] [US_STATE][GEOGRAPHIC_DATA] [GEO…" at bounding box center [148, 264] width 113 height 441
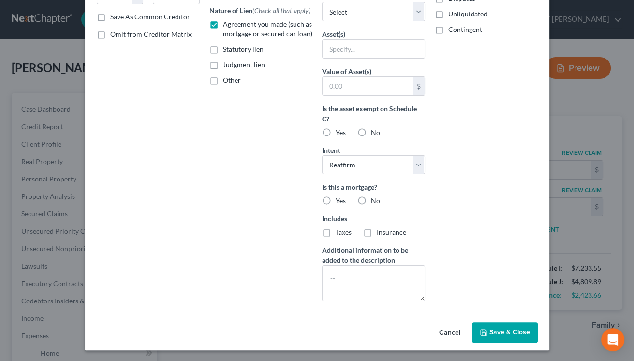
click at [446, 331] on button "Cancel" at bounding box center [449, 332] width 37 height 19
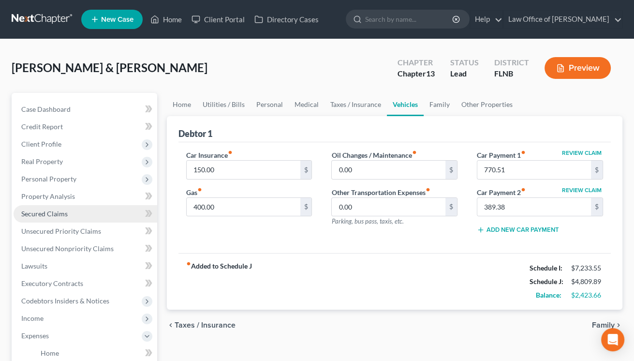
click at [64, 213] on span "Secured Claims" at bounding box center [44, 213] width 46 height 8
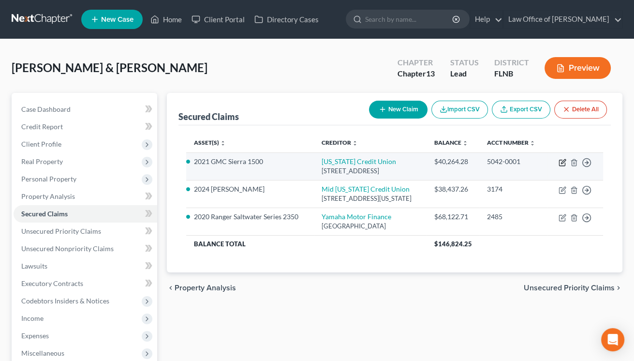
click at [565, 161] on icon "button" at bounding box center [562, 163] width 8 height 8
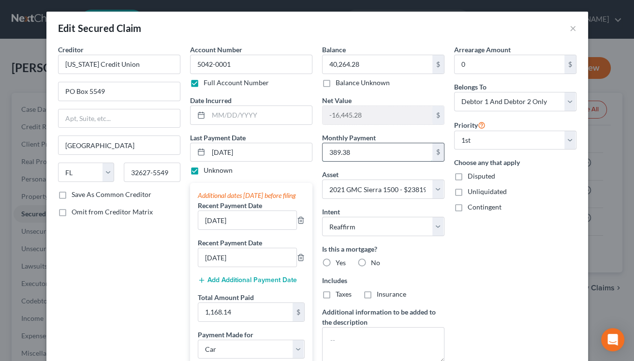
click at [364, 151] on input "389.38" at bounding box center [377, 152] width 110 height 18
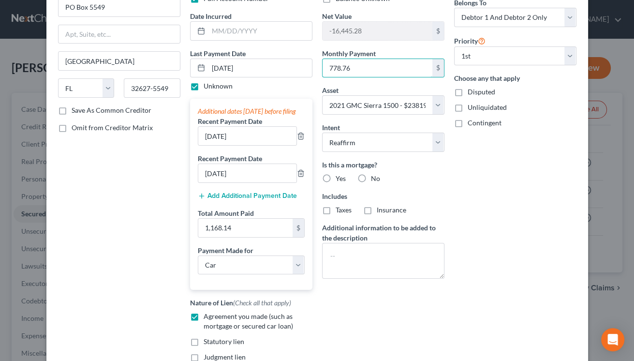
scroll to position [96, 0]
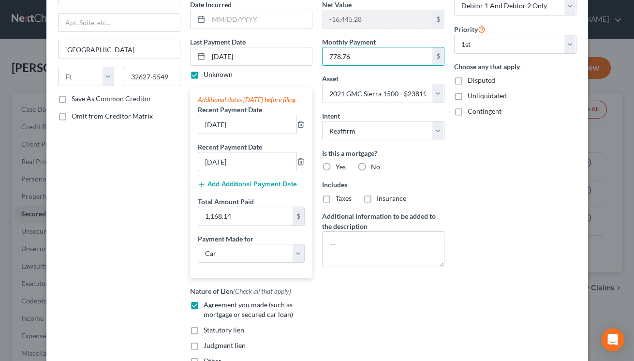
click at [494, 265] on div "Arrearage Amount 0 $ Belongs To * Select Debtor 1 Only Debtor 2 Only Debtor 1 A…" at bounding box center [515, 161] width 132 height 424
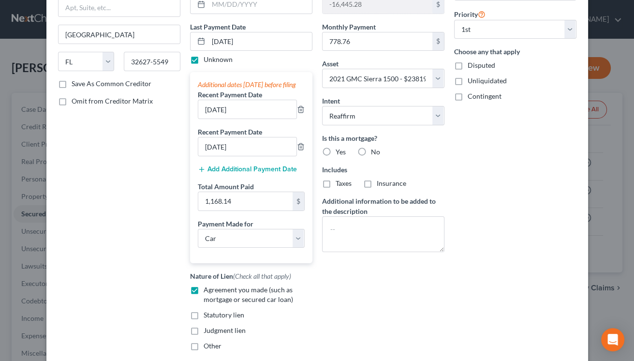
scroll to position [110, 0]
click at [226, 174] on button "Add Additional Payment Date" at bounding box center [247, 170] width 99 height 8
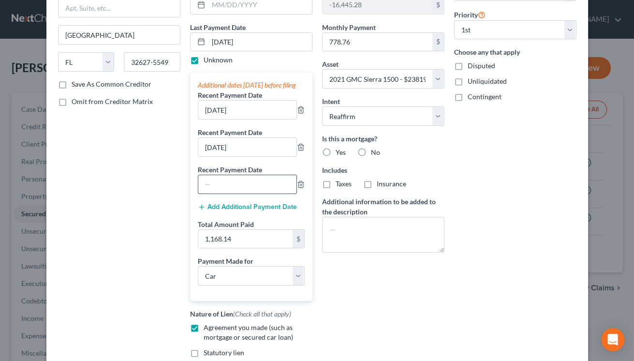
click at [224, 190] on input "text" at bounding box center [247, 184] width 98 height 18
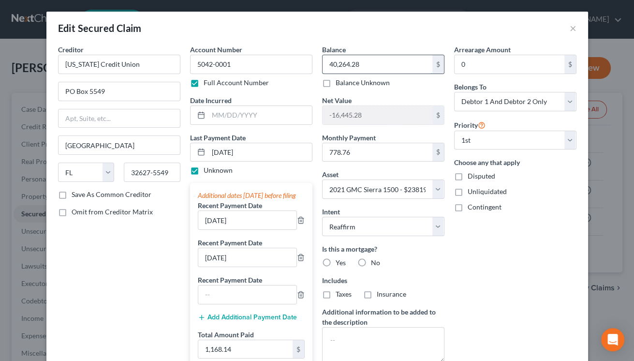
drag, startPoint x: 379, startPoint y: 66, endPoint x: 319, endPoint y: 58, distance: 60.9
click at [322, 58] on input "40,264.28" at bounding box center [377, 64] width 110 height 18
click at [319, 58] on div "Balance 40,264.28 $ Balance Unknown Balance Undetermined 40,264.28 $ Balance Un…" at bounding box center [383, 275] width 132 height 462
drag, startPoint x: 326, startPoint y: 62, endPoint x: 402, endPoint y: 62, distance: 75.4
click at [402, 62] on input "40,264.28" at bounding box center [377, 64] width 110 height 18
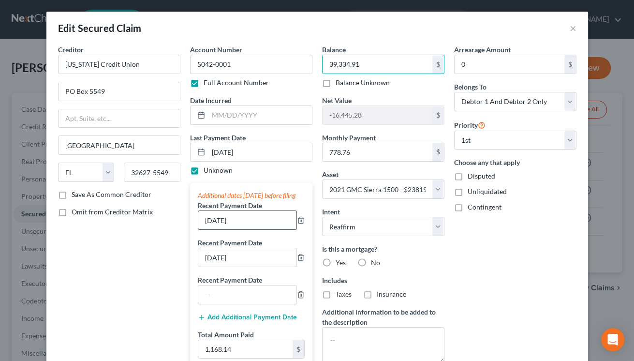
click at [219, 229] on input "[DATE]" at bounding box center [247, 220] width 98 height 18
click at [216, 229] on input "[DATE]" at bounding box center [247, 220] width 98 height 18
click at [239, 304] on input "text" at bounding box center [247, 294] width 98 height 18
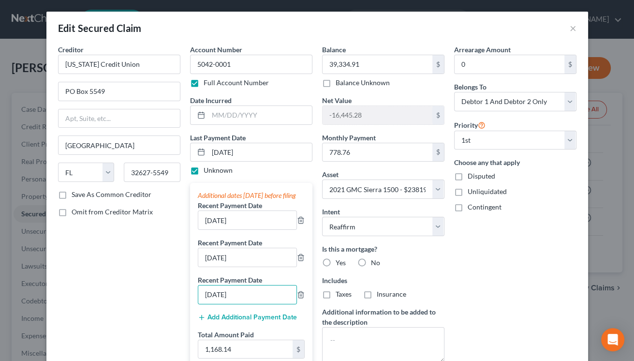
click at [243, 321] on button "Add Additional Payment Date" at bounding box center [247, 317] width 99 height 8
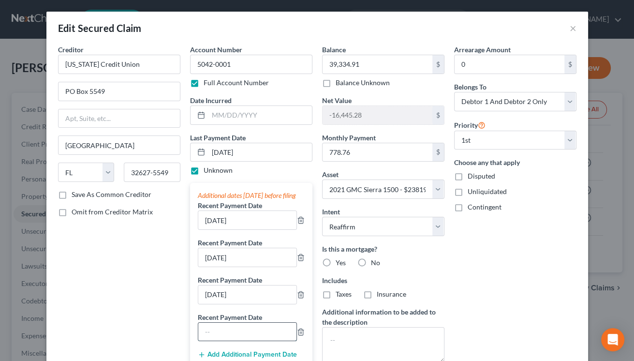
click at [240, 335] on input "text" at bounding box center [247, 331] width 98 height 18
click at [205, 341] on input "[DATE]" at bounding box center [247, 331] width 98 height 18
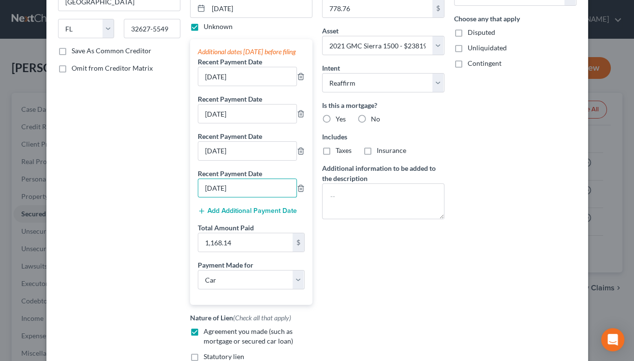
click at [250, 215] on button "Add Additional Payment Date" at bounding box center [247, 211] width 99 height 8
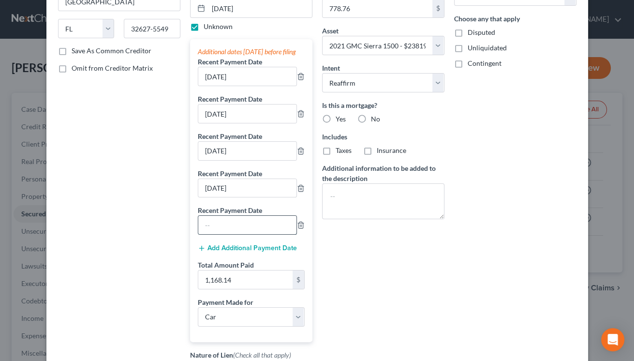
click at [216, 234] on input "text" at bounding box center [247, 225] width 98 height 18
click at [207, 287] on input "1,168.14" at bounding box center [245, 279] width 94 height 18
click at [380, 280] on div "Balance 39,334.91 $ Balance Unknown Balance Undetermined 39,334.91 $ Balance Un…" at bounding box center [383, 169] width 132 height 536
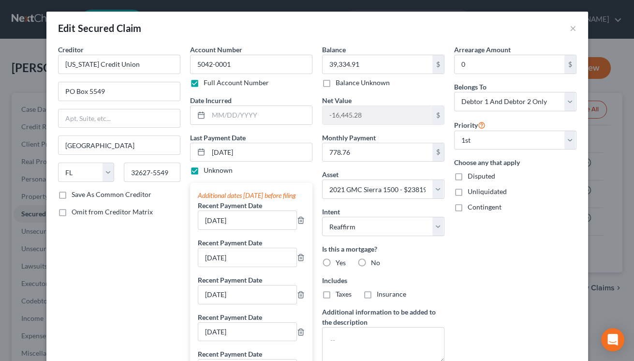
click at [371, 263] on label "No" at bounding box center [375, 263] width 9 height 10
click at [375, 263] on input "No" at bounding box center [378, 261] width 6 height 6
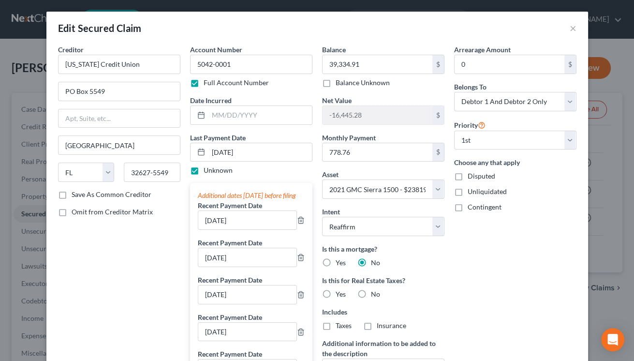
click at [371, 292] on label "No" at bounding box center [375, 294] width 9 height 10
click at [375, 292] on input "No" at bounding box center [378, 292] width 6 height 6
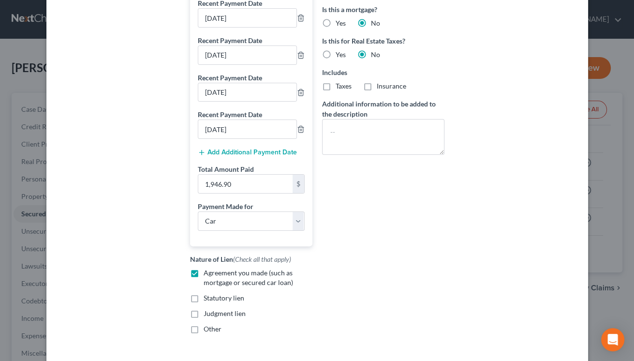
scroll to position [317, 0]
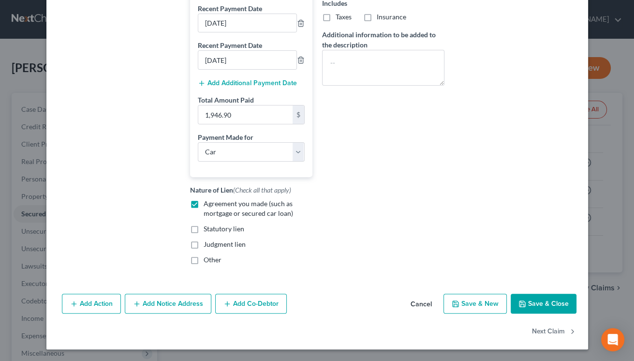
click at [525, 297] on button "Save & Close" at bounding box center [543, 303] width 66 height 20
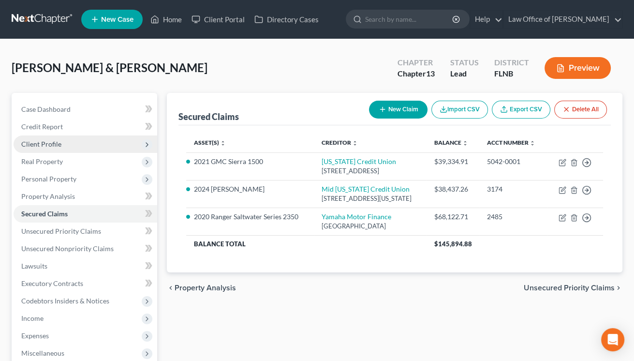
click at [37, 139] on span "Client Profile" at bounding box center [86, 143] width 144 height 17
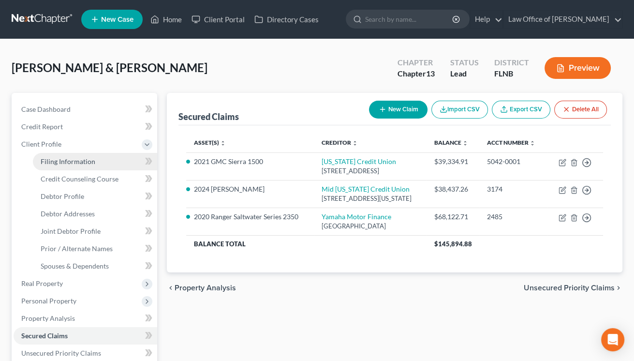
click at [55, 160] on span "Filing Information" at bounding box center [68, 161] width 55 height 8
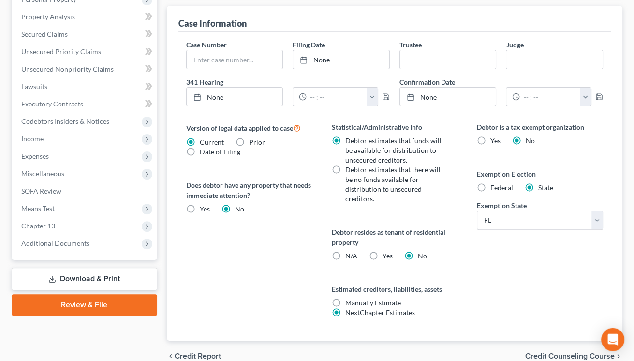
scroll to position [319, 0]
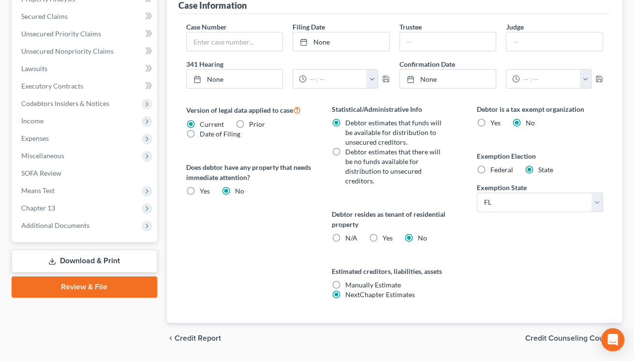
click at [382, 234] on label "Yes Yes" at bounding box center [387, 238] width 10 height 10
click at [386, 234] on input "Yes Yes" at bounding box center [389, 236] width 6 height 6
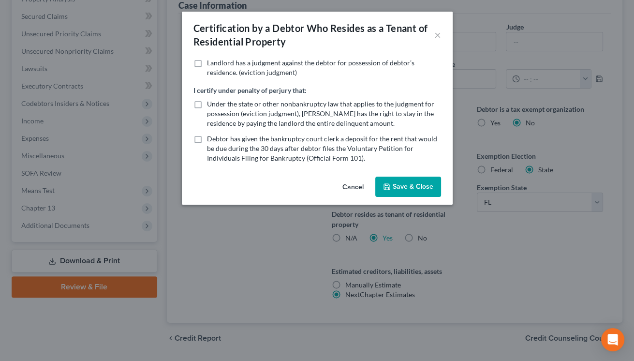
click at [406, 189] on button "Save & Close" at bounding box center [408, 186] width 66 height 20
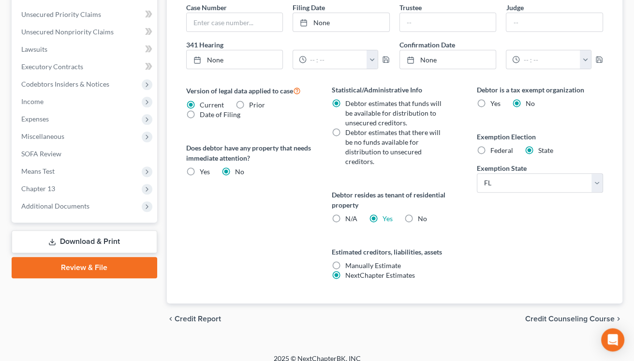
scroll to position [347, 0]
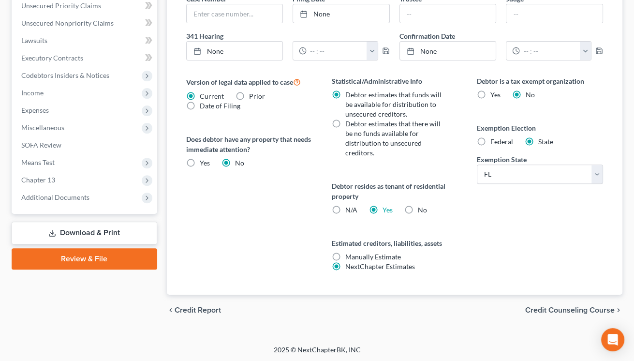
click at [544, 306] on span "Credit Counseling Course" at bounding box center [569, 310] width 89 height 8
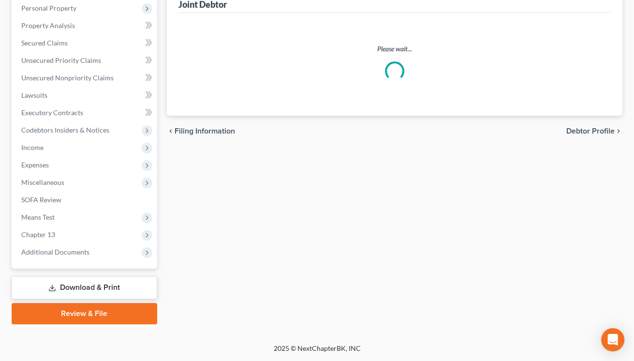
scroll to position [291, 0]
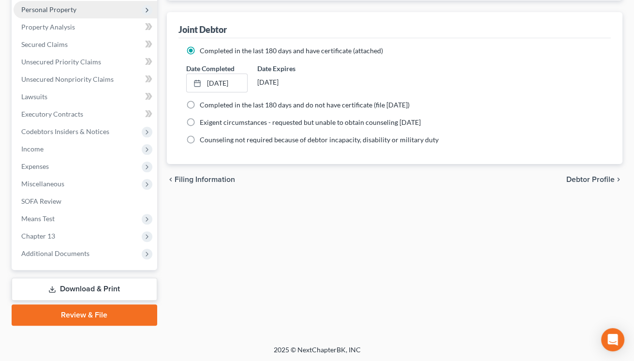
click at [57, 9] on span "Personal Property" at bounding box center [48, 9] width 55 height 8
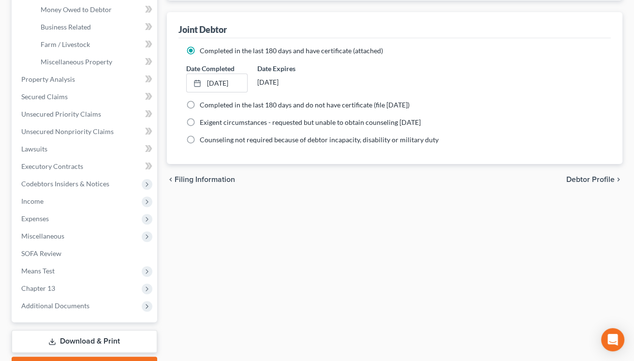
scroll to position [169, 0]
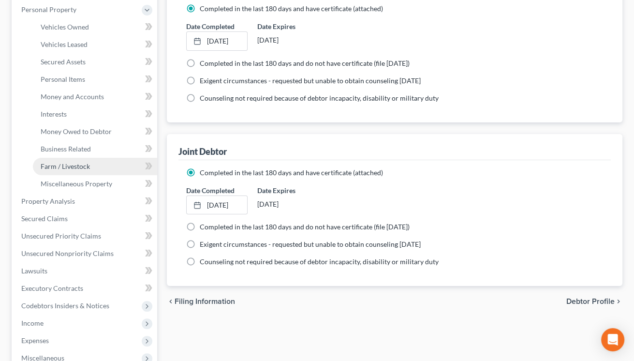
click at [77, 161] on link "Farm / Livestock" at bounding box center [95, 166] width 124 height 17
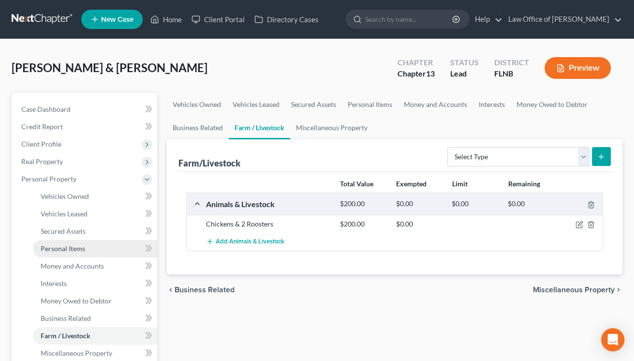
click at [70, 244] on span "Personal Items" at bounding box center [63, 248] width 44 height 8
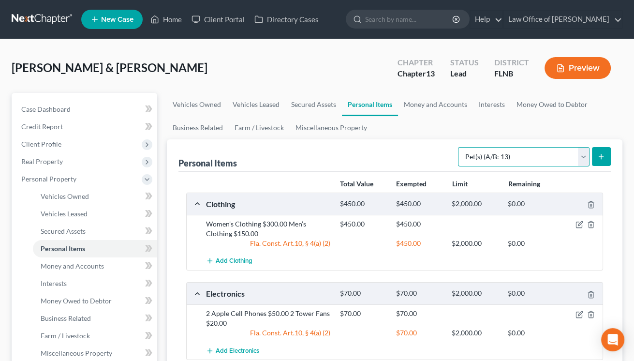
click option "Pet(s) (A/B: 13)" at bounding box center [0, 0] width 0 height 0
click at [602, 154] on icon "submit" at bounding box center [601, 157] width 8 height 8
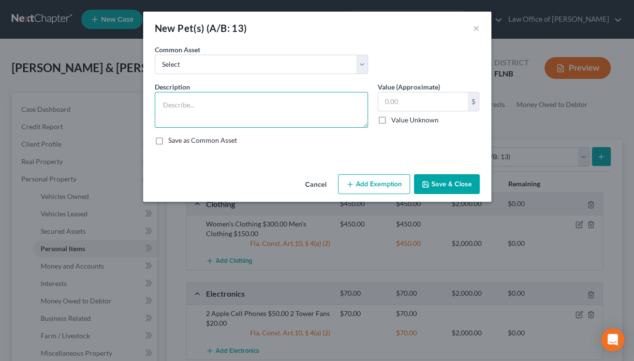
click at [259, 114] on textarea at bounding box center [261, 110] width 213 height 36
click at [432, 103] on input "text" at bounding box center [422, 101] width 89 height 18
click at [449, 181] on button "Save & Close" at bounding box center [447, 184] width 66 height 20
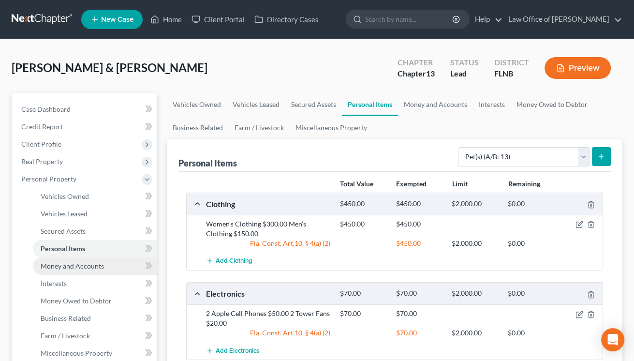
click at [85, 262] on span "Money and Accounts" at bounding box center [72, 266] width 63 height 8
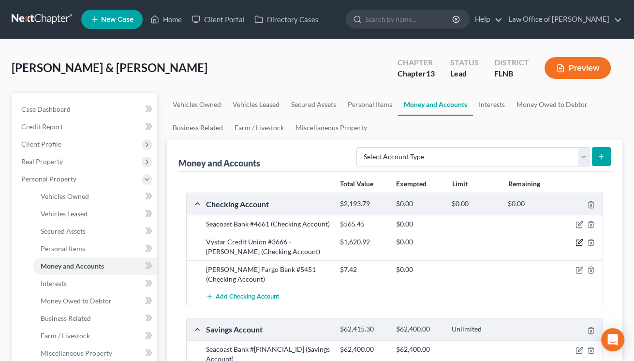
click at [579, 240] on icon "button" at bounding box center [579, 242] width 8 height 8
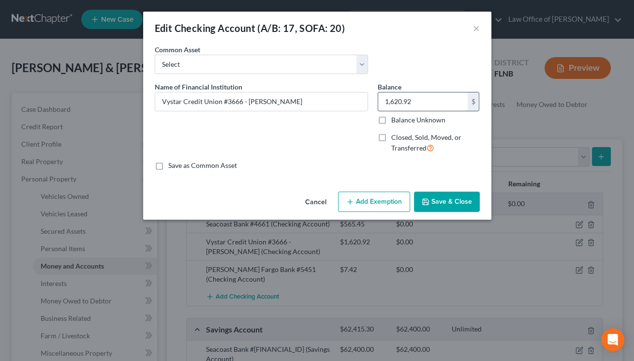
click at [418, 100] on input "1,620.92" at bounding box center [422, 101] width 89 height 18
click at [395, 102] on input "1,620.92" at bounding box center [422, 101] width 89 height 18
drag, startPoint x: 395, startPoint y: 102, endPoint x: 378, endPoint y: 103, distance: 16.9
click at [378, 103] on input "1,620.92" at bounding box center [422, 101] width 89 height 18
click at [447, 203] on button "Save & Close" at bounding box center [447, 201] width 66 height 20
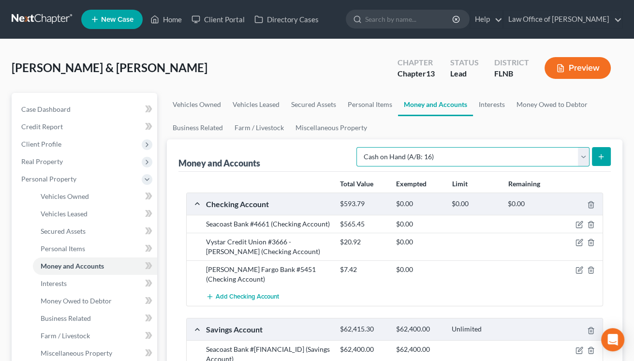
click option "Cash on Hand (A/B: 16)" at bounding box center [0, 0] width 0 height 0
click at [601, 153] on icon "submit" at bounding box center [601, 157] width 8 height 8
click at [603, 161] on button "submit" at bounding box center [601, 156] width 19 height 19
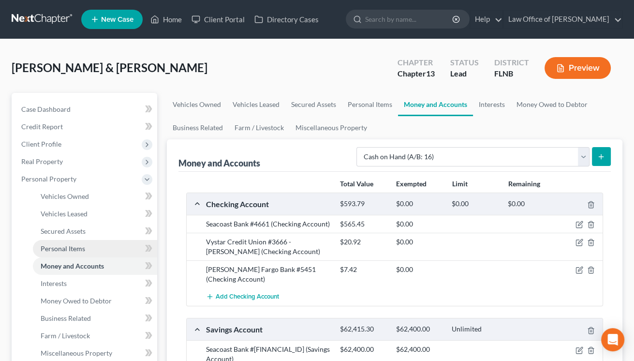
click at [57, 243] on link "Personal Items" at bounding box center [95, 248] width 124 height 17
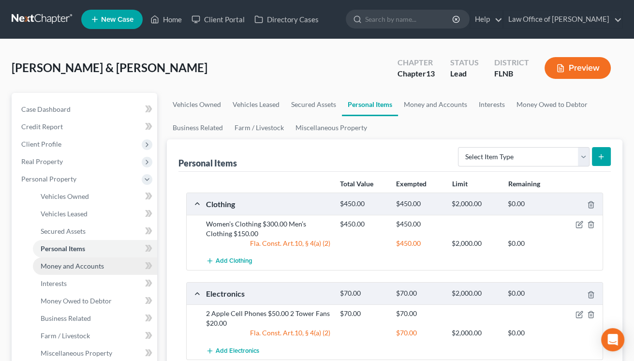
click at [55, 265] on span "Money and Accounts" at bounding box center [72, 266] width 63 height 8
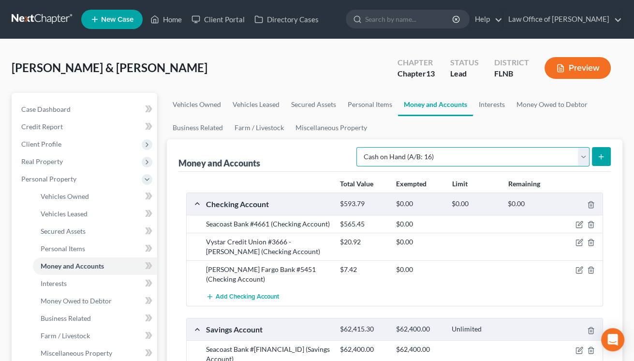
click option "Cash on Hand (A/B: 16)" at bounding box center [0, 0] width 0 height 0
click at [599, 156] on icon "submit" at bounding box center [601, 157] width 8 height 8
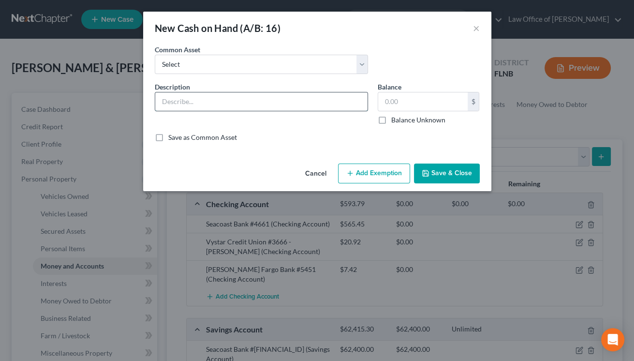
click at [325, 103] on input "text" at bounding box center [261, 101] width 212 height 18
click at [442, 175] on button "Save & Close" at bounding box center [447, 173] width 66 height 20
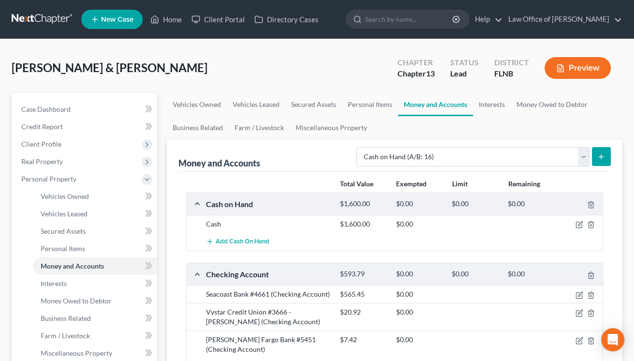
scroll to position [213, 0]
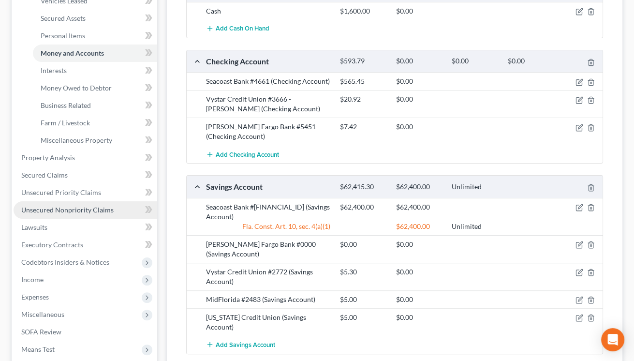
click at [49, 207] on span "Unsecured Nonpriority Claims" at bounding box center [67, 209] width 92 height 8
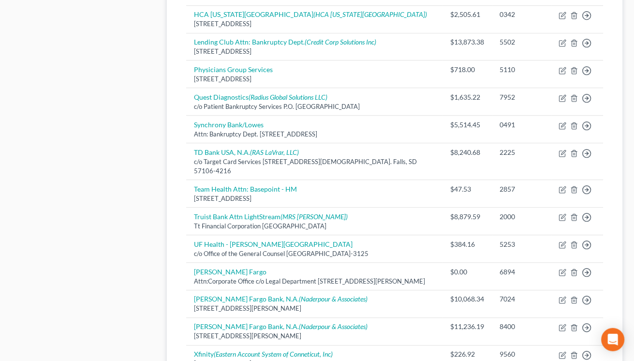
scroll to position [532, 0]
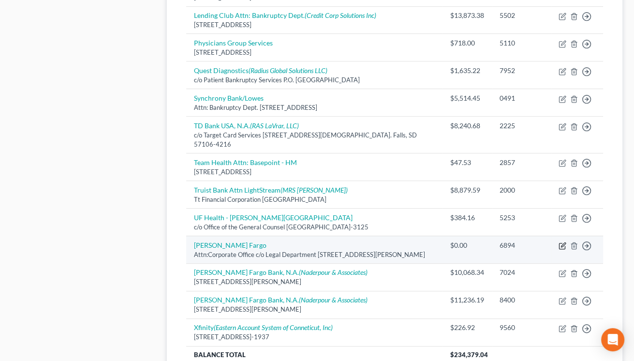
click at [561, 242] on icon "button" at bounding box center [562, 246] width 8 height 8
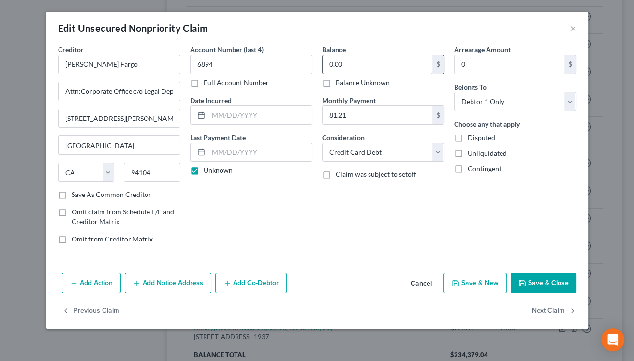
click at [362, 66] on input "0.00" at bounding box center [377, 64] width 110 height 18
click at [61, 65] on input "[PERSON_NAME] Fargo" at bounding box center [119, 64] width 122 height 19
drag, startPoint x: 61, startPoint y: 65, endPoint x: 114, endPoint y: 65, distance: 53.2
click at [114, 65] on input "[PERSON_NAME] Fargo" at bounding box center [119, 64] width 122 height 19
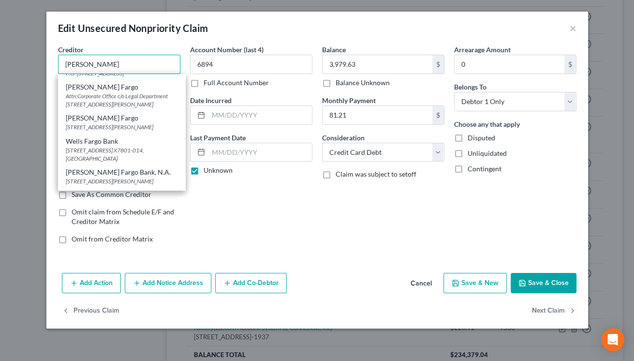
scroll to position [144, 0]
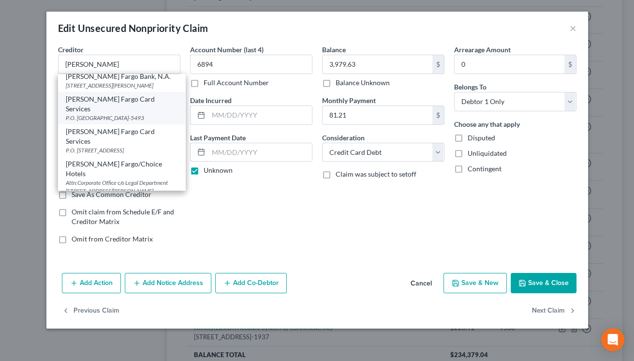
click at [120, 114] on div "[PERSON_NAME] Fargo Card Services" at bounding box center [122, 103] width 112 height 19
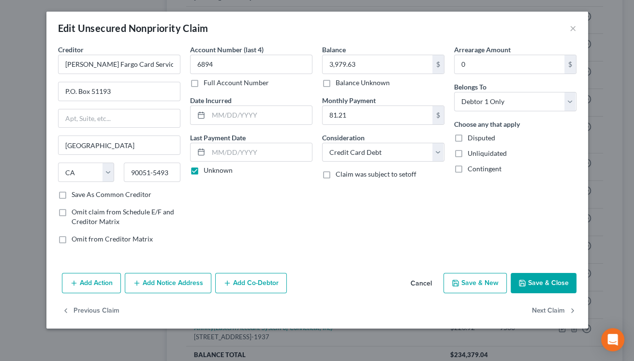
scroll to position [0, 0]
drag, startPoint x: 154, startPoint y: 64, endPoint x: 14, endPoint y: 59, distance: 139.8
click at [58, 59] on input "[PERSON_NAME] Fargo Card Services" at bounding box center [119, 64] width 122 height 19
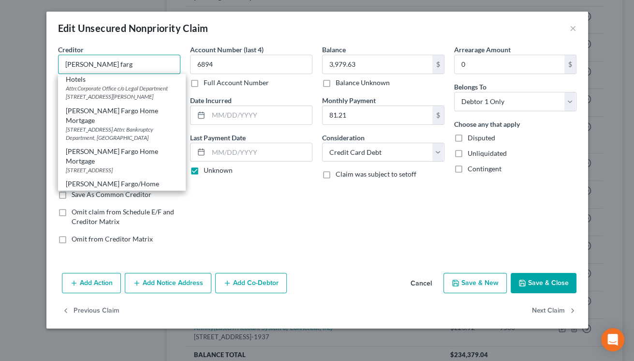
scroll to position [239, 0]
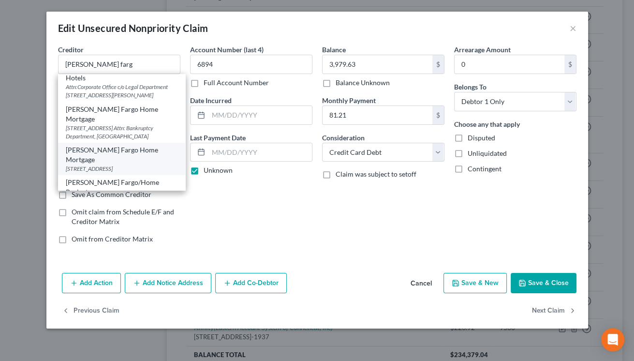
click at [120, 163] on div "[PERSON_NAME] Fargo Home Mortgage" at bounding box center [122, 154] width 112 height 19
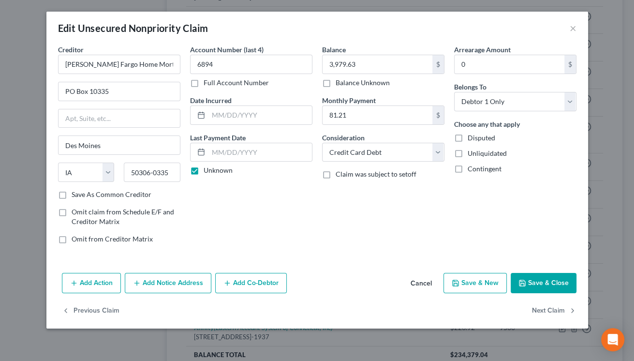
scroll to position [0, 0]
drag, startPoint x: 102, startPoint y: 61, endPoint x: 164, endPoint y: 59, distance: 61.9
click at [164, 59] on input "[PERSON_NAME] Fargo Home Mortgage" at bounding box center [119, 64] width 122 height 19
click at [525, 283] on icon "button" at bounding box center [522, 283] width 6 height 6
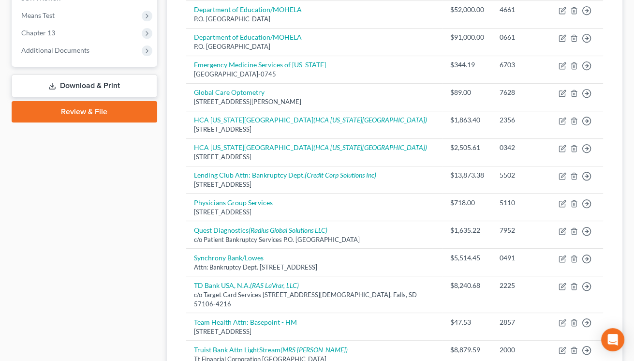
scroll to position [266, 0]
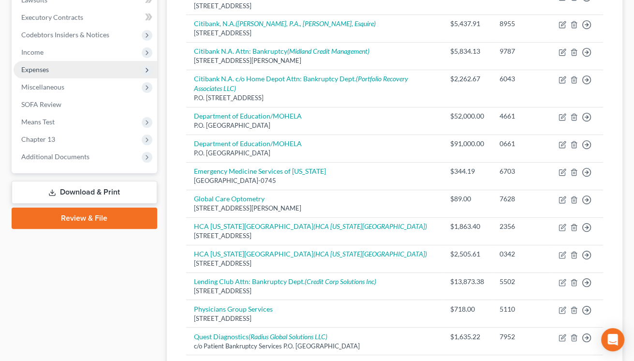
click at [29, 67] on span "Expenses" at bounding box center [35, 69] width 28 height 8
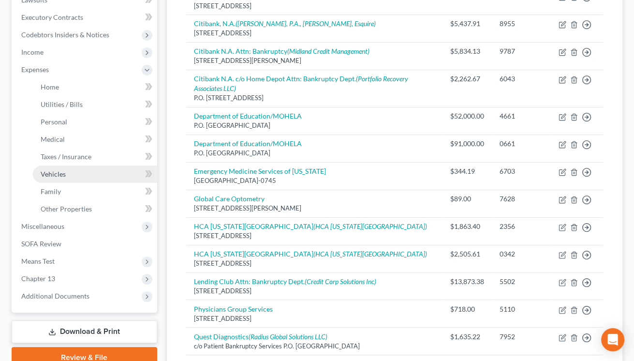
click at [66, 178] on link "Vehicles" at bounding box center [95, 173] width 124 height 17
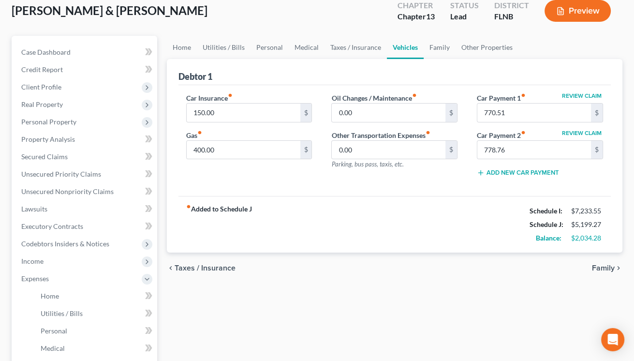
scroll to position [106, 0]
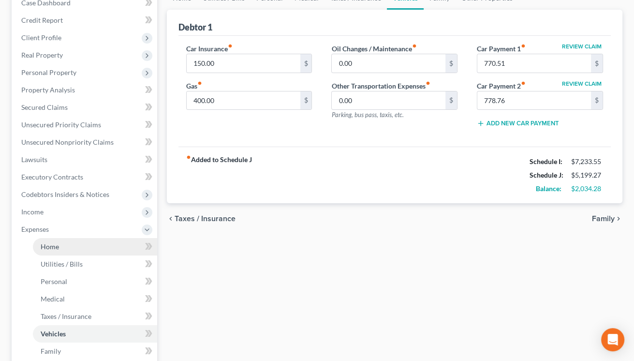
click at [38, 245] on link "Home" at bounding box center [95, 246] width 124 height 17
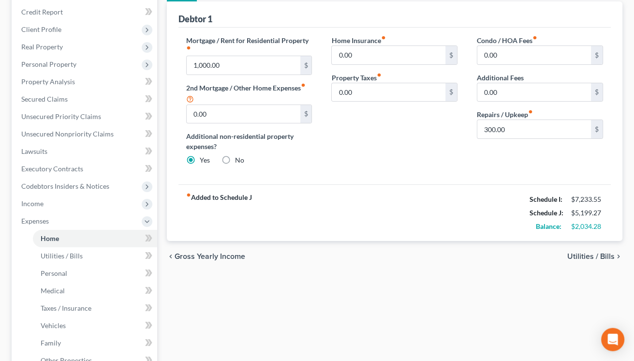
scroll to position [160, 0]
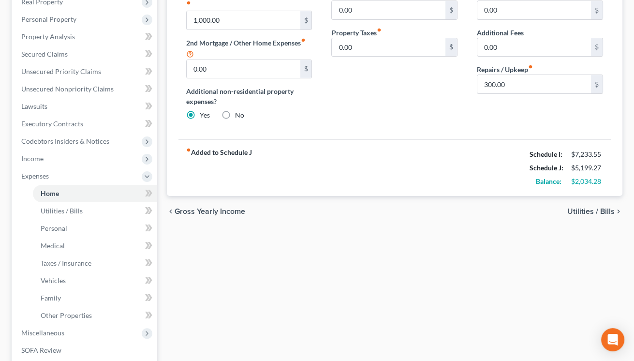
click at [570, 209] on span "Utilities / Bills" at bounding box center [590, 211] width 47 height 8
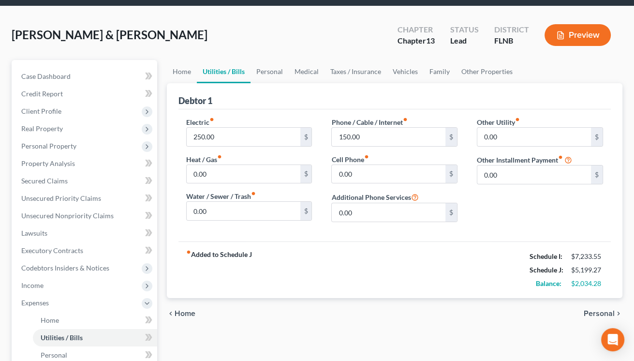
scroll to position [53, 0]
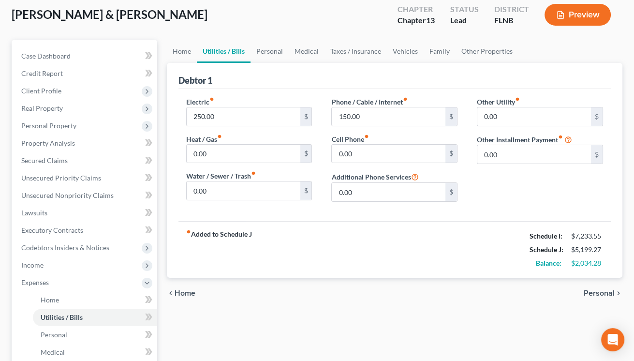
click at [594, 292] on span "Personal" at bounding box center [598, 293] width 31 height 8
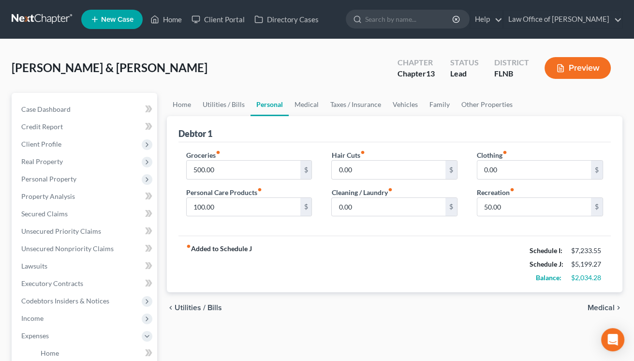
click at [611, 309] on span "Medical" at bounding box center [600, 308] width 27 height 8
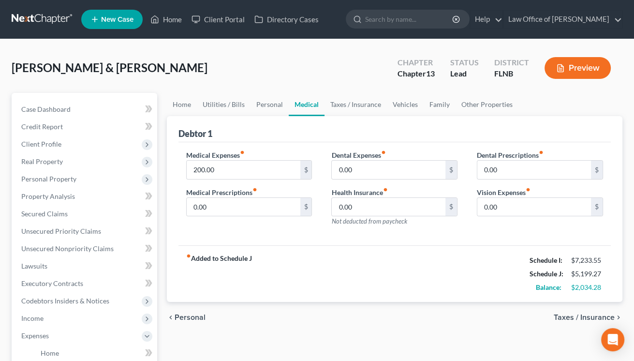
click at [566, 317] on span "Taxes / Insurance" at bounding box center [583, 317] width 61 height 8
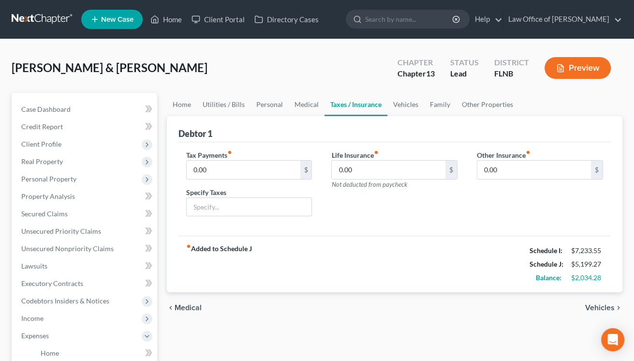
click at [604, 306] on span "Vehicles" at bounding box center [599, 308] width 29 height 8
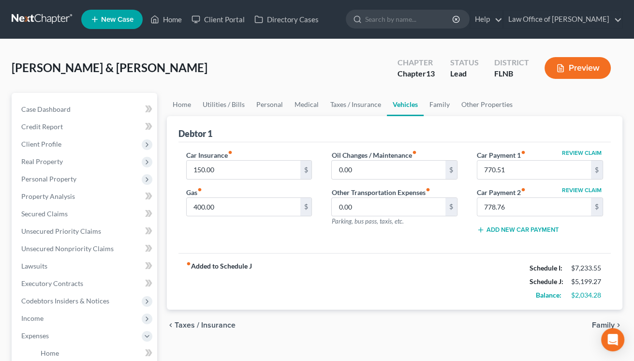
click at [597, 322] on span "Family" at bounding box center [603, 325] width 23 height 8
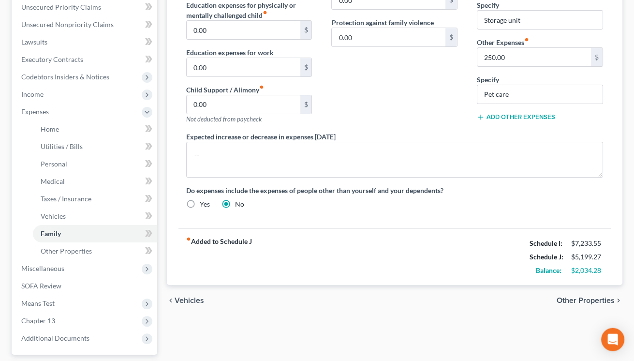
scroll to position [266, 0]
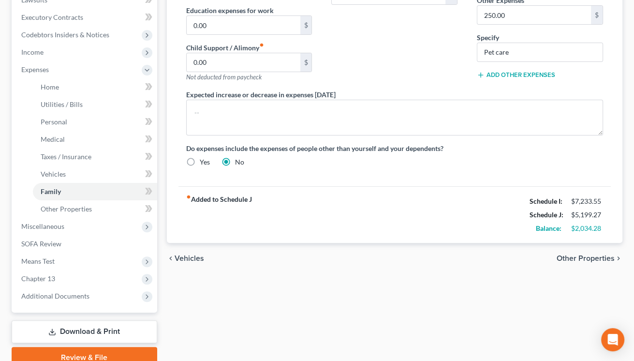
click at [598, 257] on span "Other Properties" at bounding box center [585, 258] width 58 height 8
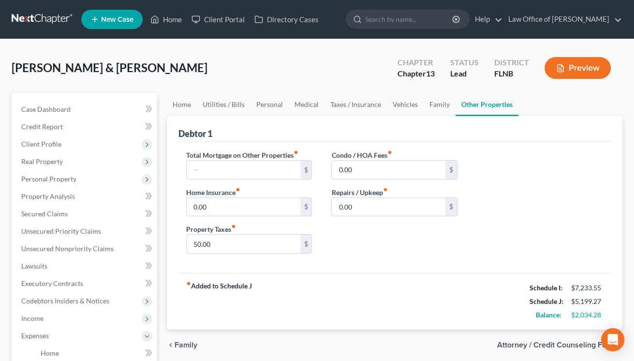
scroll to position [160, 0]
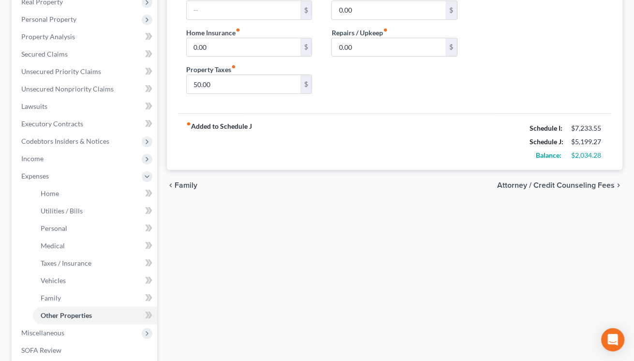
click at [540, 184] on span "Attorney / Credit Counseling Fees" at bounding box center [555, 185] width 117 height 8
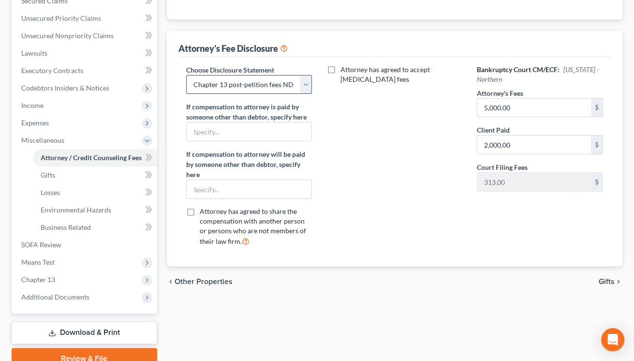
scroll to position [256, 0]
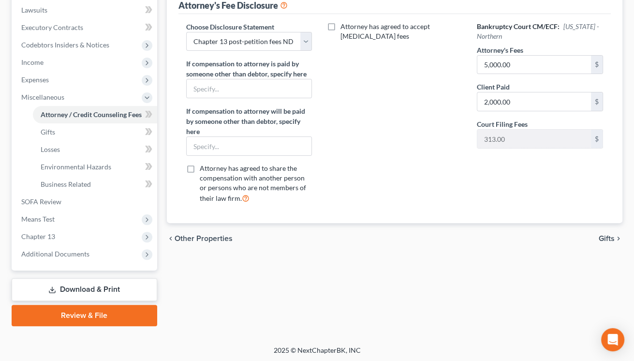
click at [101, 287] on link "Download & Print" at bounding box center [84, 289] width 145 height 23
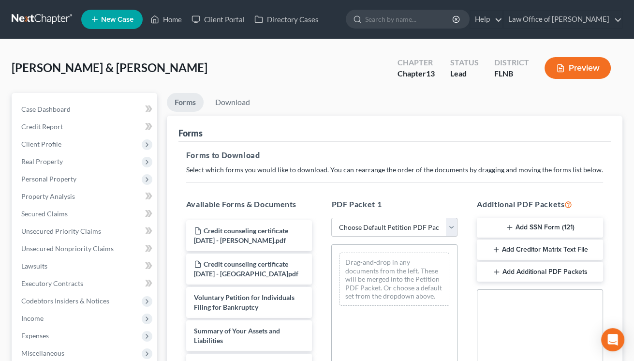
click at [179, 190] on div "Available Forms & Documents Credit counseling certificate [DATE] - [PERSON_NAME…" at bounding box center [248, 354] width 145 height 328
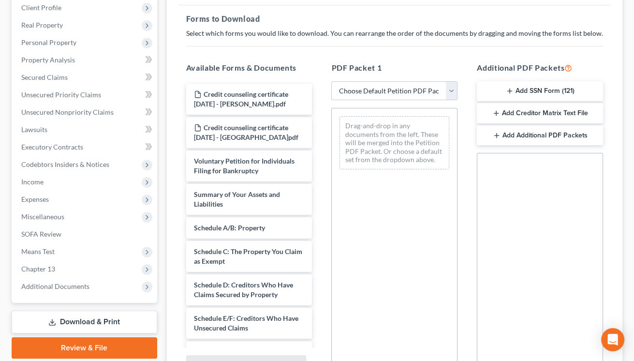
scroll to position [76, 0]
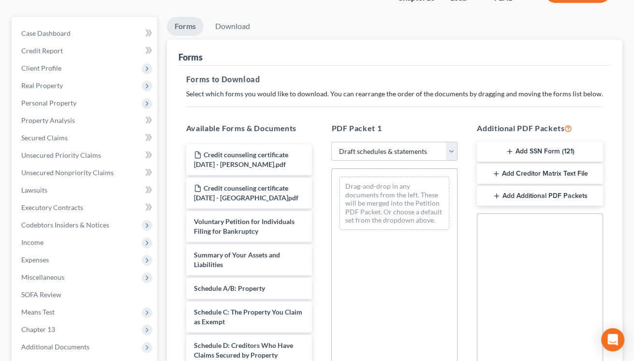
click option "Draft schedules & statements" at bounding box center [0, 0] width 0 height 0
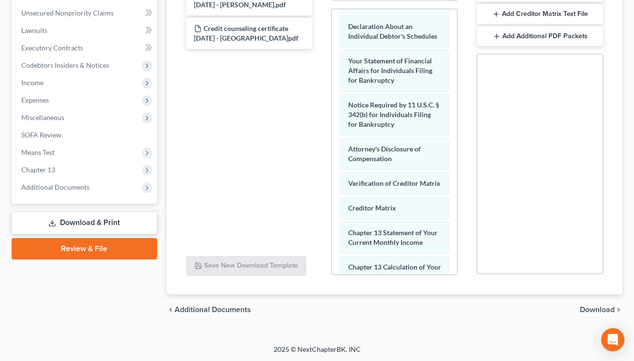
scroll to position [370, 0]
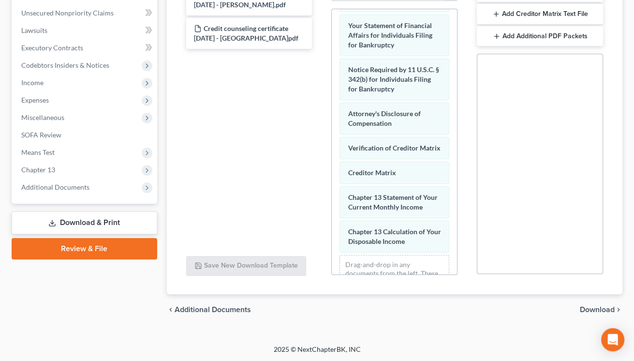
click at [590, 307] on span "Download" at bounding box center [597, 309] width 35 height 8
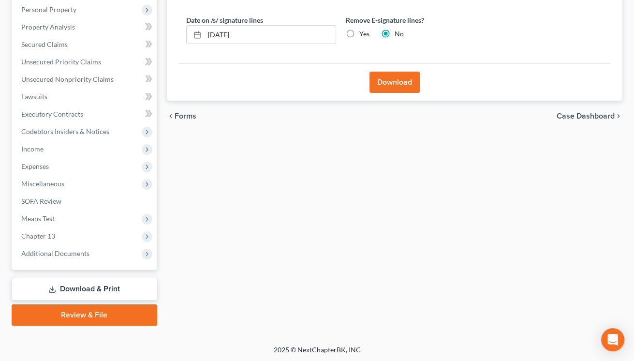
click at [359, 33] on label "Yes" at bounding box center [364, 34] width 10 height 10
click at [363, 33] on input "Yes" at bounding box center [366, 32] width 6 height 6
click at [359, 33] on label "Yes" at bounding box center [364, 34] width 10 height 10
click at [363, 33] on input "Yes" at bounding box center [366, 32] width 6 height 6
click at [392, 88] on button "Download" at bounding box center [394, 82] width 50 height 21
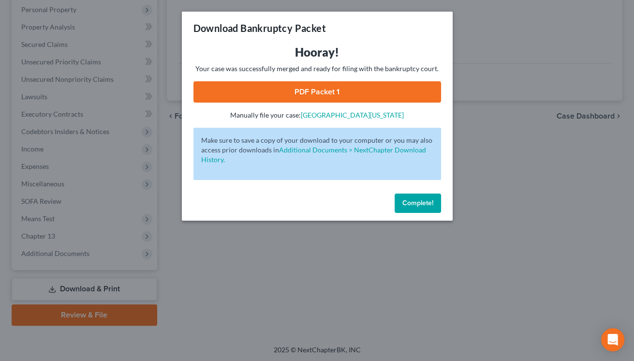
click at [417, 205] on span "Complete!" at bounding box center [417, 203] width 31 height 8
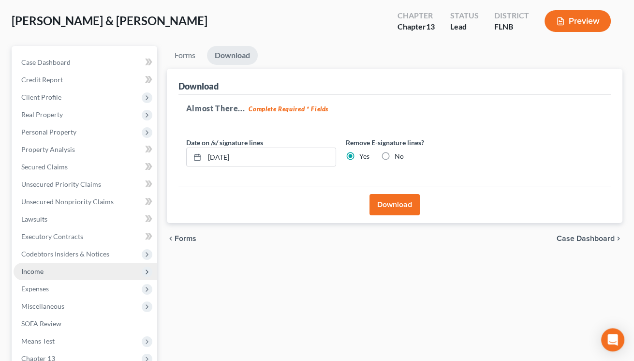
scroll to position [10, 0]
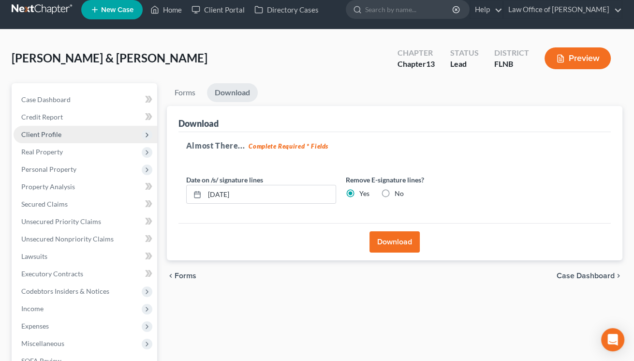
click at [54, 129] on span "Client Profile" at bounding box center [86, 134] width 144 height 17
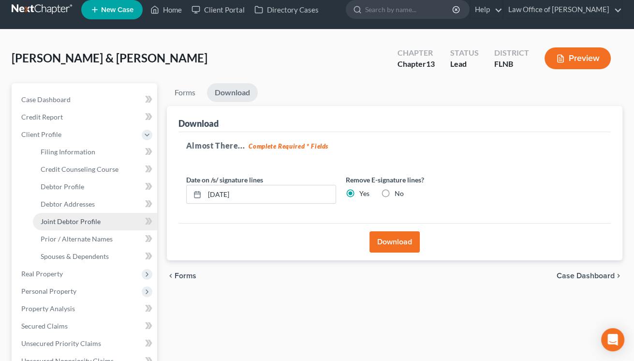
click at [68, 221] on span "Joint Debtor Profile" at bounding box center [71, 221] width 60 height 8
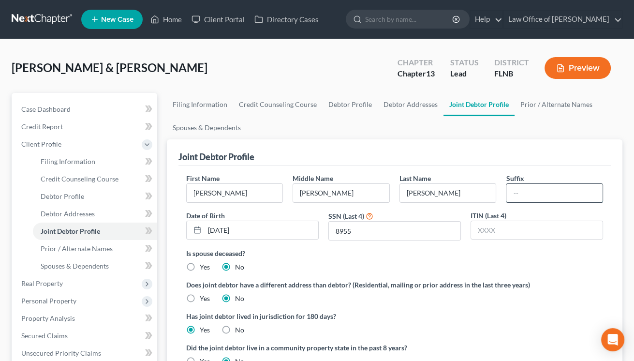
click at [521, 194] on input "text" at bounding box center [554, 193] width 96 height 18
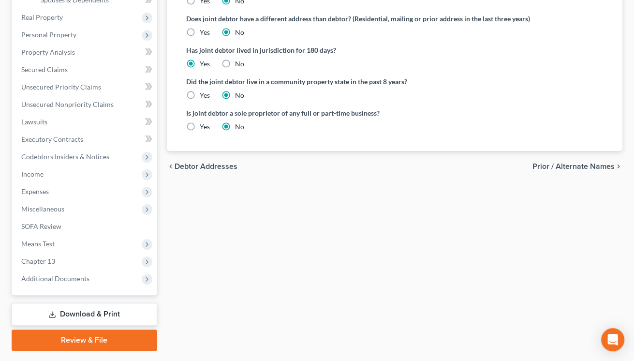
click at [575, 162] on span "Prior / Alternate Names" at bounding box center [573, 166] width 82 height 8
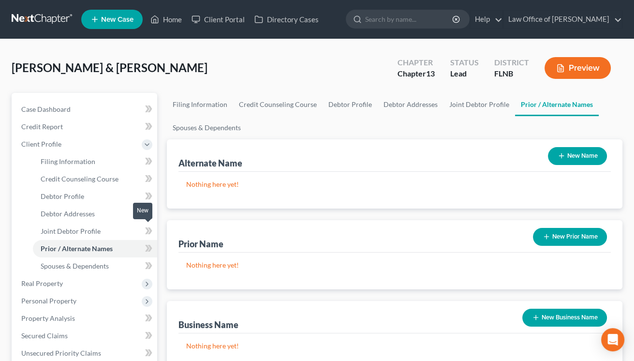
scroll to position [291, 0]
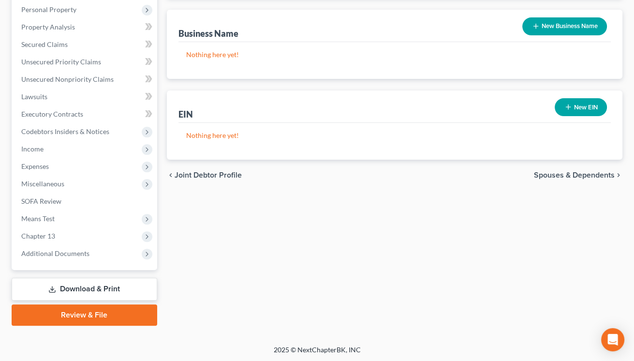
click at [114, 291] on link "Download & Print" at bounding box center [84, 288] width 145 height 23
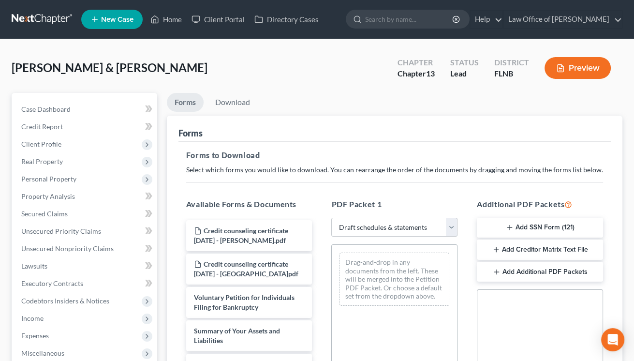
click option "Draft schedules & statements" at bounding box center [0, 0] width 0 height 0
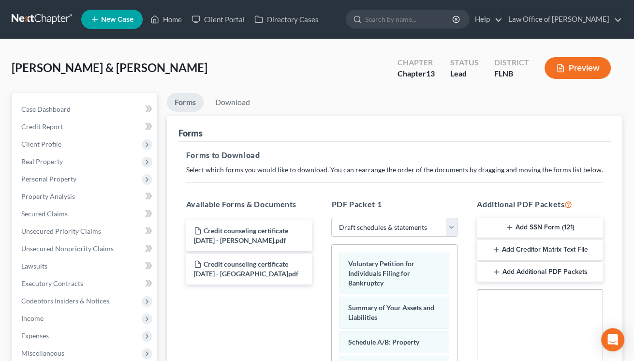
scroll to position [235, 0]
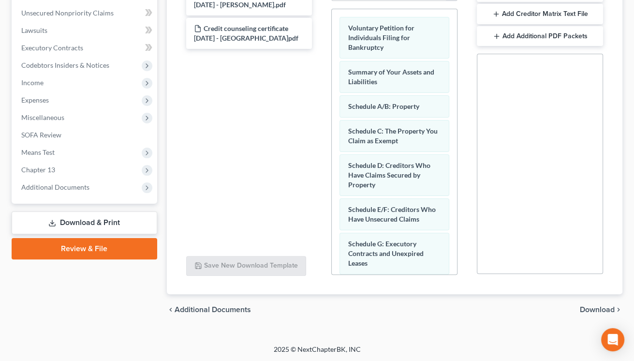
click at [594, 307] on span "Download" at bounding box center [597, 309] width 35 height 8
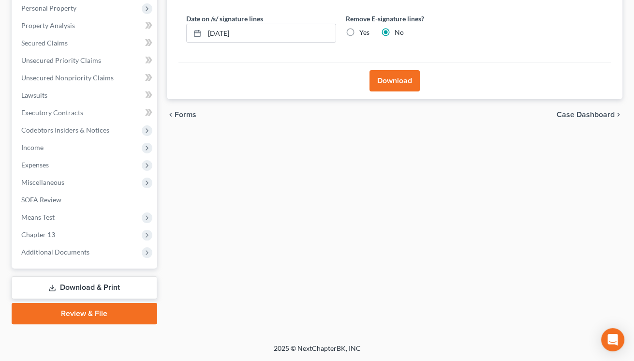
scroll to position [169, 0]
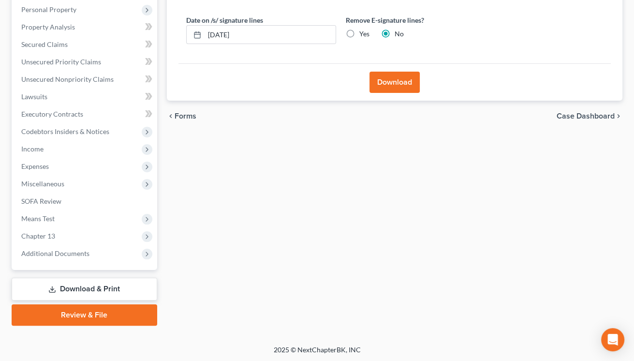
click at [359, 31] on label "Yes" at bounding box center [364, 34] width 10 height 10
click at [363, 31] on input "Yes" at bounding box center [366, 32] width 6 height 6
click at [376, 80] on button "Download" at bounding box center [394, 82] width 50 height 21
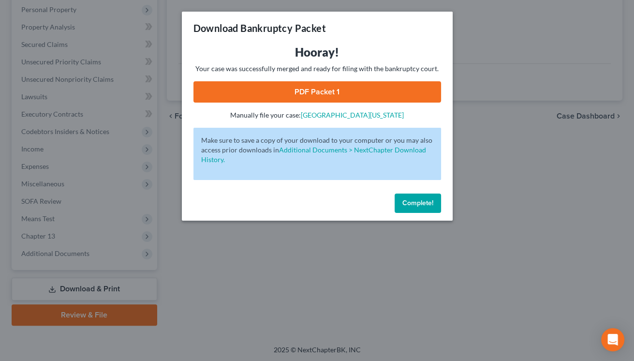
click at [378, 95] on link "PDF Packet 1" at bounding box center [316, 91] width 247 height 21
click at [192, 88] on div "Hooray! Your case was successfully merged and ready for filing with the bankrup…" at bounding box center [317, 116] width 271 height 145
click at [197, 89] on link "PDF Packet 1" at bounding box center [316, 91] width 247 height 21
click at [431, 204] on span "Complete!" at bounding box center [417, 203] width 31 height 8
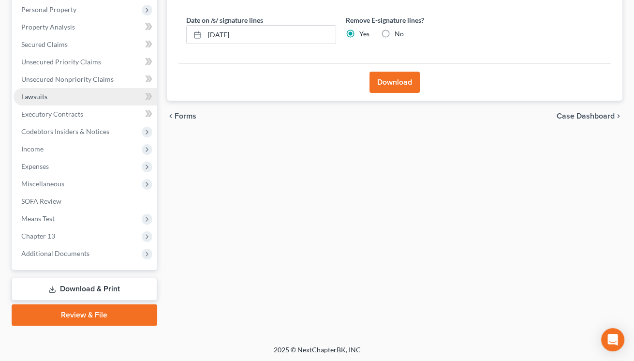
click at [56, 97] on link "Lawsuits" at bounding box center [86, 96] width 144 height 17
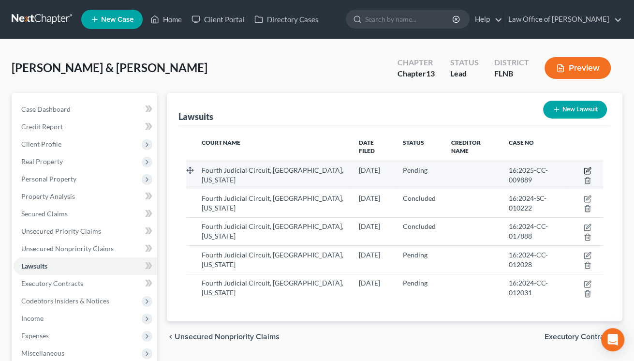
click at [589, 171] on icon "button" at bounding box center [587, 171] width 8 height 8
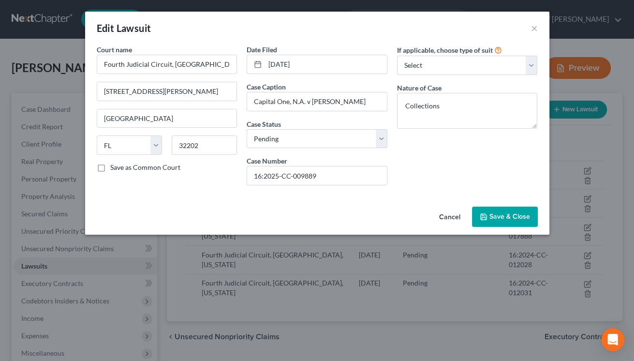
click at [509, 217] on span "Save & Close" at bounding box center [509, 216] width 41 height 8
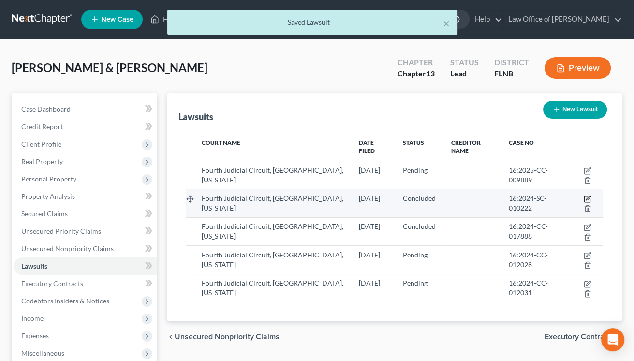
click at [587, 198] on icon "button" at bounding box center [588, 198] width 4 height 4
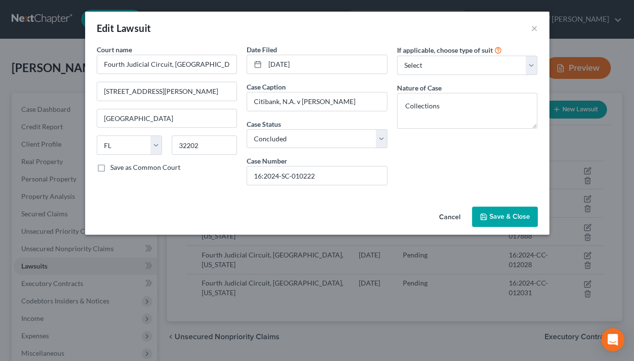
click at [485, 218] on icon "button" at bounding box center [484, 217] width 8 height 8
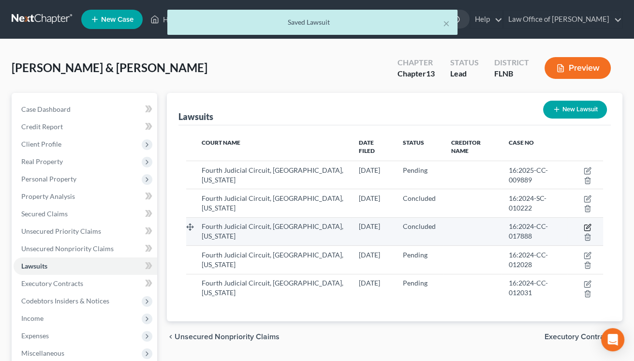
click at [588, 226] on icon "button" at bounding box center [588, 226] width 4 height 4
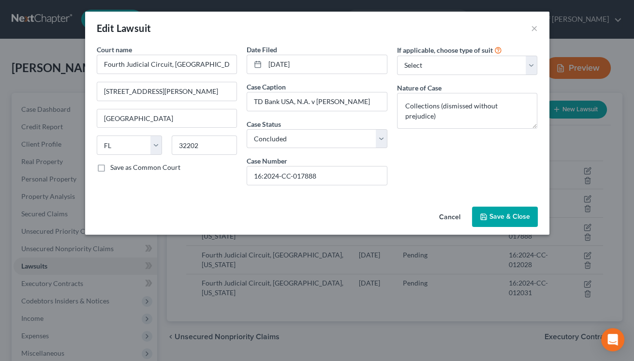
click at [489, 217] on button "Save & Close" at bounding box center [505, 216] width 66 height 20
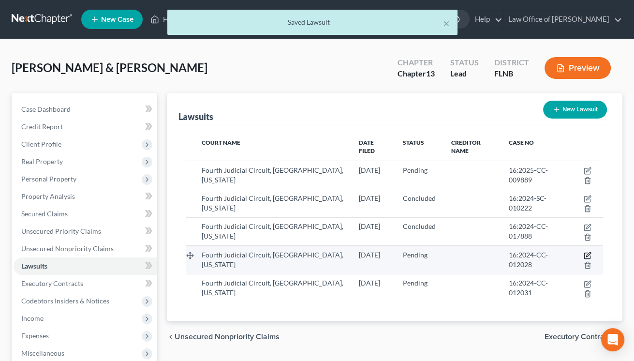
click at [588, 253] on icon "button" at bounding box center [588, 254] width 4 height 4
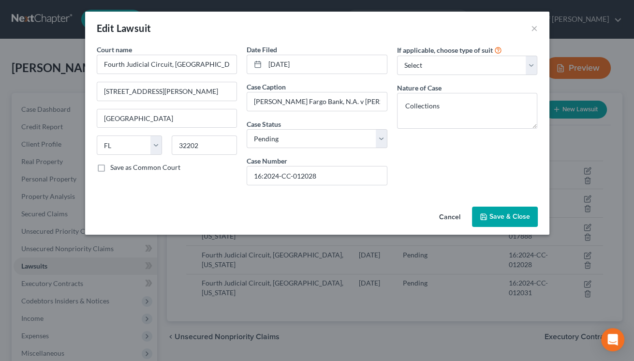
click at [494, 213] on span "Save & Close" at bounding box center [509, 216] width 41 height 8
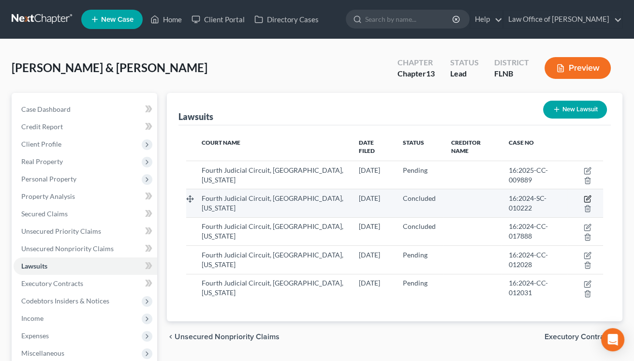
click at [586, 198] on icon "button" at bounding box center [587, 199] width 8 height 8
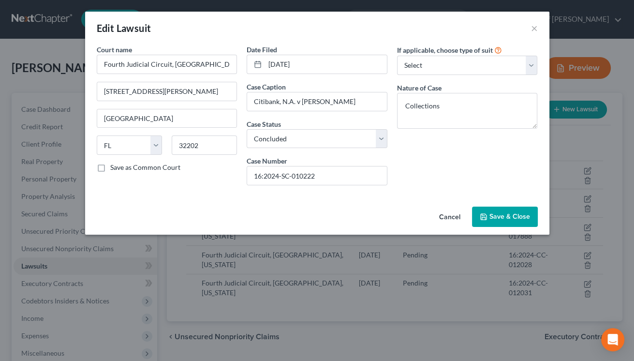
click at [505, 222] on button "Save & Close" at bounding box center [505, 216] width 66 height 20
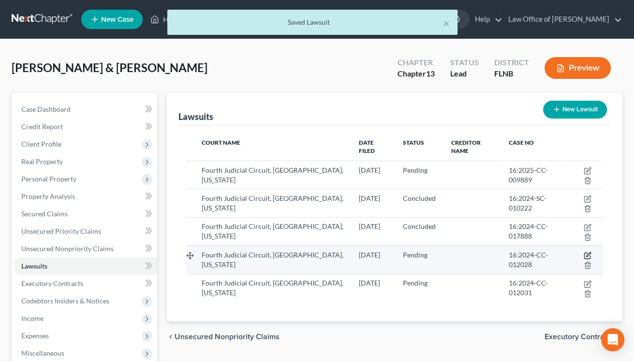
click at [588, 255] on icon "button" at bounding box center [588, 254] width 4 height 4
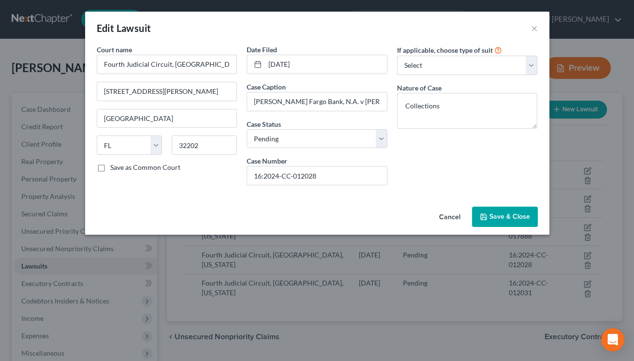
click at [488, 219] on button "Save & Close" at bounding box center [505, 216] width 66 height 20
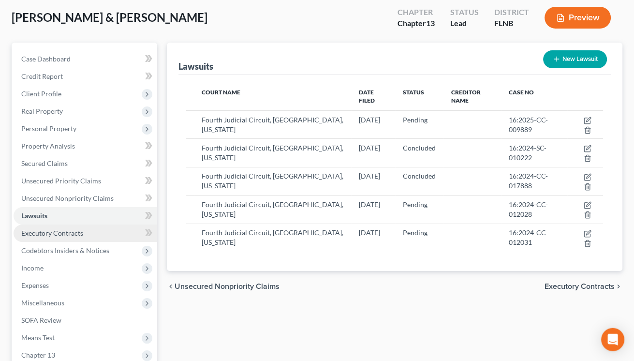
scroll to position [53, 0]
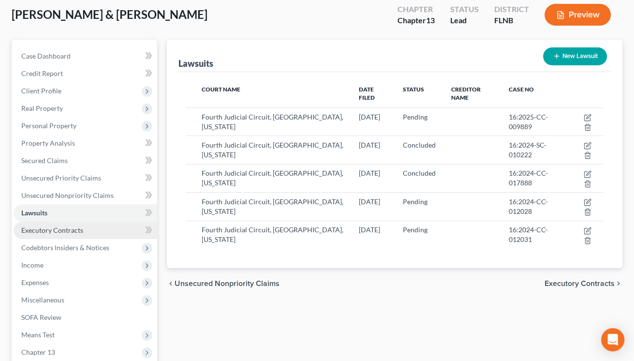
click at [58, 286] on span "Expenses" at bounding box center [86, 282] width 144 height 17
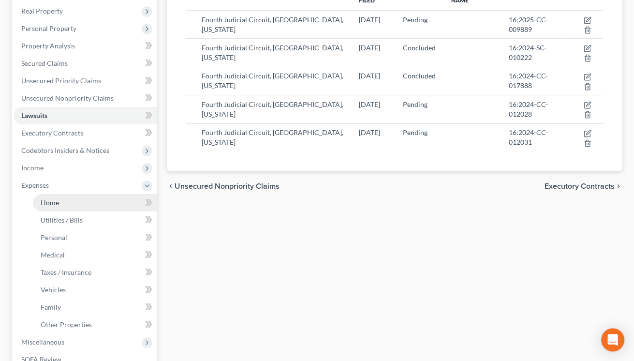
scroll to position [160, 0]
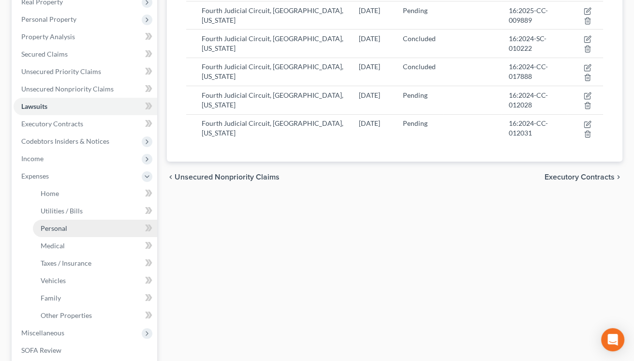
click at [56, 227] on span "Personal" at bounding box center [54, 228] width 27 height 8
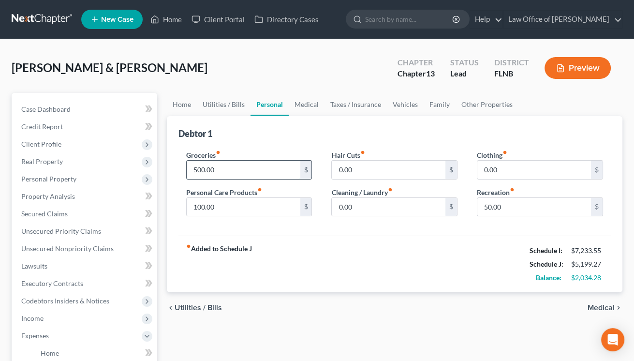
click at [194, 167] on input "500.00" at bounding box center [244, 169] width 114 height 18
click at [487, 170] on input "0.00" at bounding box center [534, 169] width 114 height 18
click at [189, 206] on input "100.00" at bounding box center [244, 207] width 114 height 18
click at [596, 305] on span "Medical" at bounding box center [600, 308] width 27 height 8
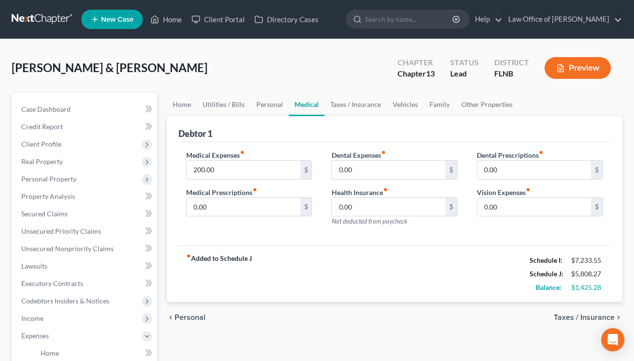
click at [577, 316] on span "Taxes / Insurance" at bounding box center [583, 317] width 61 height 8
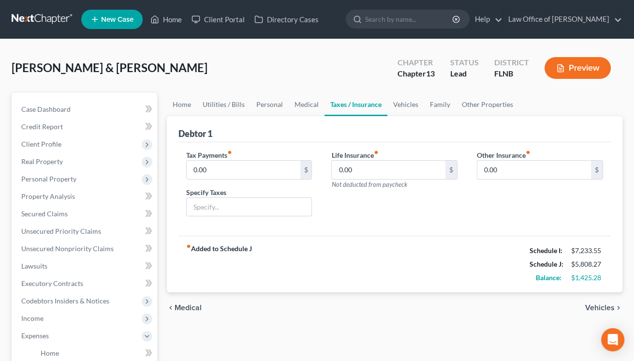
click at [596, 308] on span "Vehicles" at bounding box center [599, 308] width 29 height 8
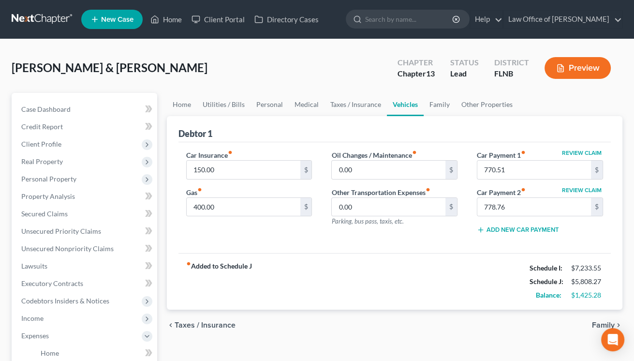
click at [595, 323] on span "Family" at bounding box center [603, 325] width 23 height 8
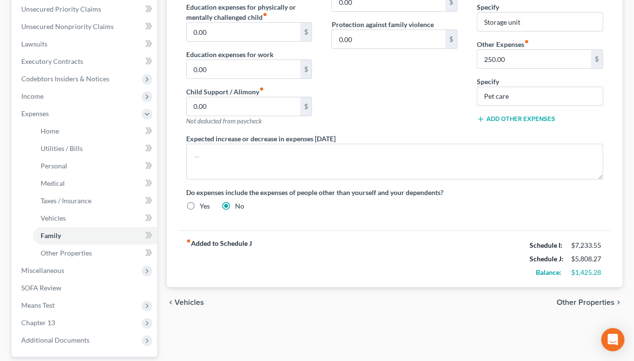
scroll to position [202, 0]
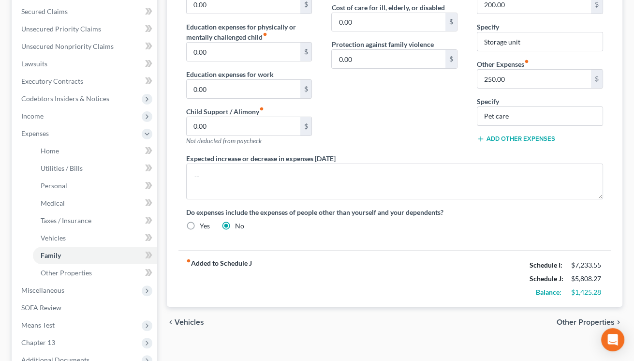
click at [624, 171] on div "Home Utilities / Bills Personal Medical Taxes / Insurance Vehicles Family Other…" at bounding box center [394, 161] width 465 height 541
click at [187, 321] on span "Vehicles" at bounding box center [189, 322] width 29 height 8
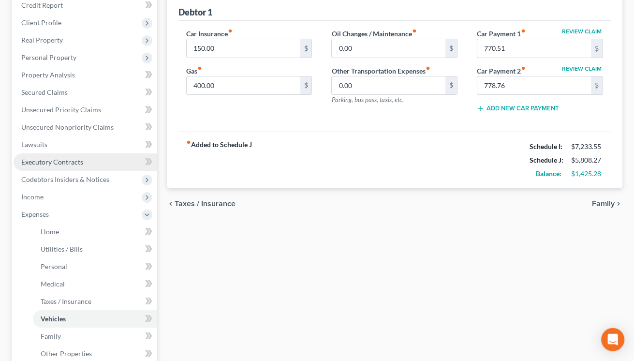
scroll to position [160, 0]
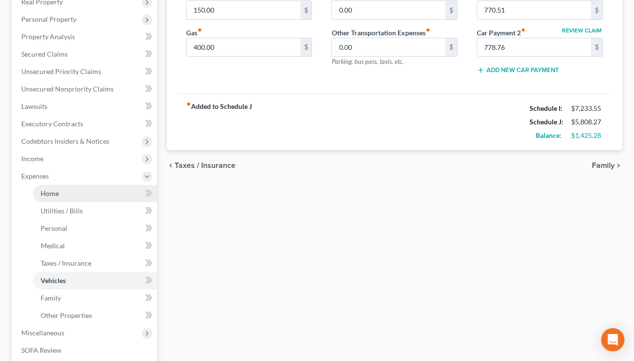
click at [73, 190] on link "Home" at bounding box center [95, 193] width 124 height 17
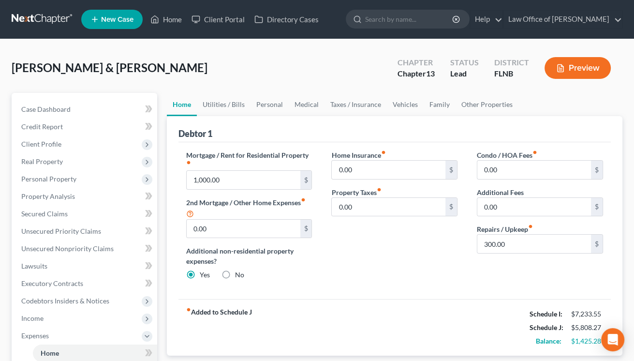
scroll to position [213, 0]
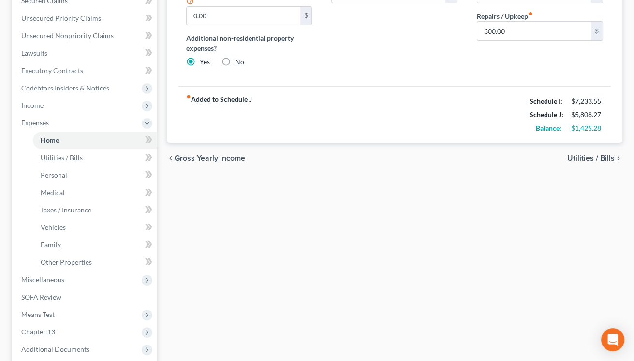
click at [580, 161] on span "Utilities / Bills" at bounding box center [590, 158] width 47 height 8
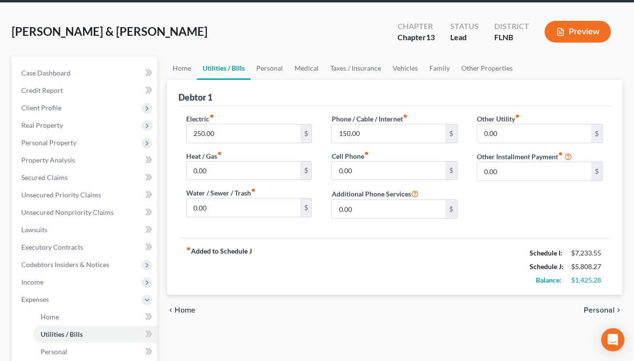
scroll to position [53, 0]
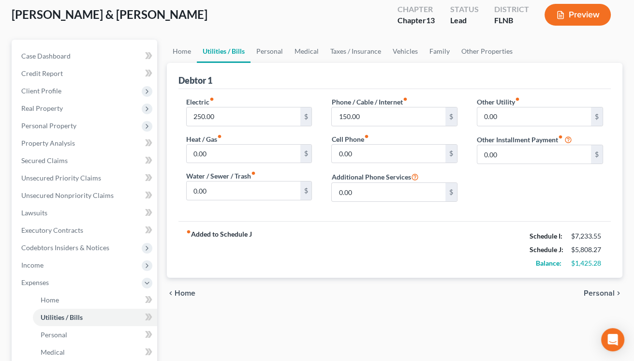
click at [589, 290] on span "Personal" at bounding box center [598, 293] width 31 height 8
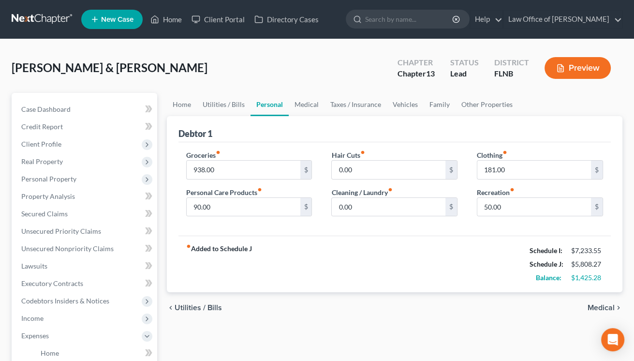
click at [592, 305] on span "Medical" at bounding box center [600, 308] width 27 height 8
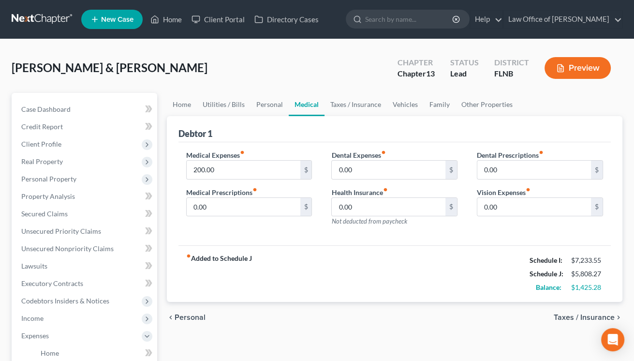
click at [587, 319] on span "Taxes / Insurance" at bounding box center [583, 317] width 61 height 8
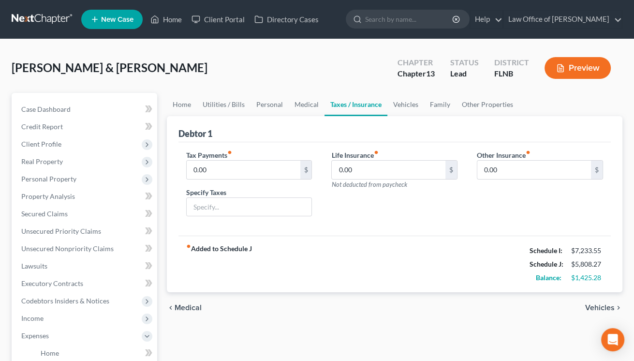
click at [593, 308] on span "Vehicles" at bounding box center [599, 308] width 29 height 8
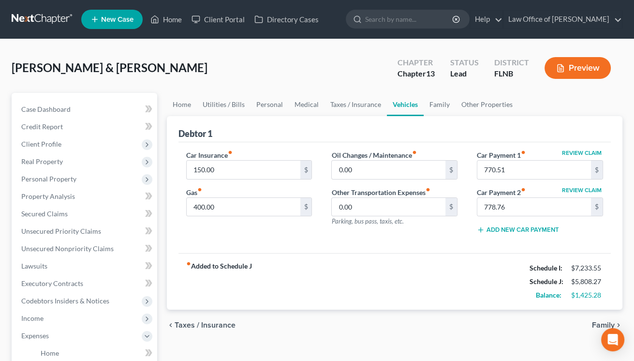
click at [594, 323] on span "Family" at bounding box center [603, 325] width 23 height 8
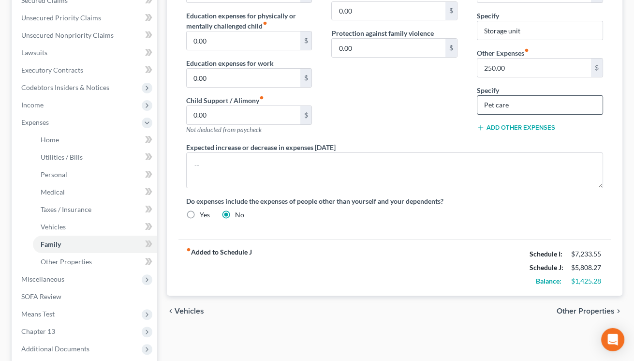
scroll to position [266, 0]
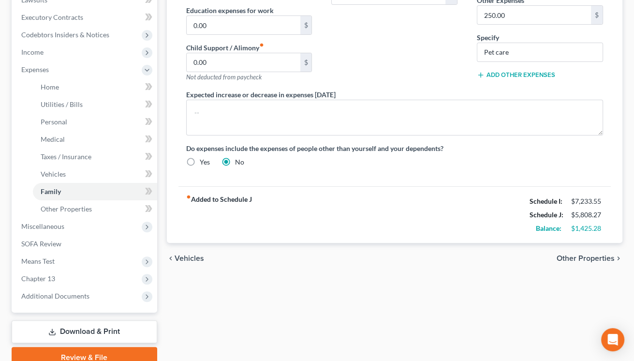
click at [569, 256] on span "Other Properties" at bounding box center [585, 258] width 58 height 8
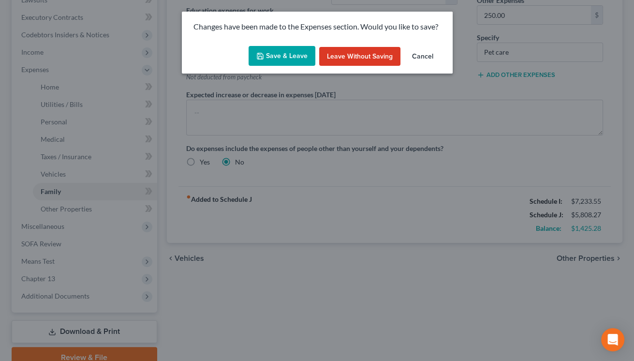
click at [277, 56] on button "Save & Leave" at bounding box center [281, 56] width 67 height 20
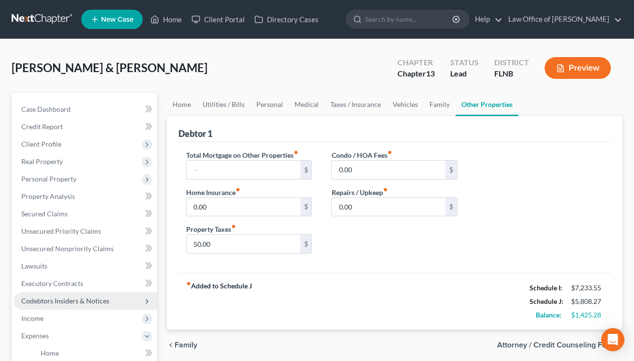
scroll to position [266, 0]
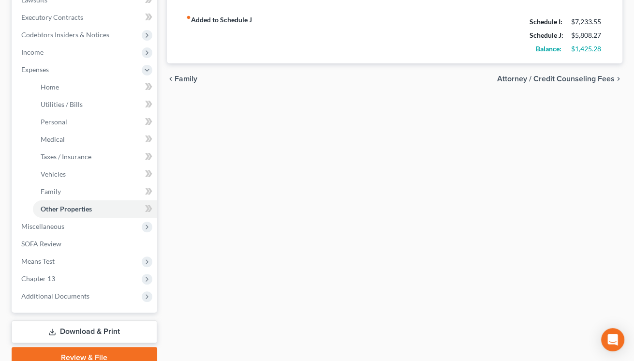
click at [95, 329] on link "Download & Print" at bounding box center [84, 331] width 145 height 23
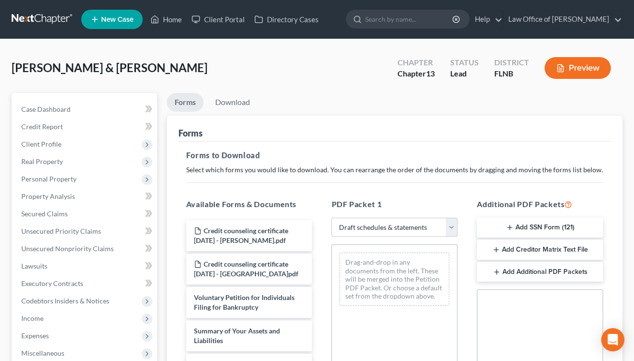
click option "Draft schedules & statements" at bounding box center [0, 0] width 0 height 0
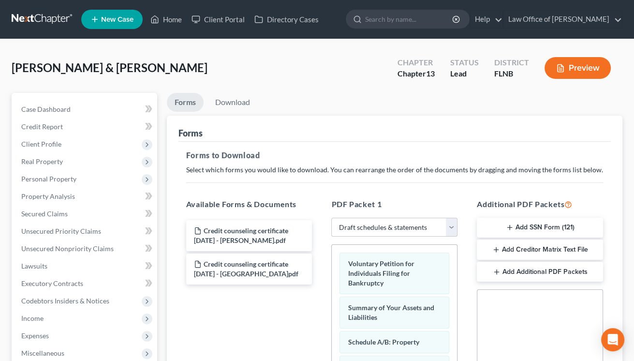
scroll to position [213, 0]
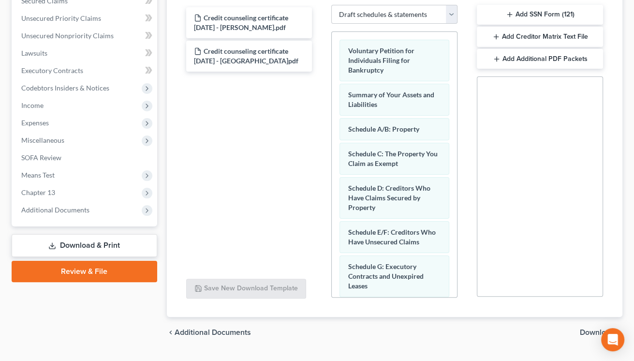
click at [591, 332] on span "Download" at bounding box center [597, 332] width 35 height 8
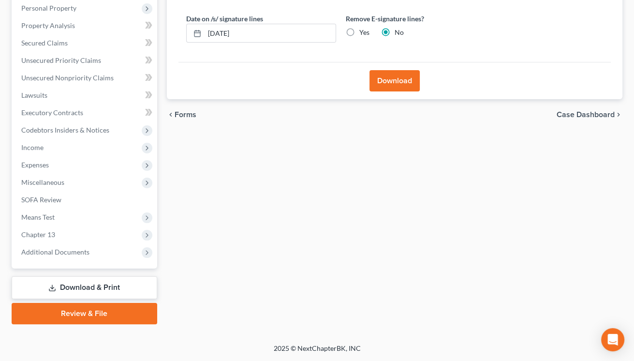
scroll to position [169, 0]
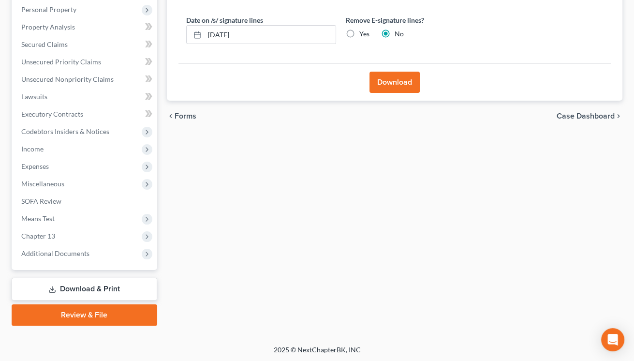
click at [359, 31] on label "Yes" at bounding box center [364, 34] width 10 height 10
click at [363, 31] on input "Yes" at bounding box center [366, 32] width 6 height 6
click at [389, 80] on button "Download" at bounding box center [394, 82] width 50 height 21
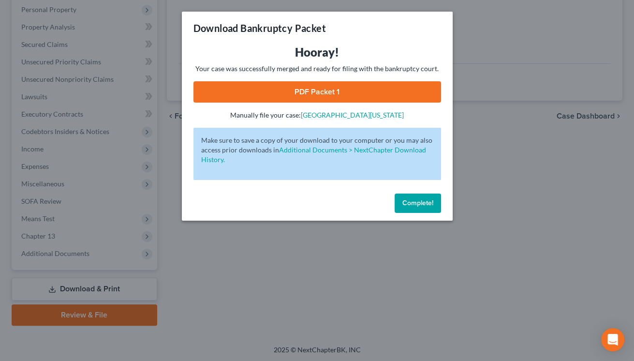
click at [418, 99] on link "PDF Packet 1" at bounding box center [316, 91] width 247 height 21
click at [416, 205] on span "Complete!" at bounding box center [417, 203] width 31 height 8
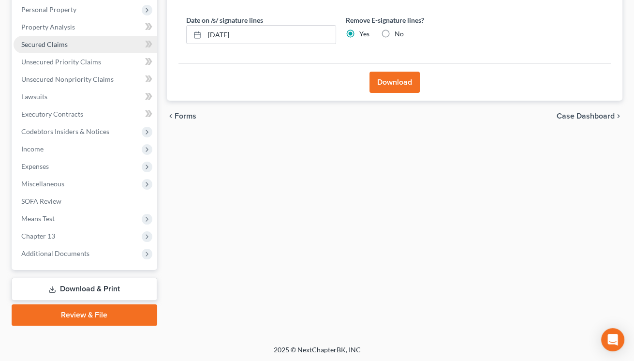
click at [55, 45] on span "Secured Claims" at bounding box center [44, 44] width 46 height 8
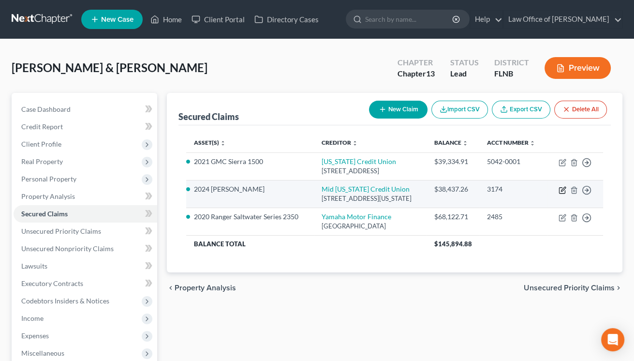
click at [561, 189] on icon "button" at bounding box center [562, 190] width 8 height 8
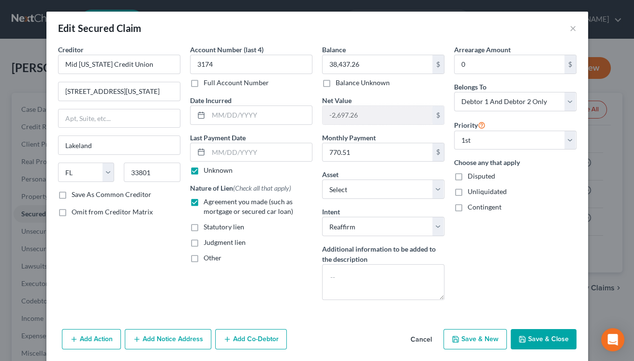
click at [204, 171] on label "Unknown" at bounding box center [218, 170] width 29 height 10
click at [207, 171] on input "Unknown" at bounding box center [210, 168] width 6 height 6
click at [534, 338] on button "Save & Close" at bounding box center [543, 339] width 66 height 20
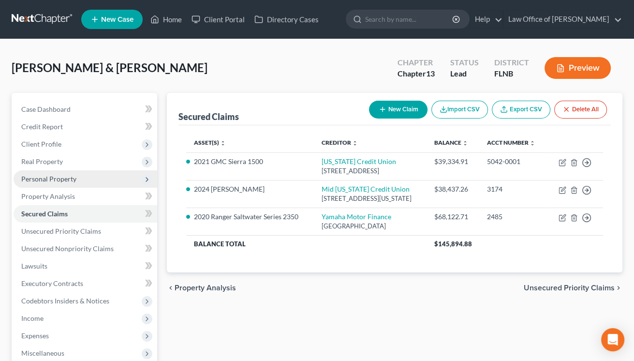
click at [46, 179] on span "Personal Property" at bounding box center [48, 179] width 55 height 8
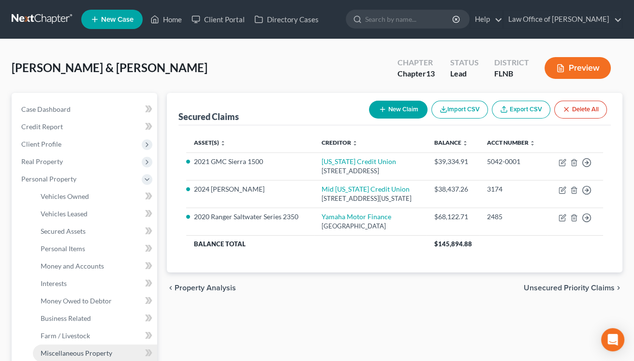
click at [63, 346] on link "Miscellaneous Property" at bounding box center [95, 352] width 124 height 17
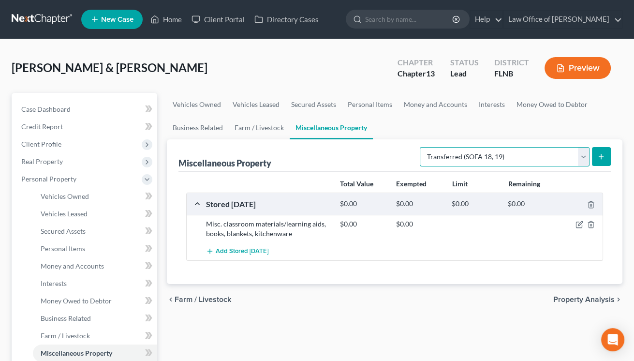
click option "Transferred (SOFA 18, 19)" at bounding box center [0, 0] width 0 height 0
click at [598, 159] on icon "submit" at bounding box center [601, 157] width 8 height 8
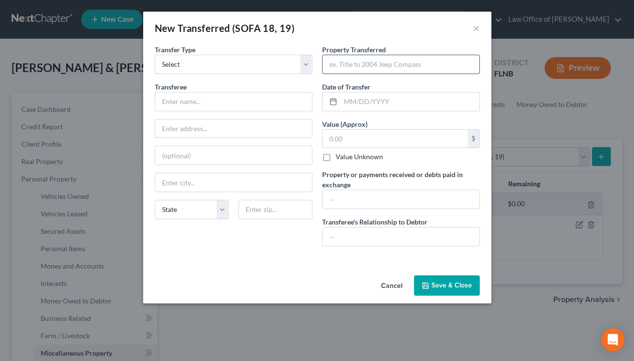
click at [334, 64] on input "text" at bounding box center [400, 64] width 157 height 18
click at [345, 65] on input "[STREET_ADDRESS]," at bounding box center [400, 64] width 157 height 18
click at [436, 66] on input "[STREET_ADDRESS]" at bounding box center [400, 64] width 157 height 18
click at [327, 65] on input "[STREET_ADDRESS]" at bounding box center [400, 64] width 157 height 18
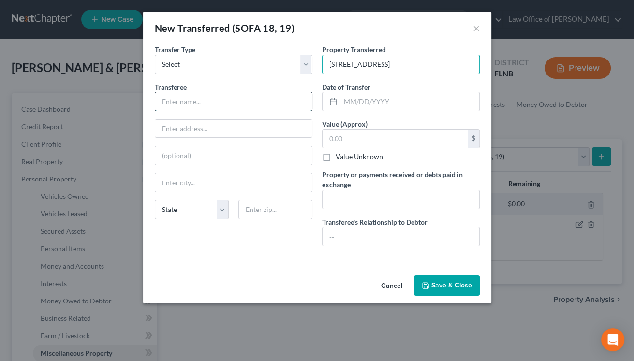
click at [246, 96] on input "text" at bounding box center [233, 101] width 157 height 18
drag, startPoint x: 386, startPoint y: 66, endPoint x: 318, endPoint y: 67, distance: 68.2
click at [322, 67] on input "[STREET_ADDRESS]" at bounding box center [400, 64] width 157 height 18
click at [238, 131] on input "text" at bounding box center [233, 128] width 157 height 18
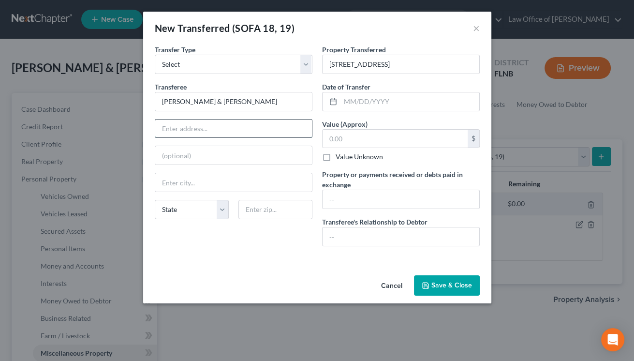
paste input "[STREET_ADDRESS]"
click at [270, 205] on input "text" at bounding box center [275, 209] width 74 height 19
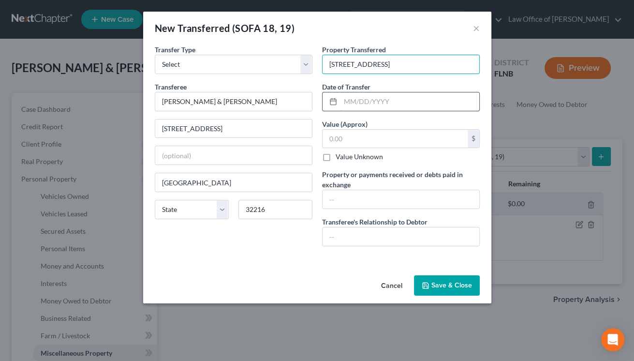
click at [401, 101] on input "text" at bounding box center [409, 101] width 139 height 18
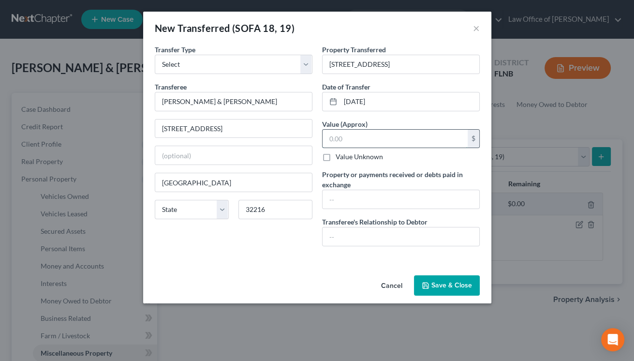
click at [354, 142] on input "text" at bounding box center [394, 139] width 145 height 18
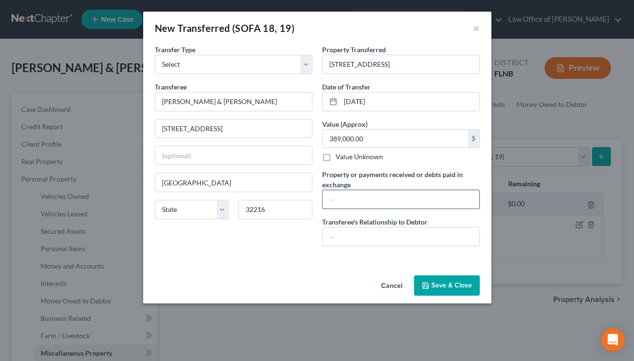
click at [347, 199] on input "text" at bounding box center [400, 199] width 157 height 18
click at [411, 200] on input "389,000.00 (net to debtors 77916.37" at bounding box center [400, 199] width 157 height 18
click at [449, 200] on input "389,000.00 (net to debtors $77,916.37" at bounding box center [400, 199] width 157 height 18
click at [436, 244] on input "text" at bounding box center [400, 236] width 157 height 18
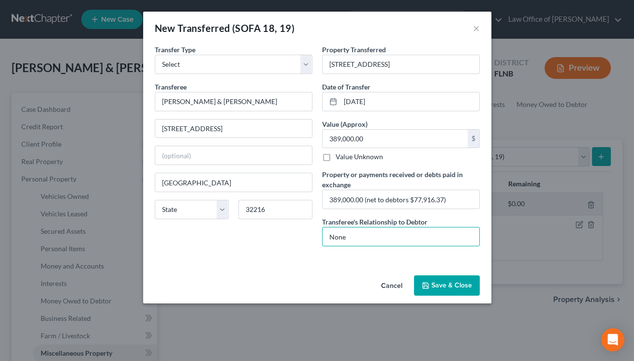
click at [446, 288] on button "Save & Close" at bounding box center [447, 285] width 66 height 20
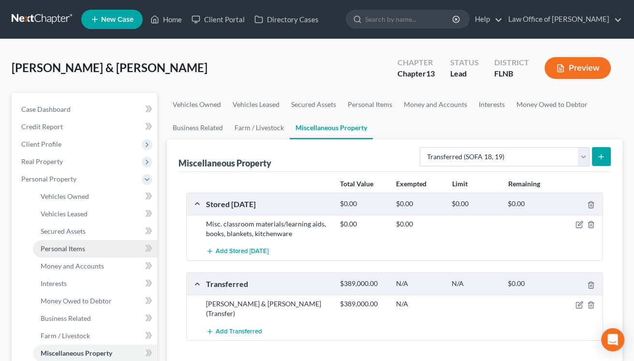
click at [77, 247] on span "Personal Items" at bounding box center [63, 248] width 44 height 8
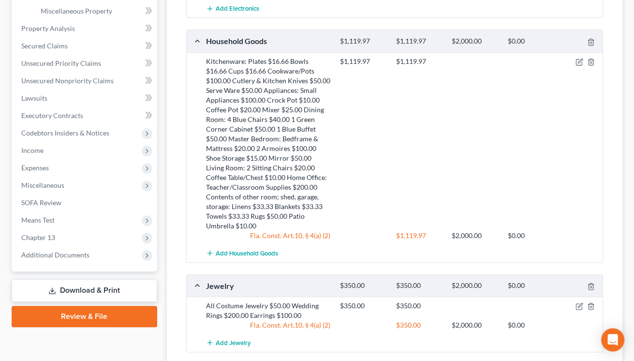
scroll to position [319, 0]
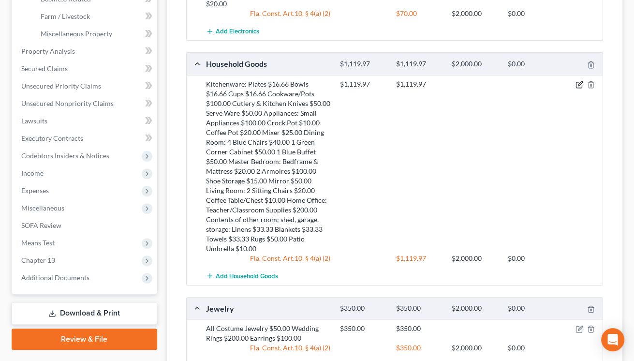
click at [579, 86] on icon "button" at bounding box center [579, 85] width 8 height 8
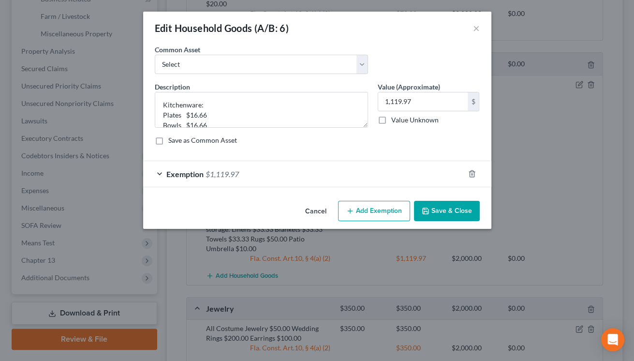
click at [391, 171] on div "Exemption $1,119.97" at bounding box center [303, 174] width 321 height 26
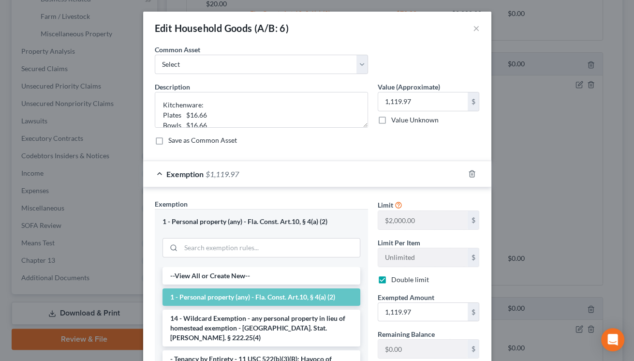
scroll to position [129, 0]
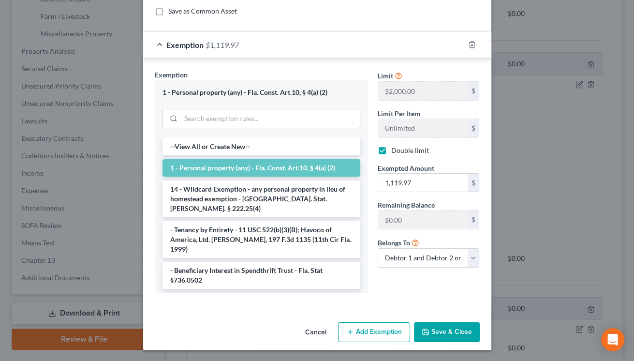
click at [436, 335] on button "Save & Close" at bounding box center [447, 332] width 66 height 20
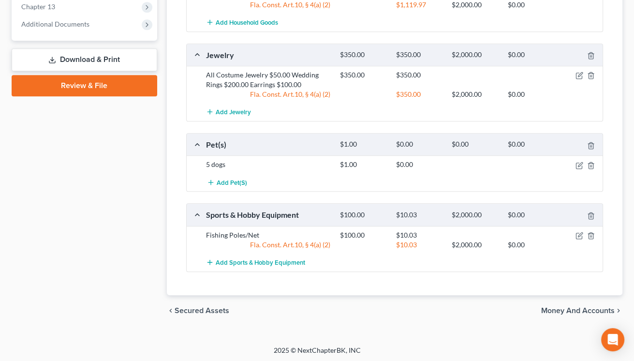
scroll to position [360, 0]
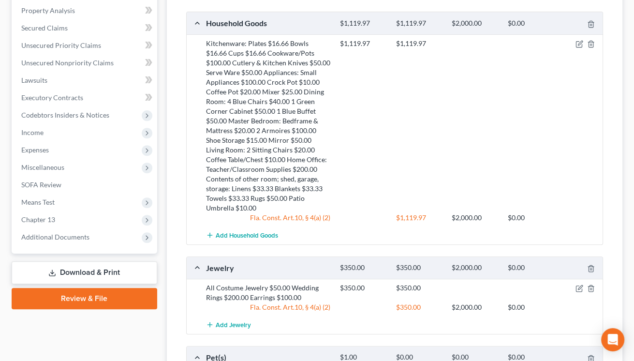
click at [102, 211] on span "Chapter 13" at bounding box center [86, 219] width 144 height 17
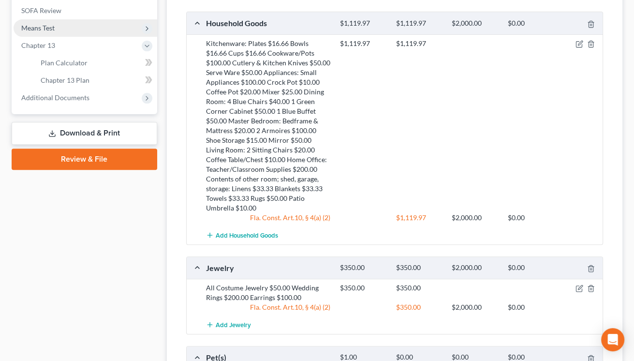
click at [59, 23] on span "Means Test" at bounding box center [86, 27] width 144 height 17
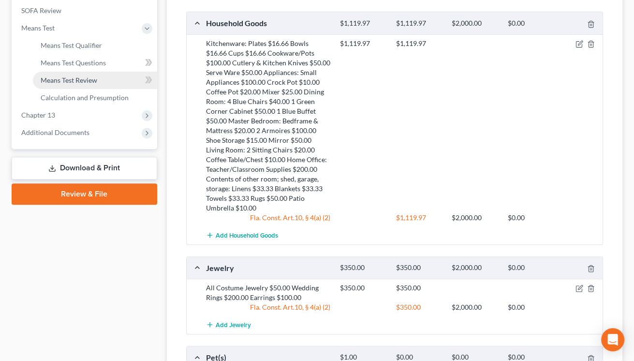
click at [70, 77] on span "Means Test Review" at bounding box center [69, 80] width 57 height 8
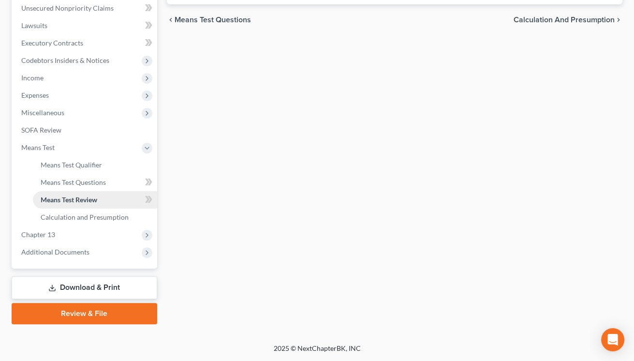
scroll to position [239, 0]
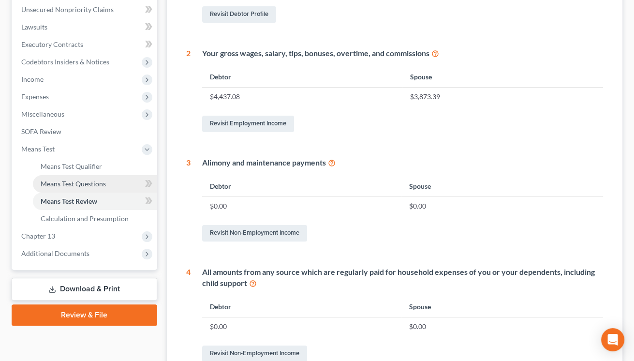
click at [71, 181] on span "Means Test Questions" at bounding box center [73, 183] width 65 height 8
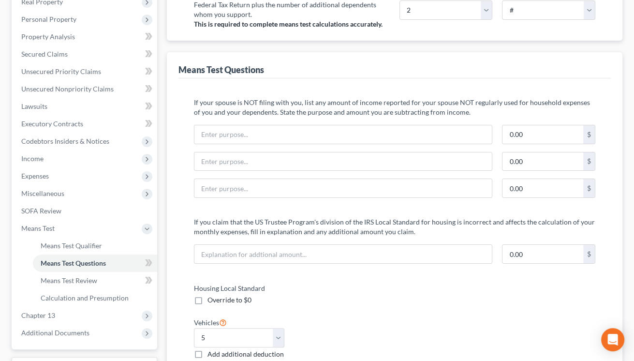
scroll to position [319, 0]
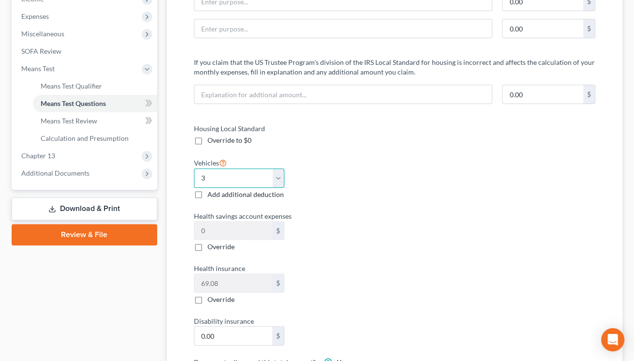
click option "3" at bounding box center [0, 0] width 0 height 0
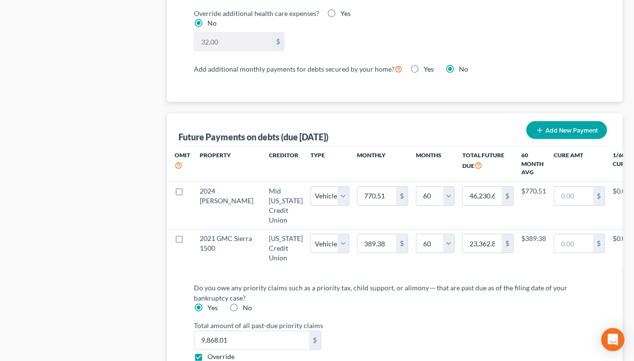
scroll to position [957, 0]
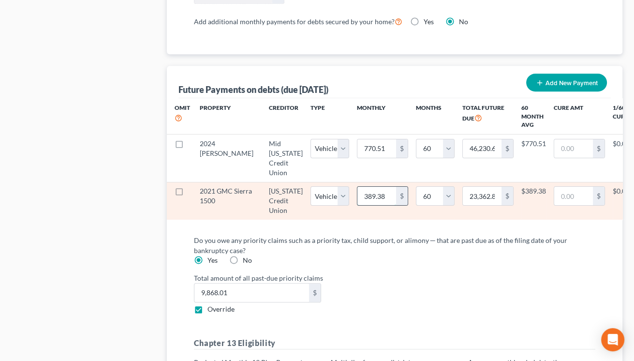
click at [359, 193] on input "389.38" at bounding box center [376, 196] width 39 height 18
click at [357, 196] on input "778.00" at bounding box center [376, 196] width 39 height 18
click at [357, 192] on input "778.00" at bounding box center [376, 196] width 39 height 18
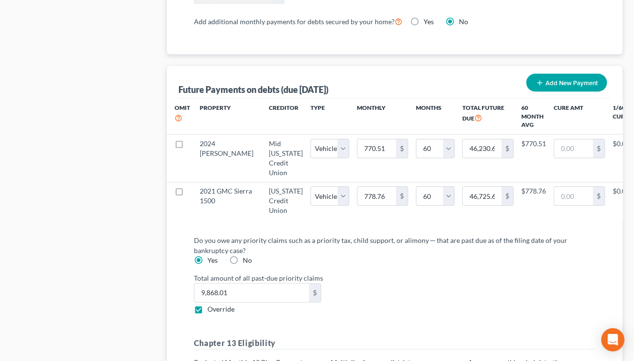
scroll to position [223, 0]
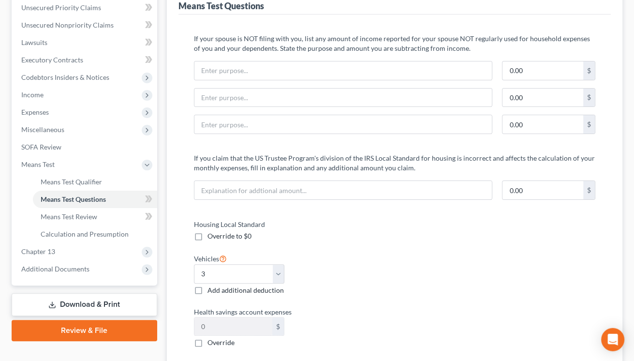
click at [493, 246] on div "Housing Local Standard Override to $0 Vehicles Select 0 1 2 3 4 5 Add additiona…" at bounding box center [394, 364] width 421 height 290
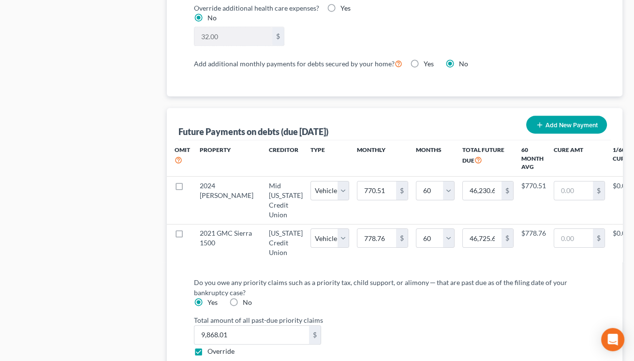
scroll to position [1127, 0]
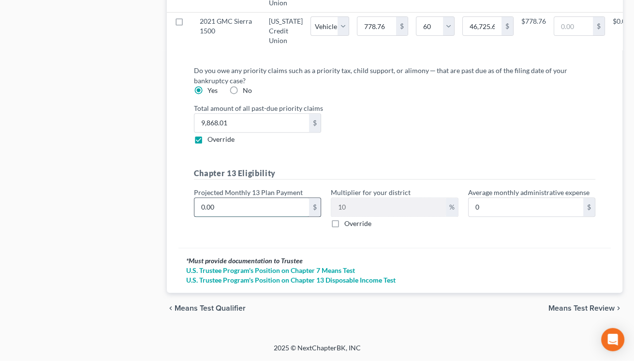
click at [201, 213] on input "0.00" at bounding box center [251, 207] width 115 height 18
drag, startPoint x: 238, startPoint y: 212, endPoint x: 199, endPoint y: 212, distance: 39.2
click at [199, 212] on input "0.00" at bounding box center [251, 207] width 115 height 18
click at [559, 312] on span "Means Test Review" at bounding box center [581, 309] width 66 height 8
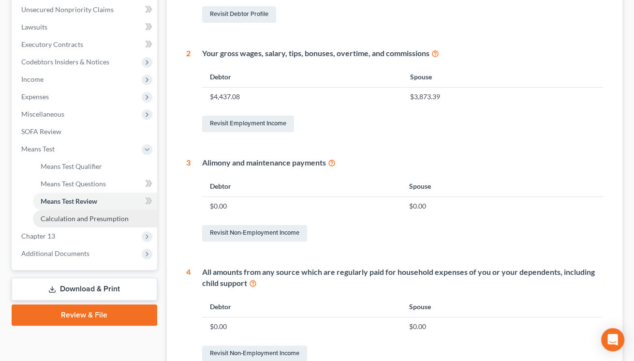
click at [123, 216] on span "Calculation and Presumption" at bounding box center [85, 218] width 88 height 8
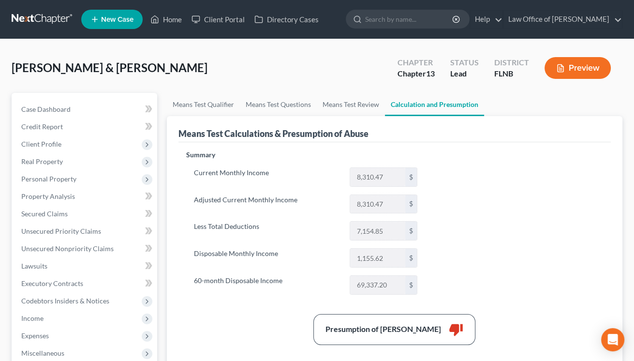
click at [625, 146] on div "Means Test Qualifier Means Test Questions Means Test Review Calculation and Pre…" at bounding box center [394, 345] width 465 height 504
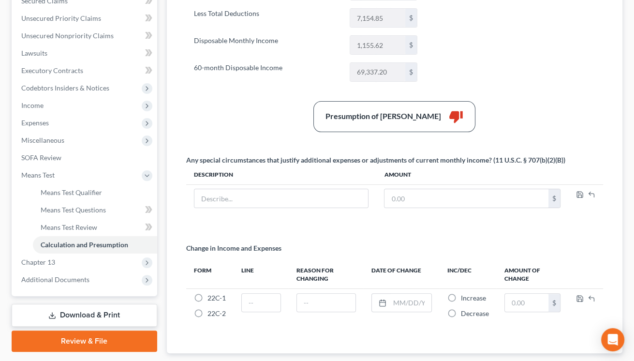
click at [63, 311] on link "Download & Print" at bounding box center [84, 315] width 145 height 23
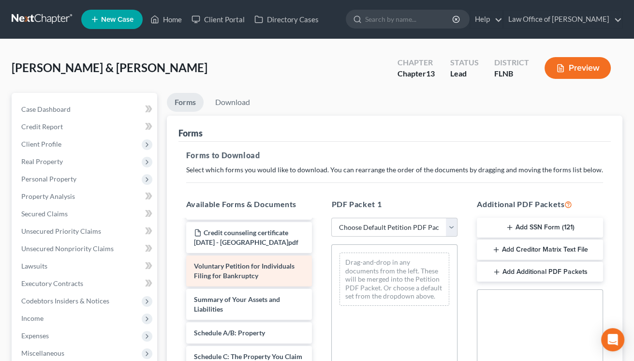
scroll to position [48, 0]
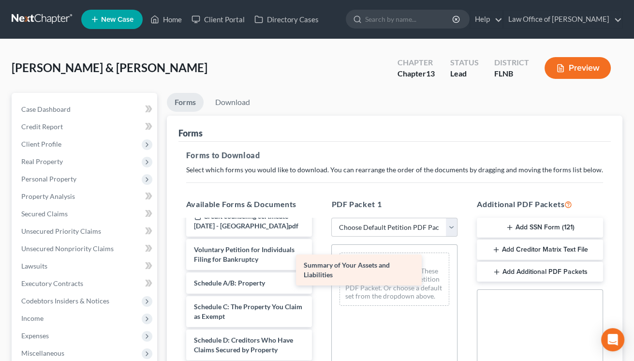
drag, startPoint x: 278, startPoint y: 289, endPoint x: 392, endPoint y: 270, distance: 114.7
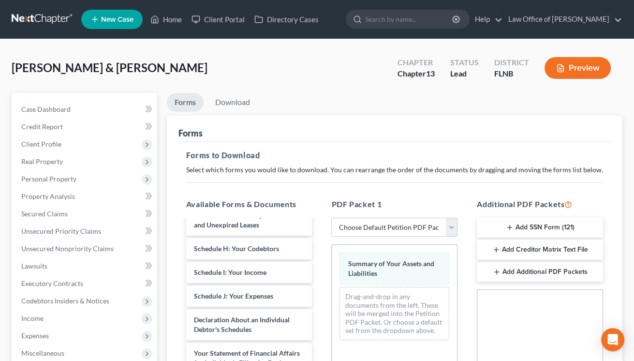
scroll to position [321, 0]
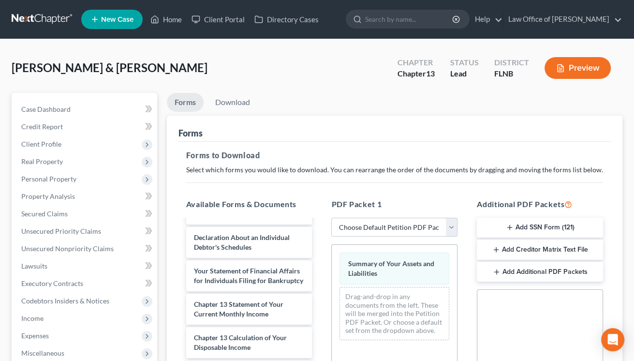
click at [300, 340] on div "Credit counseling certificate [DATE] - [PERSON_NAME].pdf Credit counseling cert…" at bounding box center [249, 189] width 142 height 583
drag, startPoint x: 358, startPoint y: 320, endPoint x: 377, endPoint y: 305, distance: 24.1
click at [377, 305] on div "Drag-and-drop in any documents from the left. These will be merged into the Pet…" at bounding box center [394, 313] width 110 height 53
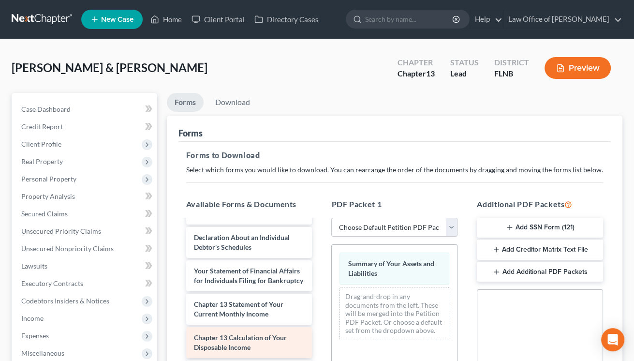
click at [238, 336] on span "Chapter 13 Calculation of Your Disposable Income" at bounding box center [240, 342] width 93 height 18
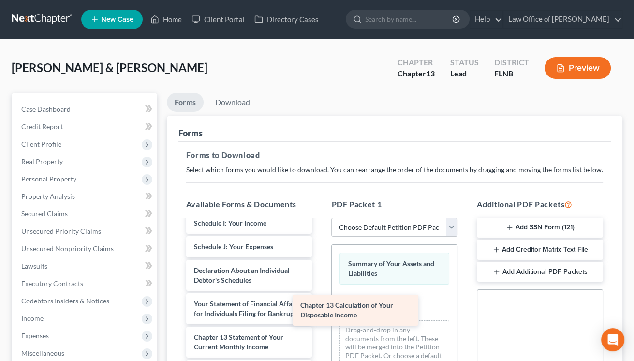
scroll to position [288, 0]
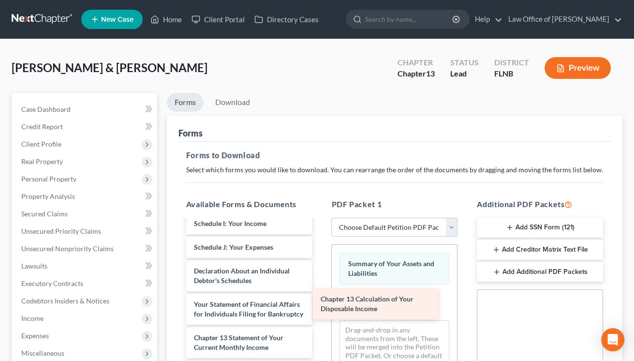
drag, startPoint x: 238, startPoint y: 336, endPoint x: 364, endPoint y: 299, distance: 132.0
click at [320, 299] on div "Chapter 13 Calculation of Your Disposable Income Credit counseling certificate …" at bounding box center [249, 207] width 142 height 550
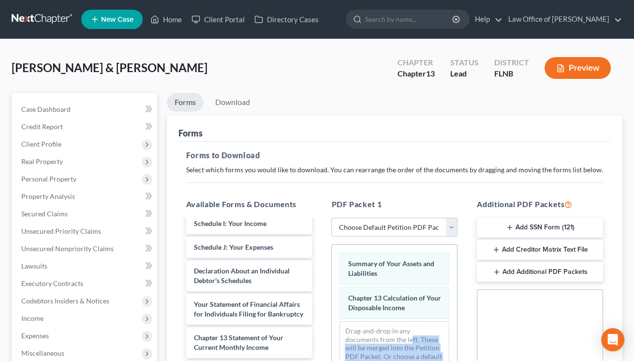
scroll to position [213, 0]
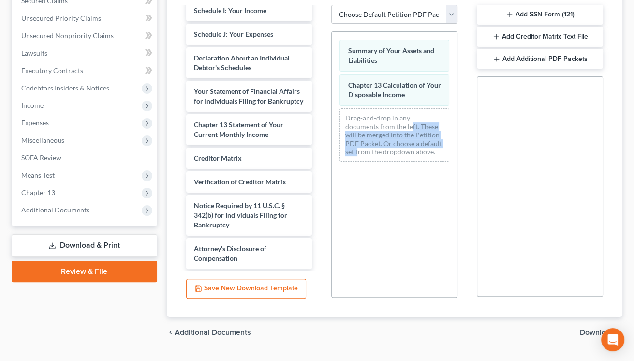
click at [591, 333] on span "Download" at bounding box center [597, 332] width 35 height 8
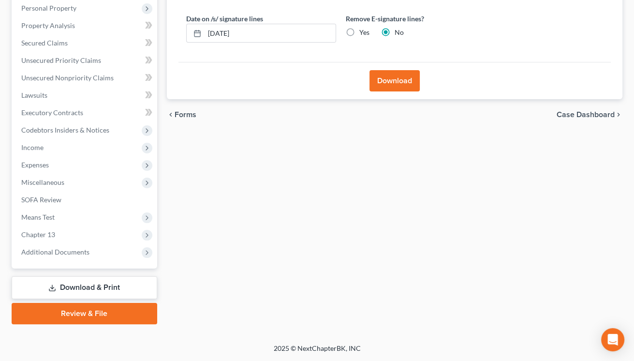
scroll to position [169, 0]
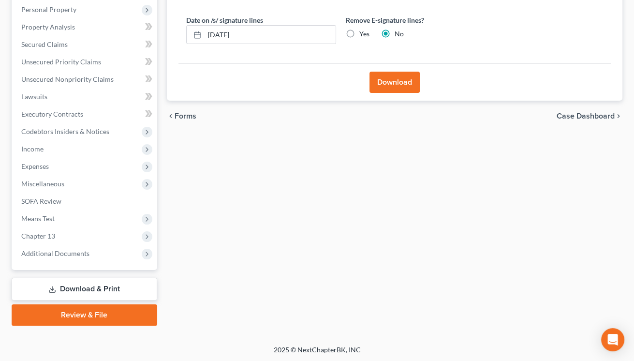
click at [169, 113] on icon "chevron_left" at bounding box center [171, 116] width 8 height 8
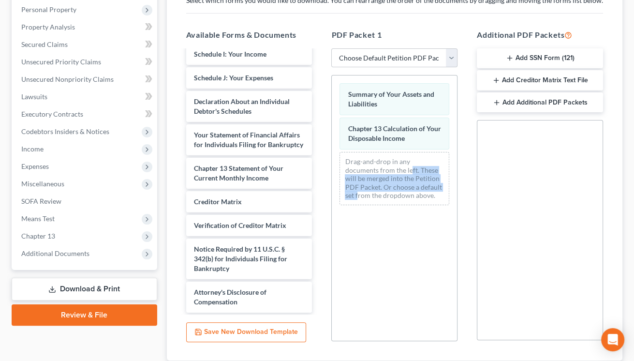
scroll to position [288, 0]
click at [407, 262] on div "Summary of Your Assets and Liabilities Chapter 13 Calculation of Your Disposabl…" at bounding box center [394, 208] width 126 height 266
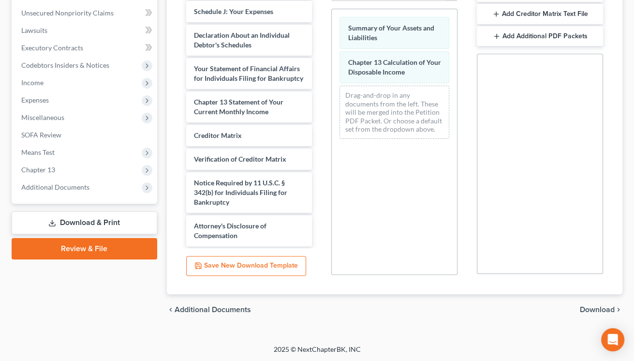
click at [587, 309] on span "Download" at bounding box center [597, 309] width 35 height 8
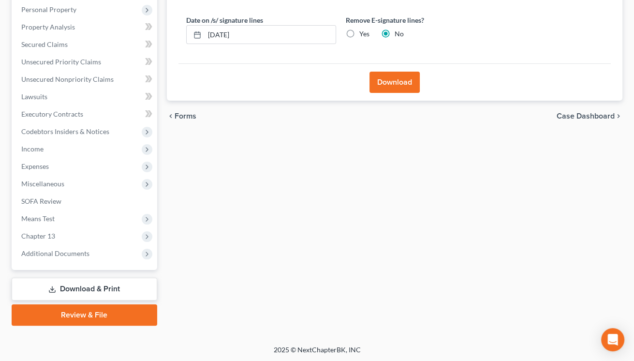
click at [402, 81] on button "Download" at bounding box center [394, 82] width 50 height 21
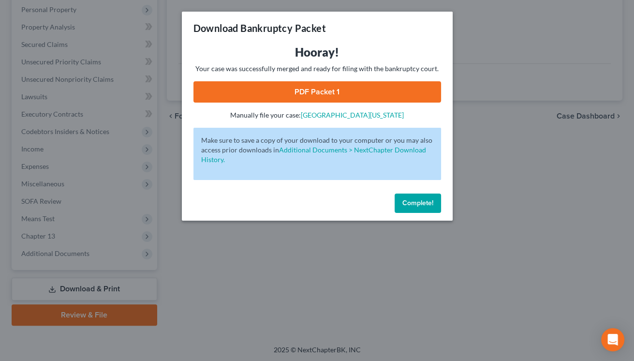
click at [407, 204] on span "Complete!" at bounding box center [417, 203] width 31 height 8
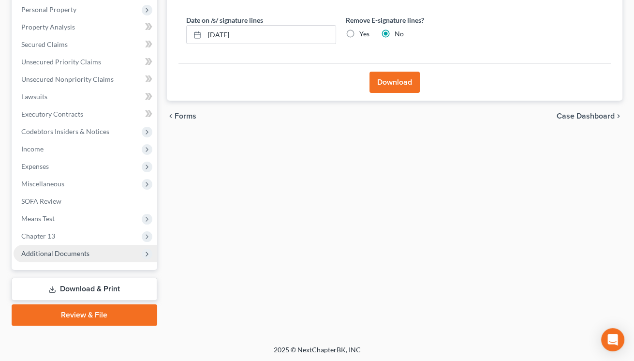
click at [51, 248] on span "Additional Documents" at bounding box center [86, 253] width 144 height 17
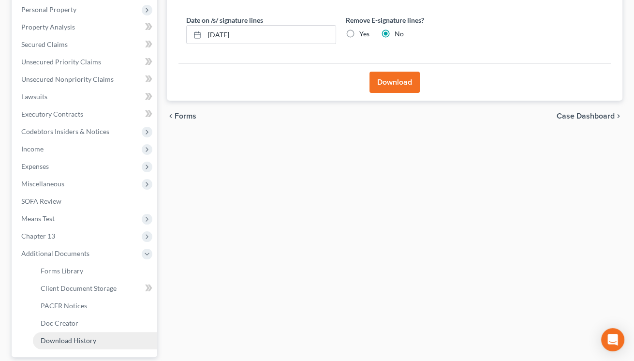
click at [62, 337] on span "Download History" at bounding box center [69, 340] width 56 height 8
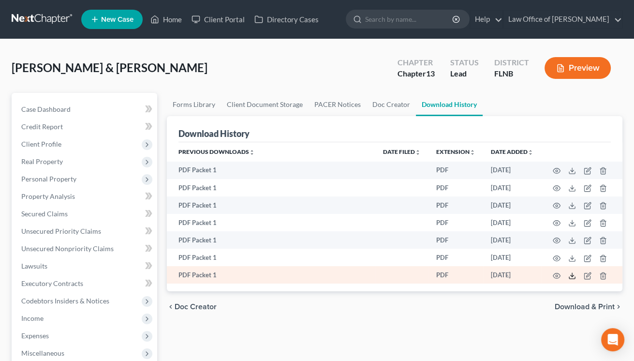
click at [574, 278] on icon at bounding box center [572, 276] width 8 height 8
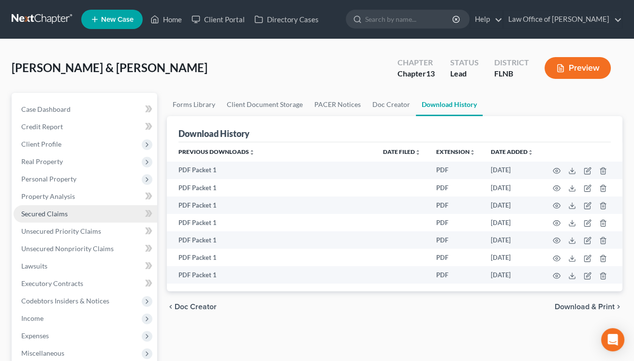
click at [45, 210] on span "Secured Claims" at bounding box center [44, 213] width 46 height 8
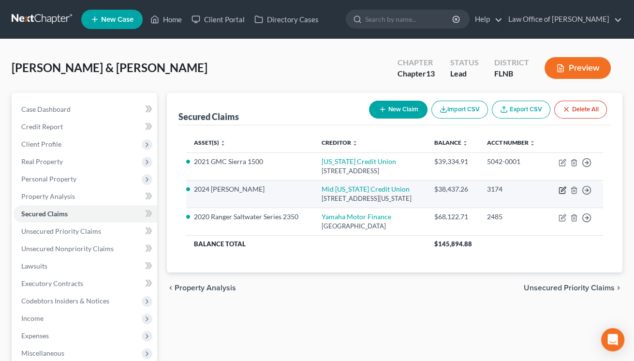
click at [563, 189] on icon "button" at bounding box center [563, 189] width 4 height 4
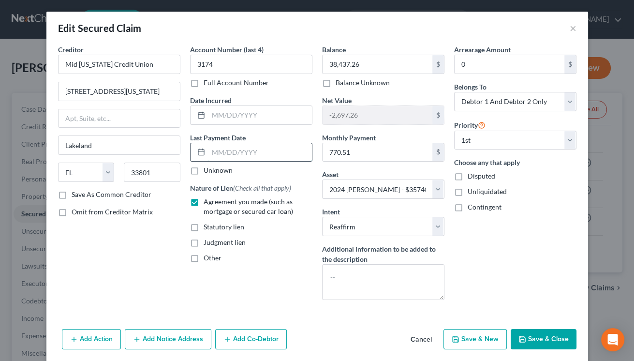
click at [213, 154] on input "text" at bounding box center [259, 152] width 103 height 18
click at [220, 156] on input "074/09/2025" at bounding box center [259, 152] width 103 height 18
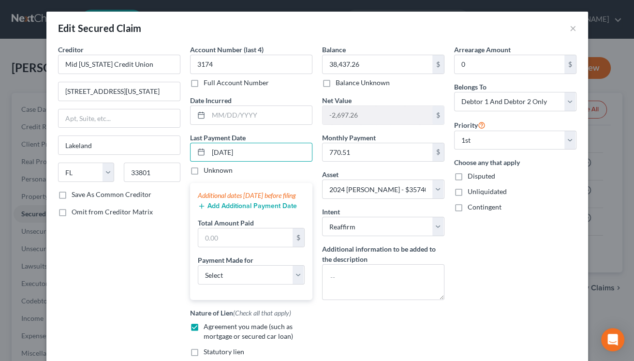
click at [218, 210] on button "Add Additional Payment Date" at bounding box center [247, 206] width 99 height 8
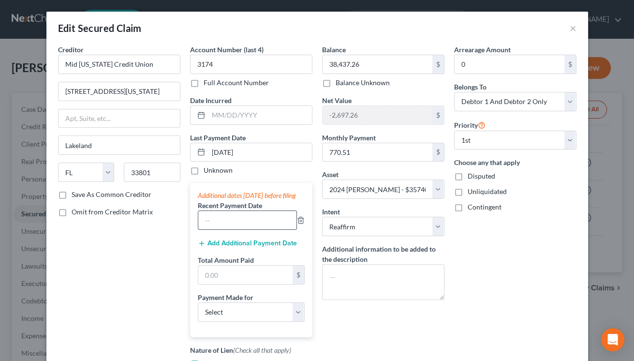
click at [218, 226] on input "text" at bounding box center [247, 220] width 98 height 18
click at [206, 283] on input "text" at bounding box center [245, 274] width 94 height 18
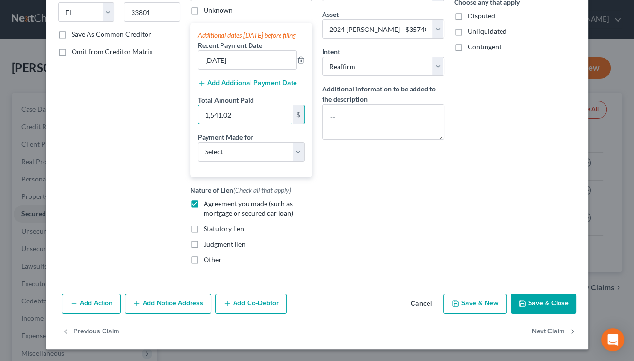
scroll to position [169, 0]
click option "Car" at bounding box center [0, 0] width 0 height 0
click at [531, 304] on button "Save & Close" at bounding box center [543, 303] width 66 height 20
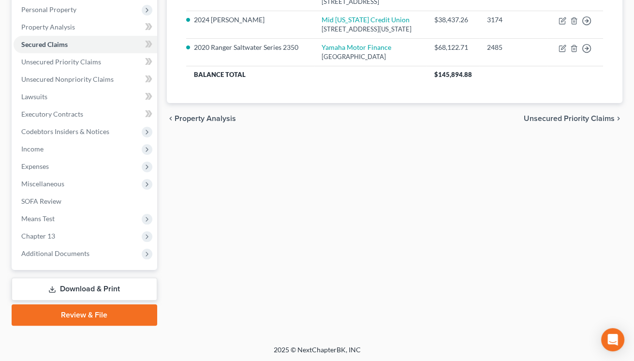
click at [63, 287] on link "Download & Print" at bounding box center [84, 288] width 145 height 23
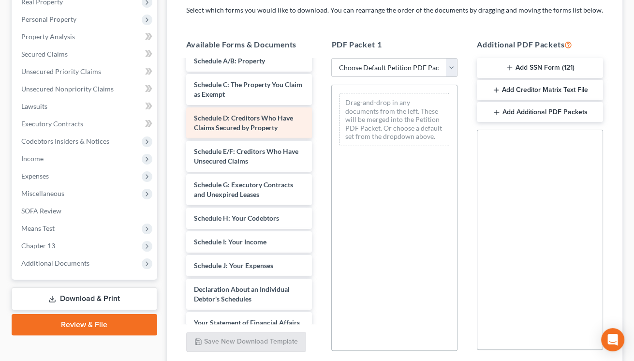
scroll to position [287, 0]
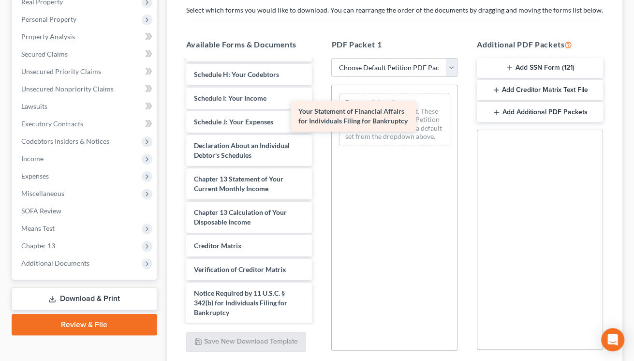
drag, startPoint x: 275, startPoint y: 188, endPoint x: 402, endPoint y: 109, distance: 149.3
click at [320, 109] on div "Your Statement of Financial Affairs for Individuals Filing for Bankruptcy Credi…" at bounding box center [249, 64] width 142 height 583
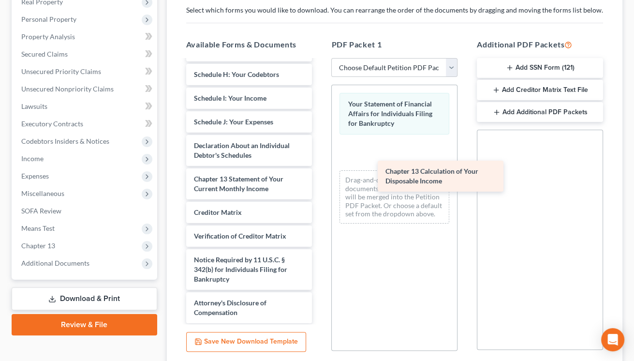
drag, startPoint x: 232, startPoint y: 216, endPoint x: 423, endPoint y: 175, distance: 195.6
click at [320, 175] on div "Chapter 13 Calculation of Your Disposable Income Credit counseling certificate …" at bounding box center [249, 48] width 142 height 550
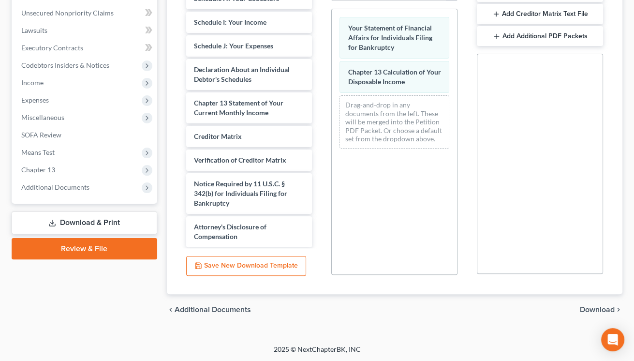
click at [588, 306] on span "Download" at bounding box center [597, 309] width 35 height 8
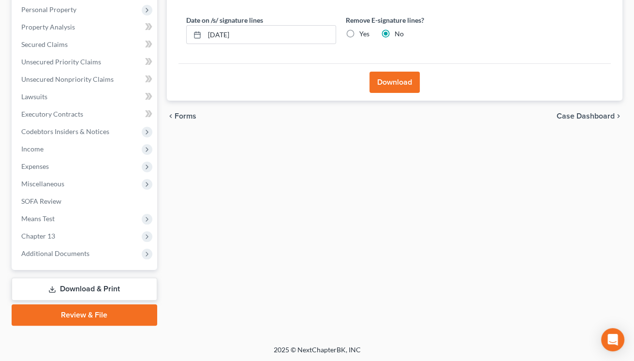
click at [396, 80] on button "Download" at bounding box center [394, 82] width 50 height 21
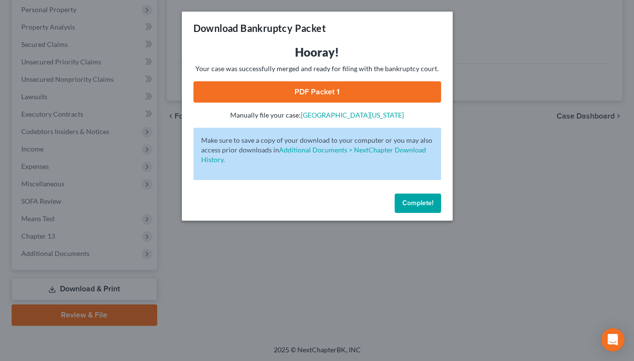
click at [352, 88] on link "PDF Packet 1" at bounding box center [316, 91] width 247 height 21
click at [409, 204] on span "Complete!" at bounding box center [417, 203] width 31 height 8
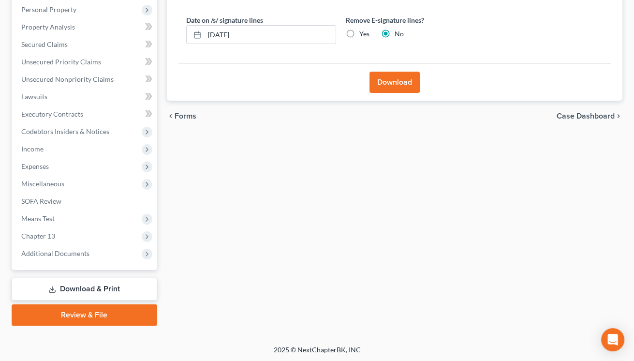
click at [118, 317] on link "Review & File" at bounding box center [84, 314] width 145 height 21
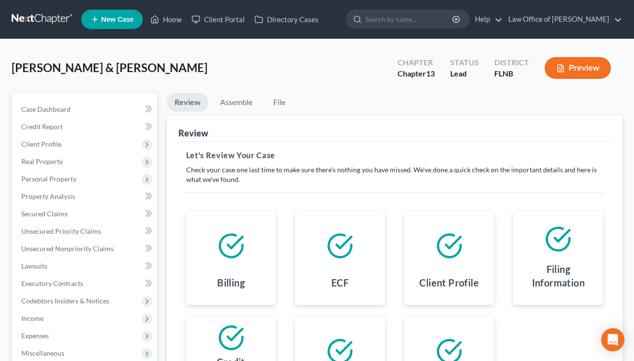
scroll to position [160, 0]
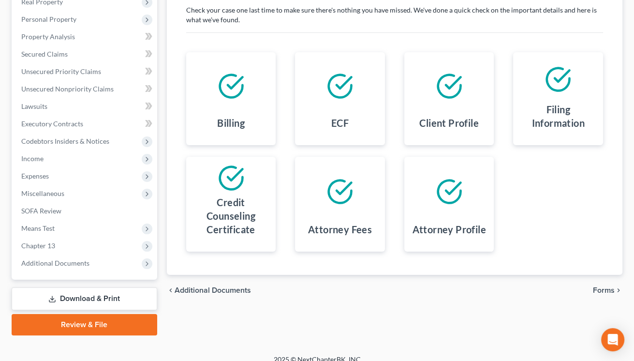
click at [609, 290] on span "Forms" at bounding box center [604, 290] width 22 height 8
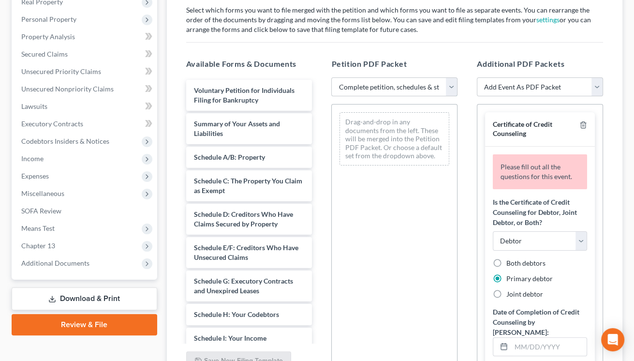
click option "Complete petition, schedules & statements" at bounding box center [0, 0] width 0 height 0
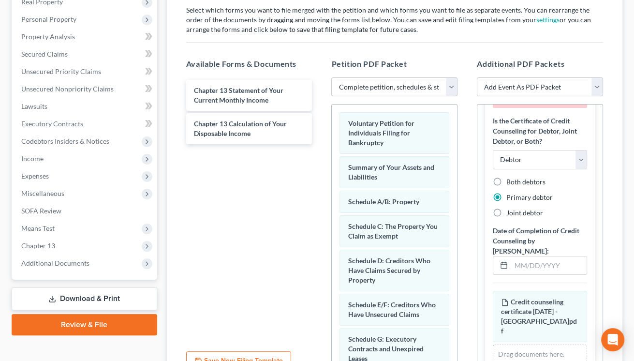
scroll to position [96, 0]
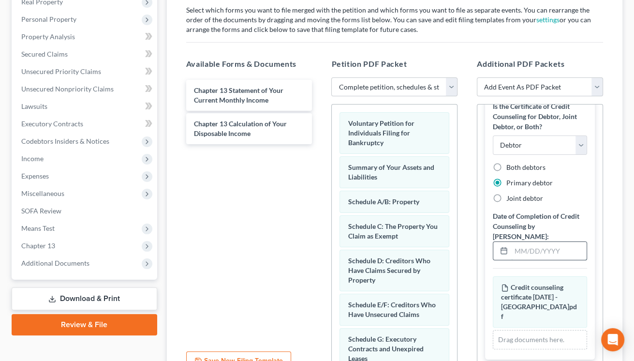
click at [529, 242] on input "text" at bounding box center [548, 251] width 75 height 18
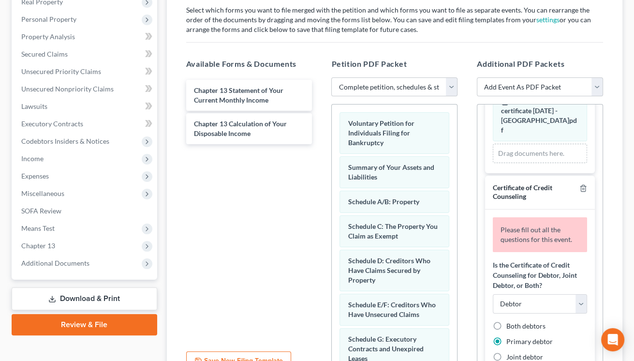
scroll to position [335, 0]
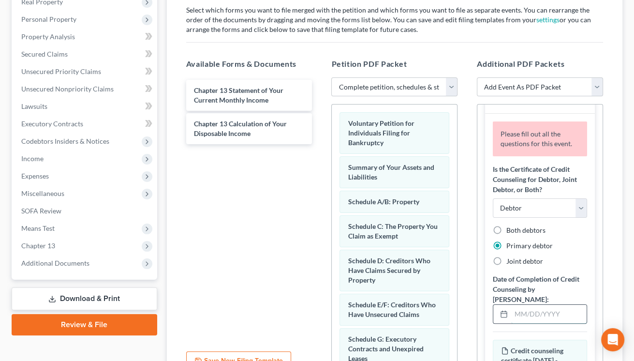
click at [522, 305] on input "text" at bounding box center [548, 314] width 75 height 18
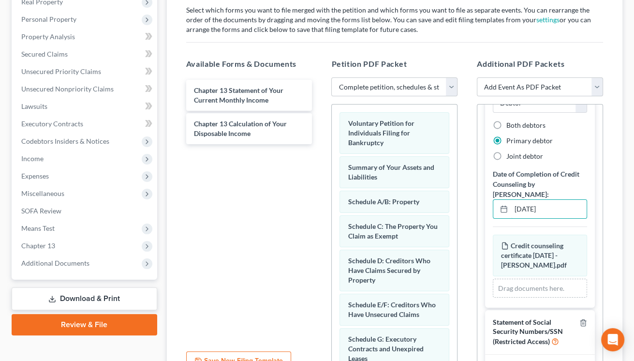
scroll to position [397, 0]
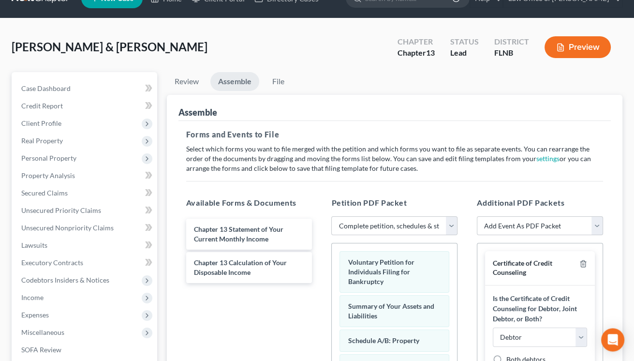
scroll to position [0, 0]
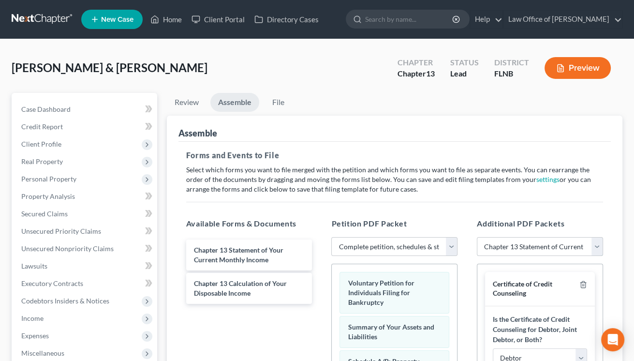
click option "Chapter 13 Statement of Current Monthly Income (Form 122C-1)" at bounding box center [0, 0] width 0 height 0
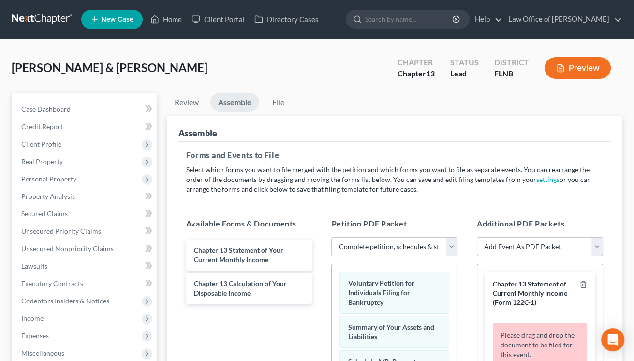
scroll to position [213, 0]
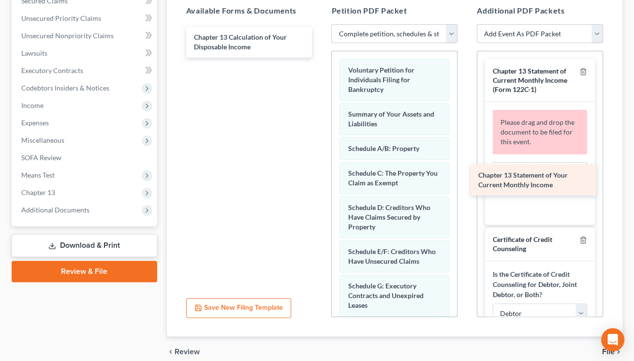
drag, startPoint x: 232, startPoint y: 39, endPoint x: 516, endPoint y: 177, distance: 316.3
click at [320, 58] on div "Chapter 13 Statement of Your Current Monthly Income Chapter 13 Statement of You…" at bounding box center [249, 42] width 142 height 31
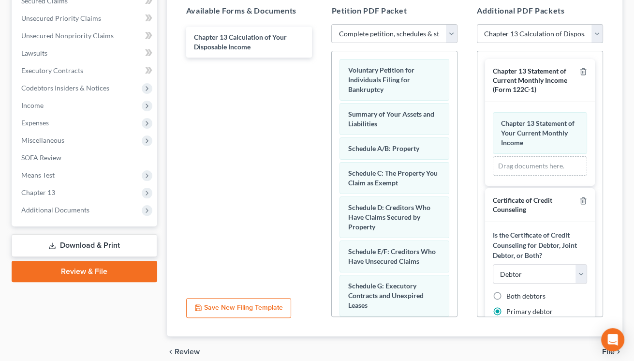
click option "Chapter 13 Calculation of Disposable Income (Form 122C-2)" at bounding box center [0, 0] width 0 height 0
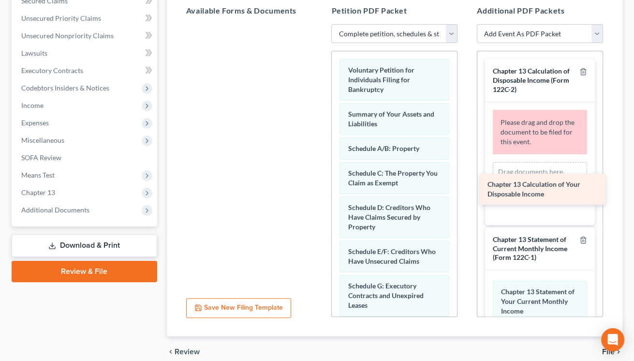
drag, startPoint x: 220, startPoint y: 34, endPoint x: 514, endPoint y: 182, distance: 328.6
click at [320, 24] on div "Chapter 13 Calculation of Your Disposable Income Chapter 13 Calculation of Your…" at bounding box center [249, 24] width 142 height 0
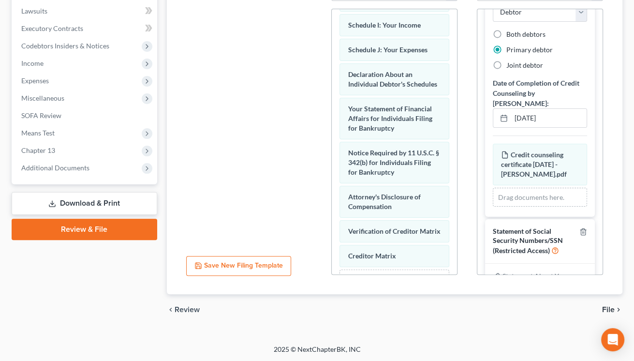
scroll to position [341, 0]
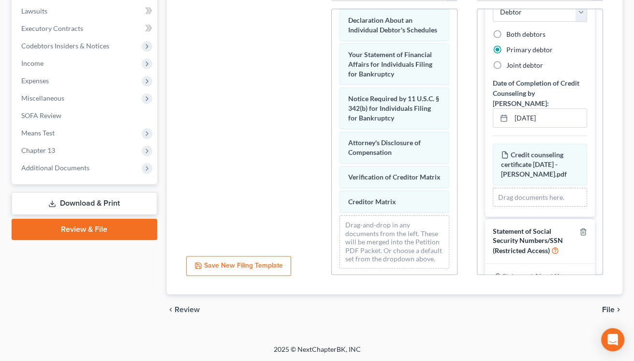
click at [607, 310] on span "File" at bounding box center [608, 309] width 13 height 8
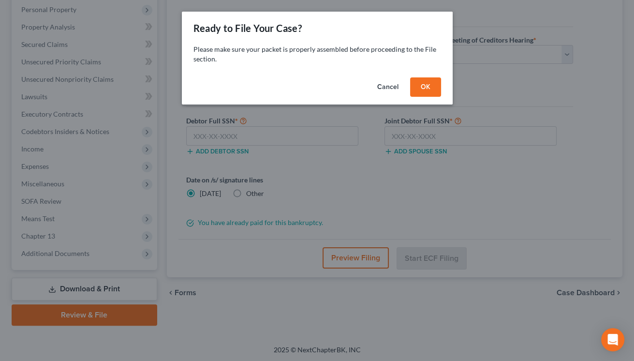
click at [420, 87] on button "OK" at bounding box center [425, 86] width 31 height 19
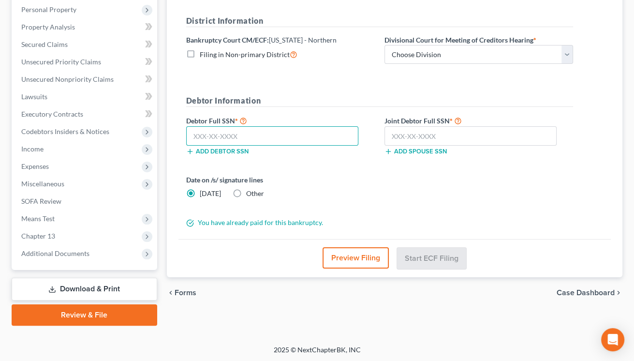
click at [295, 140] on input "text" at bounding box center [272, 135] width 172 height 19
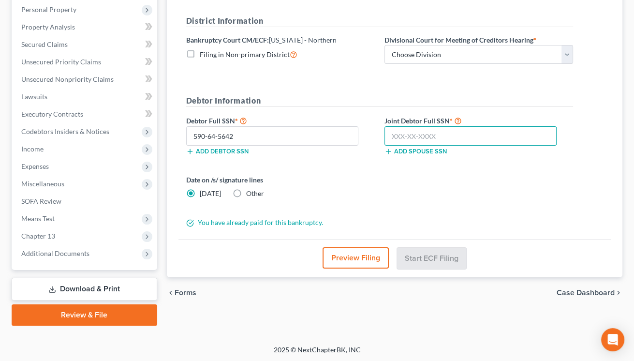
click at [418, 134] on input "text" at bounding box center [470, 135] width 172 height 19
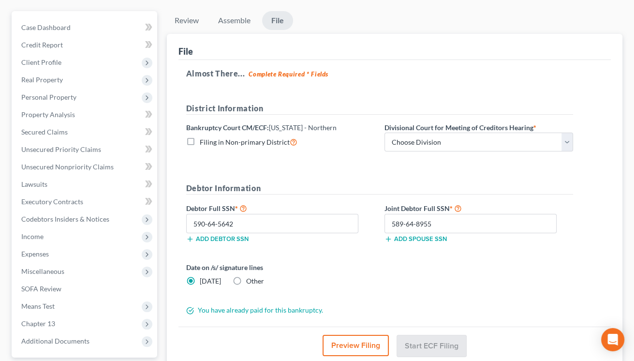
scroll to position [10, 0]
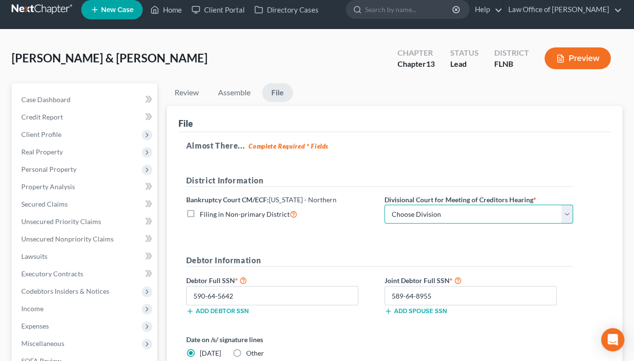
click at [444, 215] on select "Choose Division [GEOGRAPHIC_DATA] [GEOGRAPHIC_DATA] [GEOGRAPHIC_DATA] [GEOGRAPH…" at bounding box center [478, 213] width 189 height 19
click option "[GEOGRAPHIC_DATA]" at bounding box center [0, 0] width 0 height 0
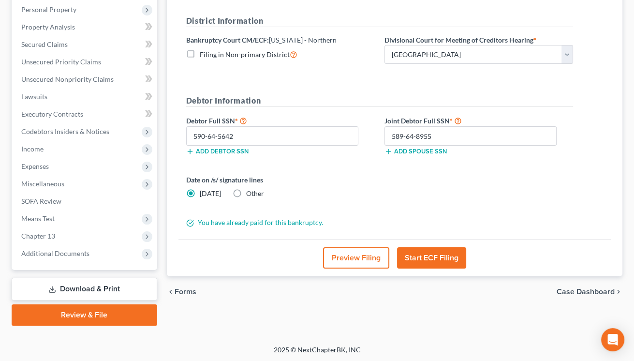
click at [410, 258] on button "Start ECF Filing" at bounding box center [431, 257] width 69 height 21
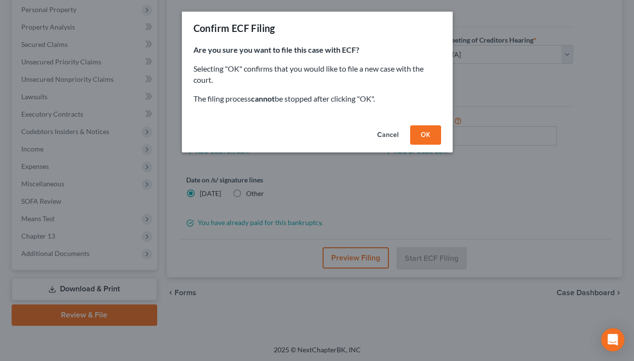
click at [420, 132] on button "OK" at bounding box center [425, 134] width 31 height 19
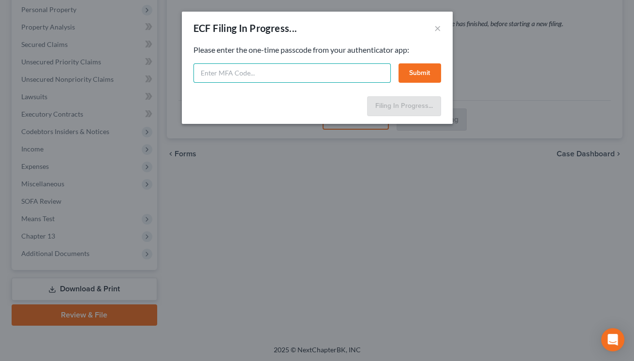
click at [327, 75] on input "text" at bounding box center [291, 72] width 197 height 19
click at [424, 70] on button "Submit" at bounding box center [419, 72] width 43 height 19
